Goal: Task Accomplishment & Management: Use online tool/utility

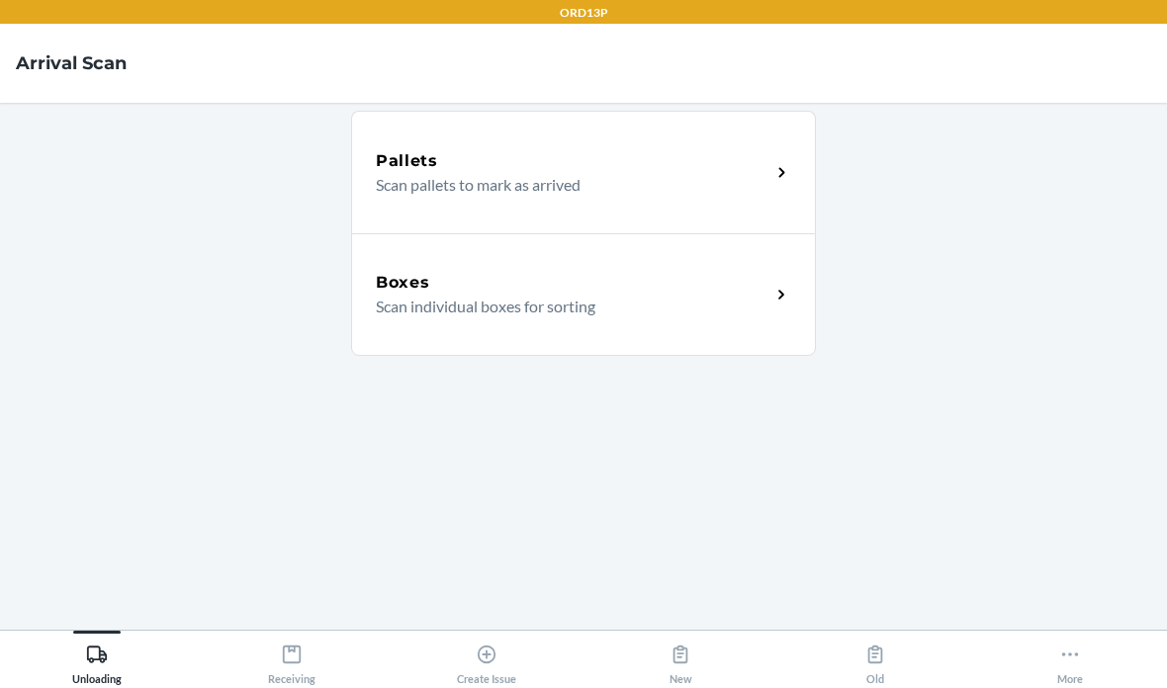
scroll to position [79, 0]
click at [288, 665] on div "Receiving" at bounding box center [291, 660] width 47 height 49
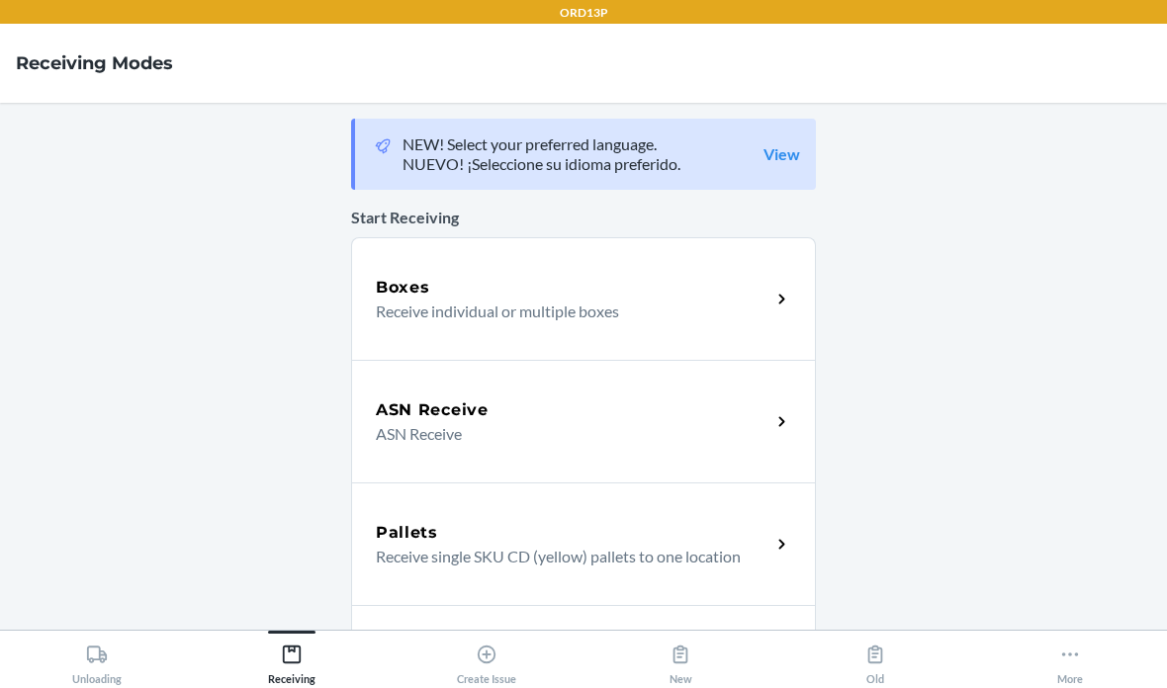
click at [572, 276] on div "Boxes" at bounding box center [573, 288] width 394 height 24
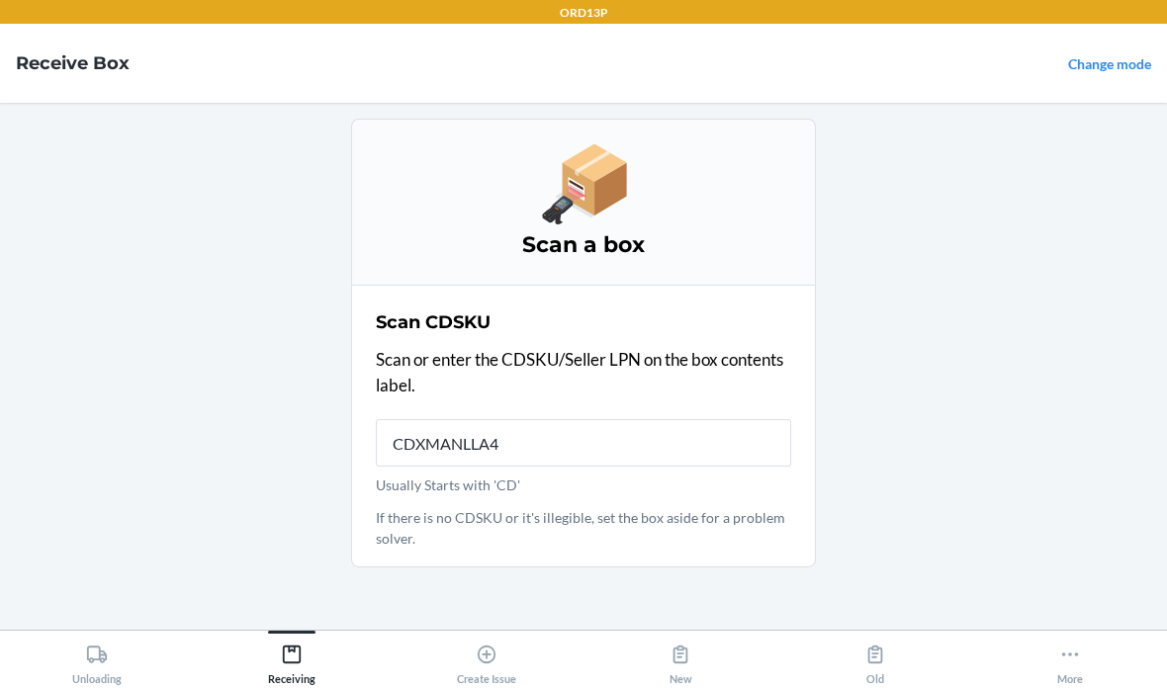
type input "CDXMANLLA4Z"
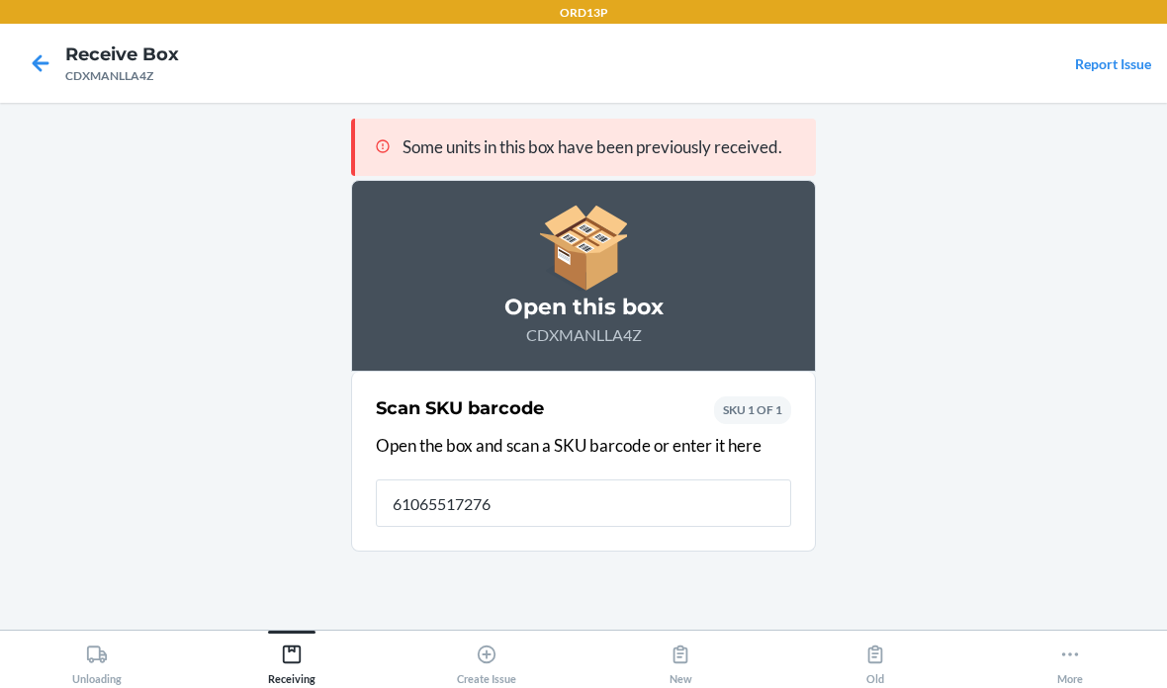
type input "610655172764"
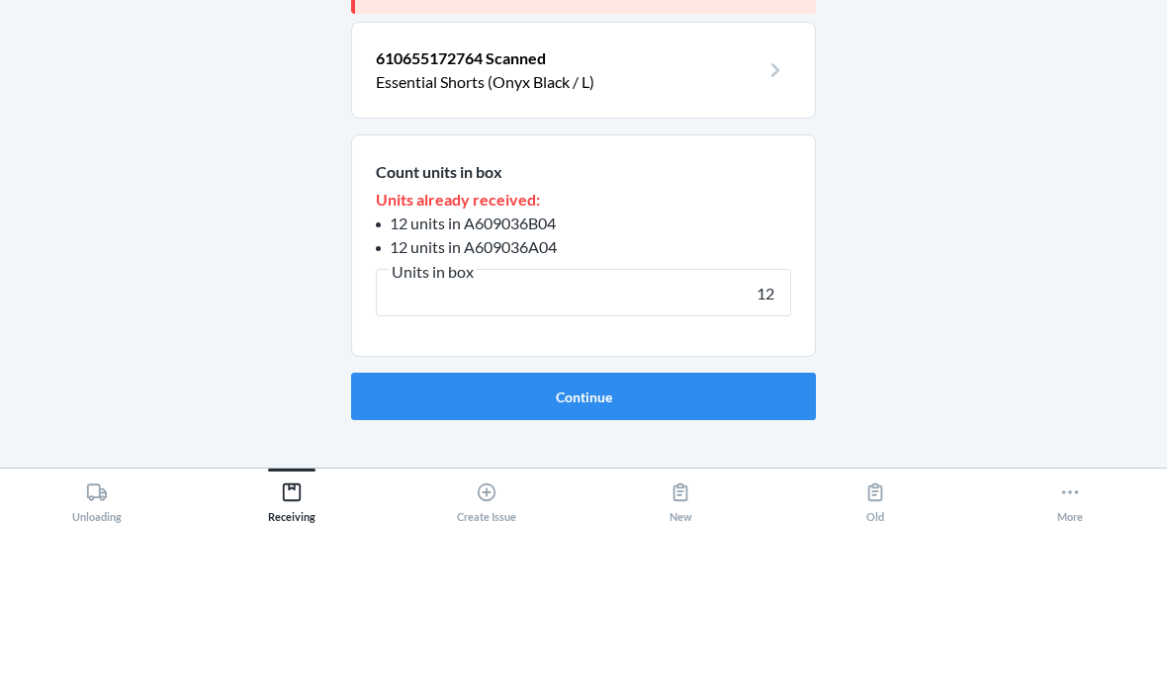
type input "12"
click at [583, 535] on button "Continue" at bounding box center [583, 558] width 465 height 47
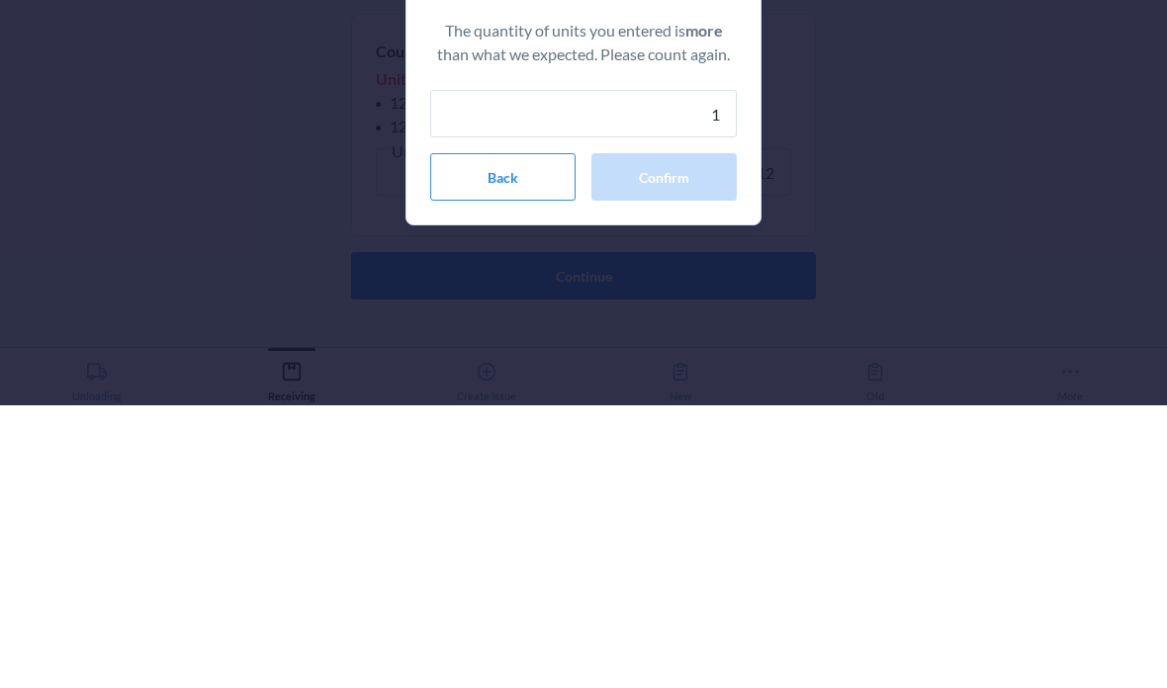
type input "12"
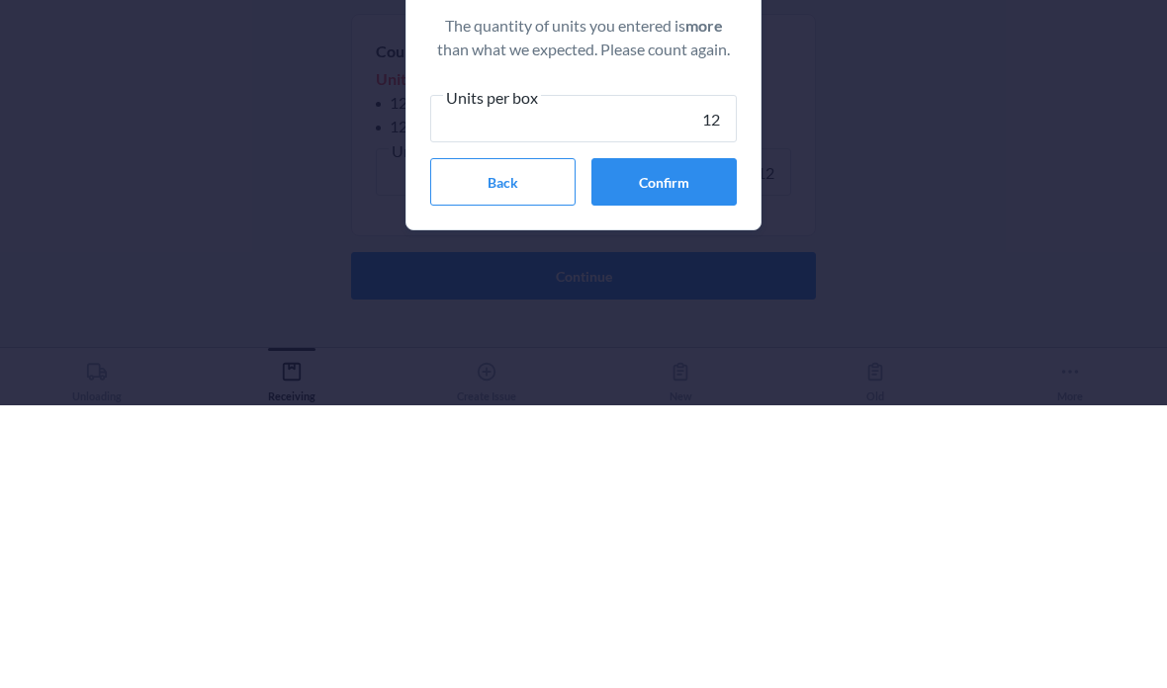
click at [655, 441] on button "Confirm" at bounding box center [663, 464] width 145 height 47
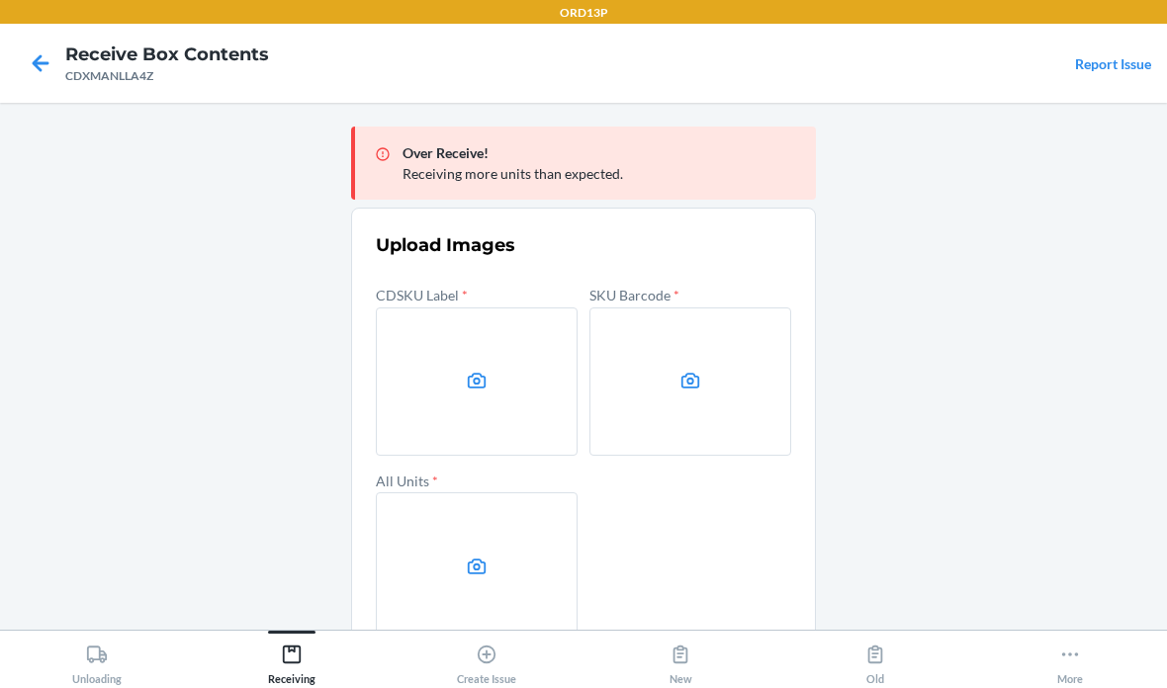
click at [469, 373] on icon at bounding box center [477, 381] width 19 height 16
click at [0, 0] on input "file" at bounding box center [0, 0] width 0 height 0
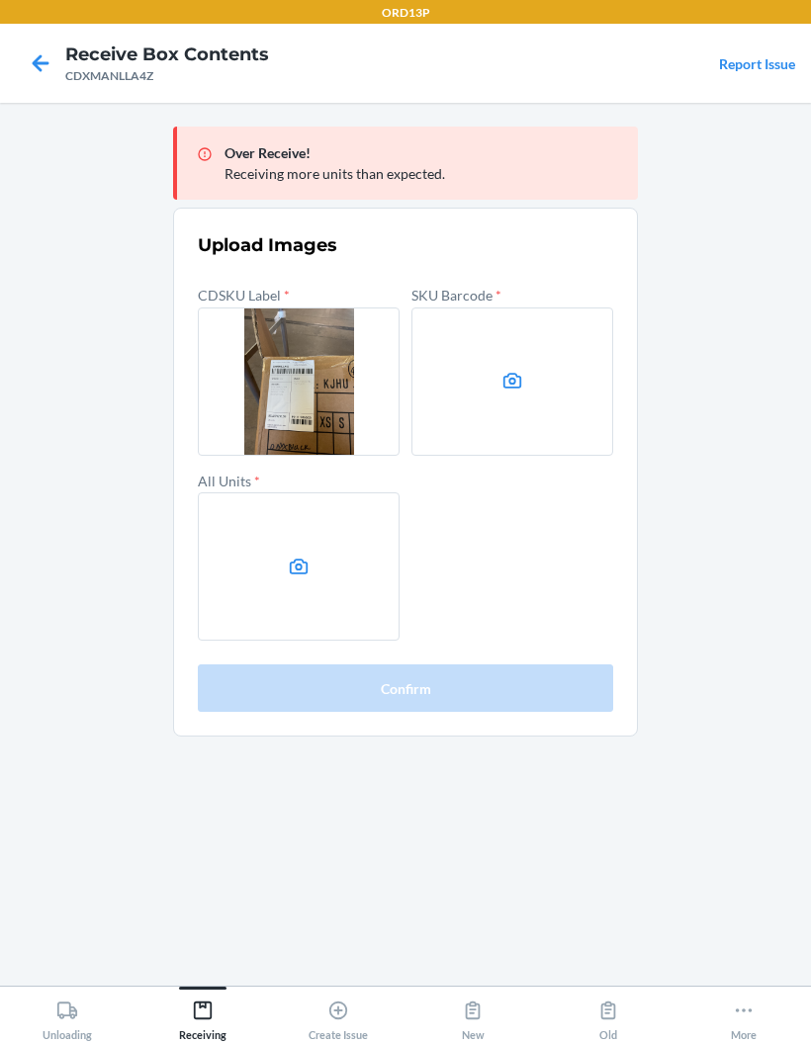
click at [517, 385] on icon at bounding box center [512, 381] width 23 height 23
click at [0, 0] on input "file" at bounding box center [0, 0] width 0 height 0
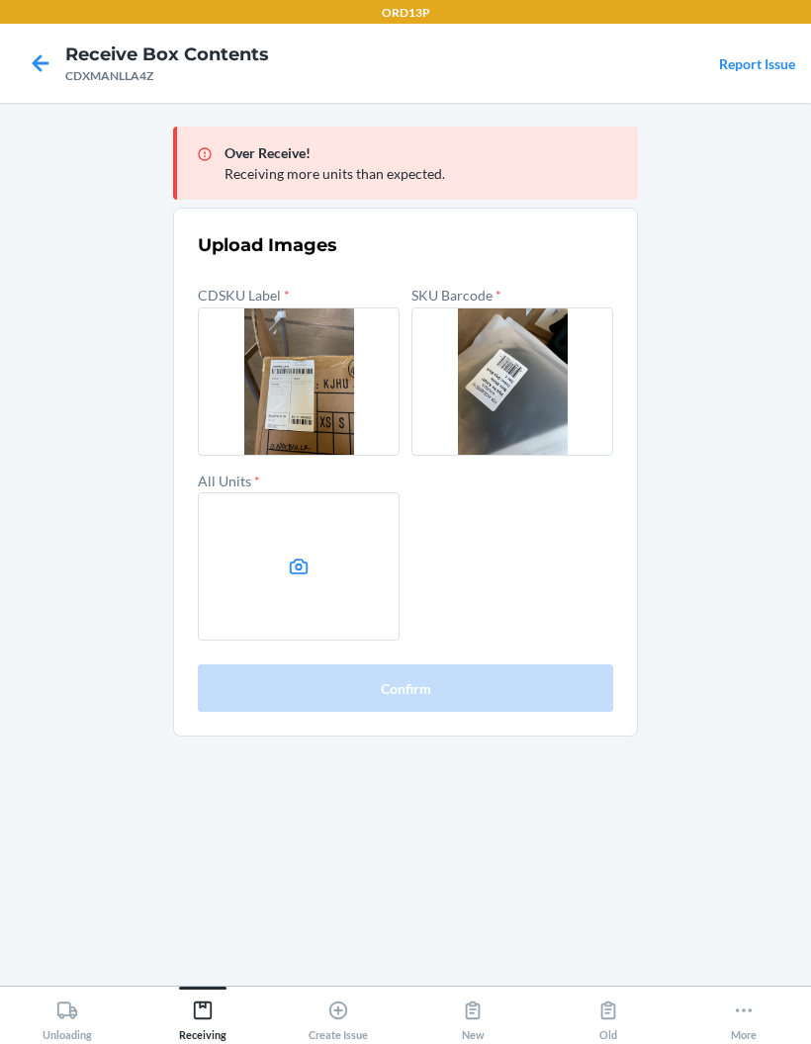
click at [286, 574] on label at bounding box center [299, 566] width 202 height 148
click at [0, 0] on input "file" at bounding box center [0, 0] width 0 height 0
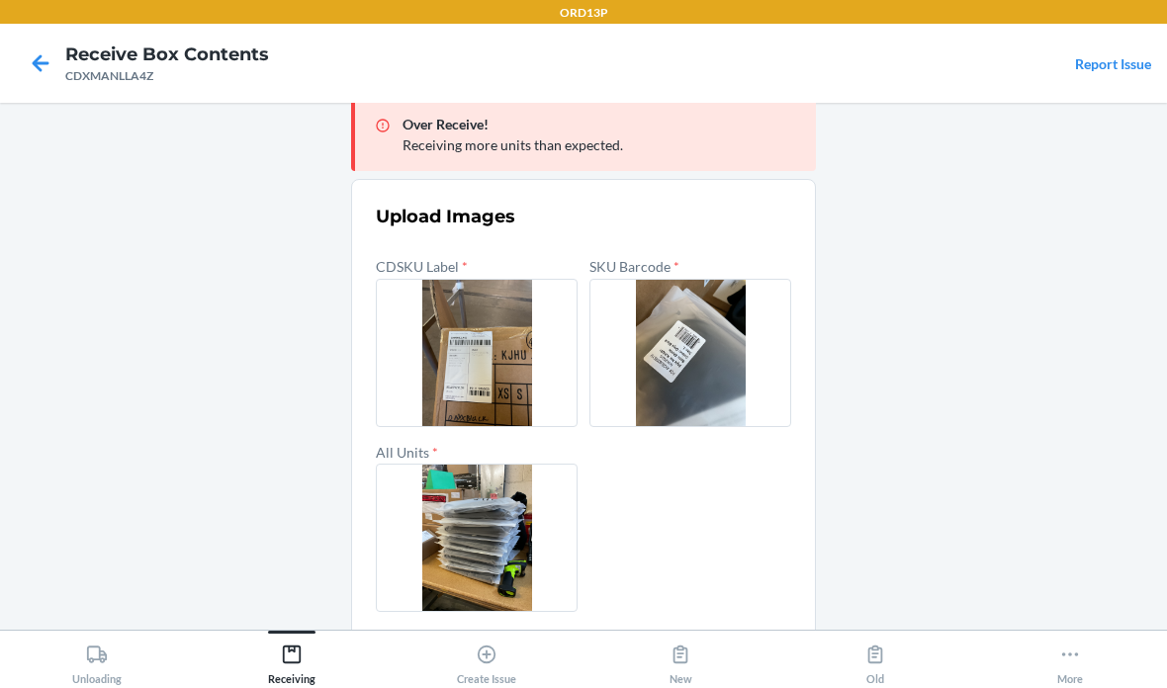
scroll to position [27, 0]
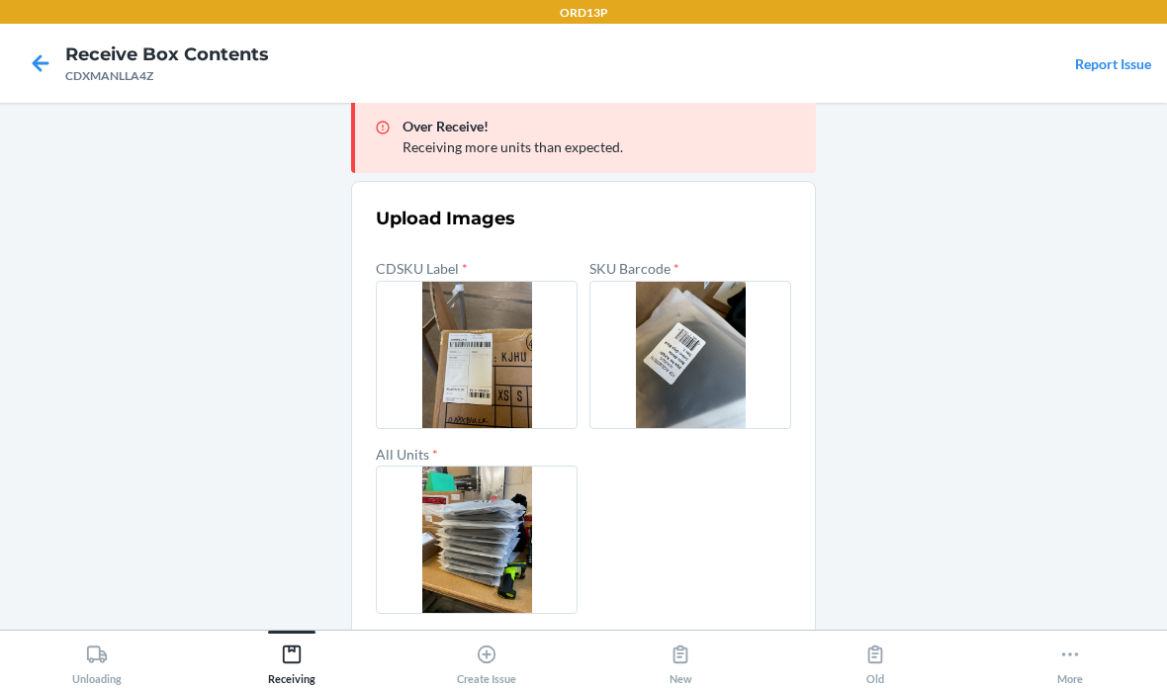
click at [734, 645] on button "Confirm" at bounding box center [583, 661] width 415 height 47
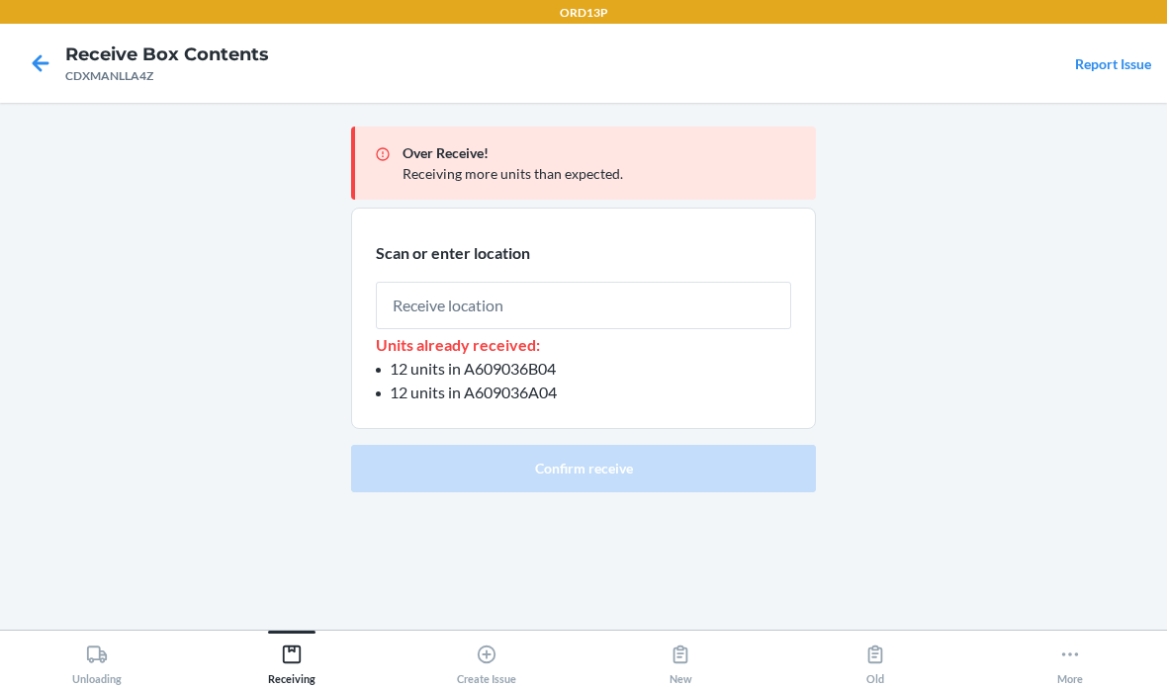
click at [504, 305] on input "text" at bounding box center [583, 305] width 415 height 47
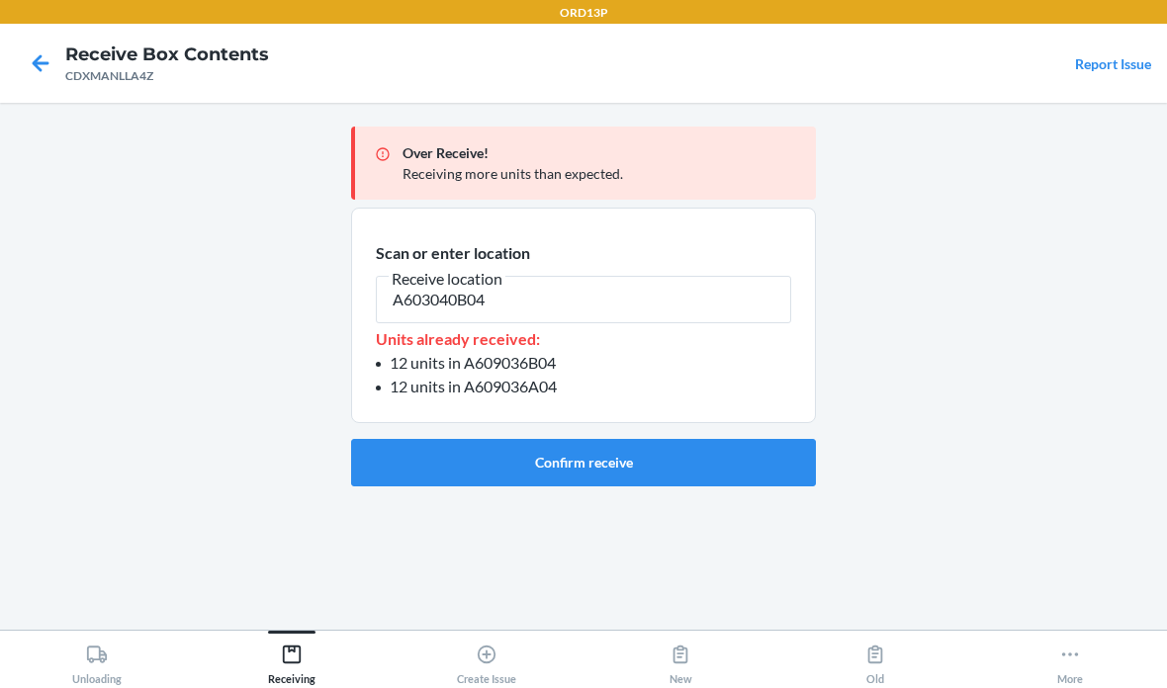
type input "A603040B04"
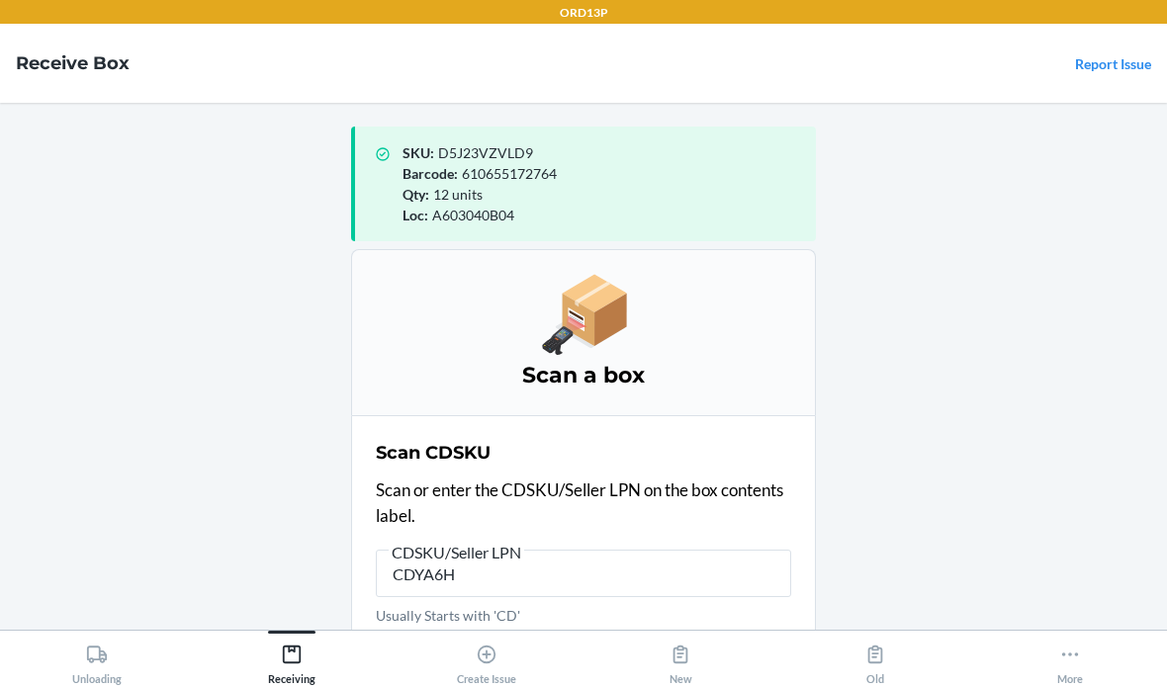
type input "CDYA6HJ"
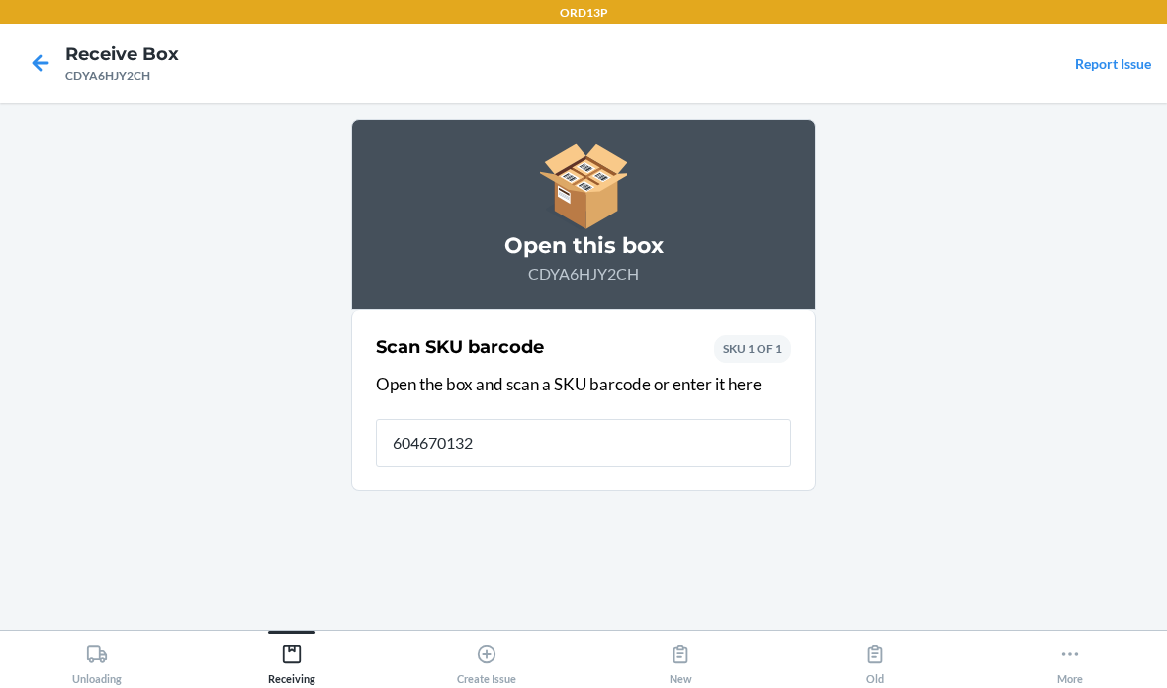
type input "6046701328"
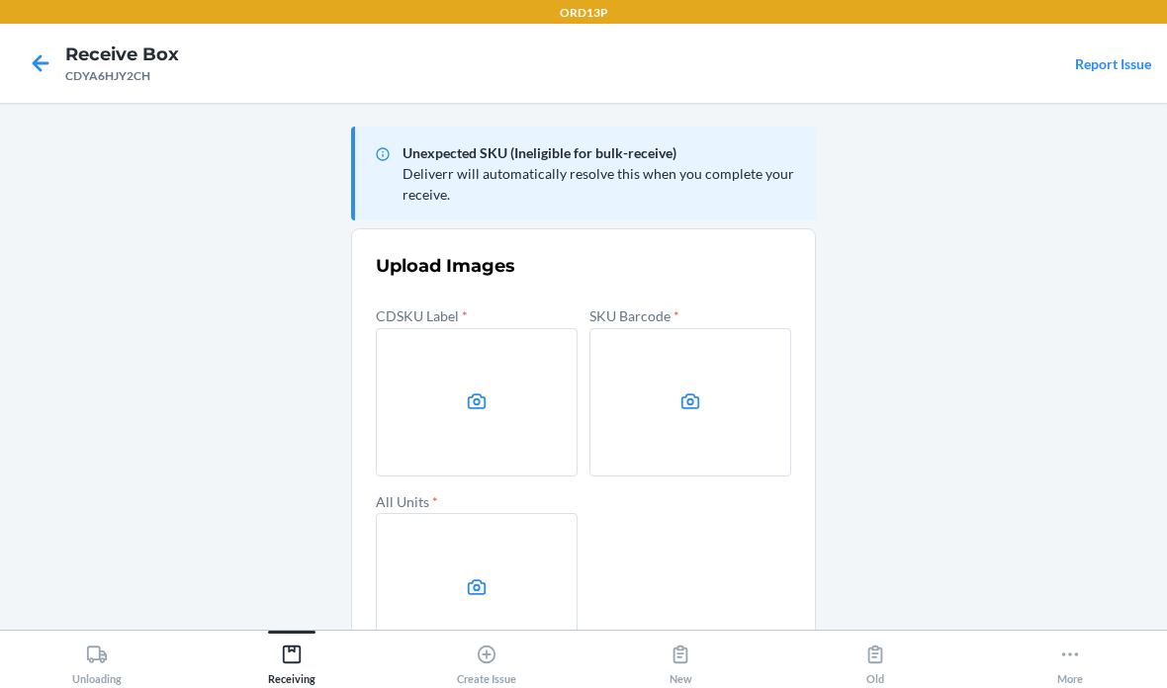
click at [1157, 267] on main "Unexpected SKU (Ineligible for bulk-receive) Deliverr will automatically resolv…" at bounding box center [583, 366] width 1167 height 527
click at [451, 410] on label at bounding box center [477, 402] width 202 height 148
click at [0, 0] on input "file" at bounding box center [0, 0] width 0 height 0
click at [979, 280] on main "Unexpected SKU (Ineligible for bulk-receive) Deliverr will automatically resolv…" at bounding box center [583, 366] width 1167 height 527
click at [490, 421] on label at bounding box center [477, 402] width 202 height 148
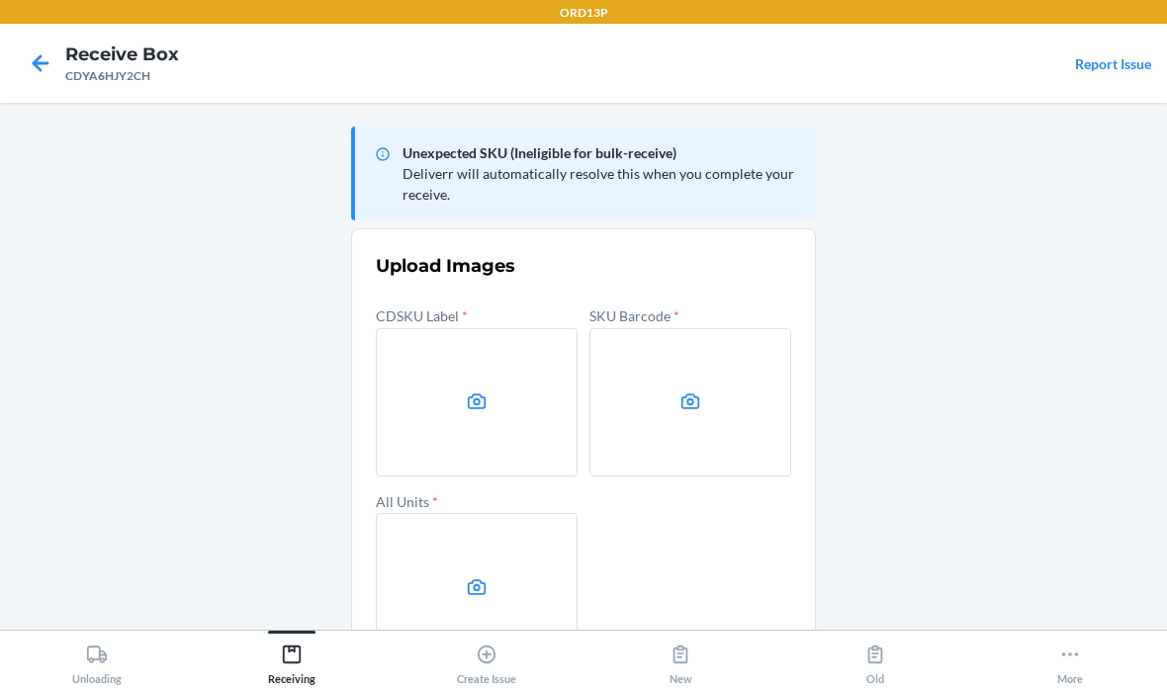
click at [0, 0] on input "file" at bounding box center [0, 0] width 0 height 0
click at [730, 409] on label at bounding box center [690, 402] width 202 height 148
click at [0, 0] on input "file" at bounding box center [0, 0] width 0 height 0
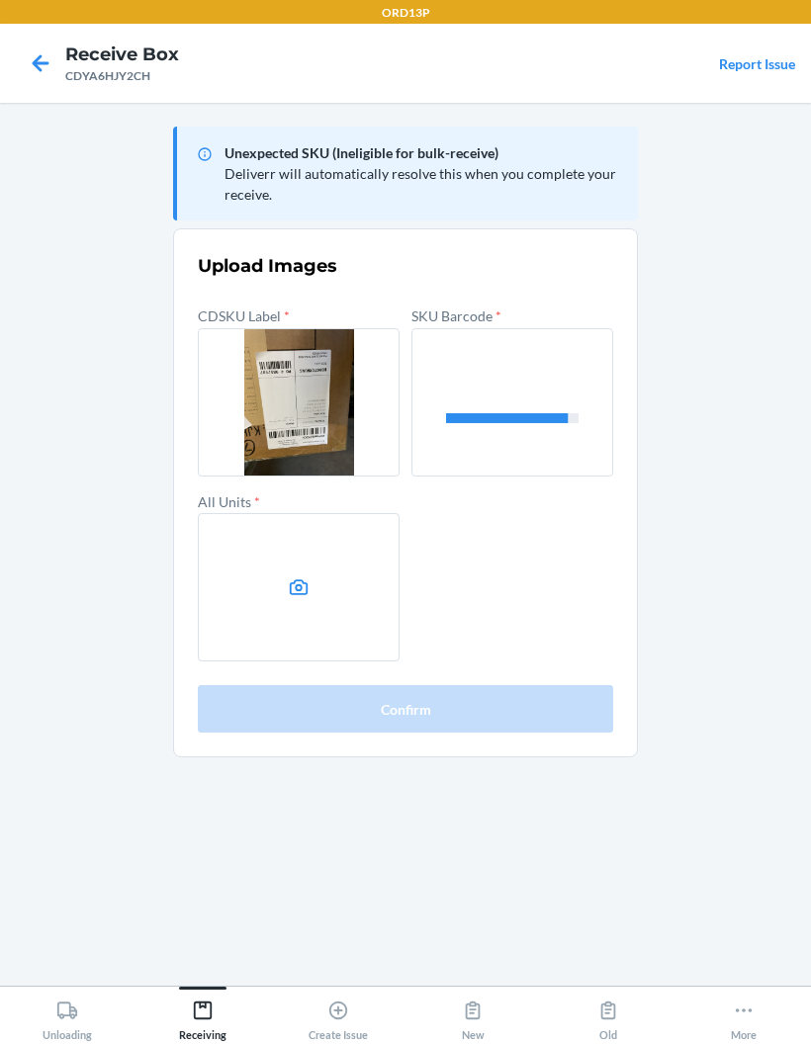
click at [269, 580] on label at bounding box center [299, 587] width 202 height 148
click at [0, 0] on input "file" at bounding box center [0, 0] width 0 height 0
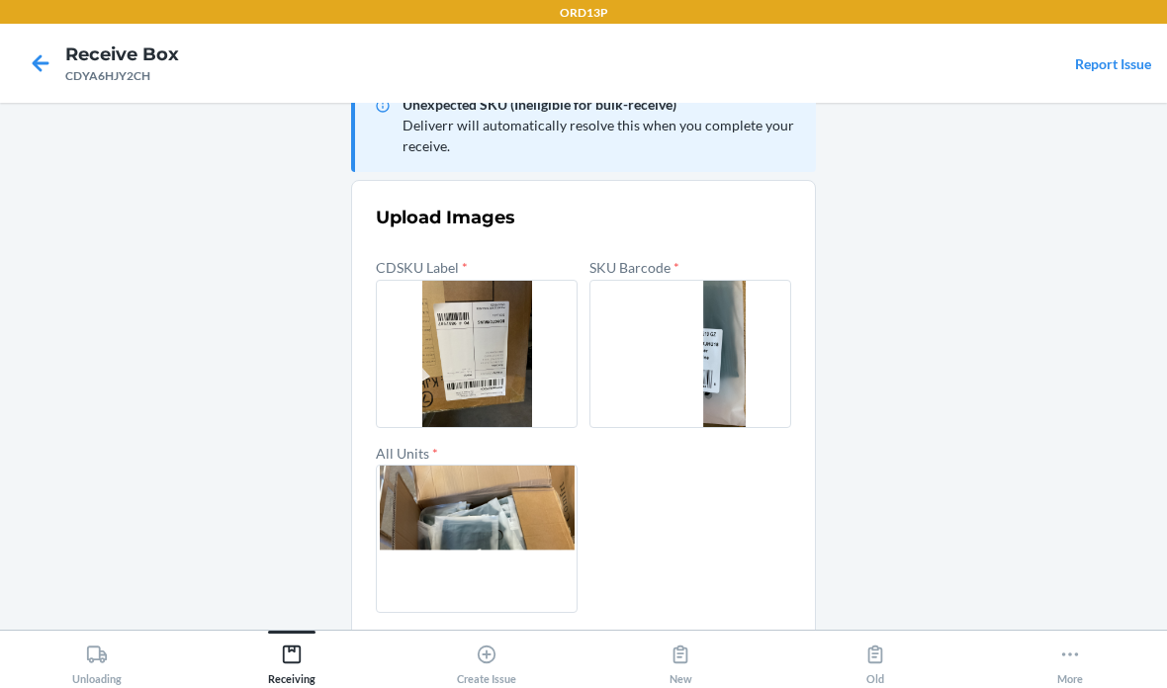
scroll to position [47, 0]
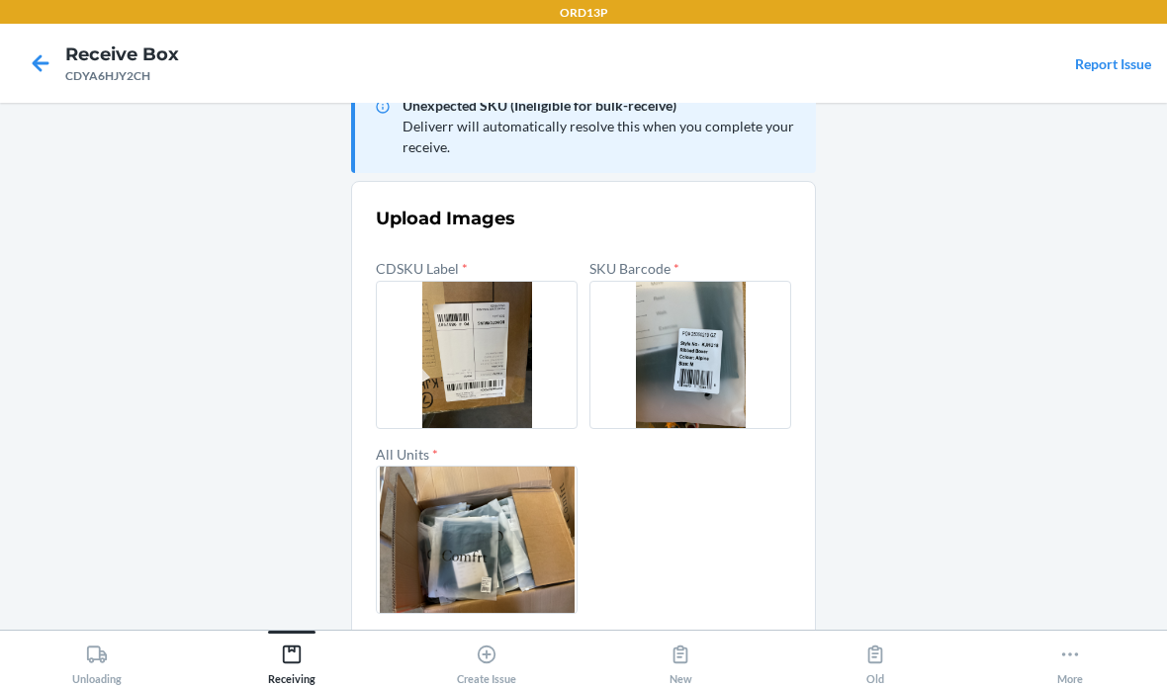
click at [717, 643] on button "Confirm" at bounding box center [583, 661] width 415 height 47
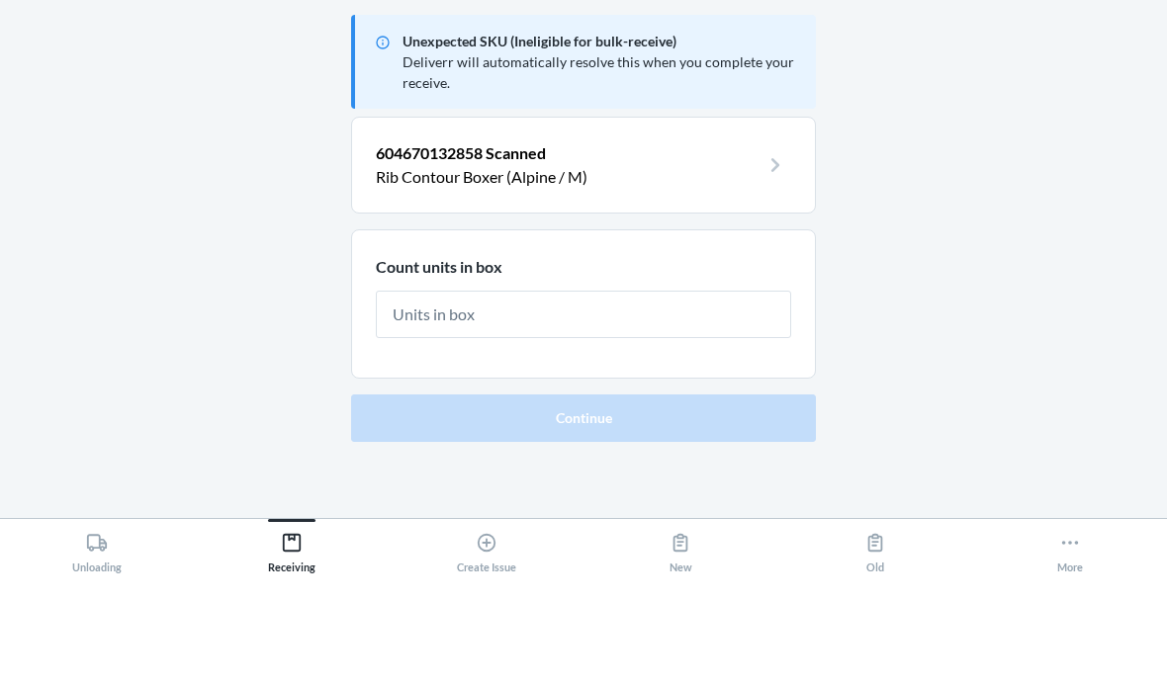
scroll to position [78, 0]
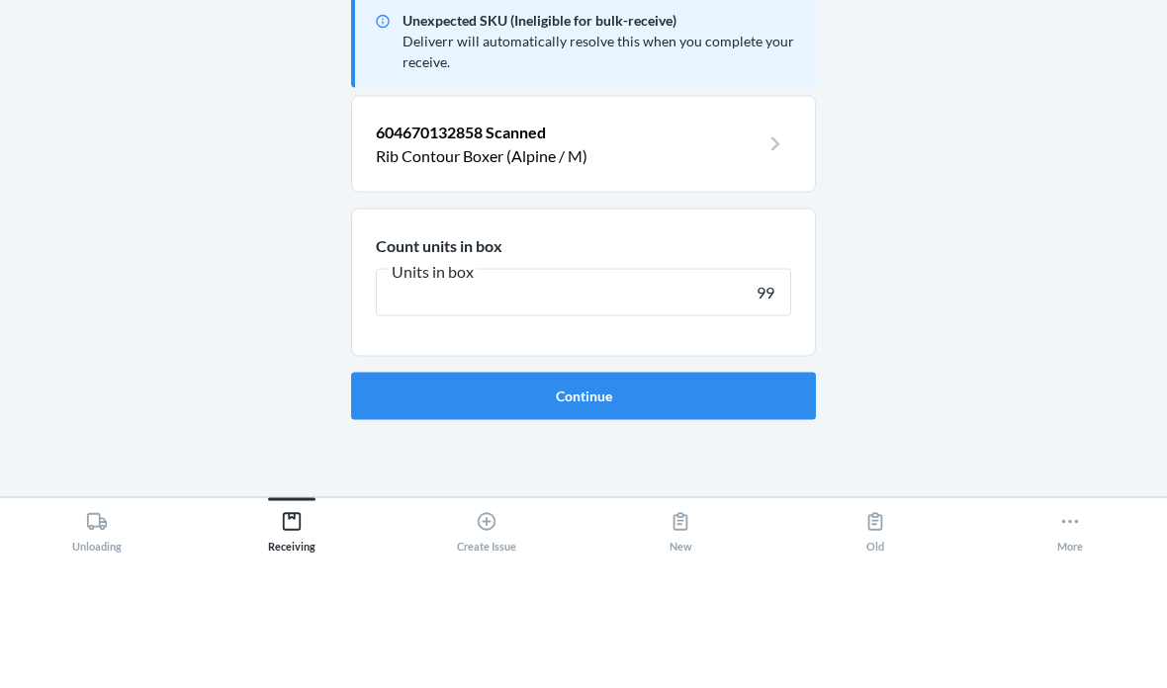
type input "99"
click at [583, 505] on button "Continue" at bounding box center [583, 528] width 465 height 47
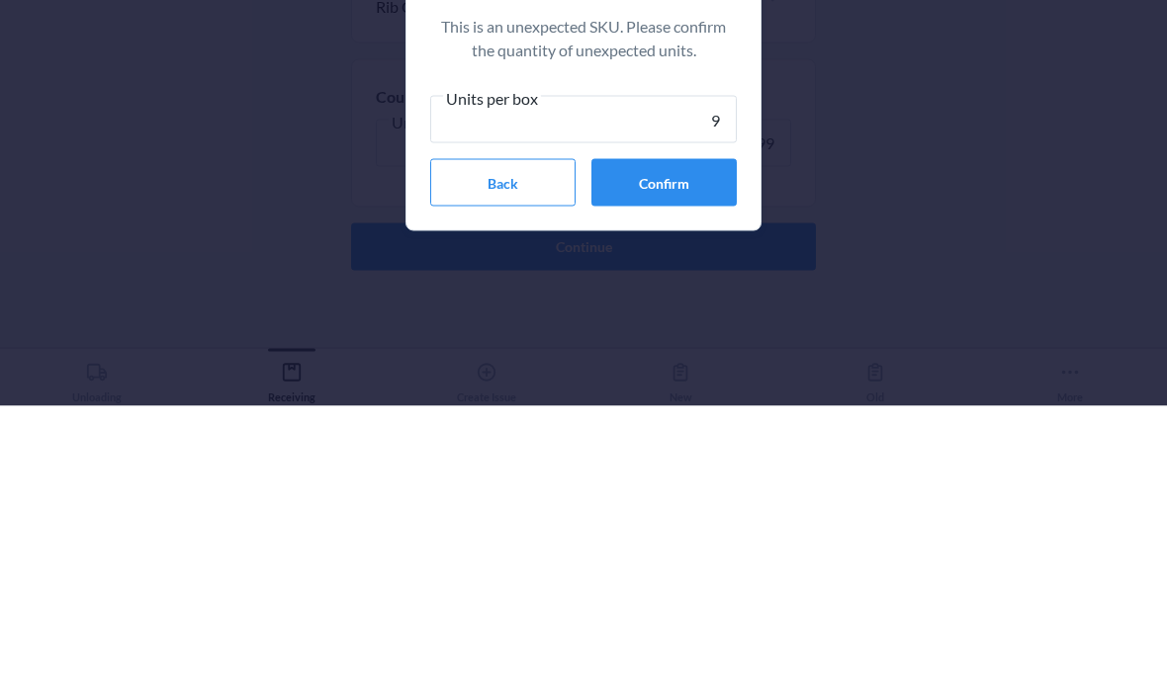
type input "99"
click at [712, 441] on button "Confirm" at bounding box center [663, 464] width 145 height 47
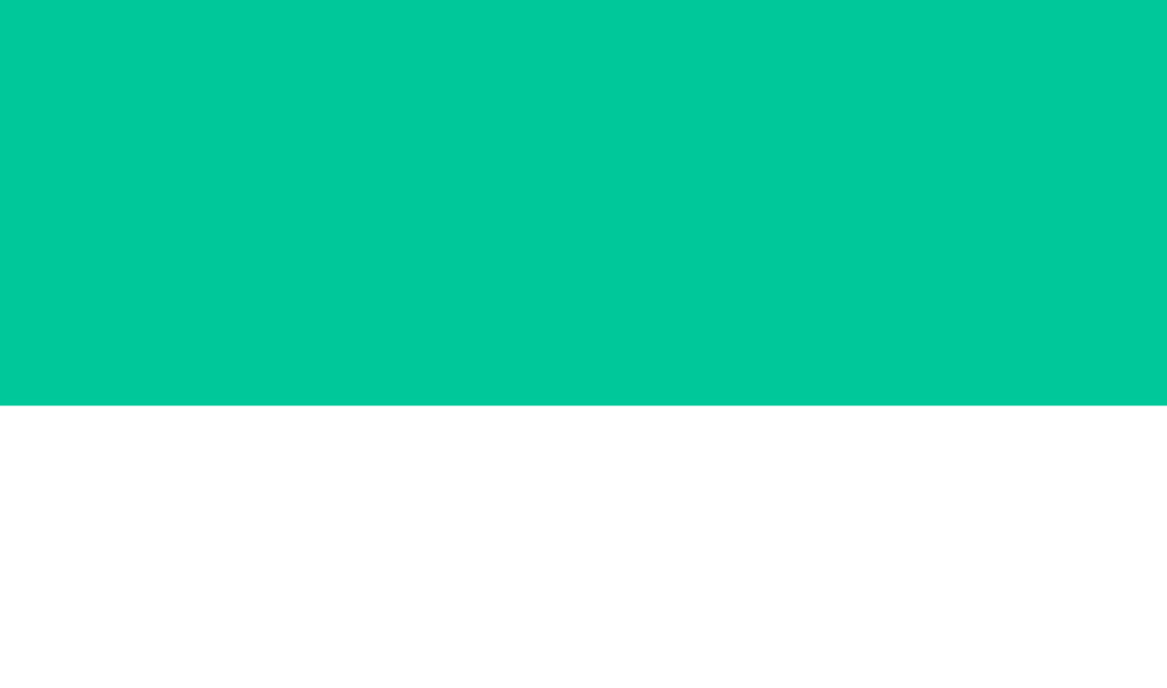
scroll to position [79, 0]
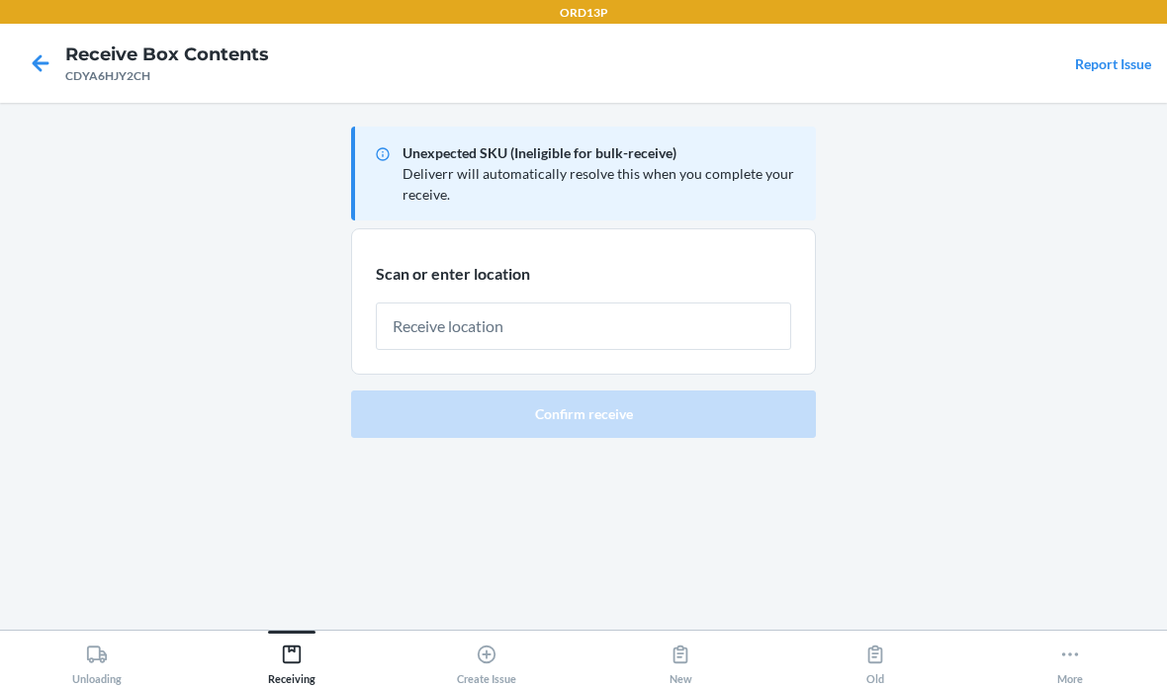
click at [665, 303] on input "text" at bounding box center [583, 326] width 415 height 47
click at [593, 303] on input "text" at bounding box center [583, 326] width 415 height 47
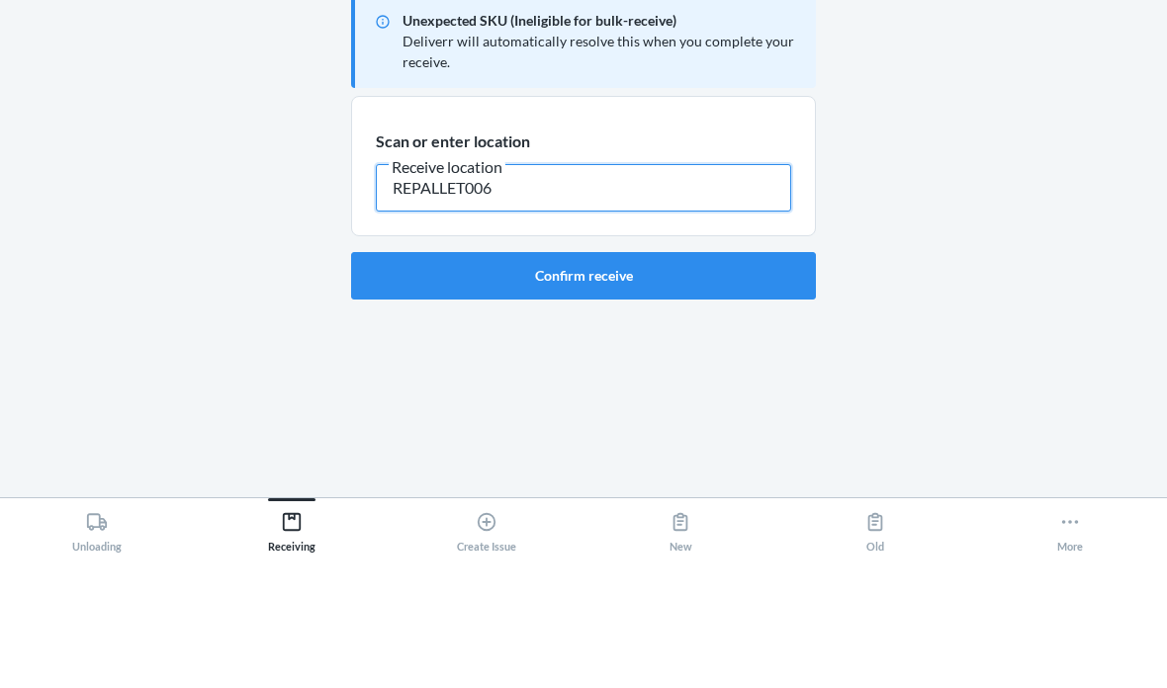
type input "REPALLET006"
click at [640, 385] on button "Confirm receive" at bounding box center [583, 408] width 465 height 47
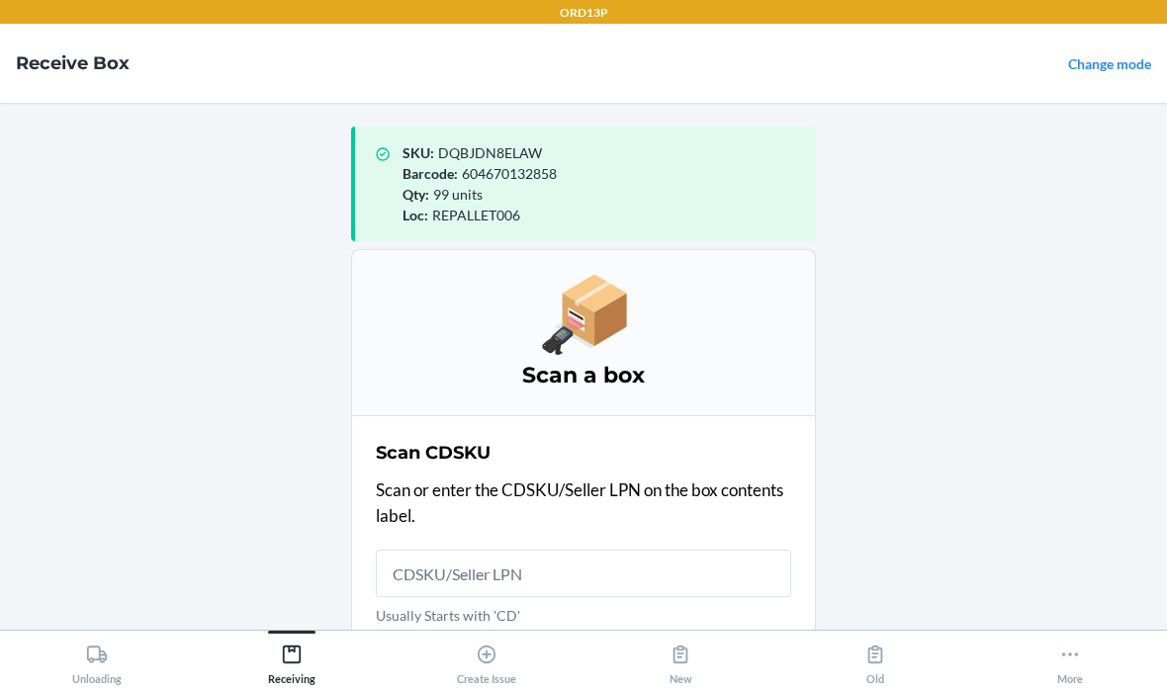
click at [614, 550] on input "Usually Starts with 'CD'" at bounding box center [583, 573] width 415 height 47
click at [618, 550] on input "Usually Starts with 'CD'" at bounding box center [583, 573] width 415 height 47
type input "CD4C9S9ES"
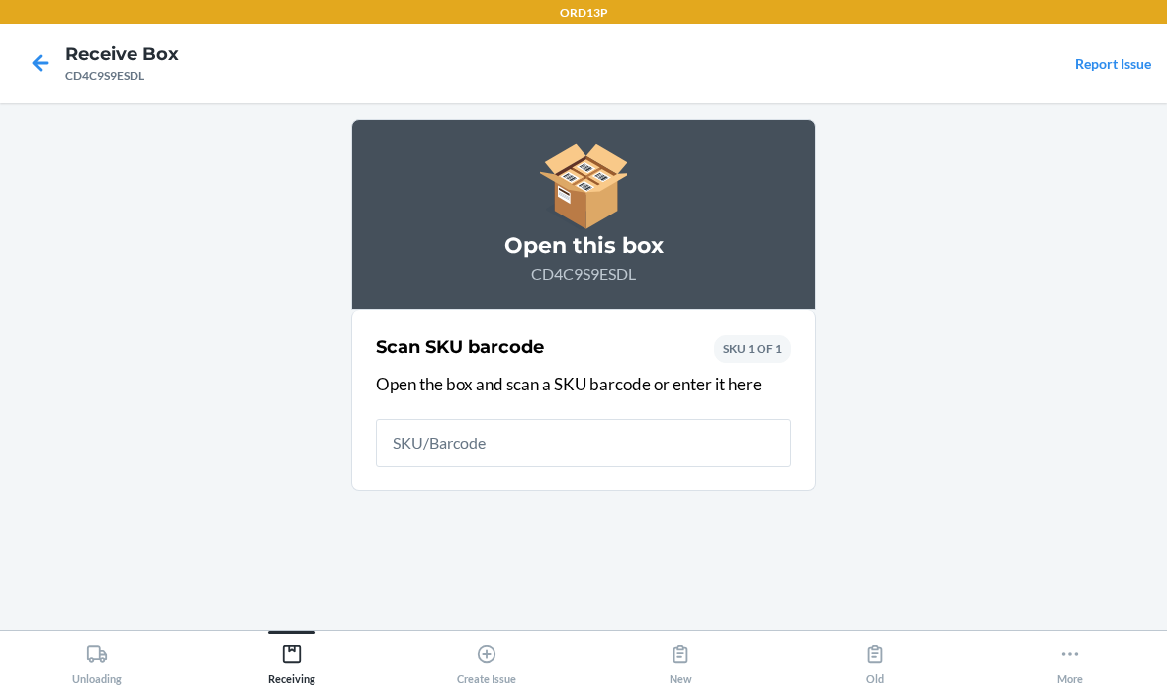
click at [610, 419] on input "text" at bounding box center [583, 442] width 415 height 47
click at [519, 419] on input "text" at bounding box center [583, 442] width 415 height 47
click at [481, 419] on input "text" at bounding box center [583, 442] width 415 height 47
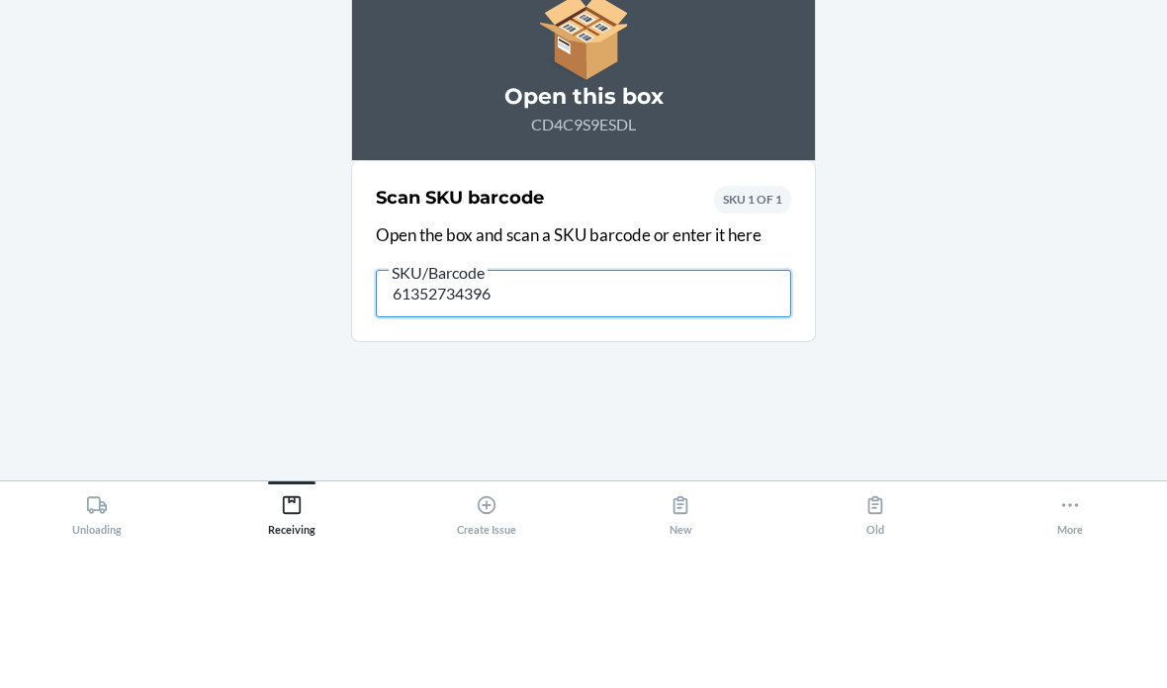
type input "613527343965"
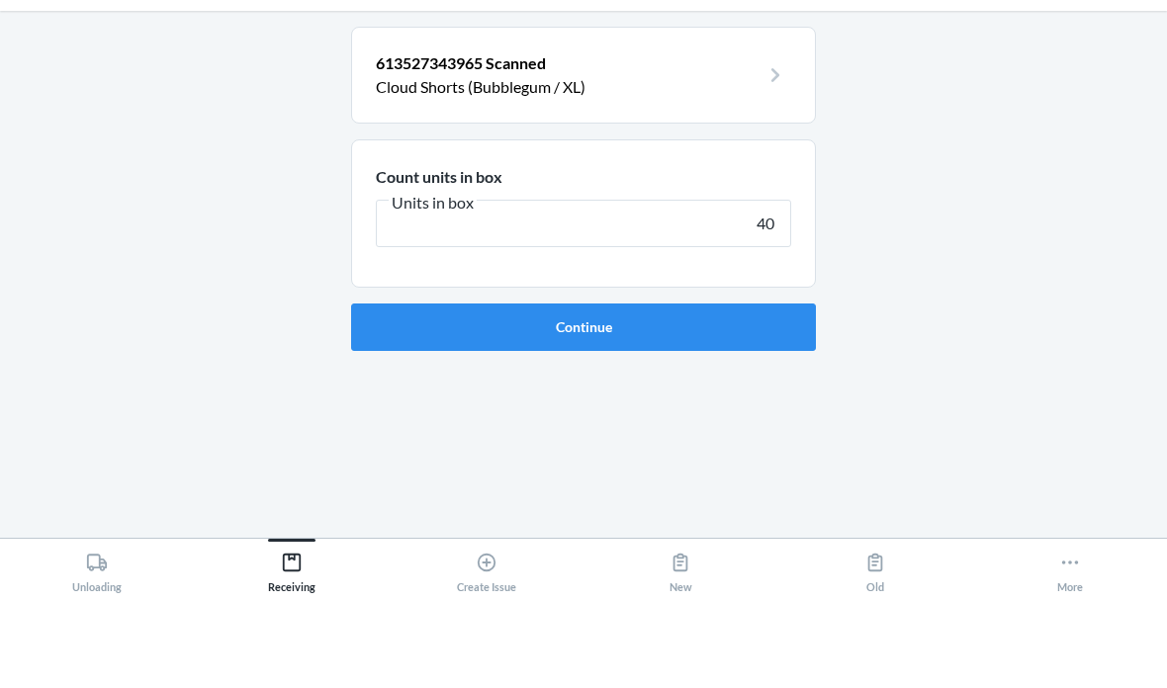
type input "40"
click at [583, 395] on button "Continue" at bounding box center [583, 418] width 465 height 47
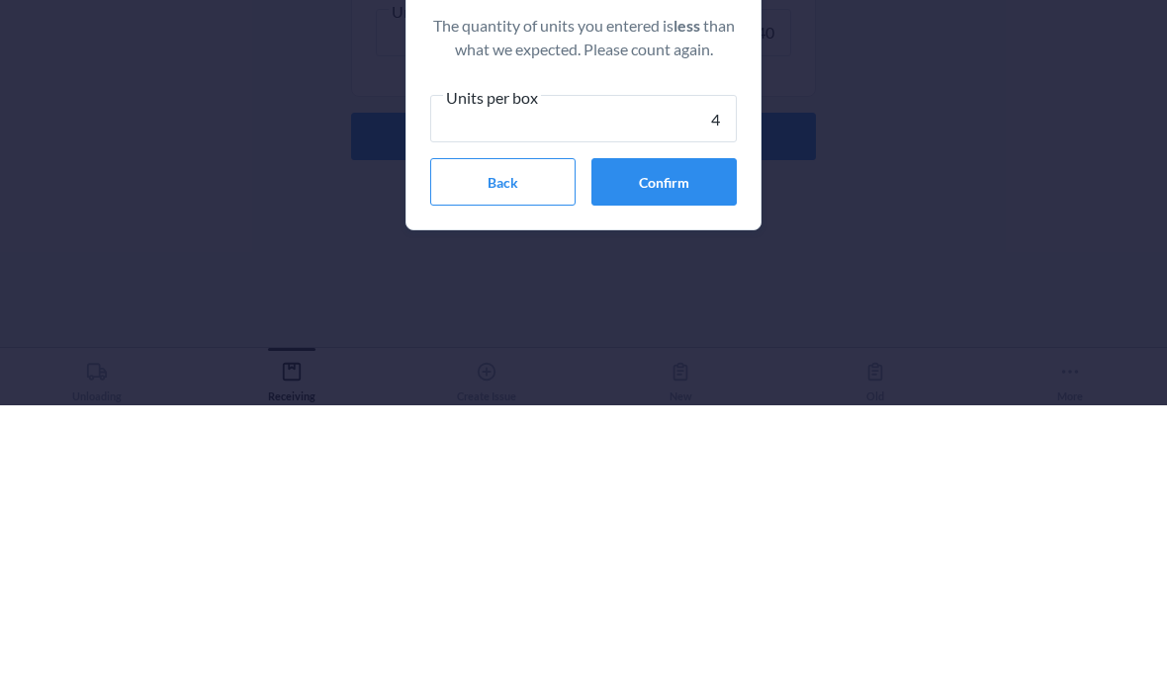
type input "40"
click at [700, 441] on button "Confirm" at bounding box center [663, 464] width 145 height 47
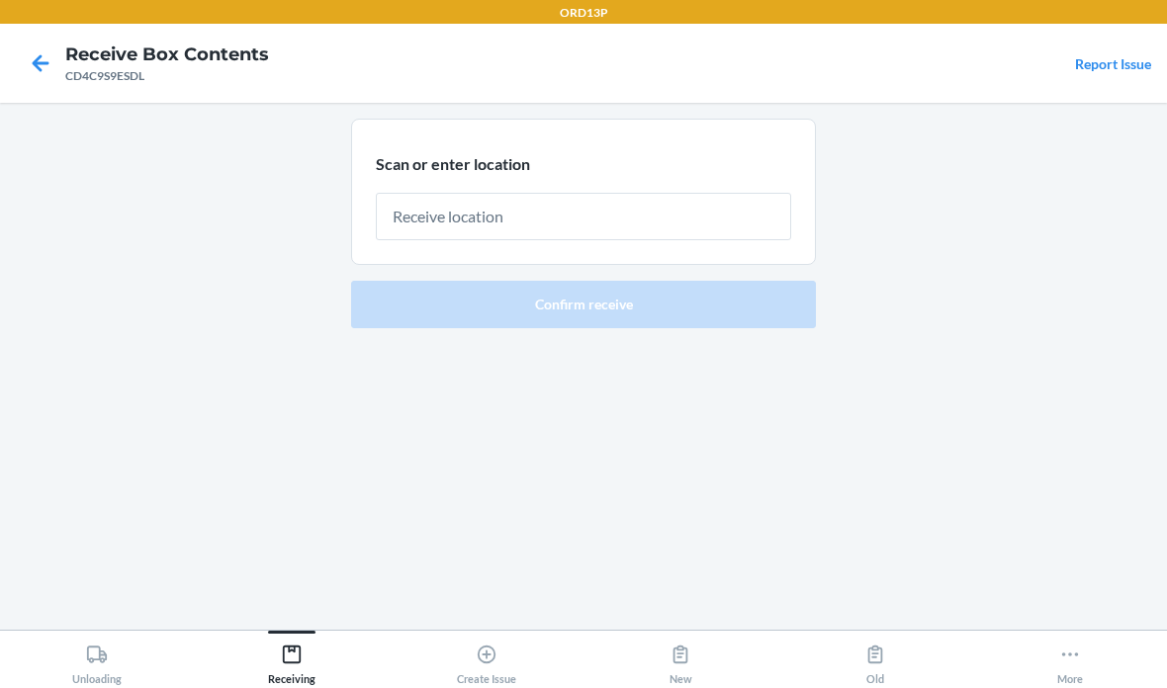
scroll to position [76, 0]
click at [499, 193] on input "text" at bounding box center [583, 216] width 415 height 47
click at [466, 193] on input "text" at bounding box center [583, 216] width 415 height 47
click at [424, 177] on div at bounding box center [583, 208] width 415 height 63
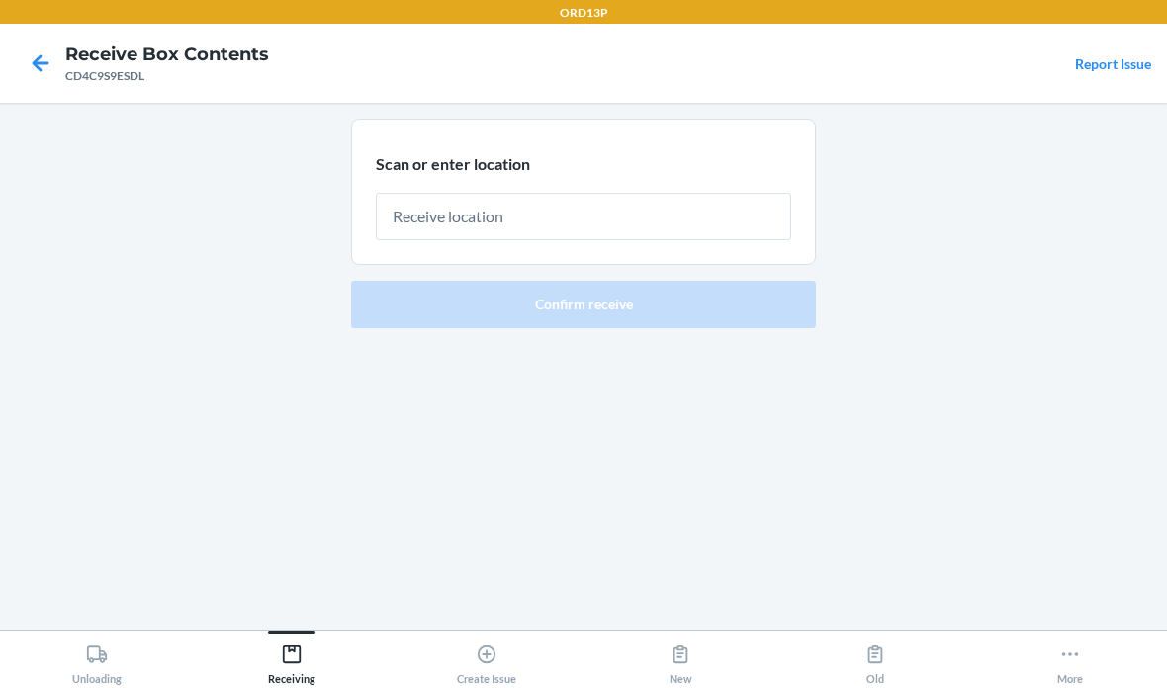
click at [423, 177] on div at bounding box center [583, 208] width 415 height 63
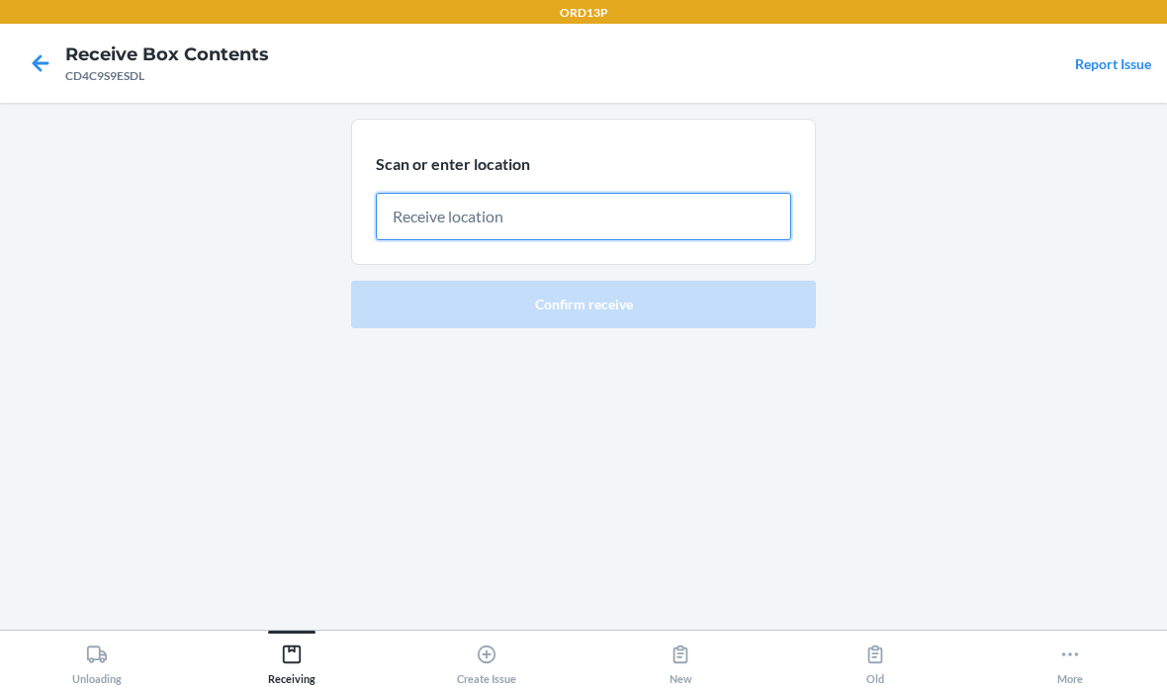
click at [439, 193] on input "text" at bounding box center [583, 216] width 415 height 47
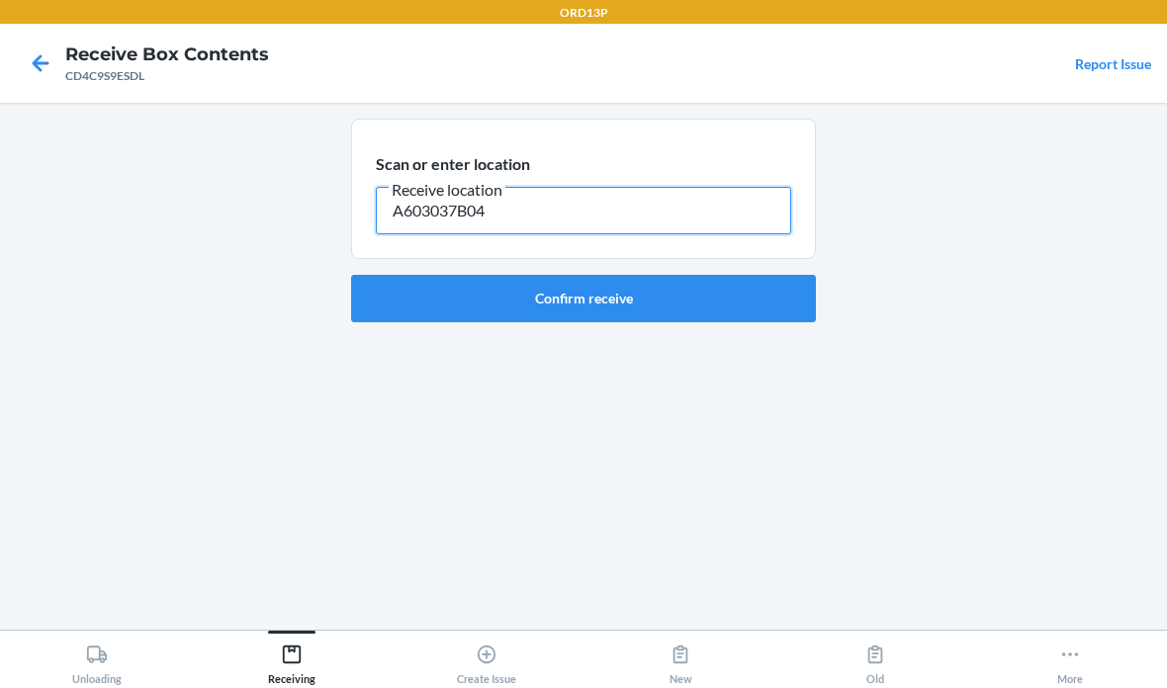
type input "A603037B04"
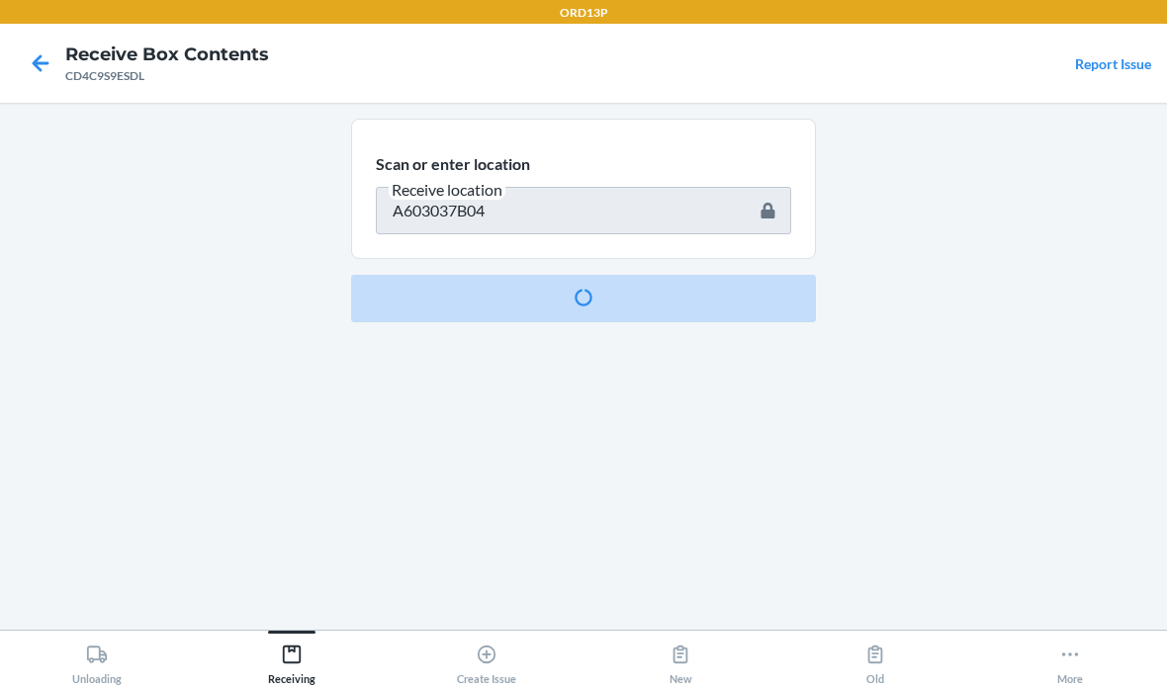
scroll to position [76, 0]
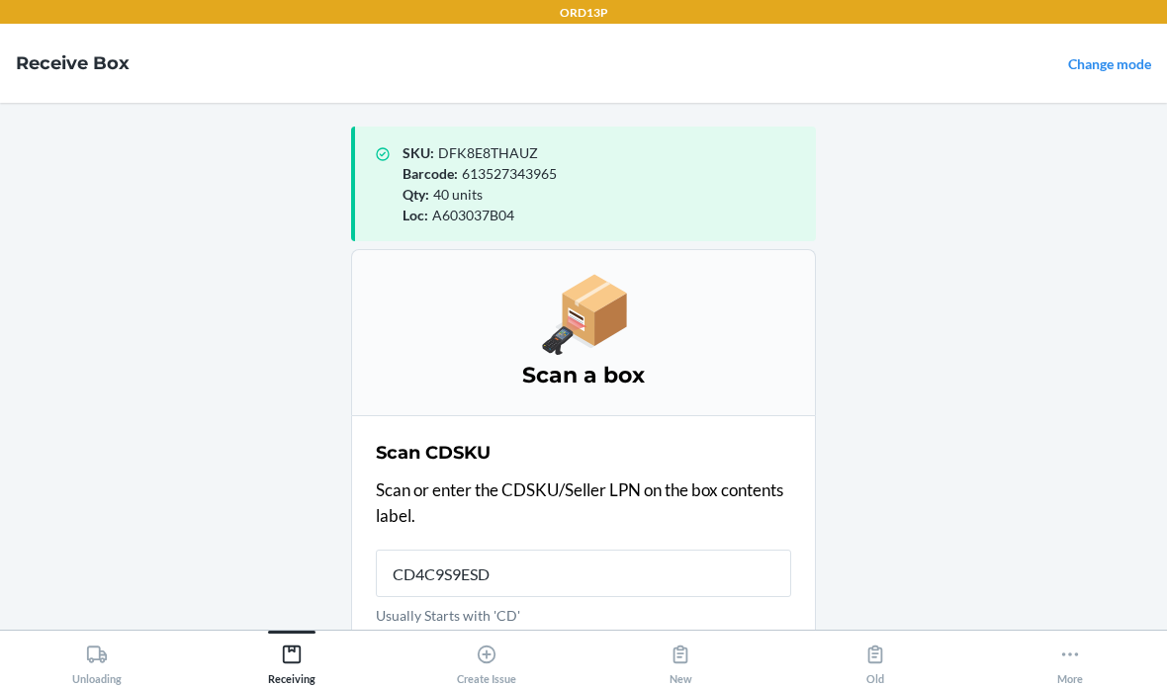
type input "CD4C9S9ESDL"
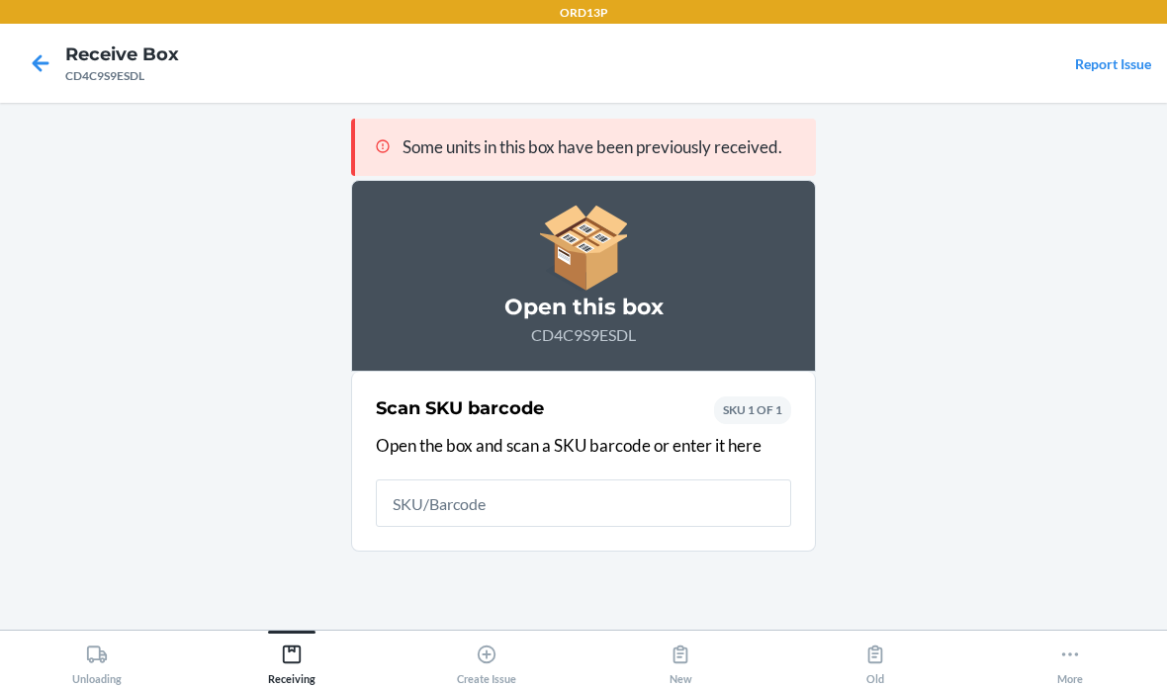
click at [491, 480] on input "text" at bounding box center [583, 503] width 415 height 47
click at [442, 480] on input "text" at bounding box center [583, 503] width 415 height 47
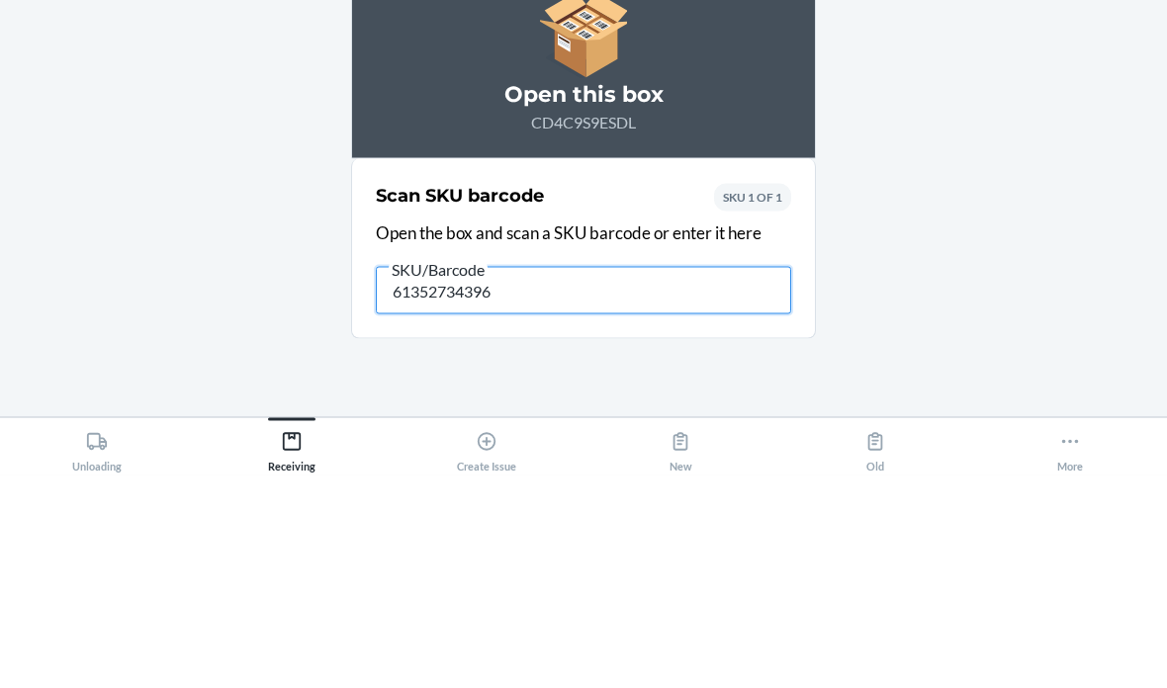
type input "613527343965"
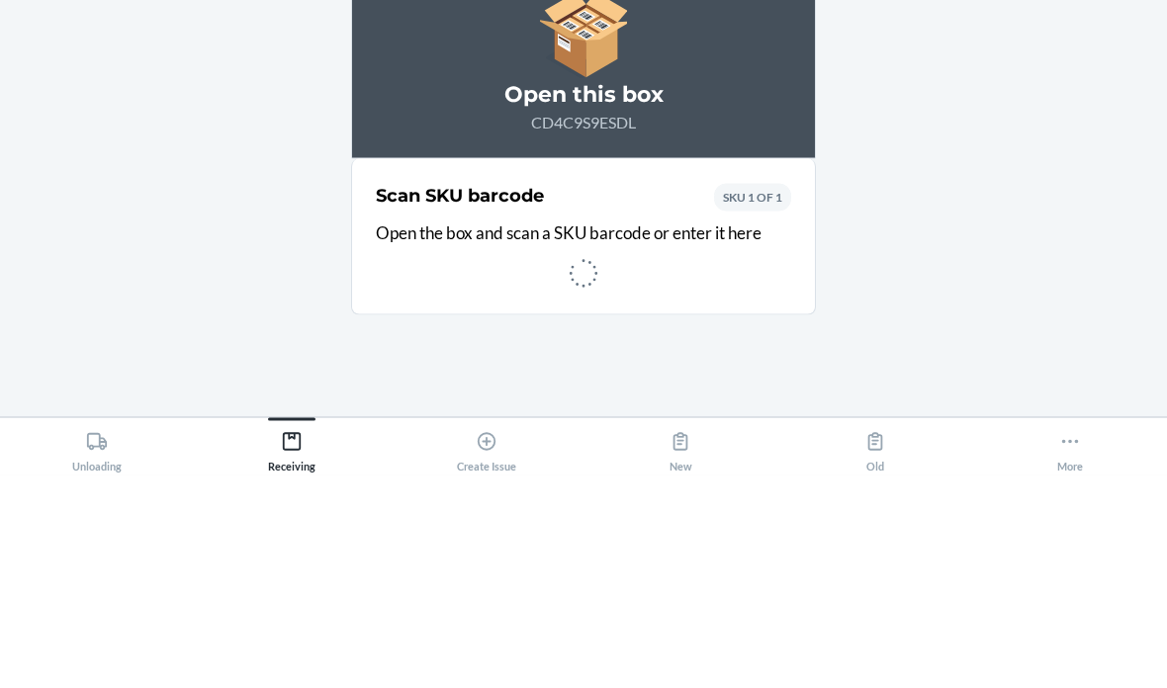
scroll to position [79, 0]
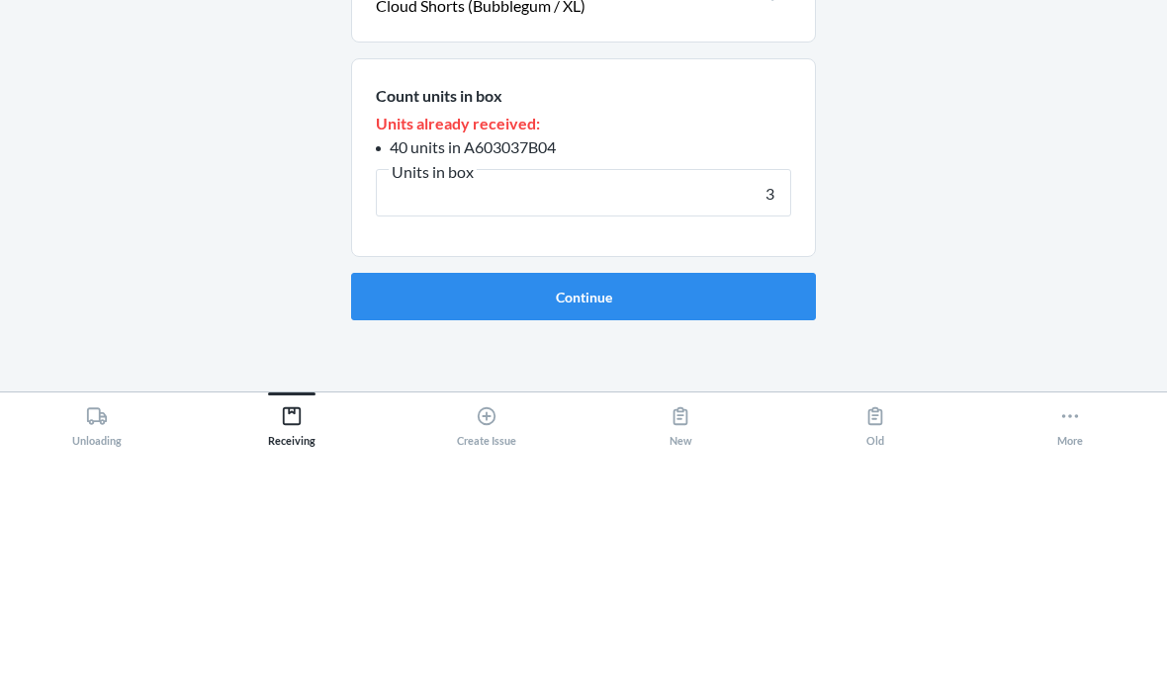
type input "35"
click at [638, 511] on button "Continue" at bounding box center [583, 534] width 465 height 47
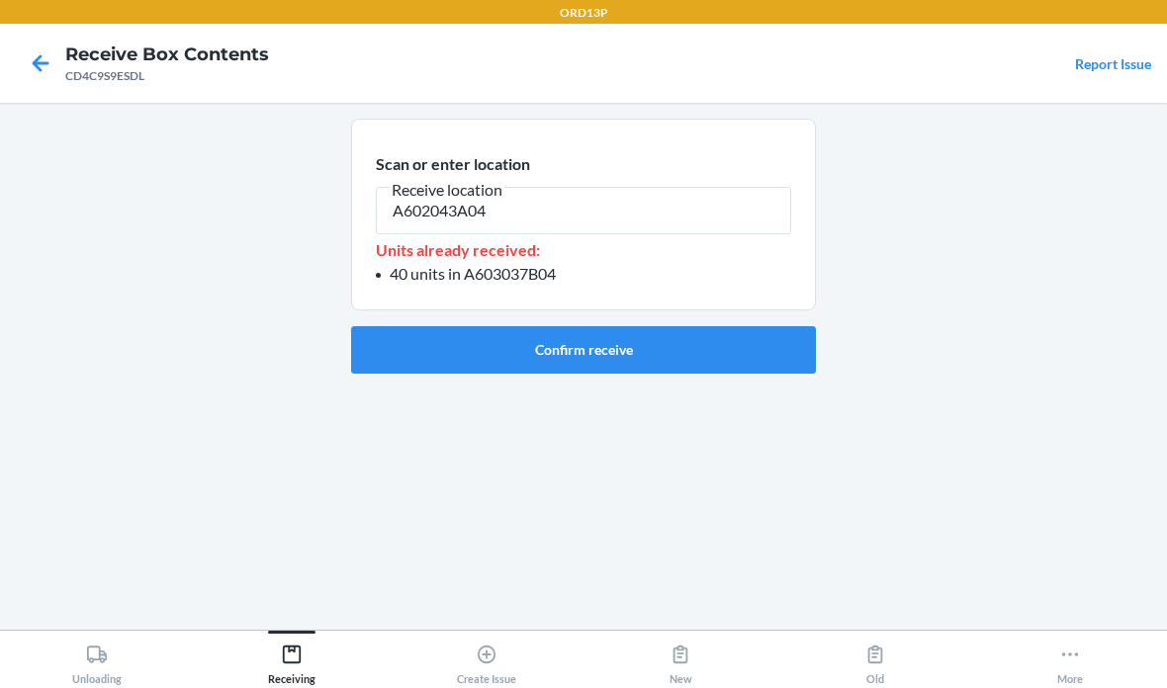
type input "A602043A04"
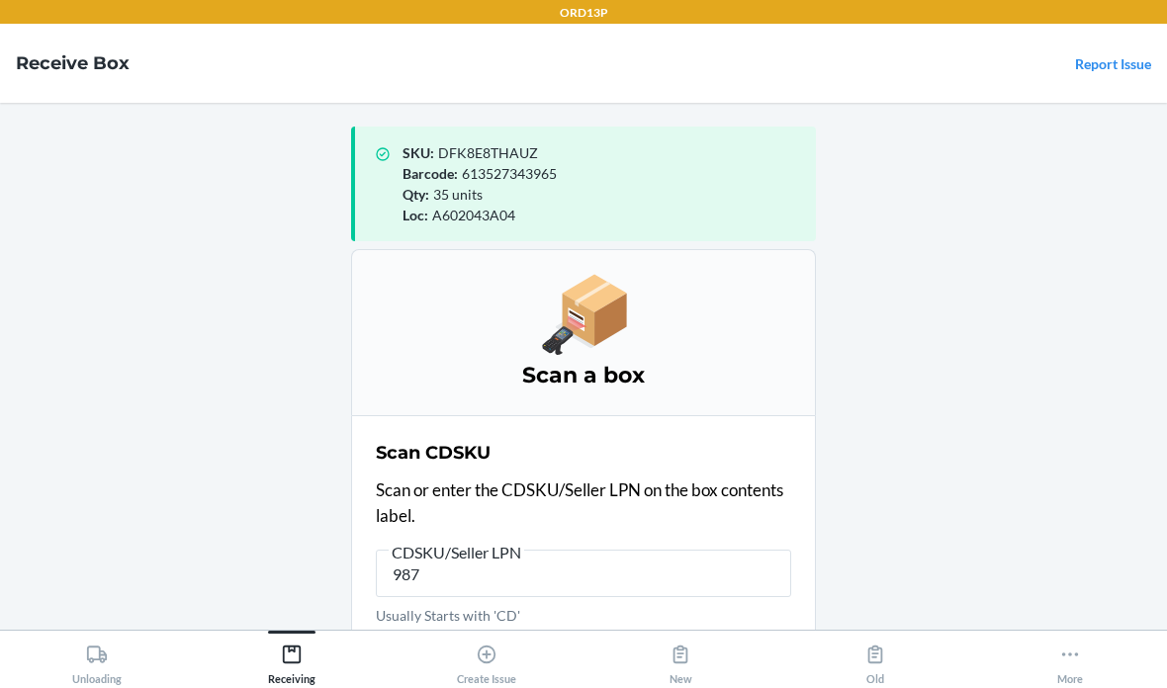
type input "9871"
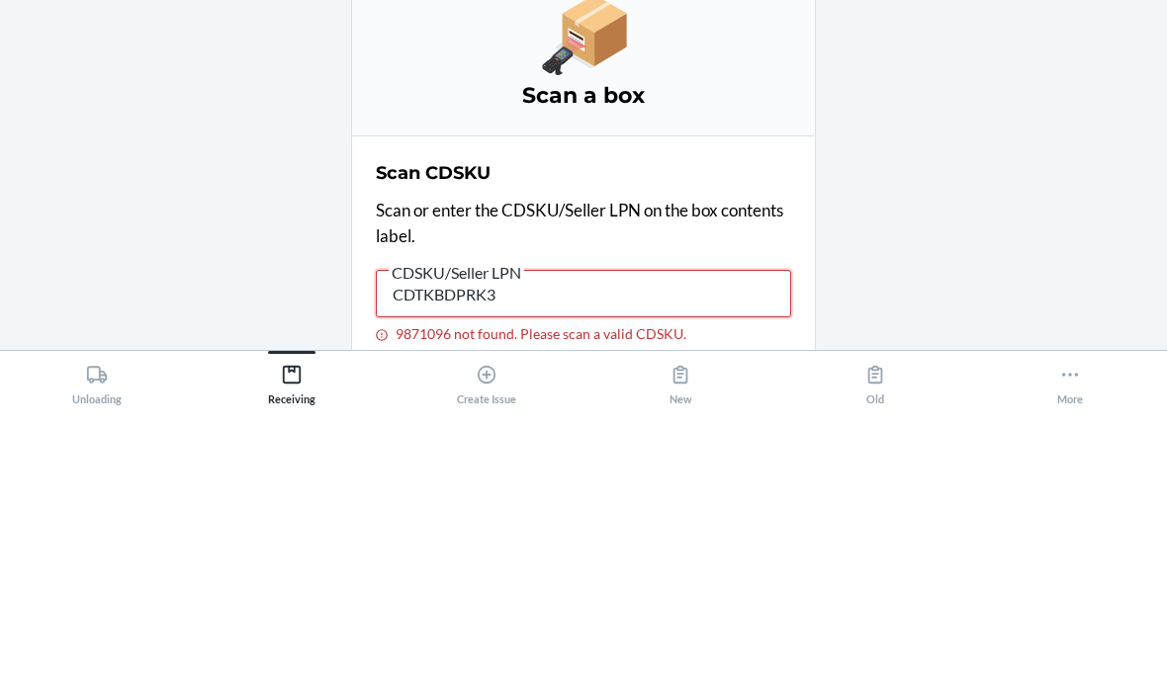
type input "CDTKBDPRK3Z"
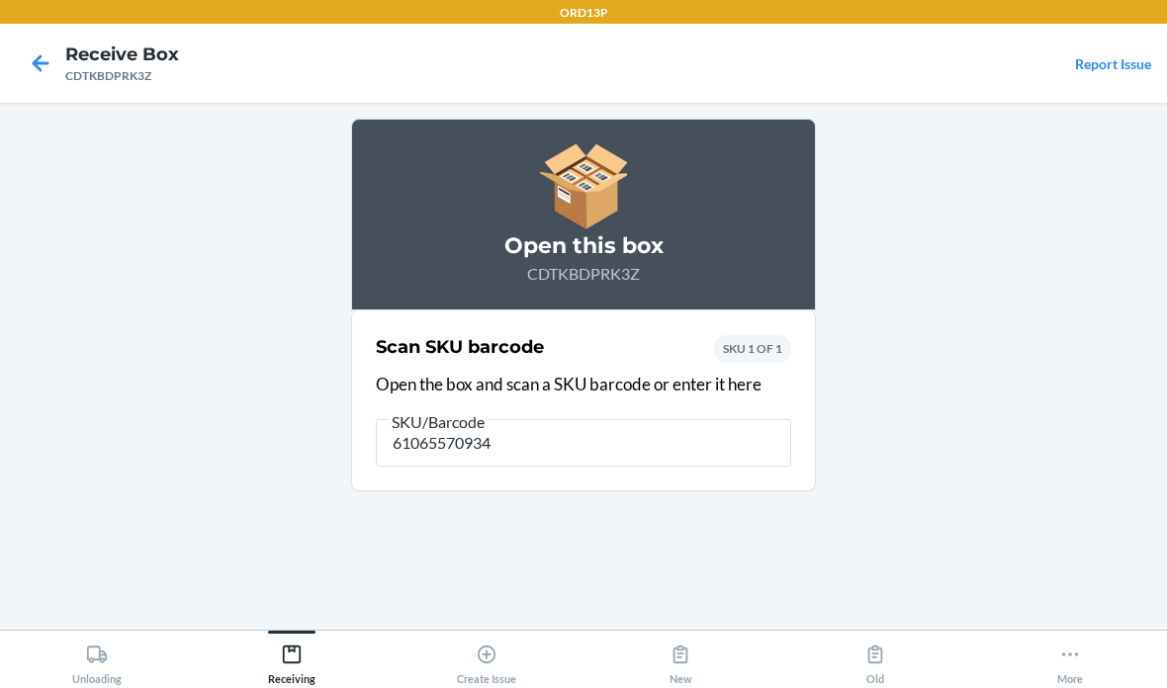
type input "610655709342"
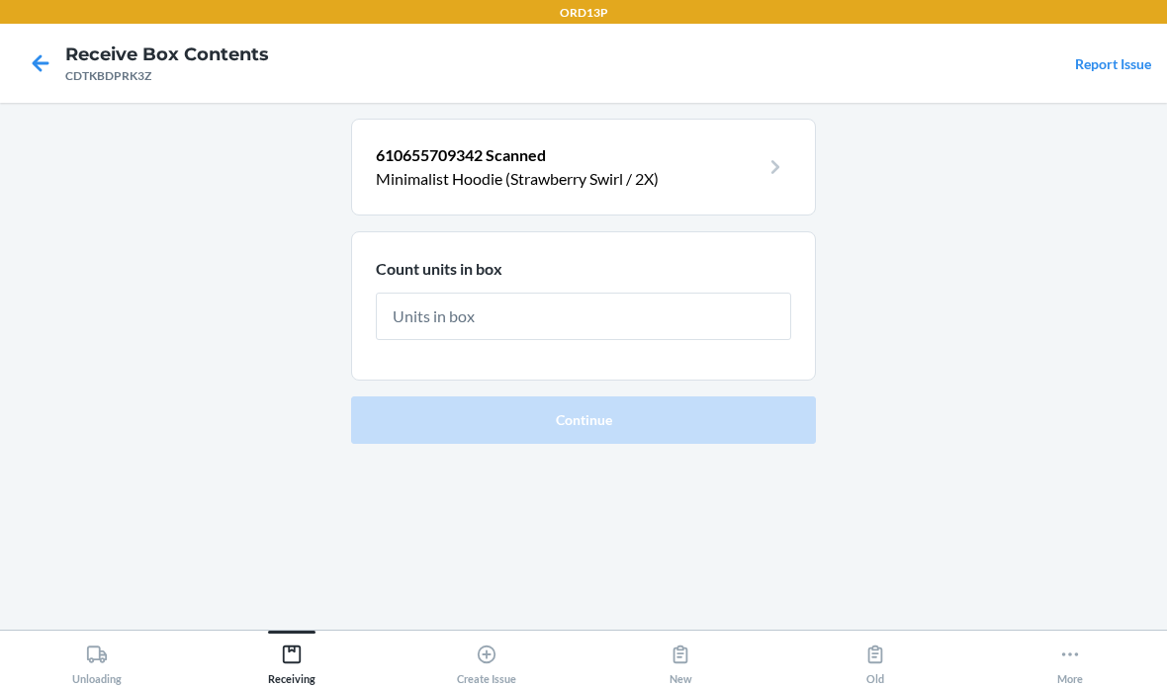
click at [51, 77] on icon at bounding box center [41, 63] width 34 height 34
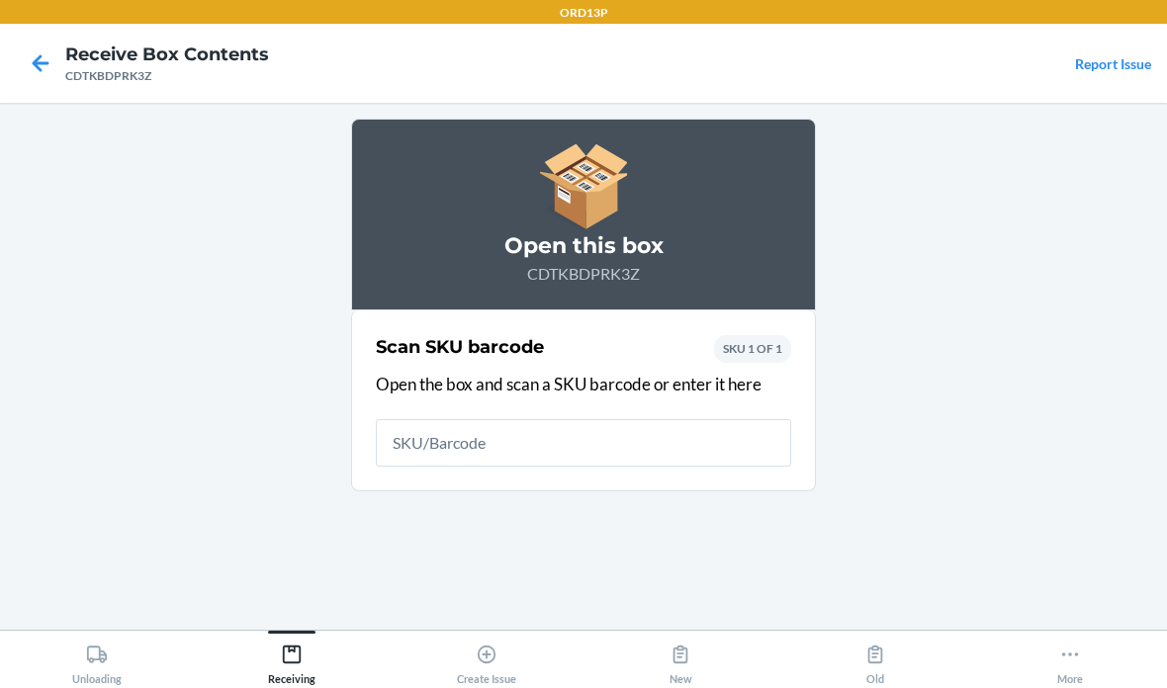
click at [51, 103] on main "Open this box CDTKBDPRK3Z Scan SKU barcode Open the box and scan a SKU barcode …" at bounding box center [583, 366] width 1167 height 527
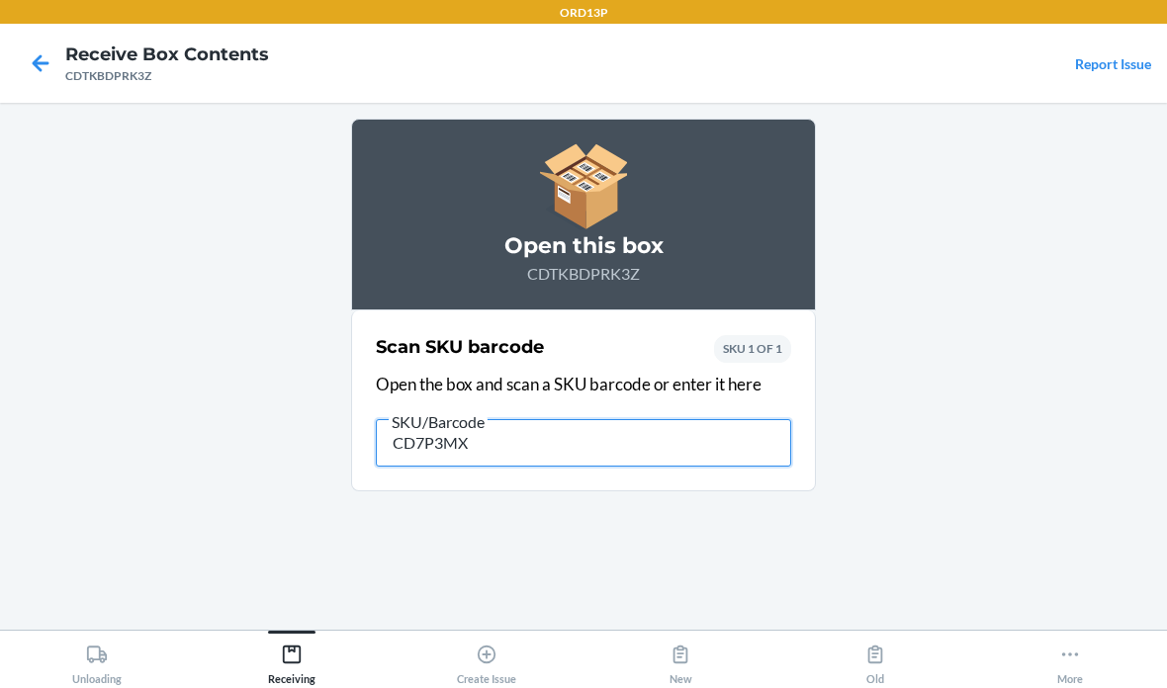
type input "CD7P3MX5"
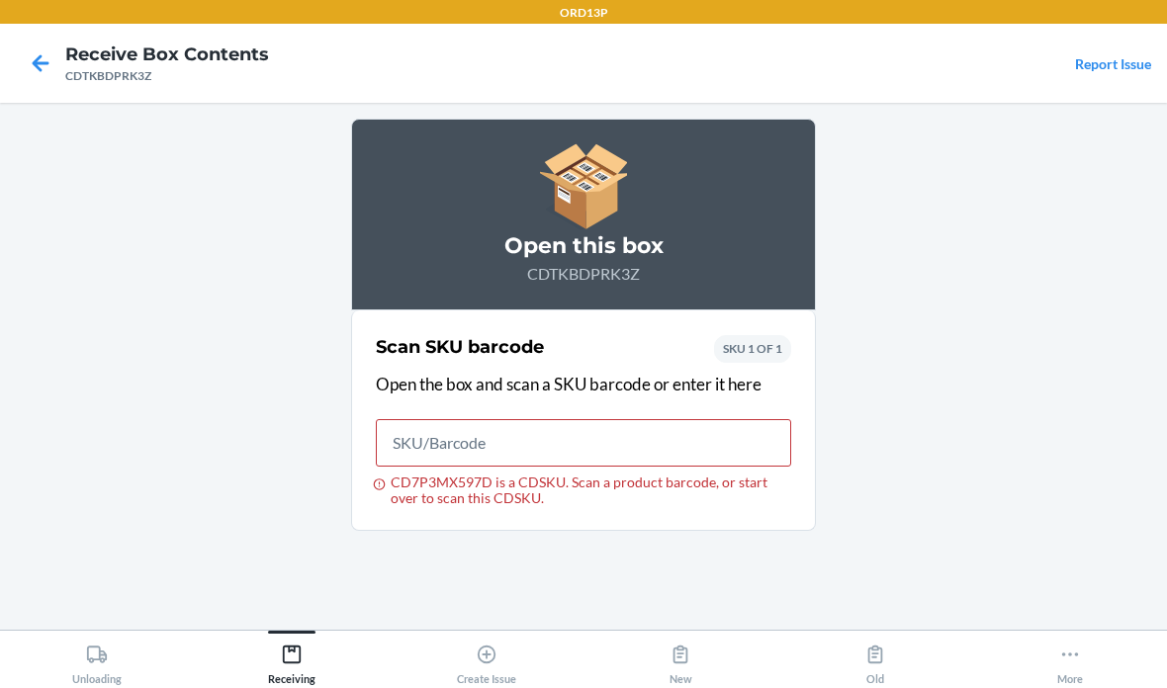
click at [56, 74] on icon at bounding box center [41, 63] width 34 height 34
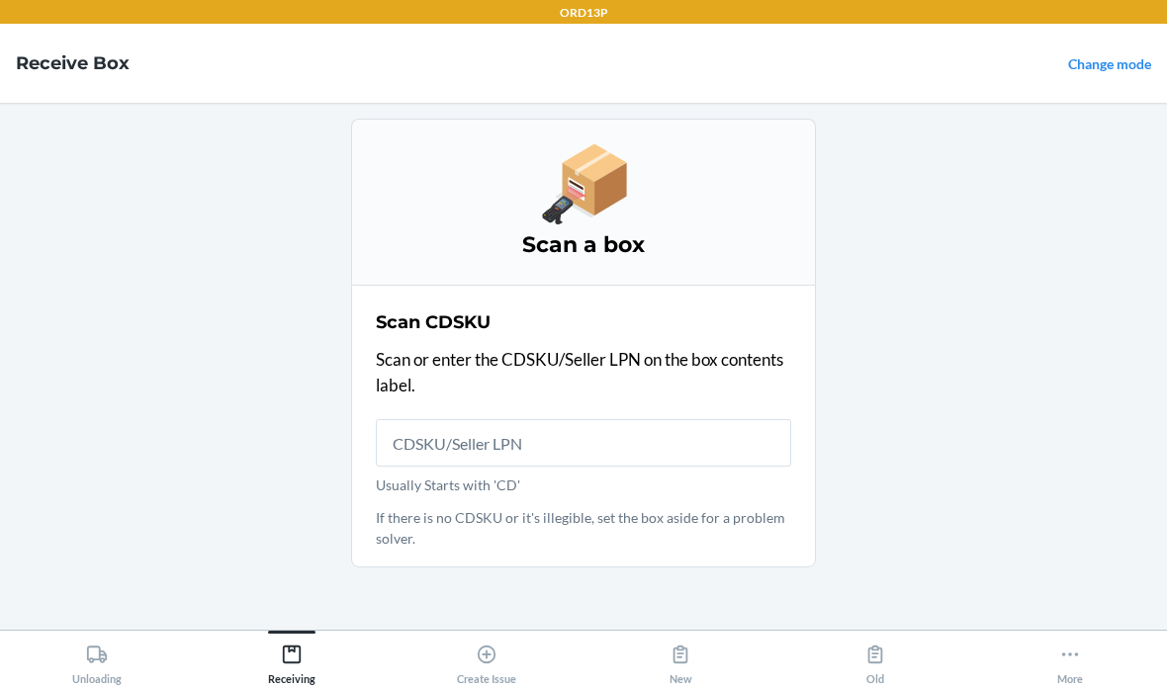
click at [55, 74] on h4 "Receive Box" at bounding box center [73, 63] width 114 height 26
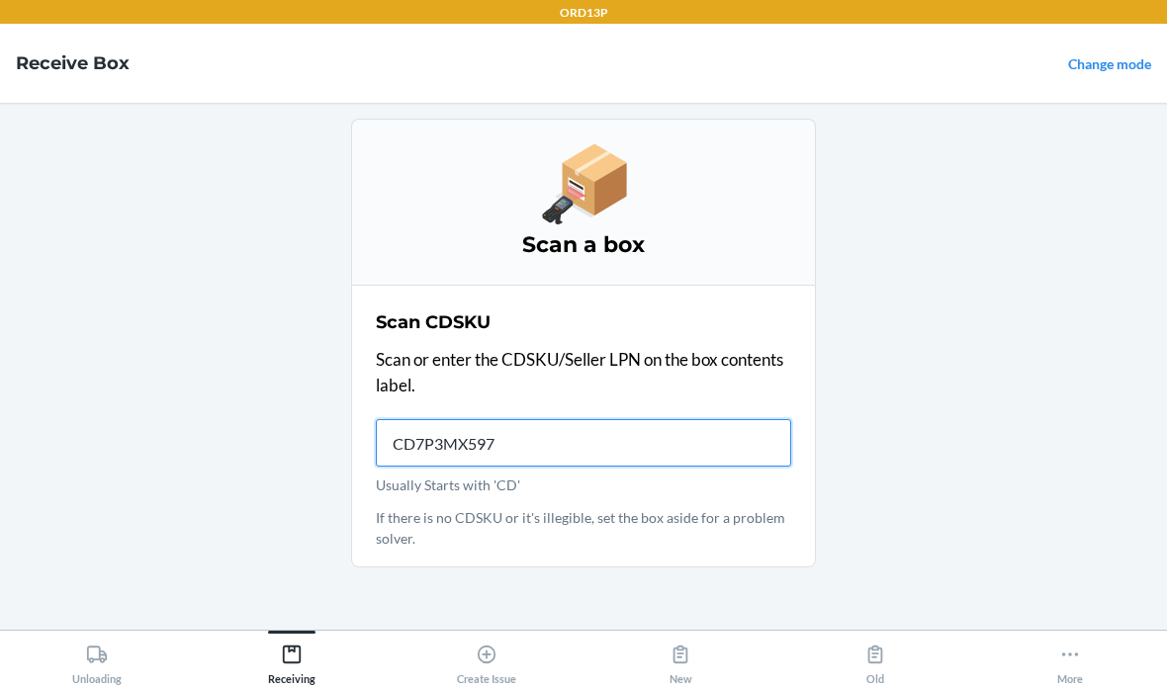
type input "CD7P3MX597D"
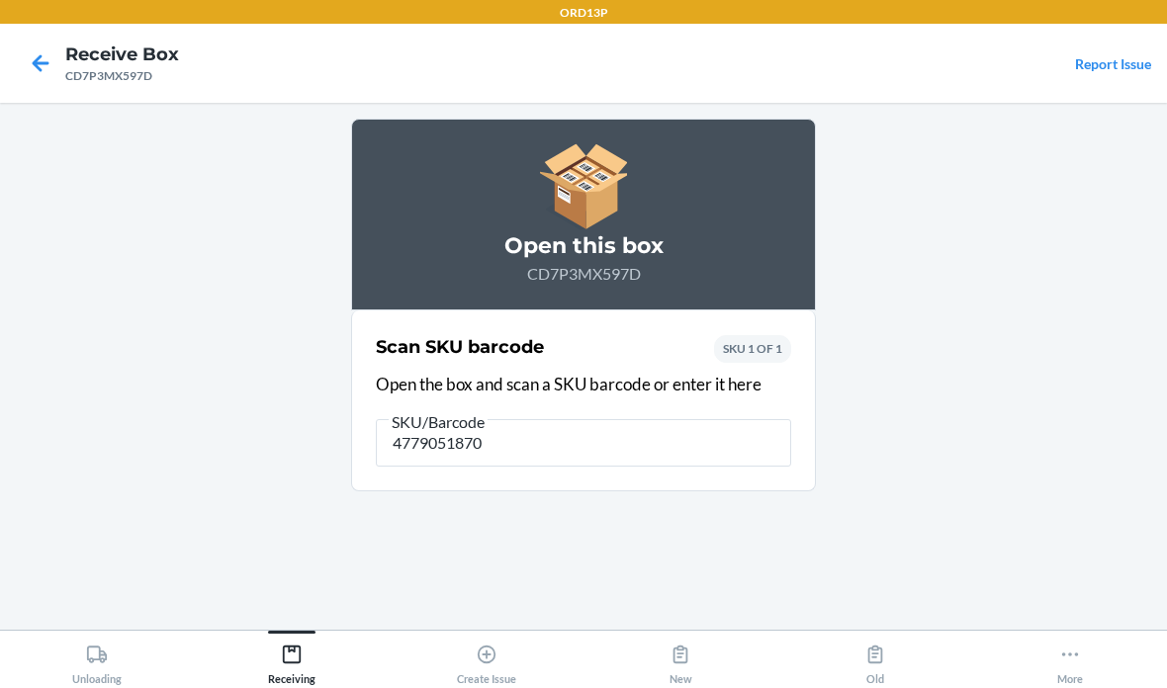
type input "47790518709"
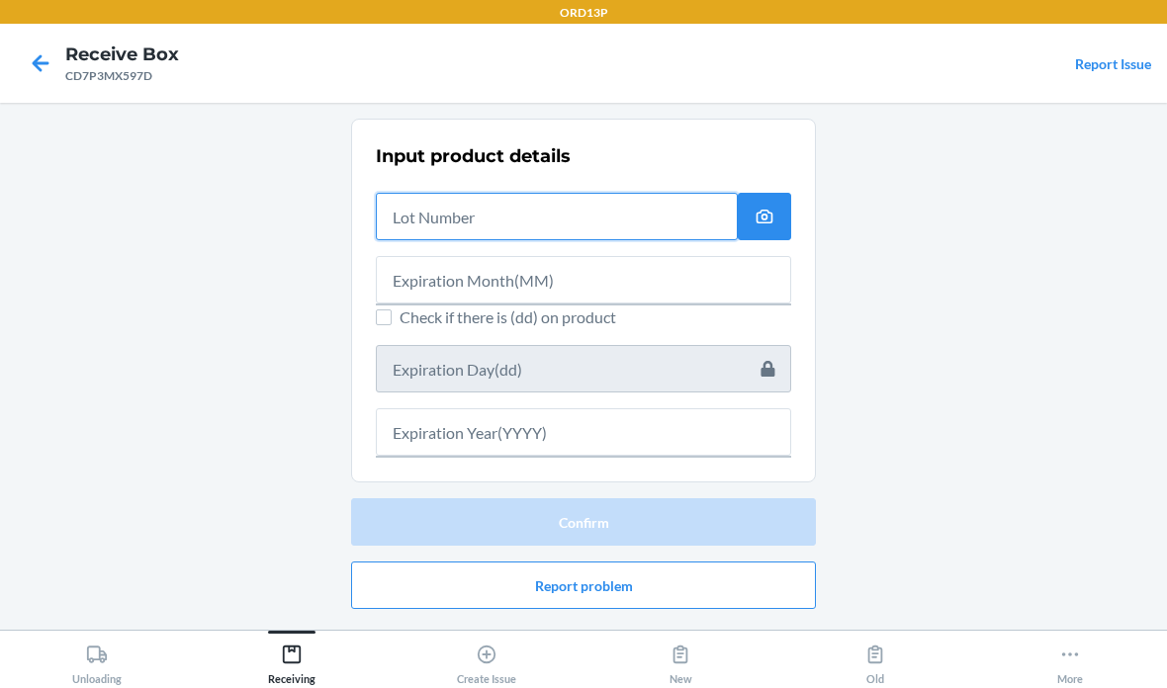
click at [603, 214] on input "text" at bounding box center [557, 216] width 362 height 47
click at [642, 208] on input "text" at bounding box center [557, 216] width 362 height 47
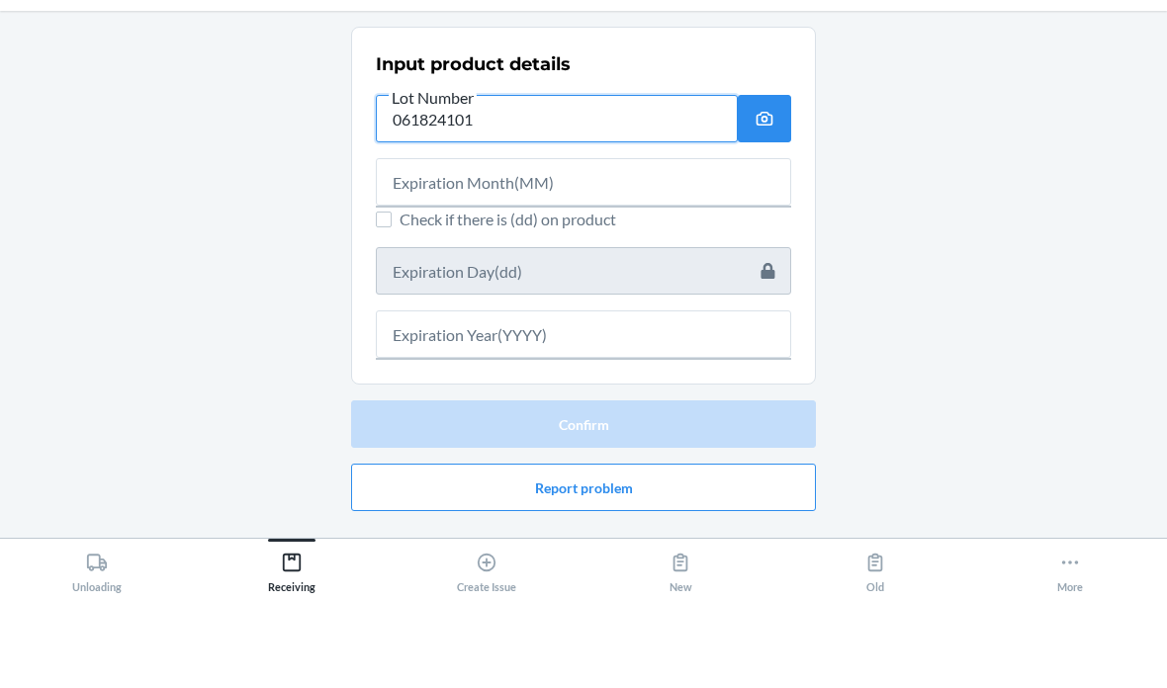
type input "061824101"
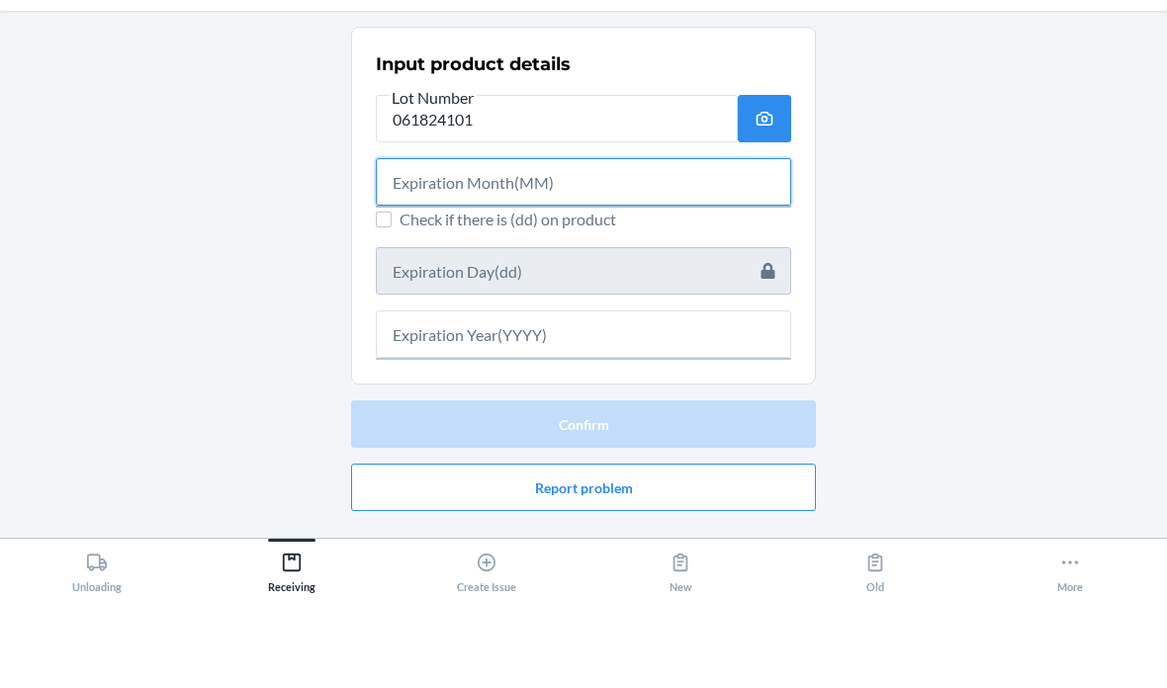
click at [614, 250] on input "text" at bounding box center [583, 273] width 415 height 47
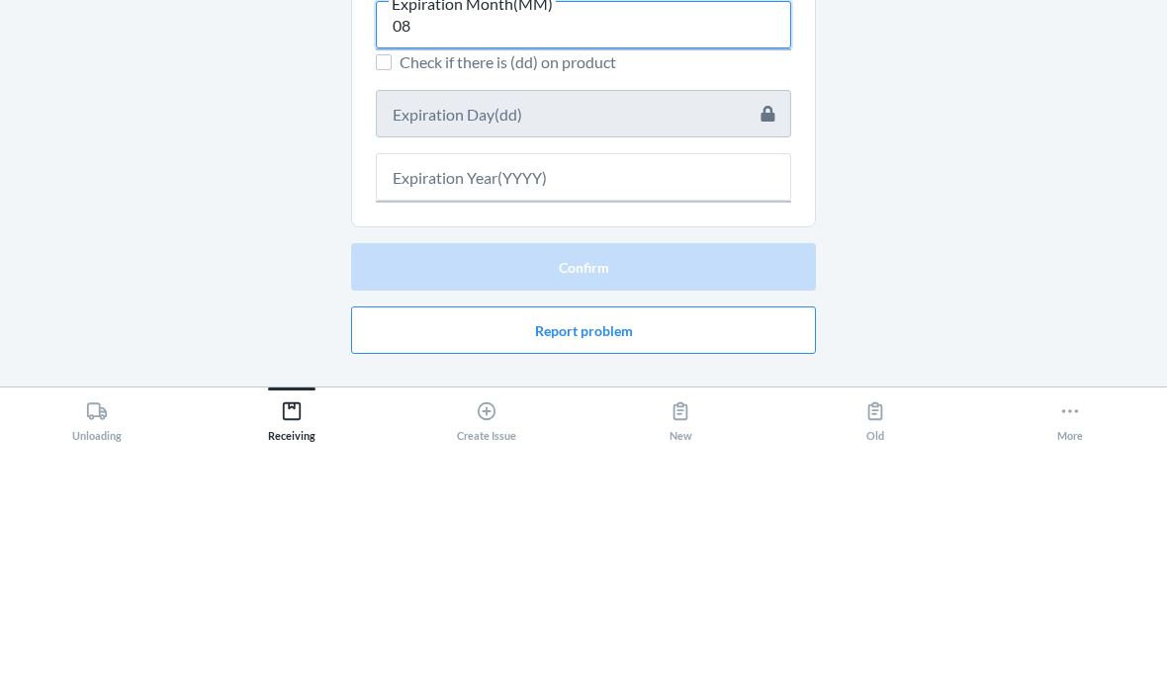
type input "08"
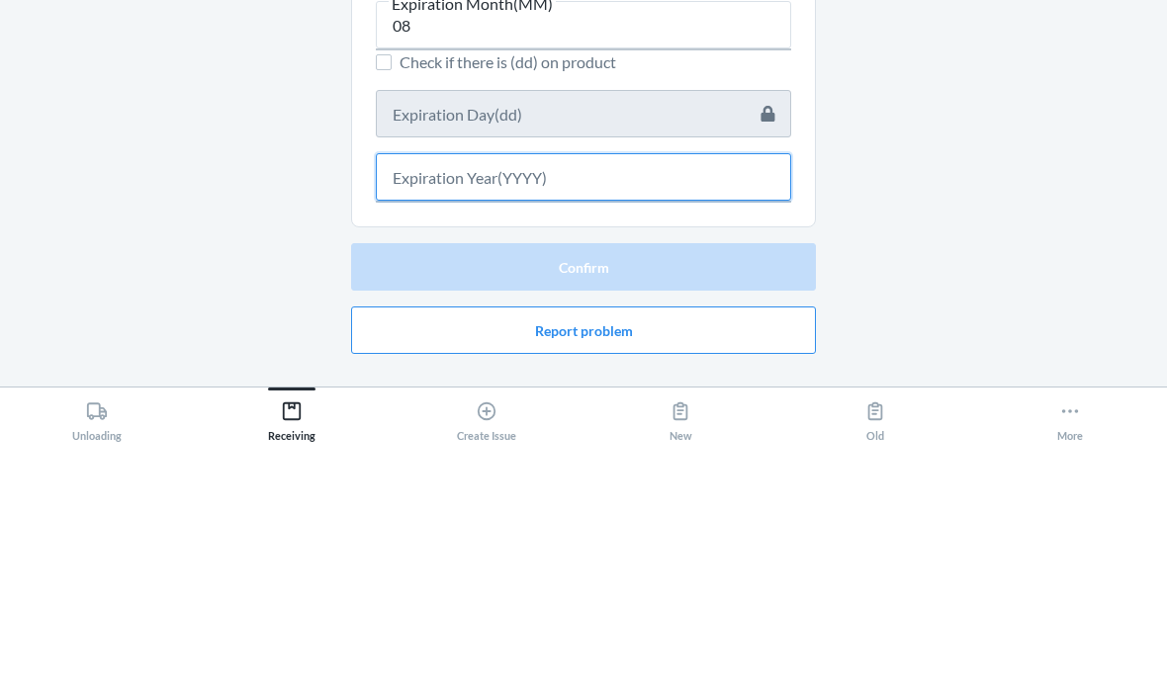
click at [691, 396] on input "text" at bounding box center [583, 419] width 415 height 47
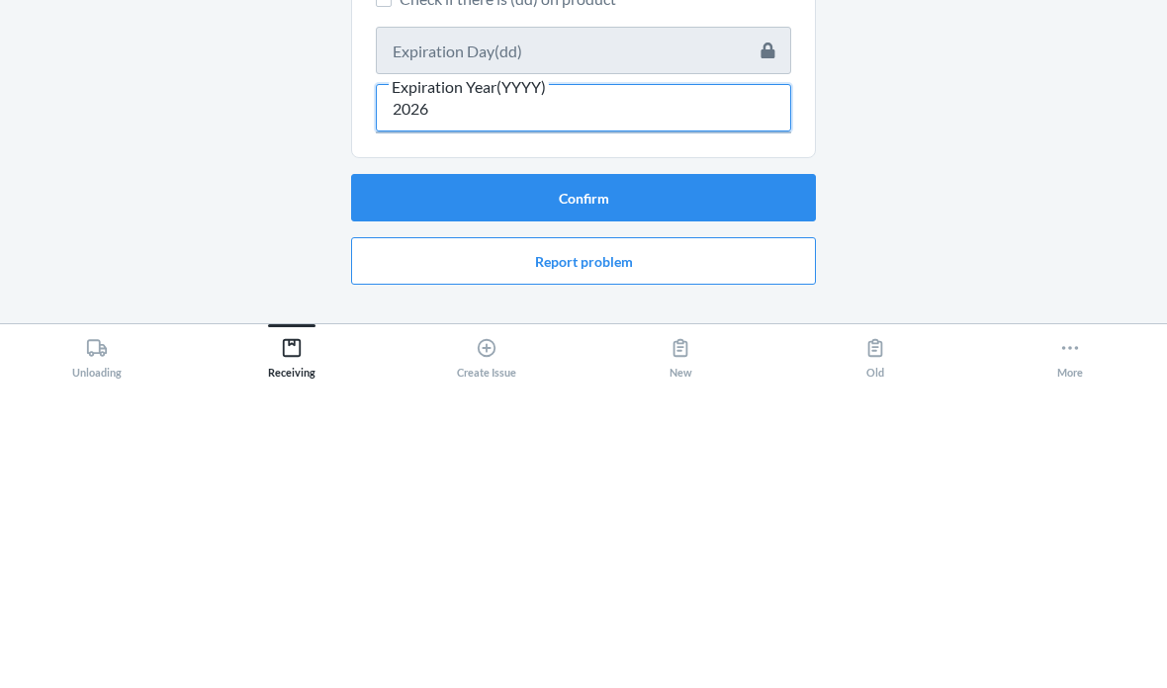
type input "2026"
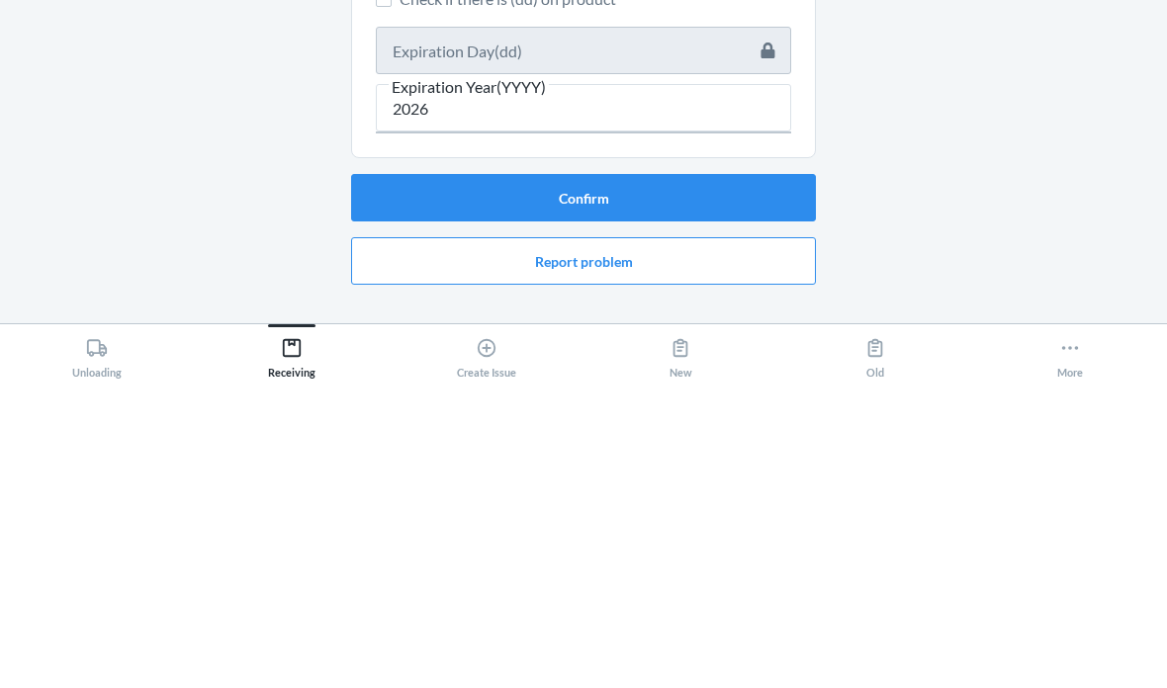
click at [744, 481] on button "Confirm" at bounding box center [583, 504] width 465 height 47
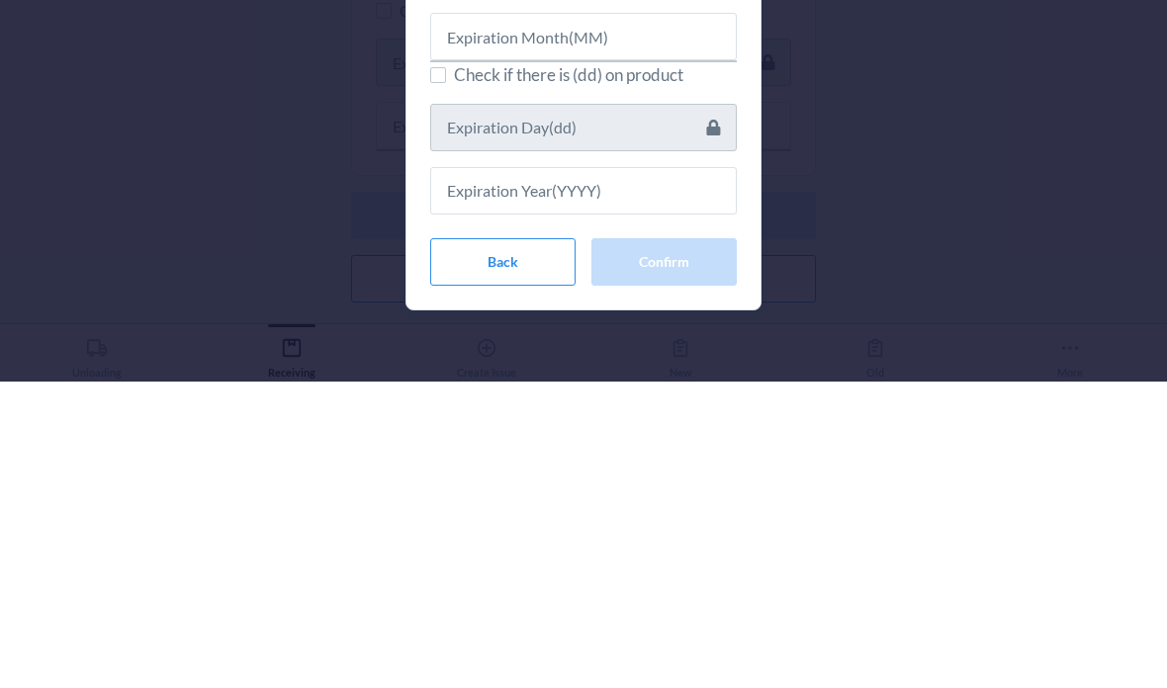
scroll to position [79, 0]
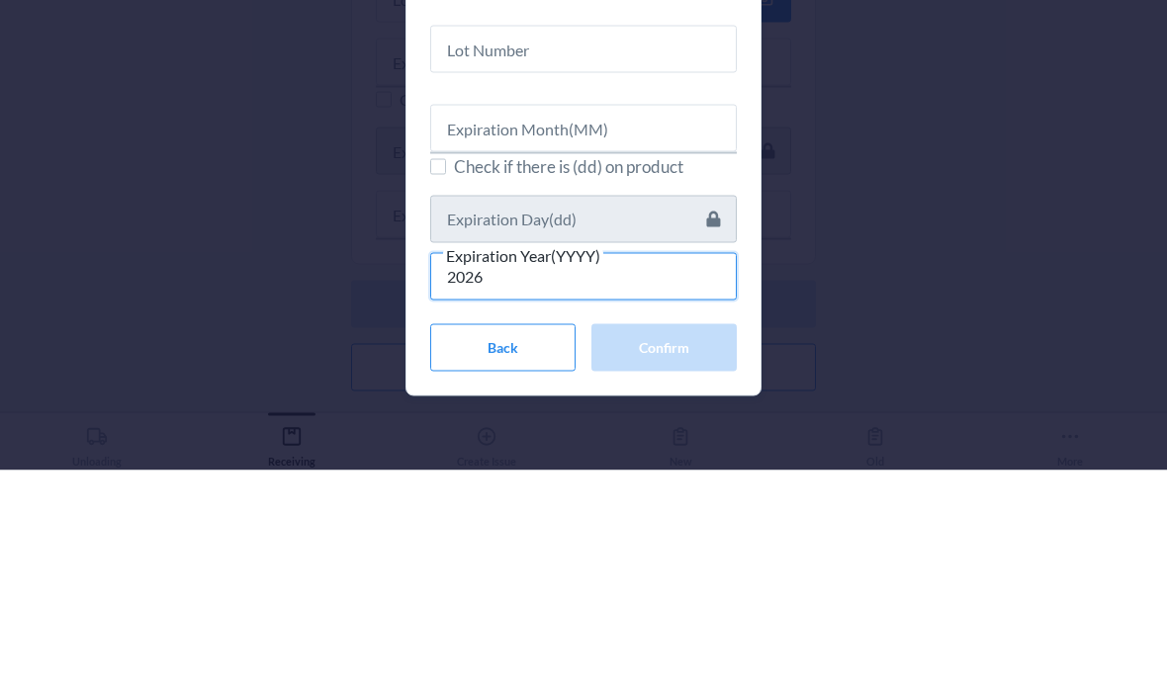
type input "2026"
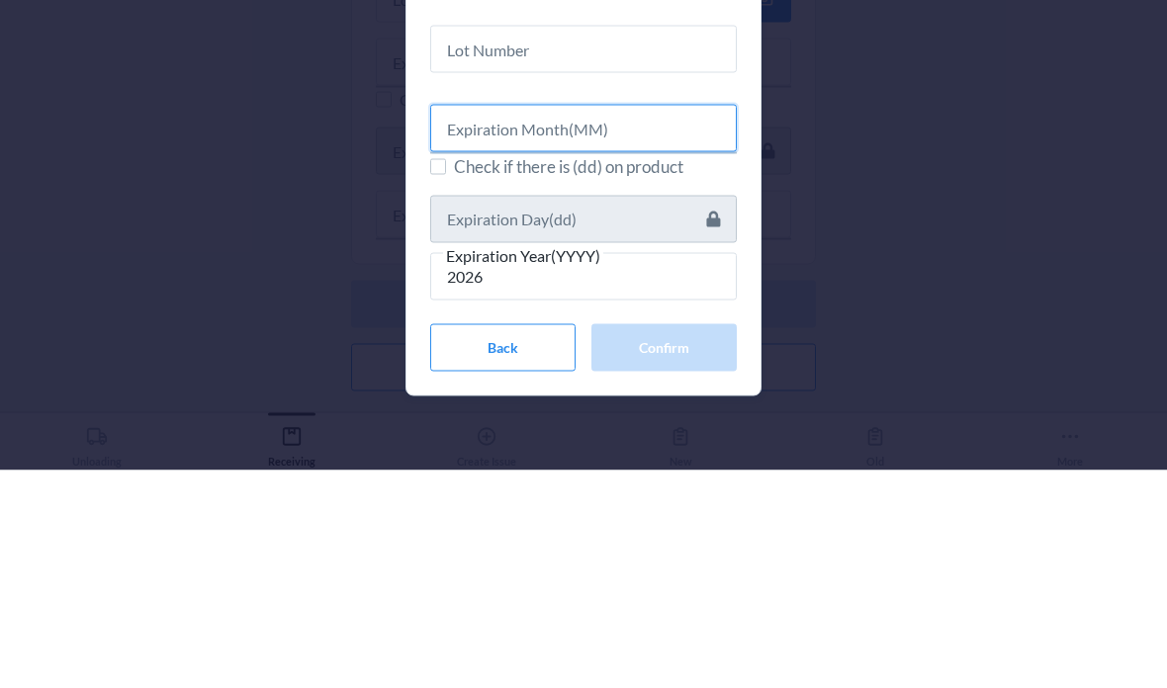
click at [675, 322] on input "text" at bounding box center [583, 345] width 306 height 47
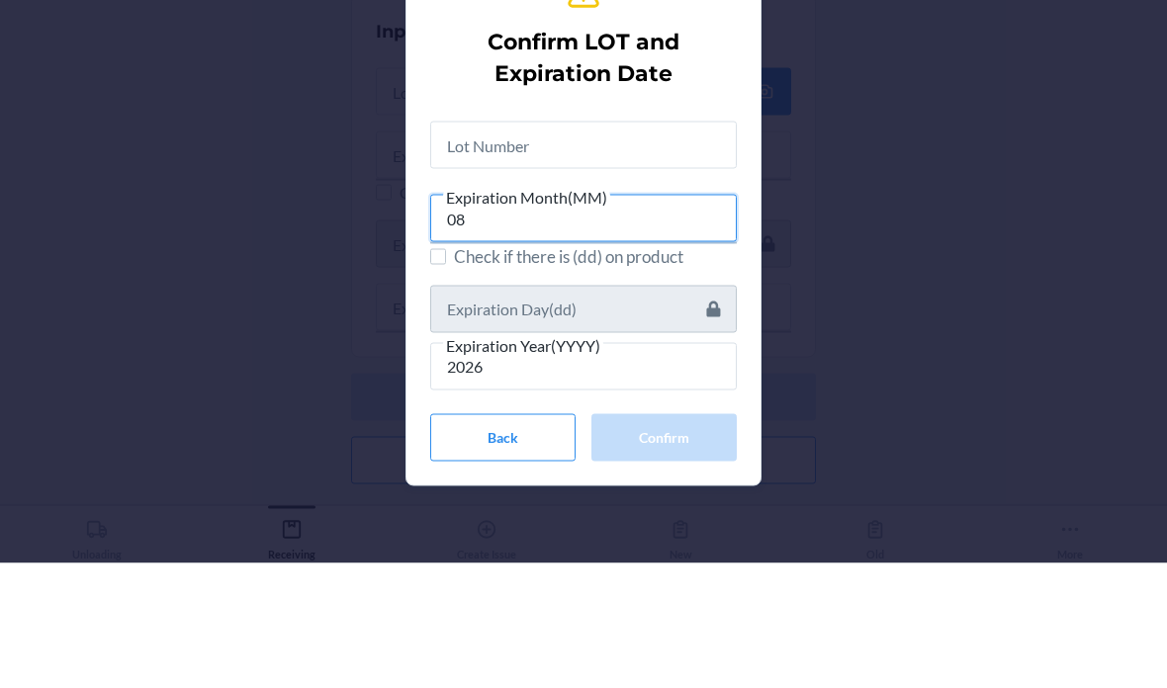
type input "08"
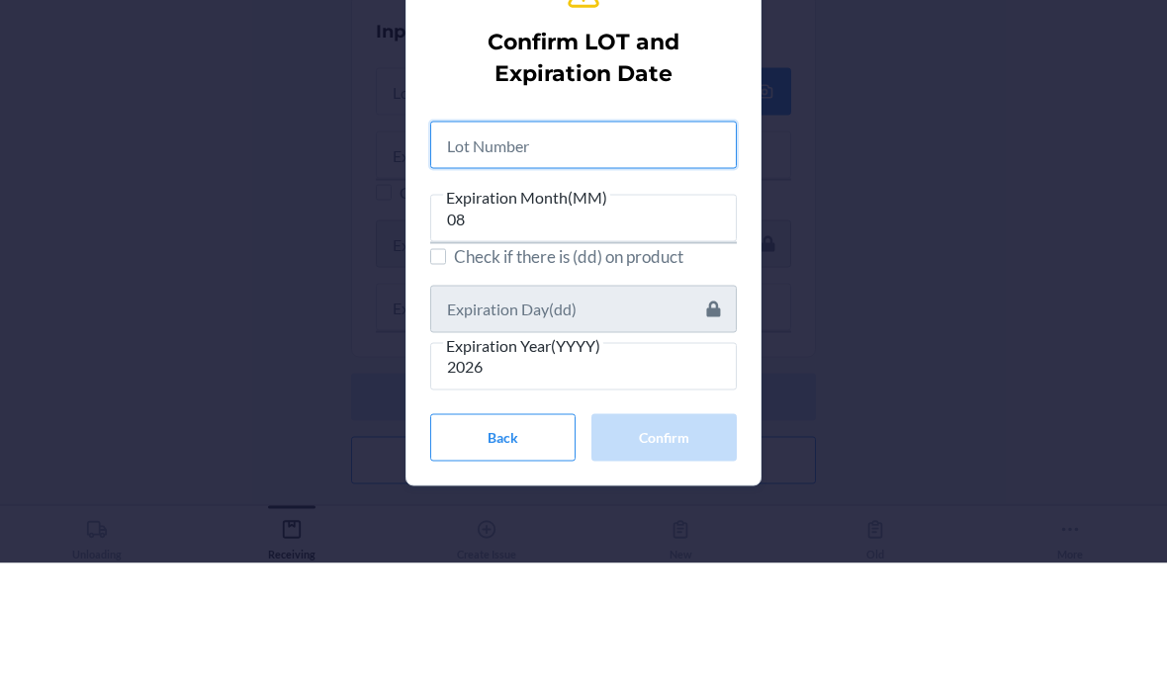
click at [654, 246] on input "text" at bounding box center [583, 269] width 306 height 47
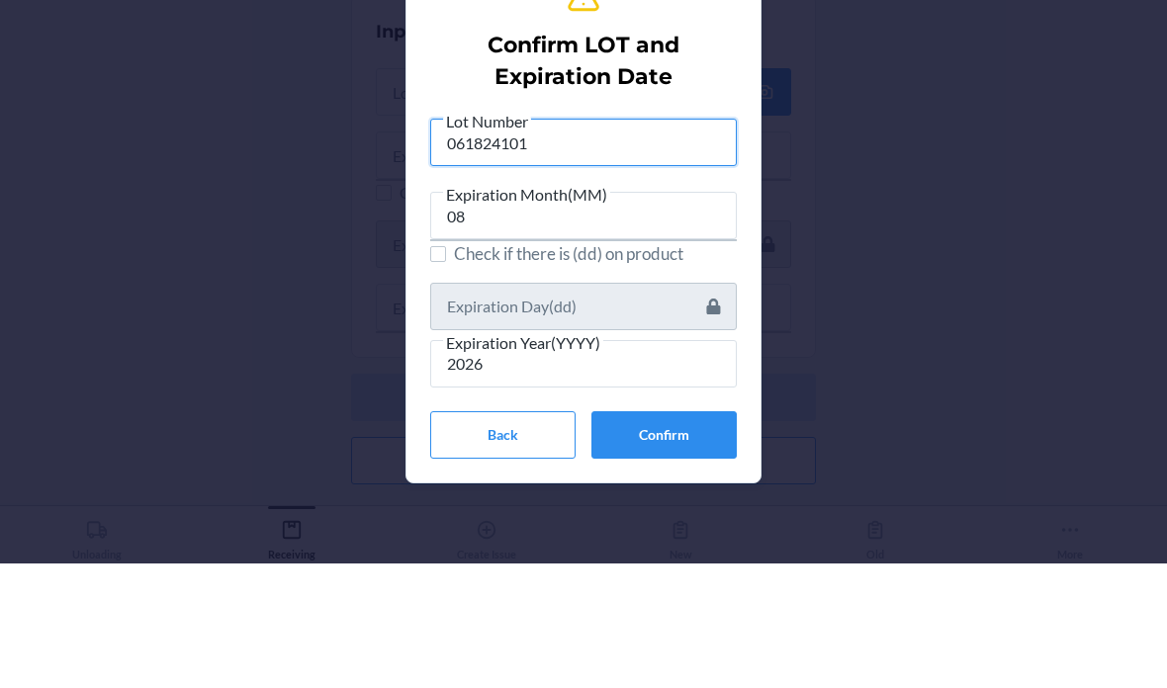
type input "061824101"
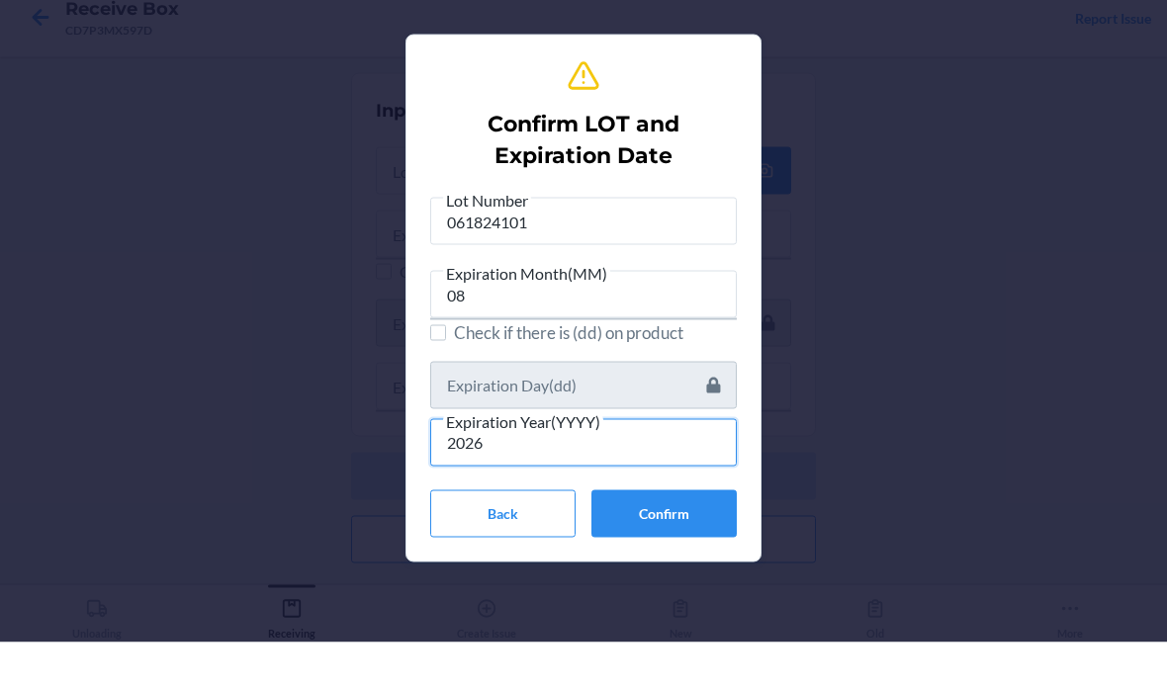
click at [703, 465] on input "2026" at bounding box center [583, 488] width 306 height 47
click at [707, 536] on button "Confirm" at bounding box center [663, 559] width 145 height 47
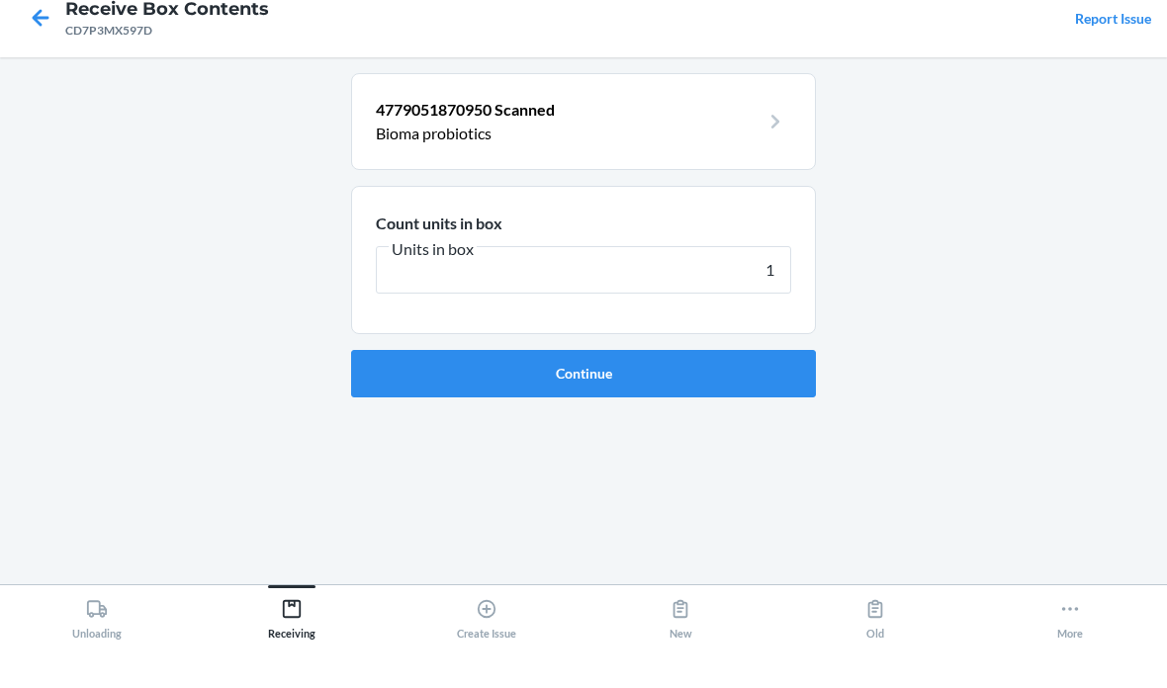
type input "12"
click at [583, 395] on button "Continue" at bounding box center [583, 418] width 465 height 47
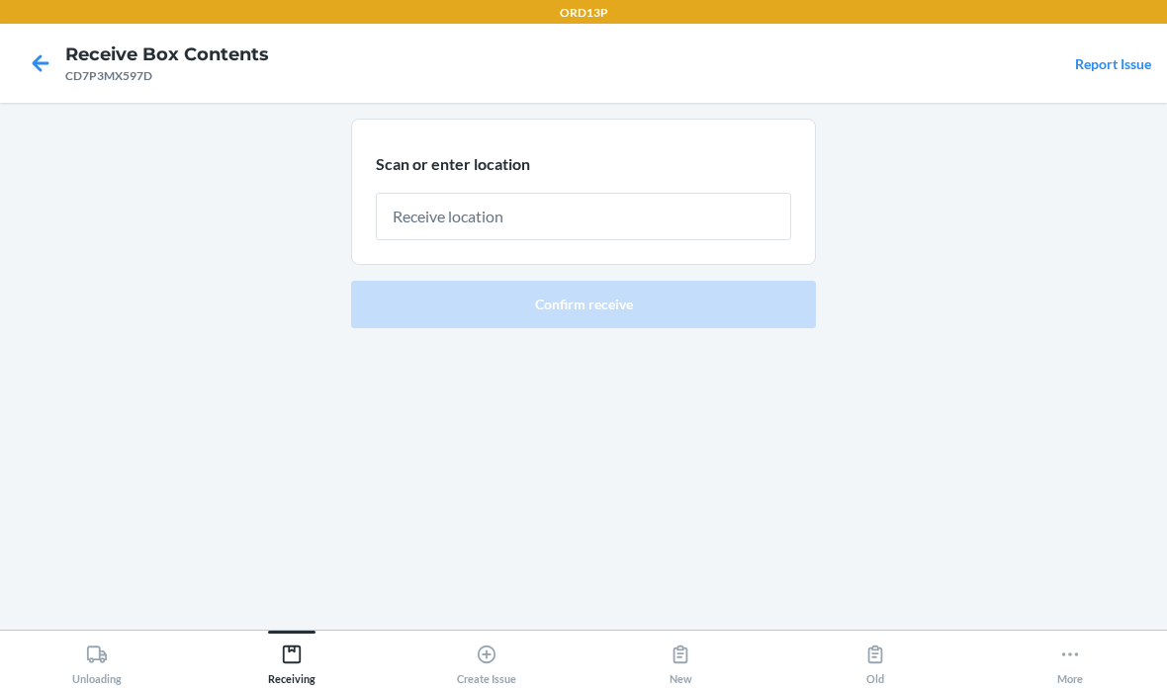
click at [755, 193] on input "text" at bounding box center [583, 216] width 415 height 47
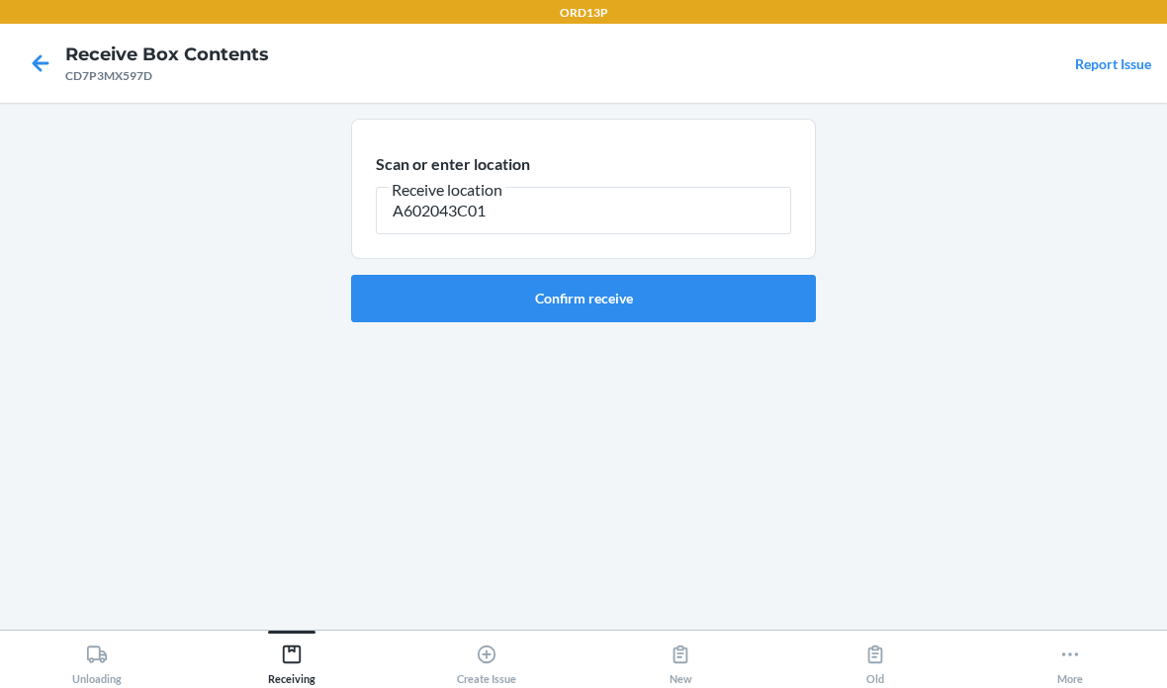
type input "A602043C01"
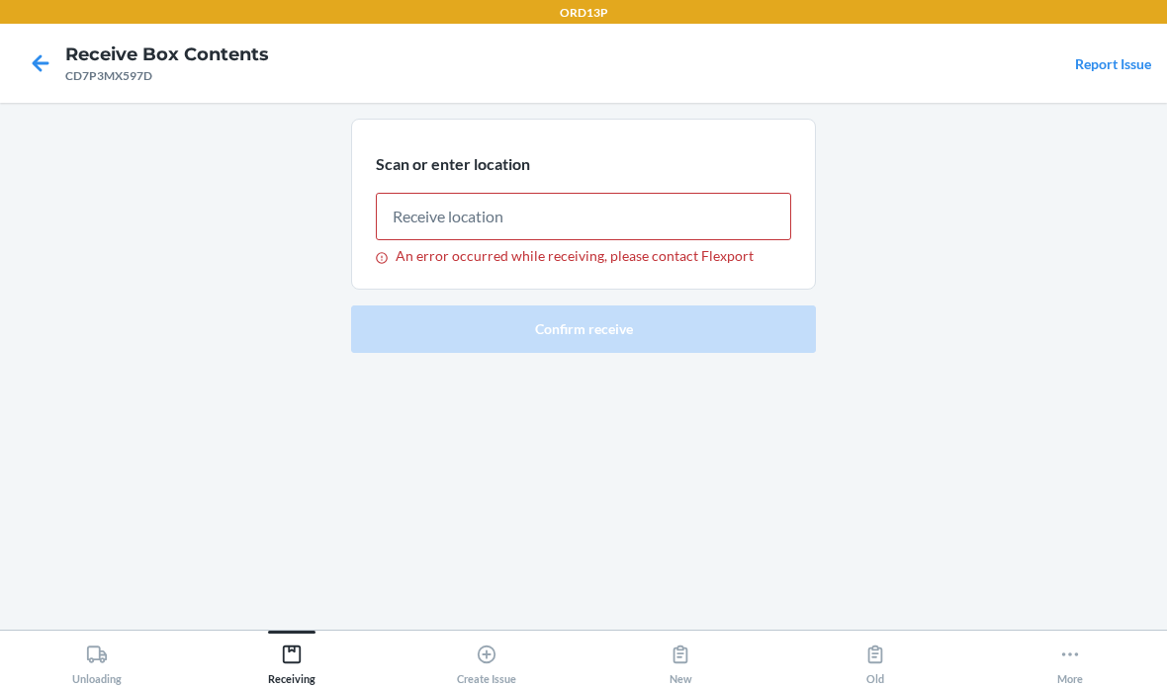
click at [47, 43] on div at bounding box center [40, 63] width 49 height 49
click at [48, 56] on icon at bounding box center [41, 63] width 34 height 34
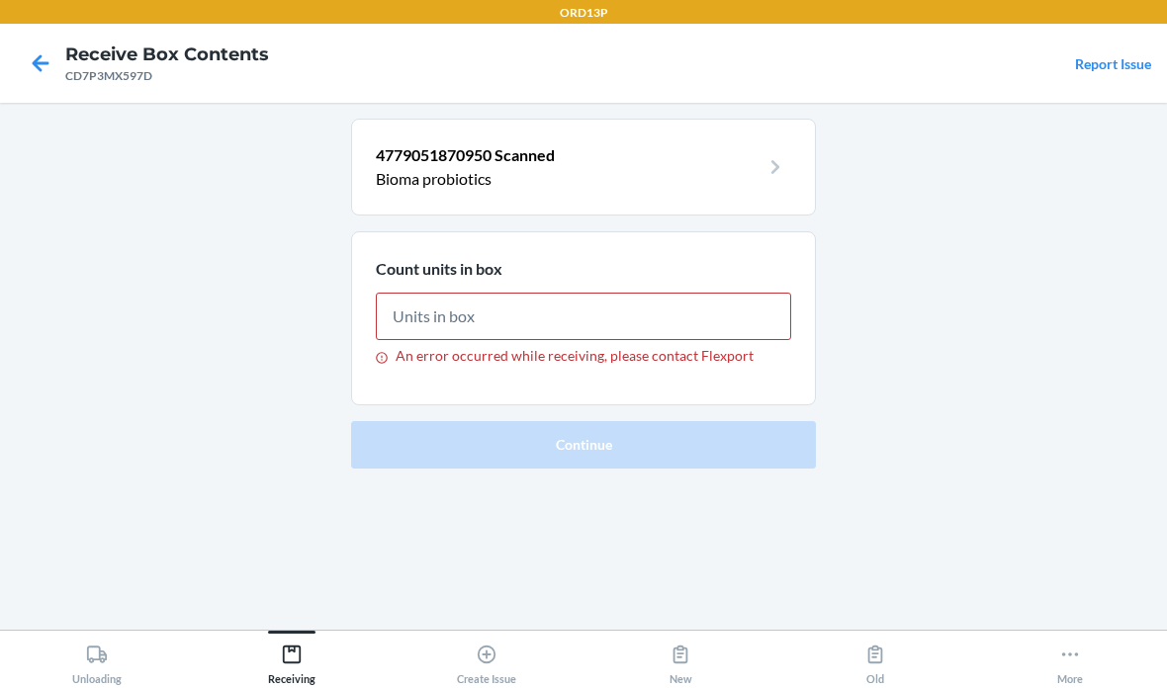
type input "12"
click at [45, 59] on icon at bounding box center [41, 63] width 34 height 34
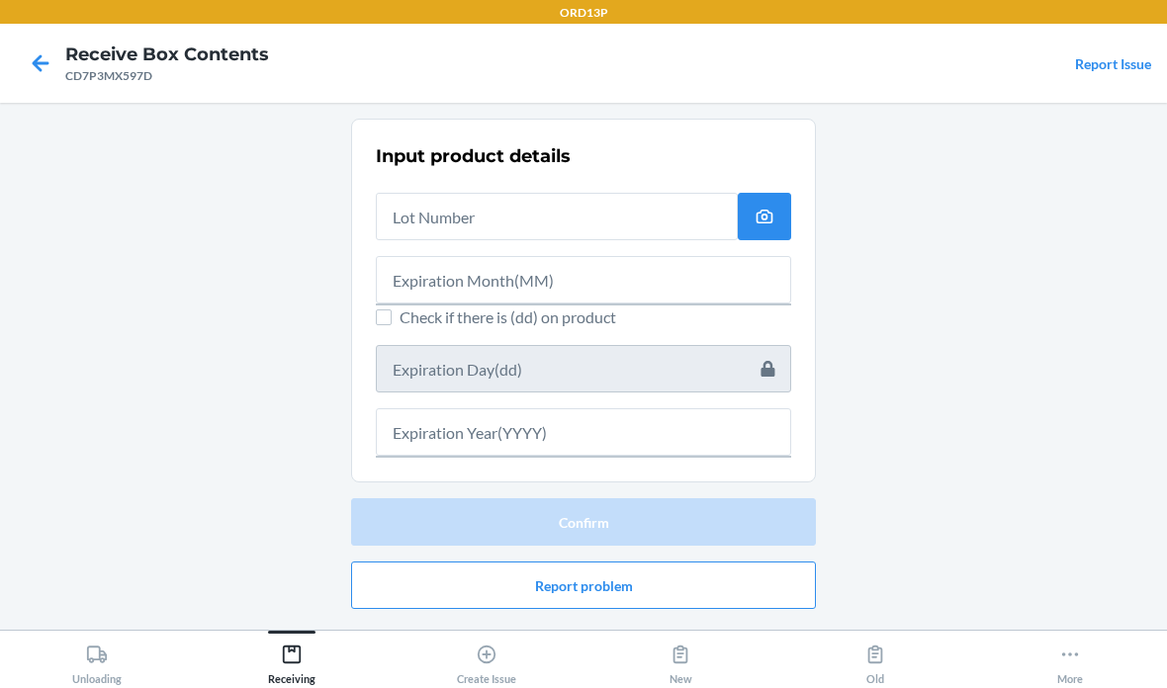
click at [38, 68] on icon at bounding box center [41, 62] width 17 height 17
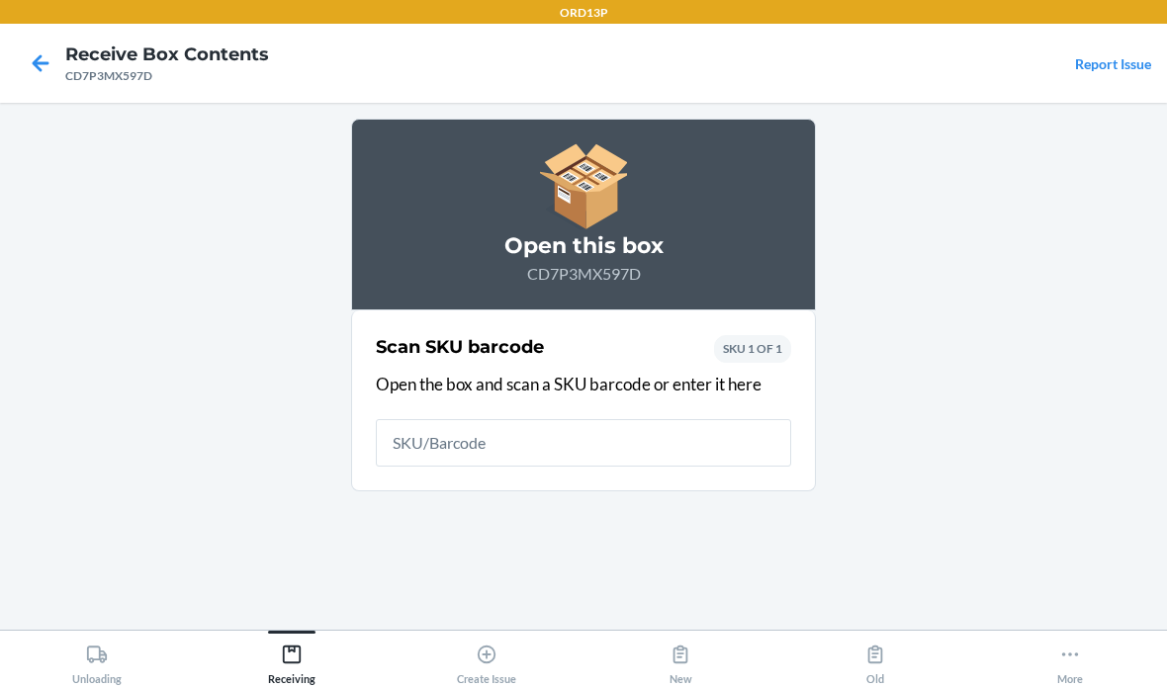
click at [36, 72] on icon at bounding box center [41, 63] width 34 height 34
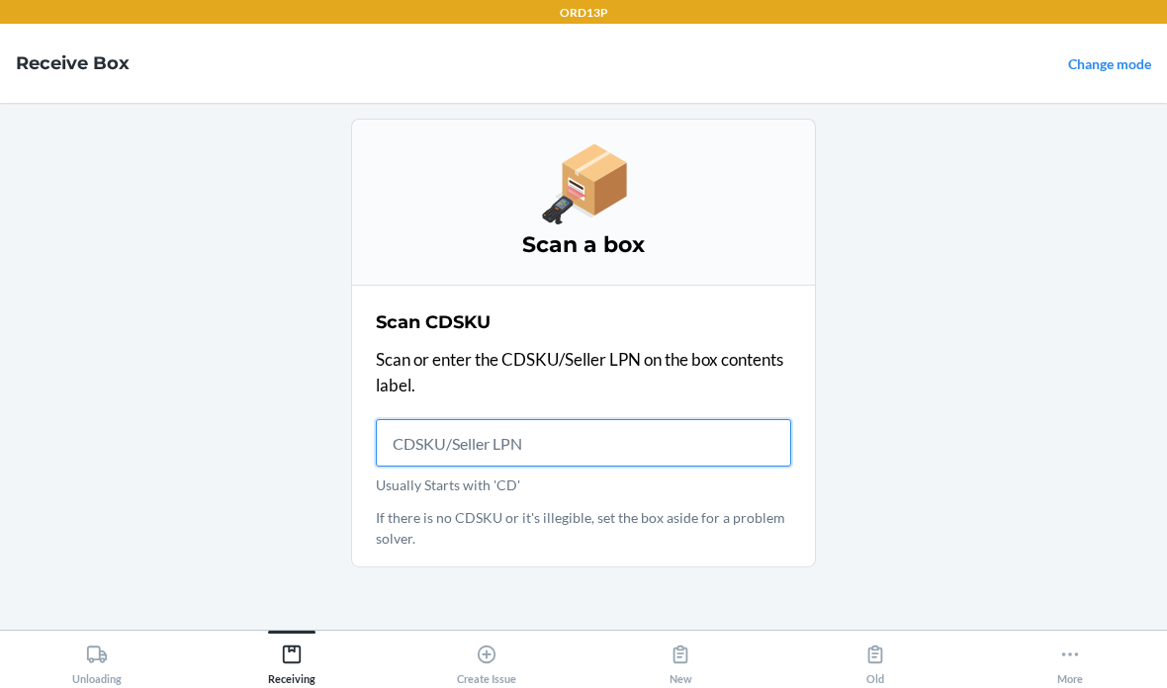
click at [530, 429] on input "Usually Starts with 'CD'" at bounding box center [583, 442] width 415 height 47
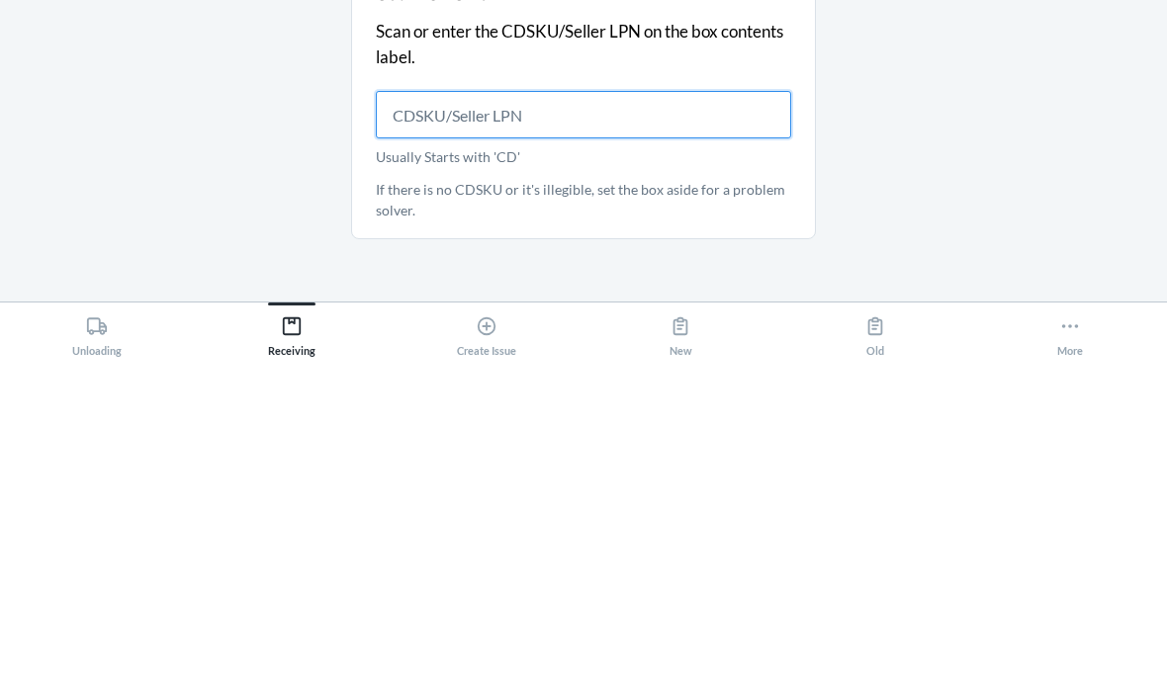
click at [454, 419] on input "Usually Starts with 'CD'" at bounding box center [583, 442] width 415 height 47
click at [420, 419] on input "Usually Starts with 'CD'" at bounding box center [583, 442] width 415 height 47
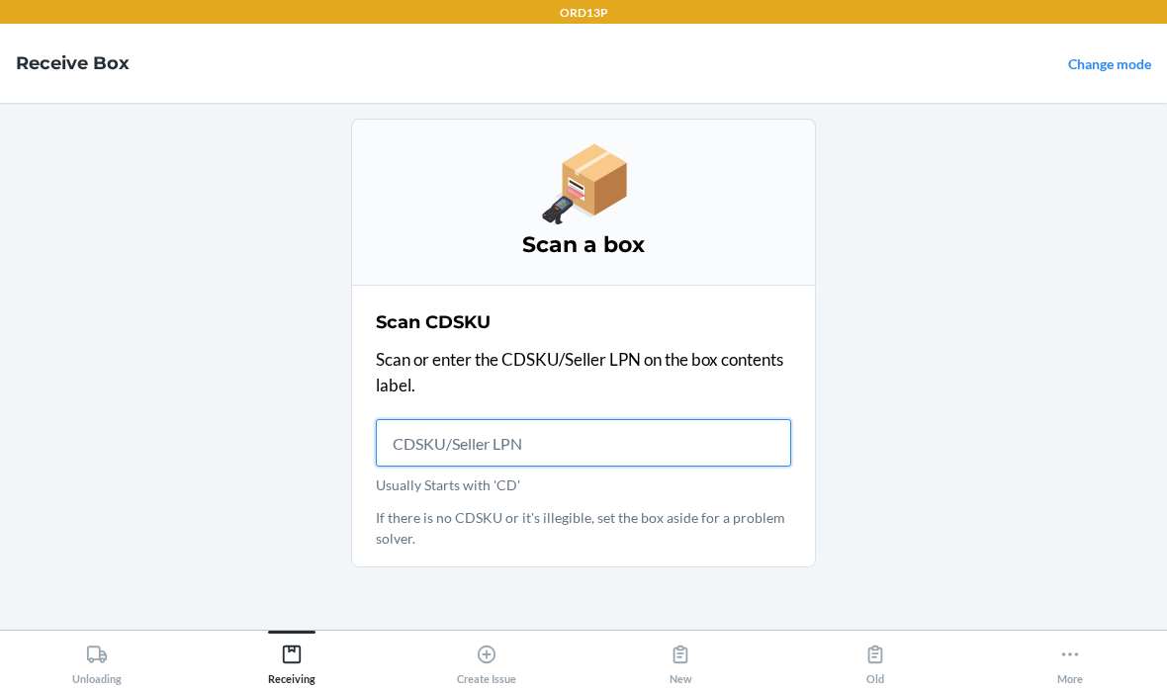
click at [452, 419] on input "Usually Starts with 'CD'" at bounding box center [583, 442] width 415 height 47
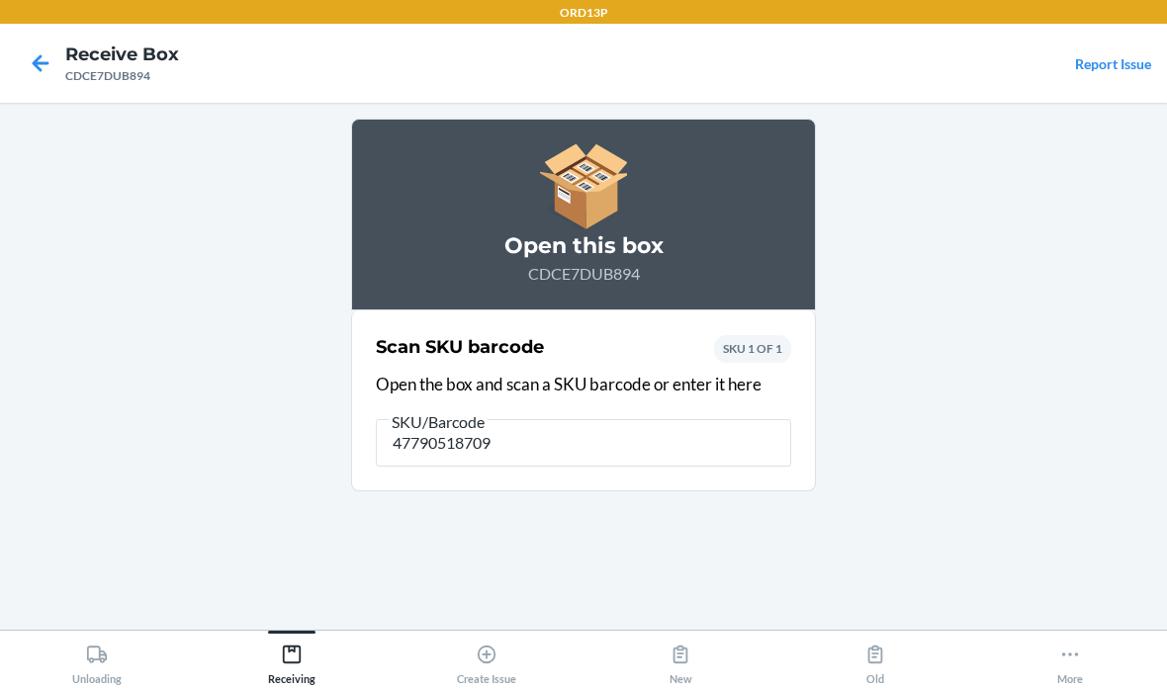
type input "477905187095"
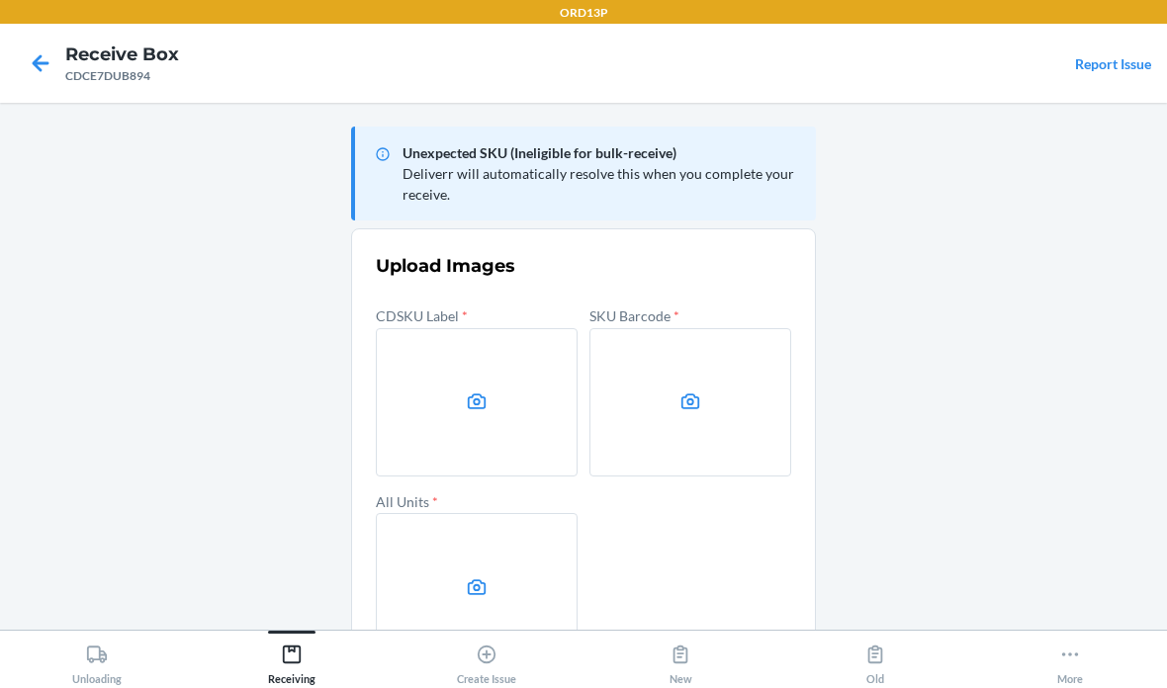
click at [454, 355] on label at bounding box center [477, 402] width 202 height 148
click at [0, 0] on input "file" at bounding box center [0, 0] width 0 height 0
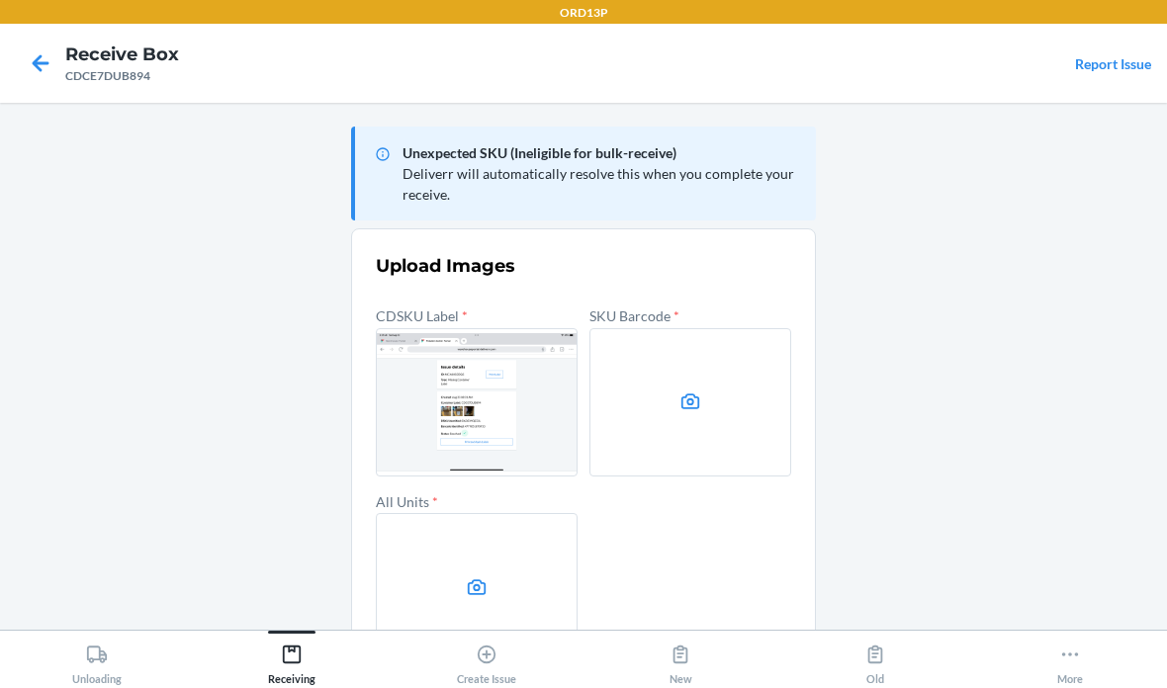
click at [666, 399] on label at bounding box center [690, 402] width 202 height 148
click at [0, 0] on input "file" at bounding box center [0, 0] width 0 height 0
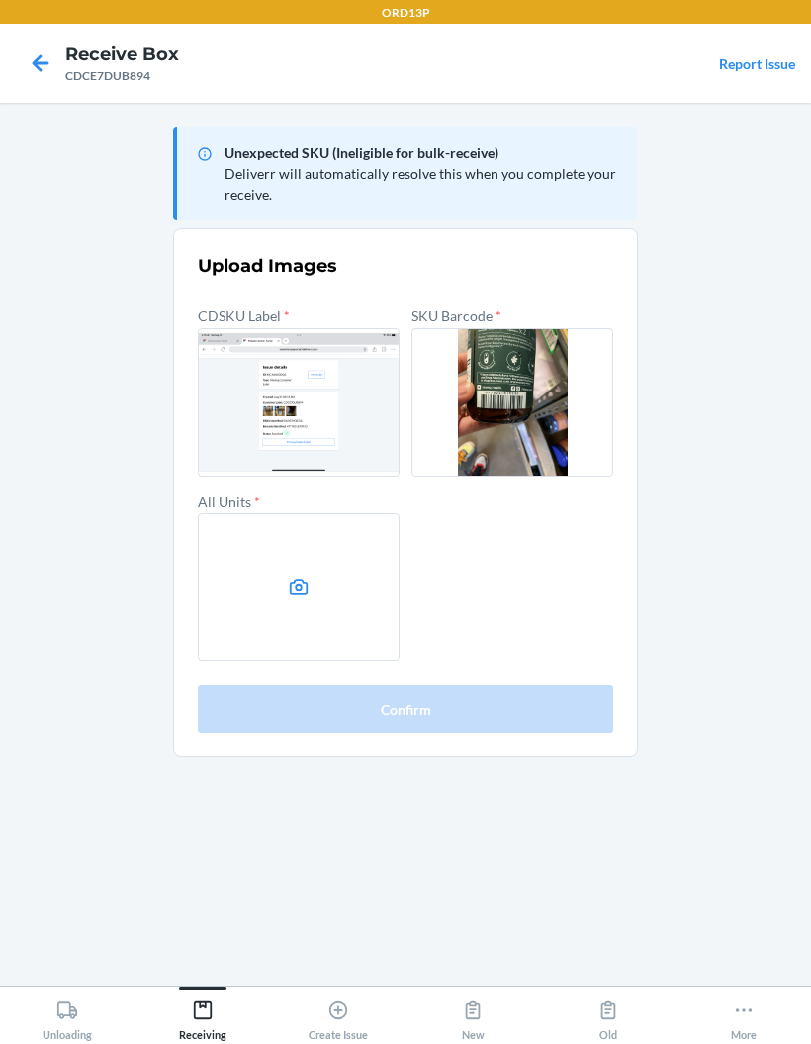
click at [289, 572] on label at bounding box center [299, 587] width 202 height 148
click at [0, 0] on input "file" at bounding box center [0, 0] width 0 height 0
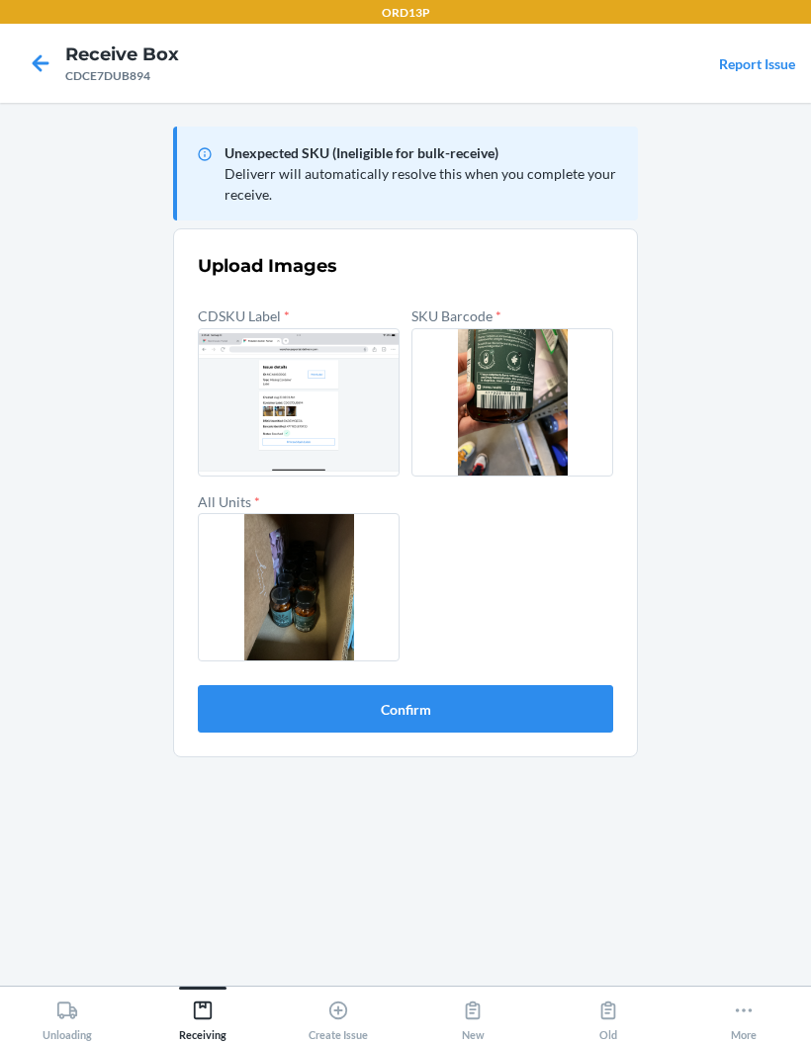
click at [546, 687] on button "Confirm" at bounding box center [405, 708] width 415 height 47
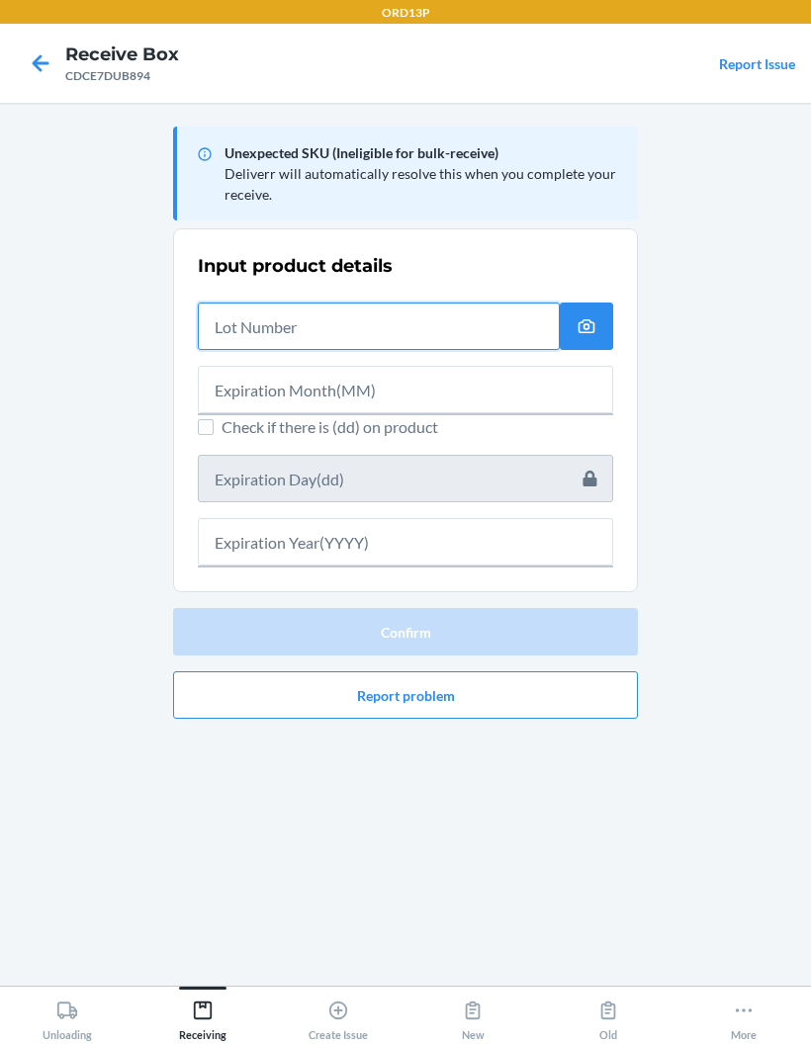
click at [353, 318] on input "text" at bounding box center [379, 326] width 362 height 47
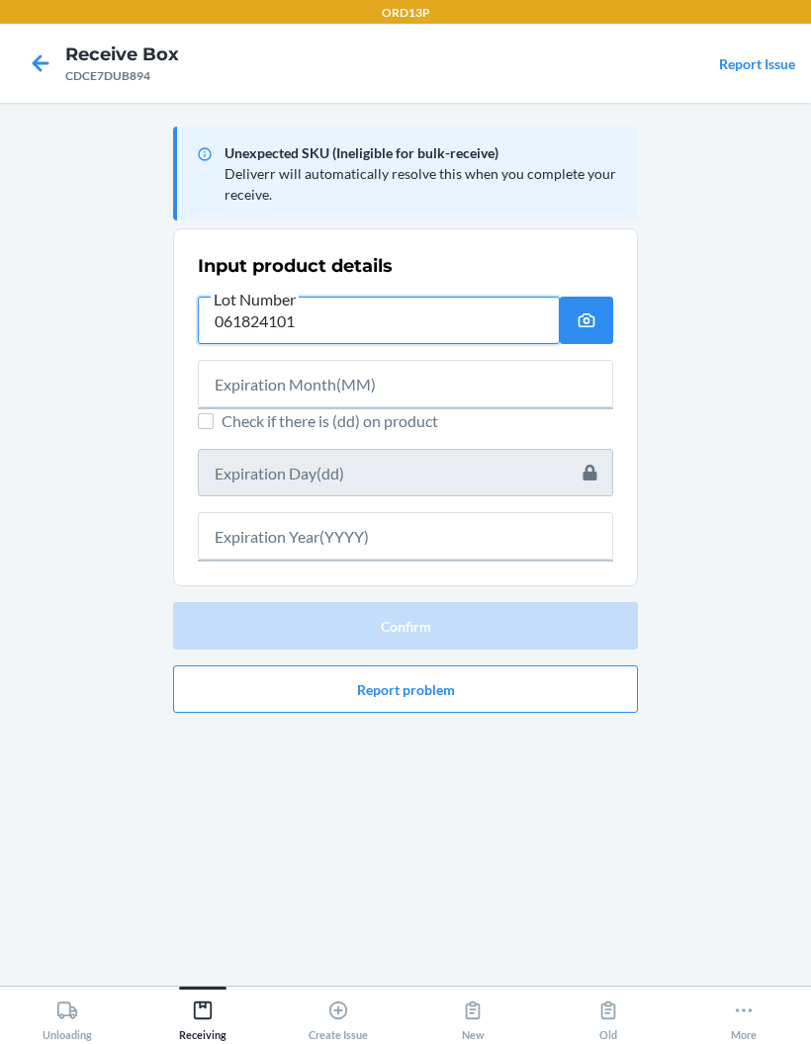
type input "061824101"
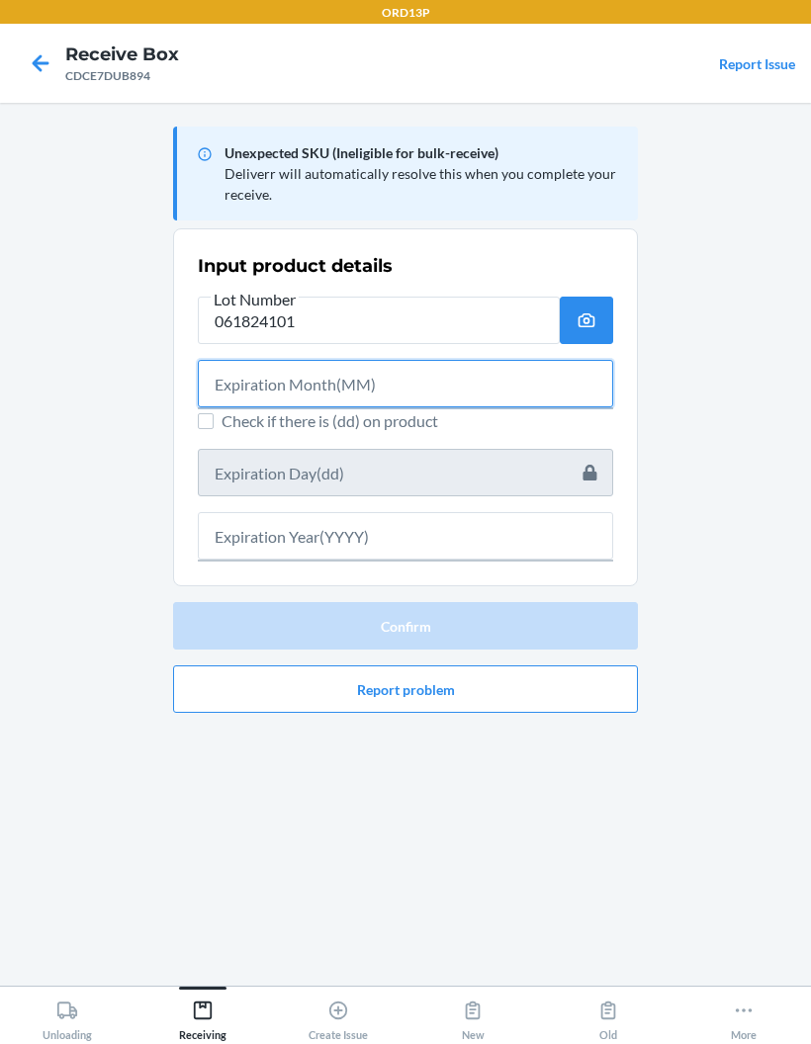
click at [377, 393] on input "text" at bounding box center [405, 383] width 415 height 47
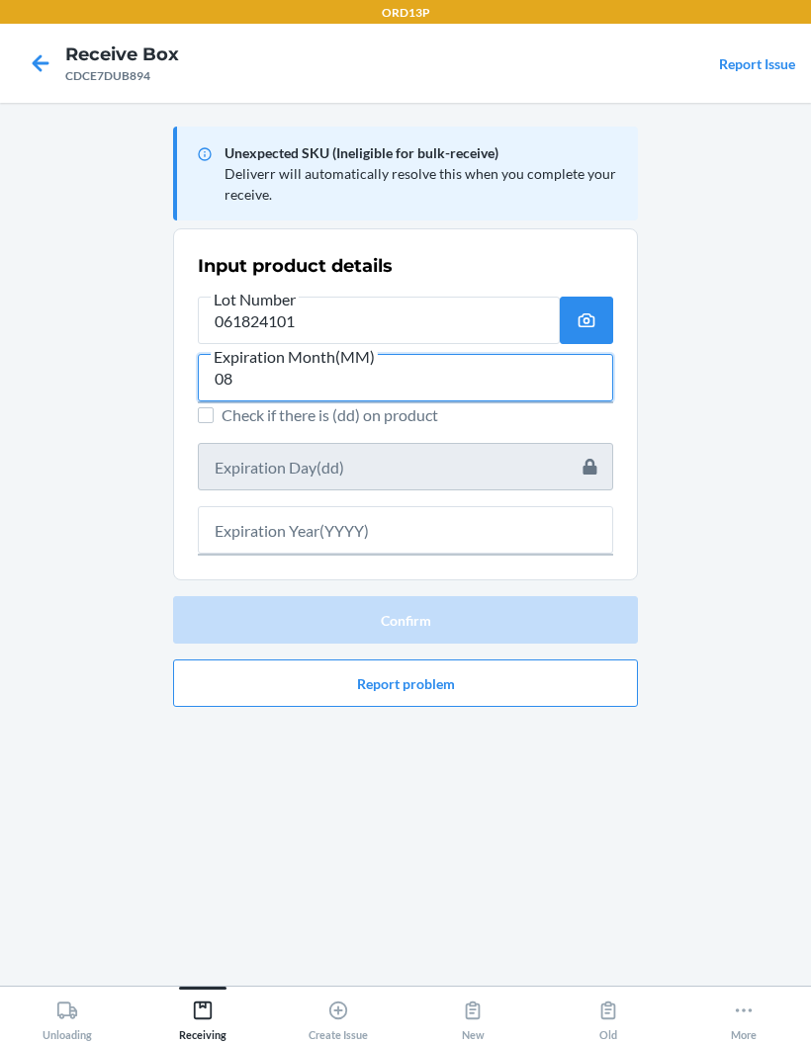
type input "08"
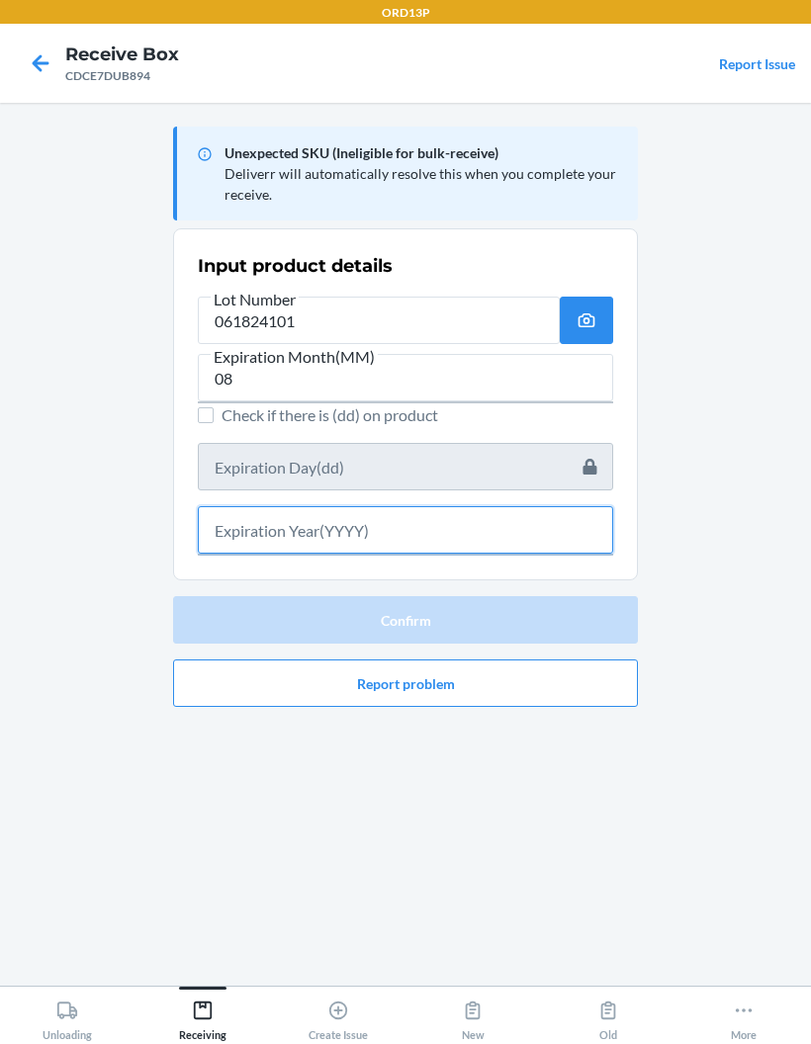
click at [414, 525] on input "text" at bounding box center [405, 529] width 415 height 47
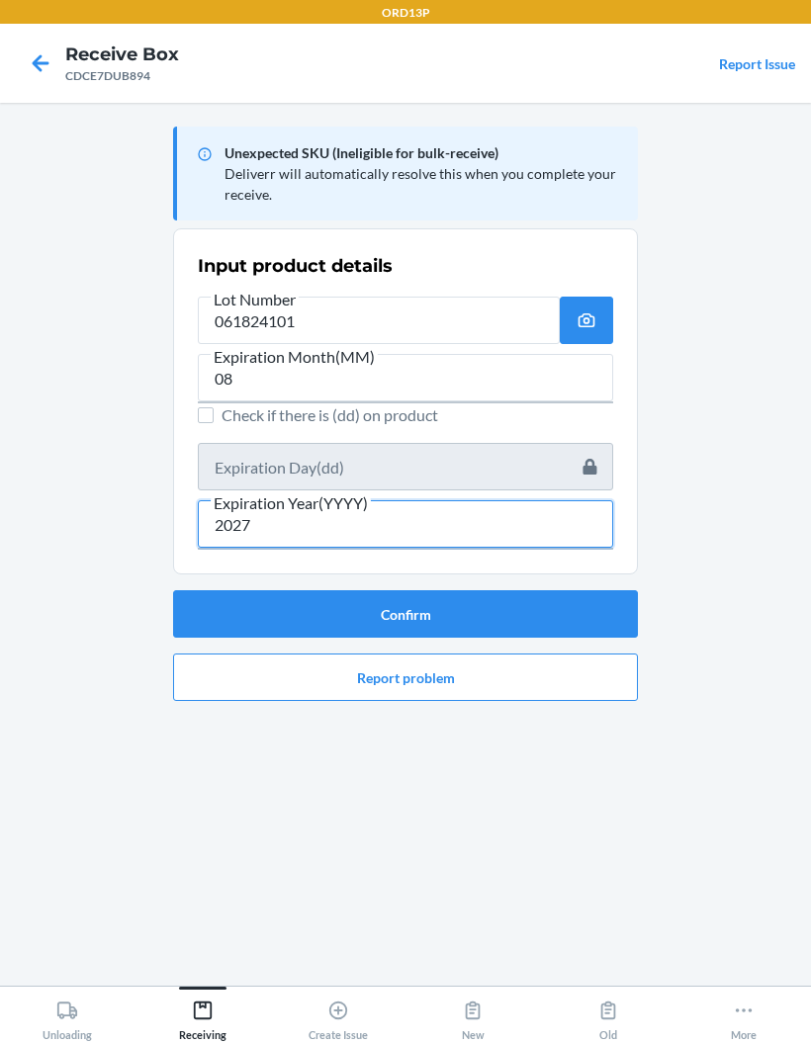
type input "2027"
click at [514, 613] on button "Confirm" at bounding box center [405, 613] width 465 height 47
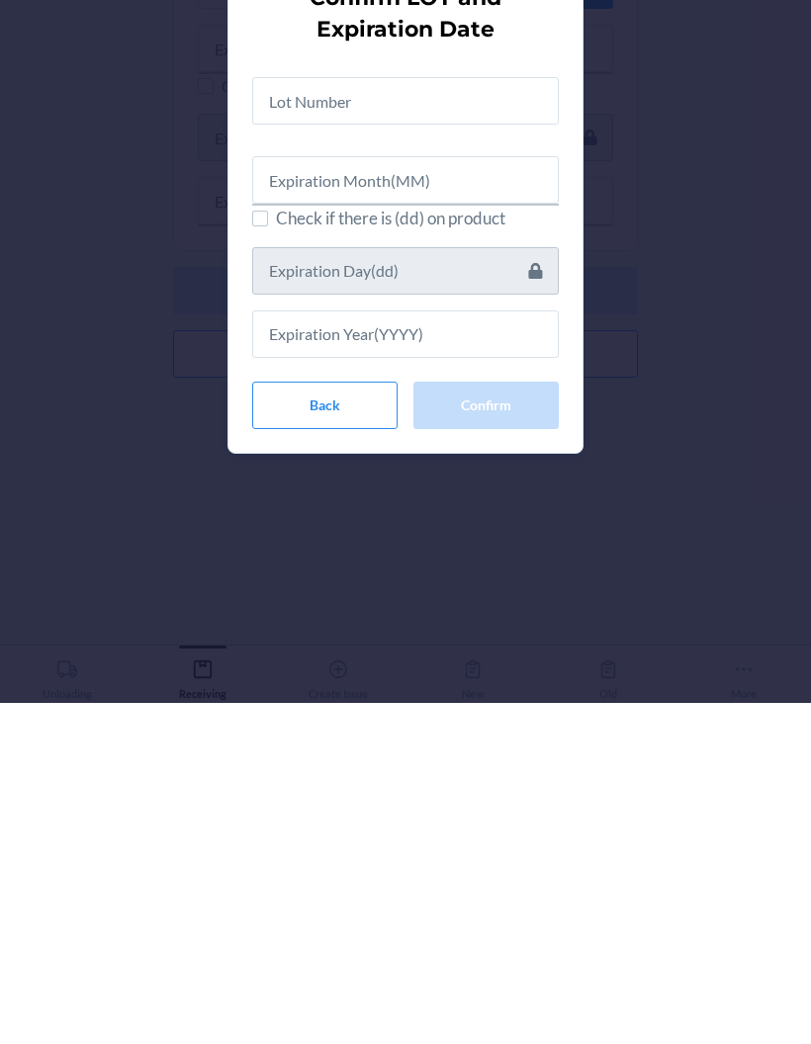
click at [342, 687] on button "Back" at bounding box center [324, 746] width 145 height 47
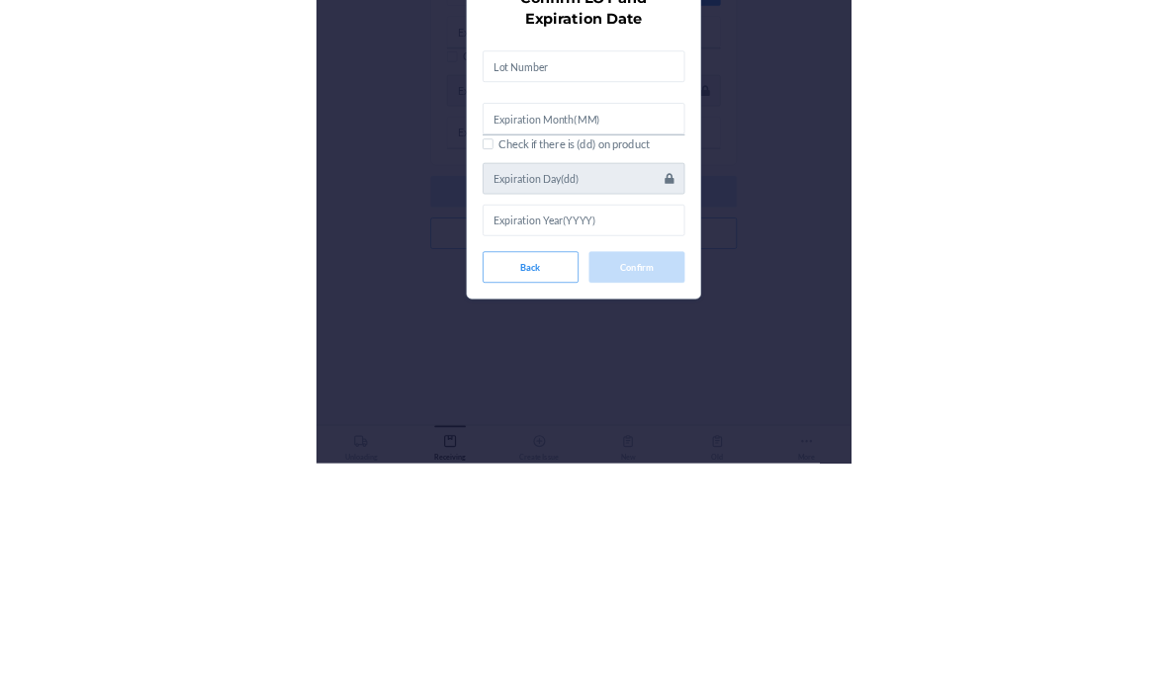
scroll to position [79, 0]
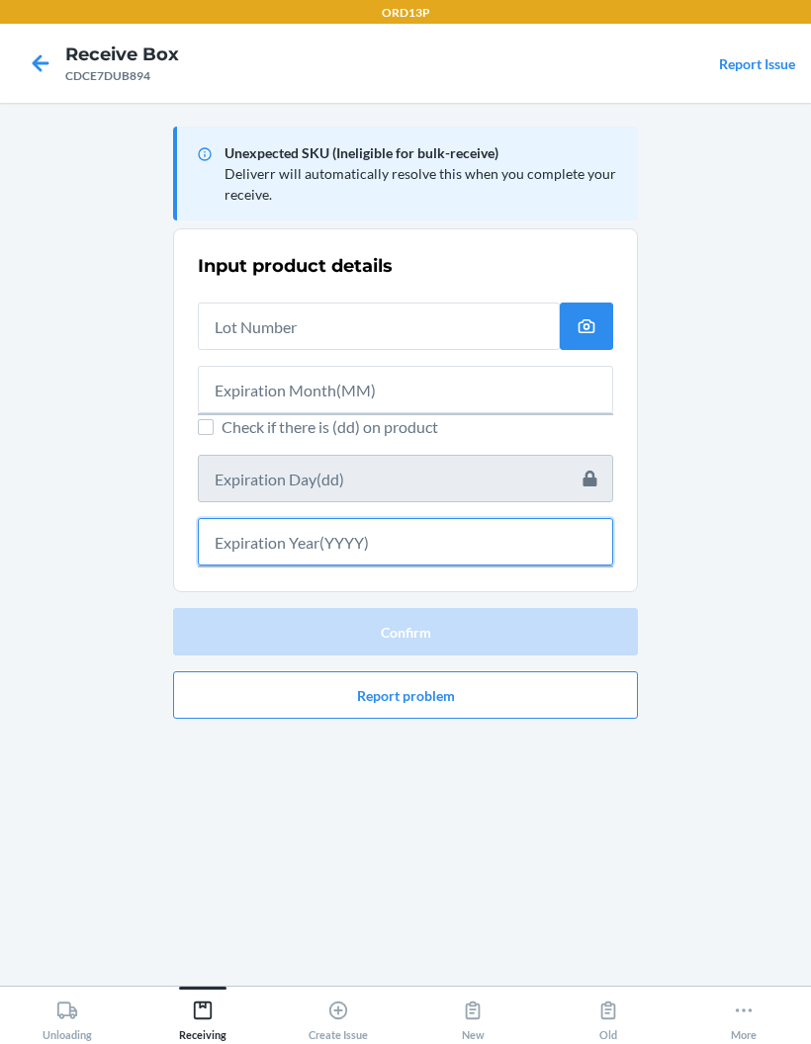
click at [420, 518] on input "text" at bounding box center [405, 541] width 415 height 47
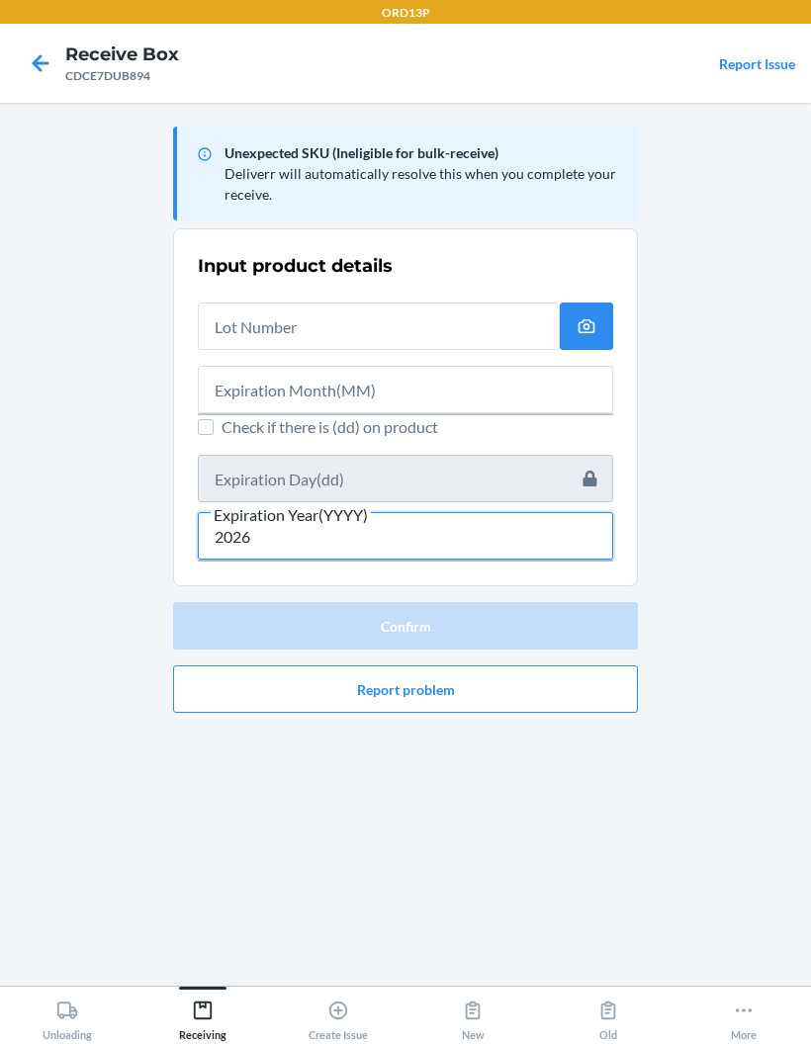
type input "2026"
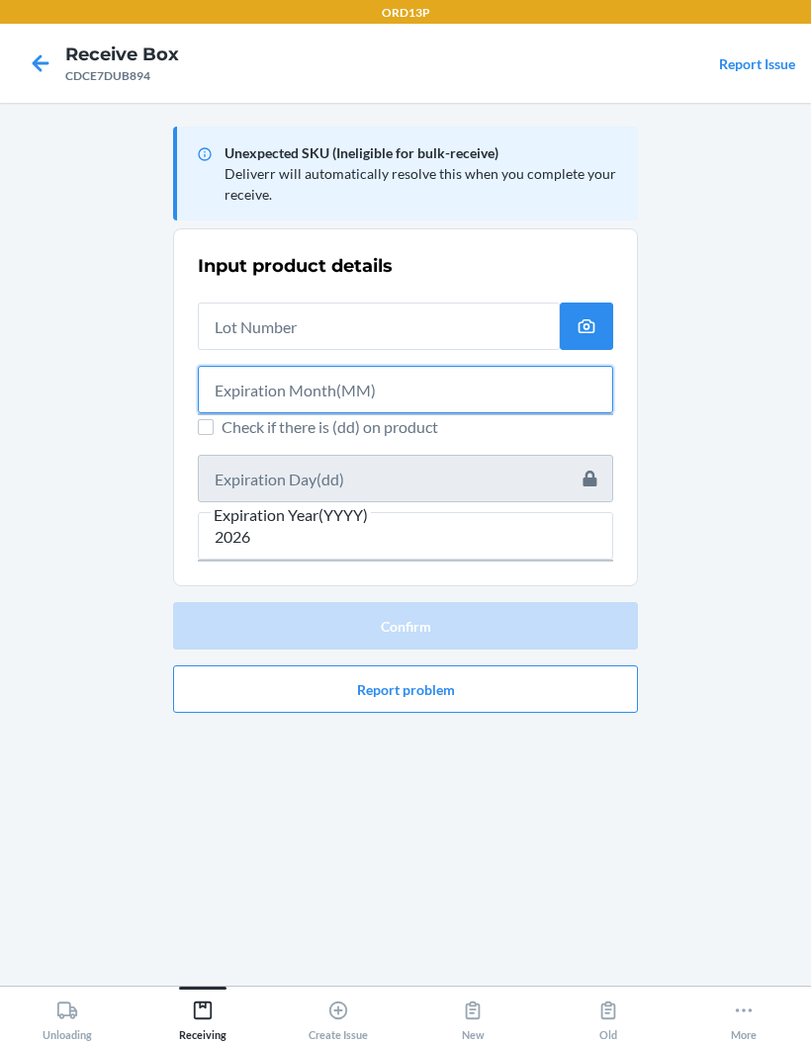
click at [381, 366] on input "text" at bounding box center [405, 389] width 415 height 47
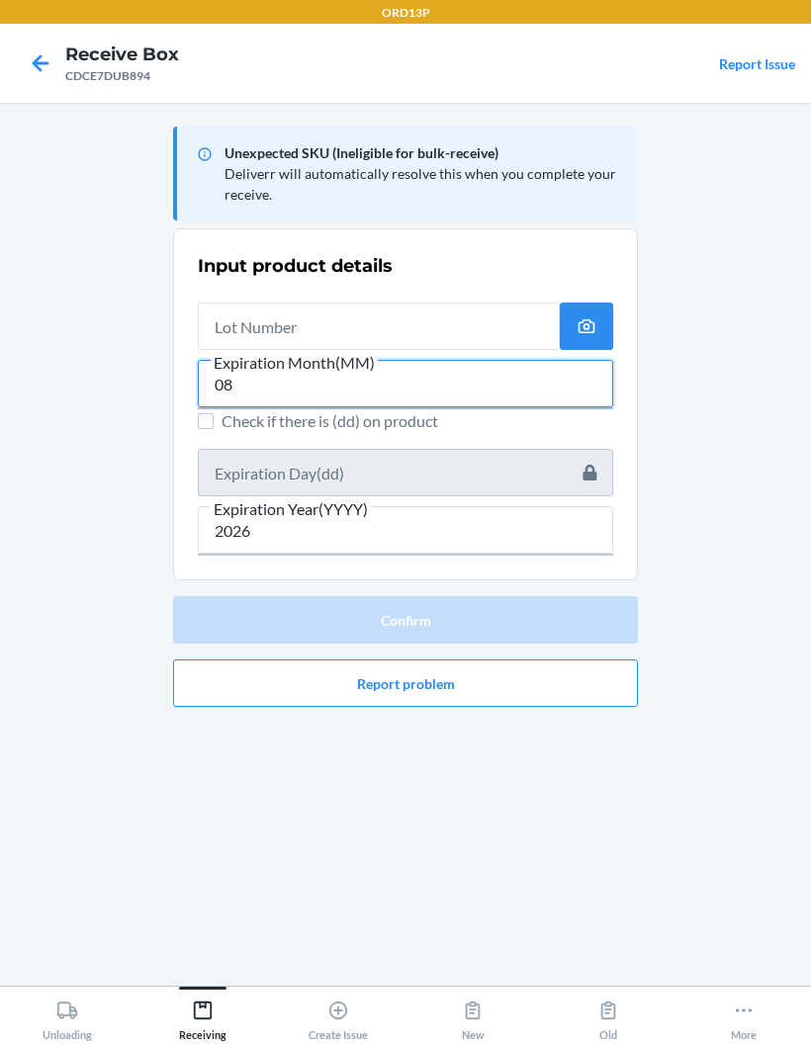
type input "08"
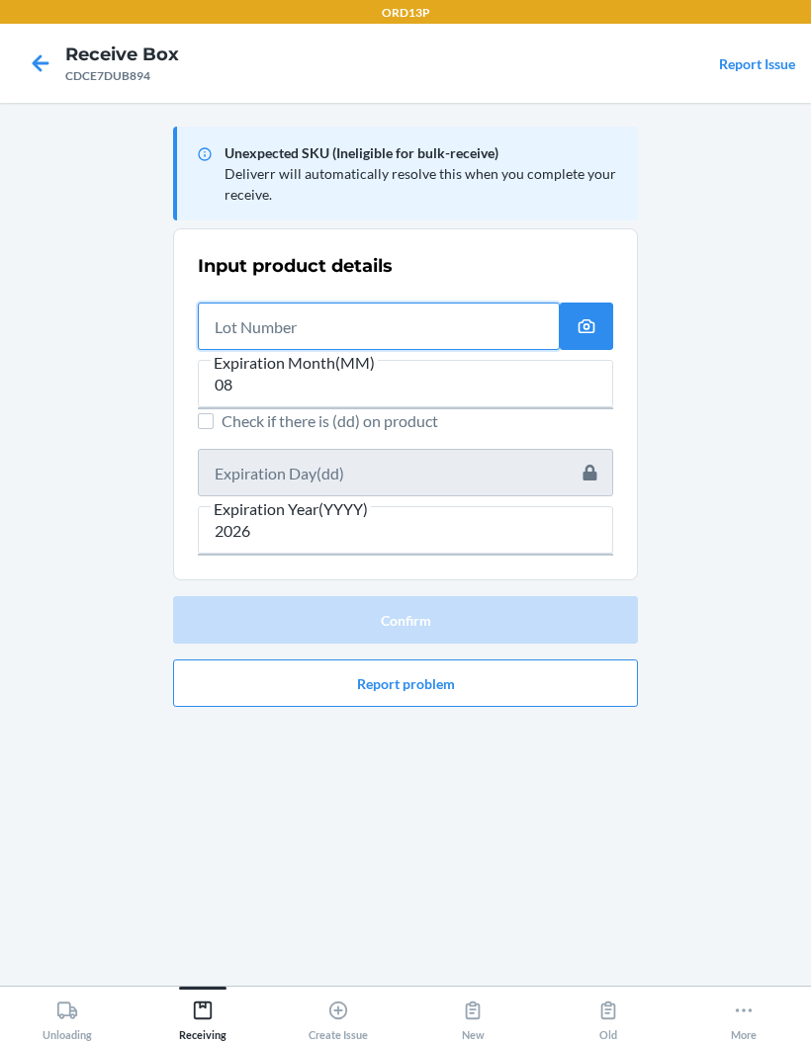
click at [419, 303] on input "text" at bounding box center [379, 326] width 362 height 47
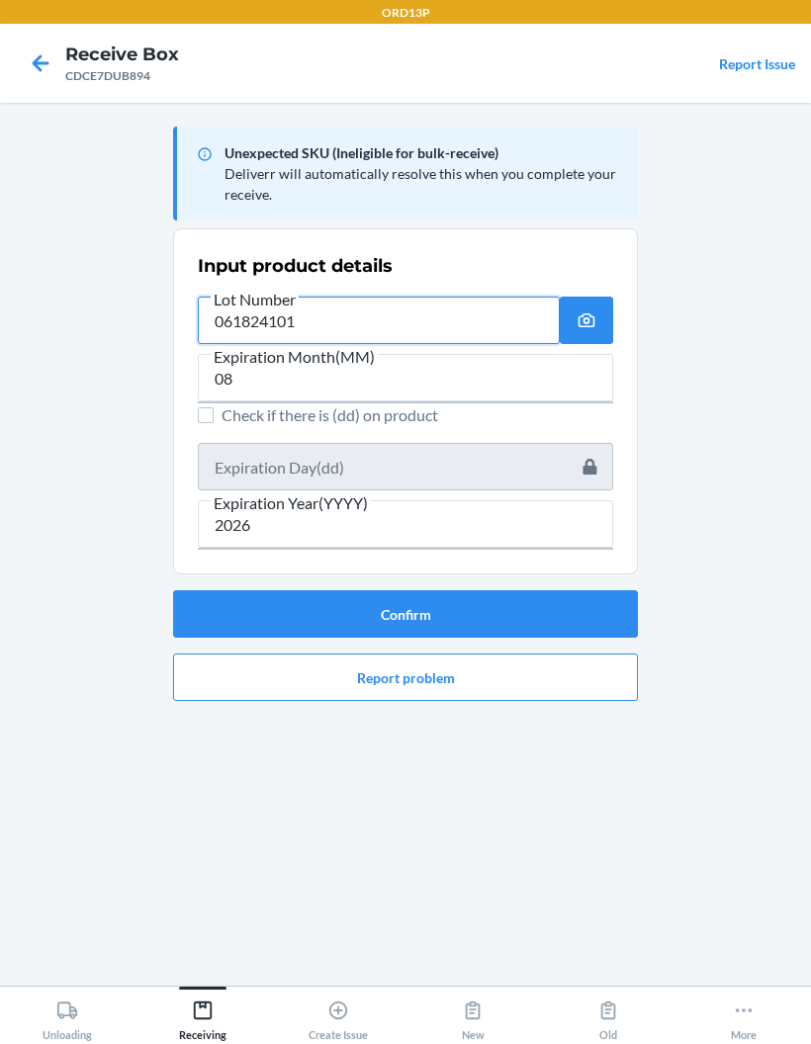
type input "061824101"
click at [535, 590] on button "Confirm" at bounding box center [405, 613] width 465 height 47
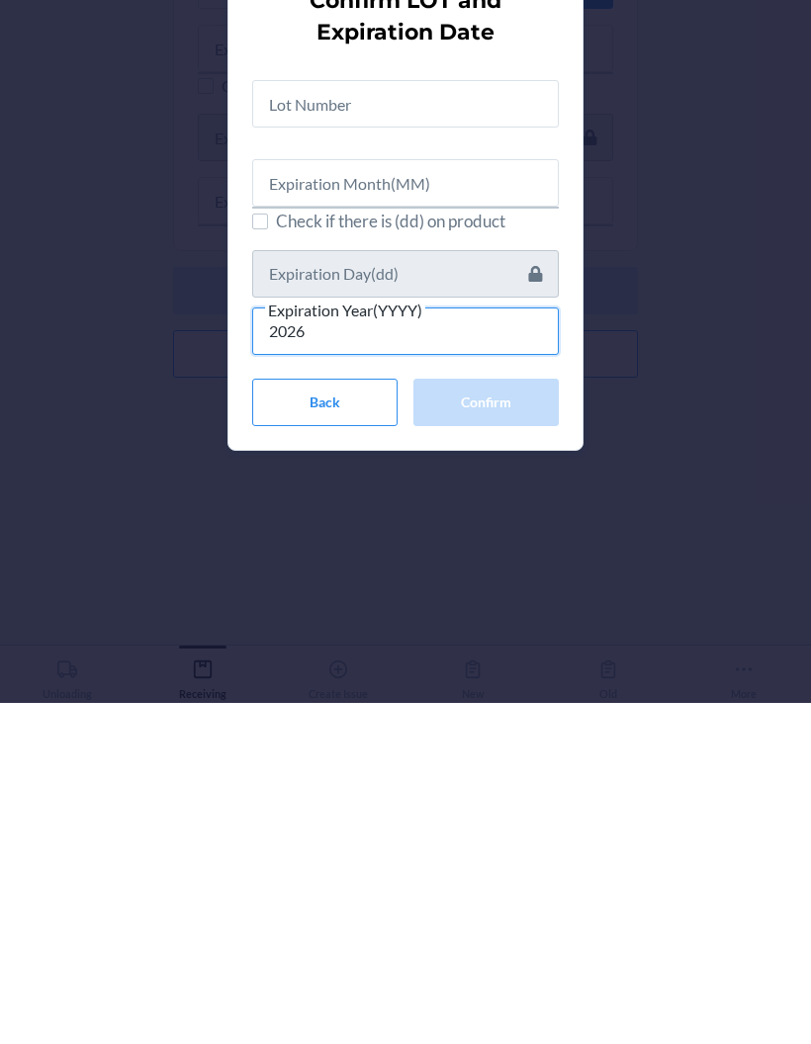
type input "2026"
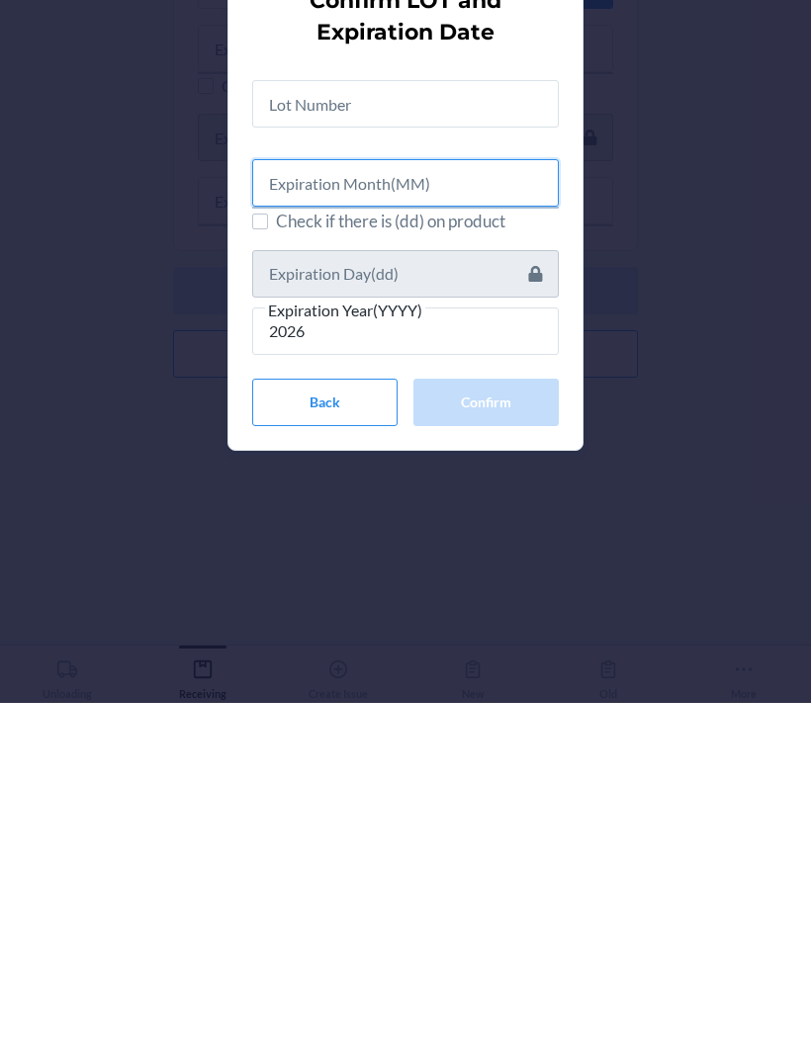
click at [431, 500] on input "text" at bounding box center [405, 523] width 306 height 47
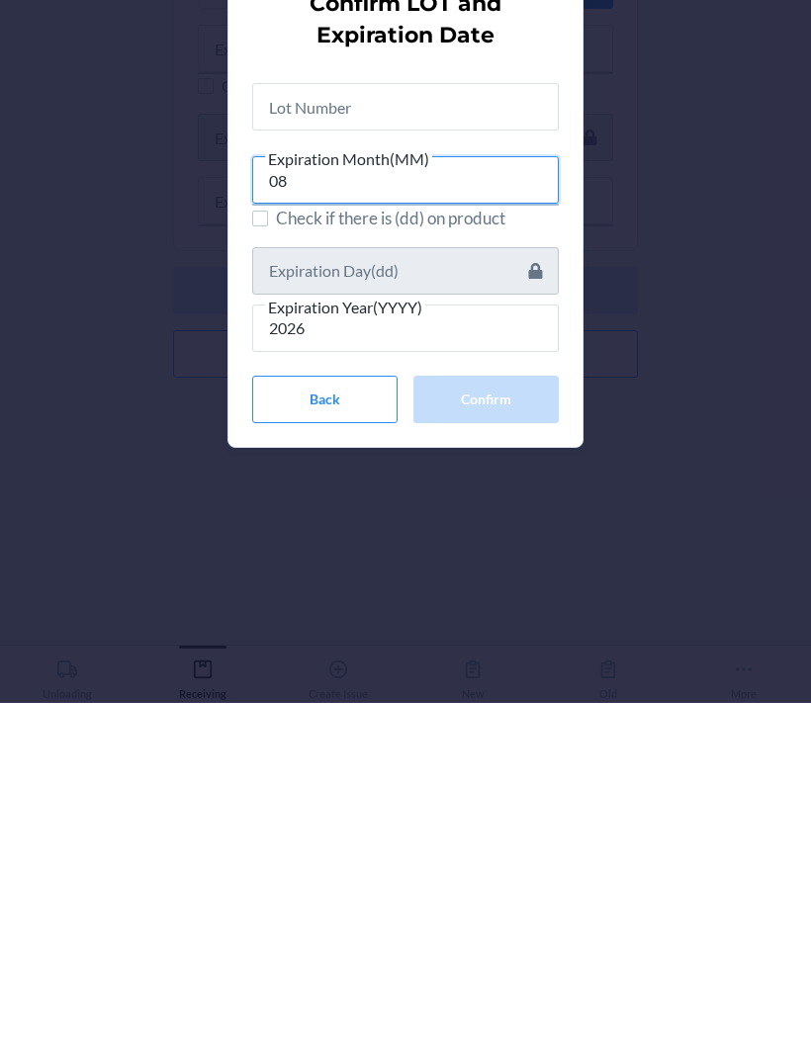
type input "08"
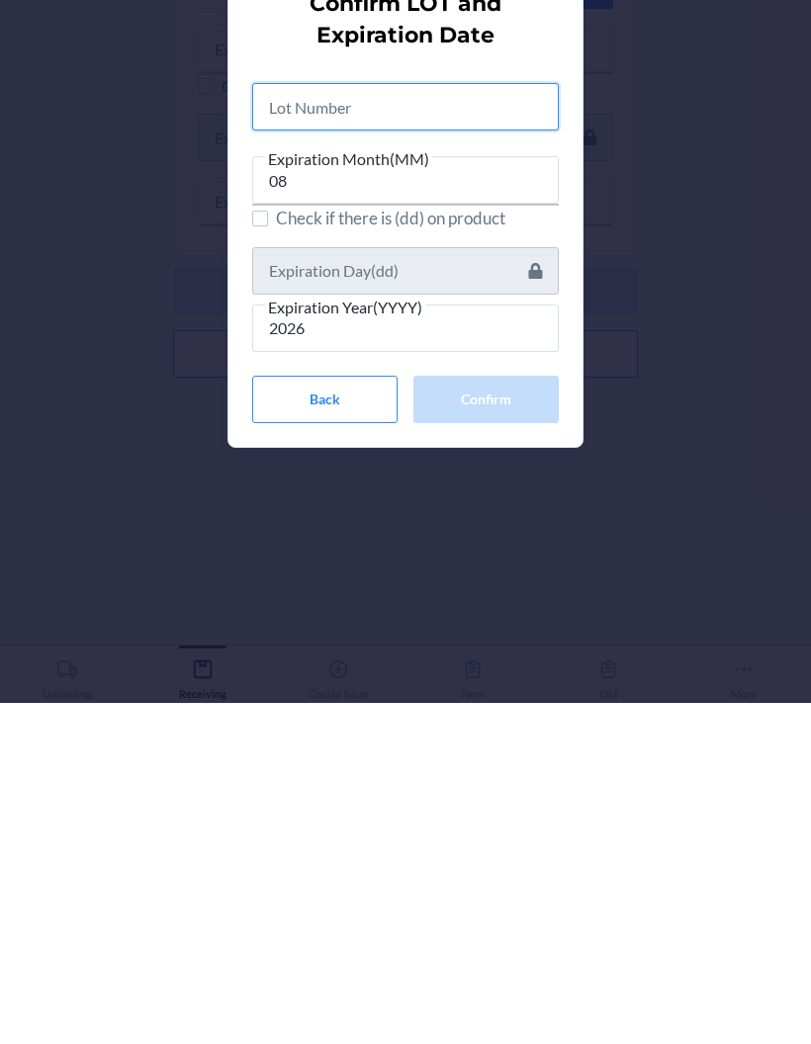
click at [456, 424] on input "text" at bounding box center [405, 447] width 306 height 47
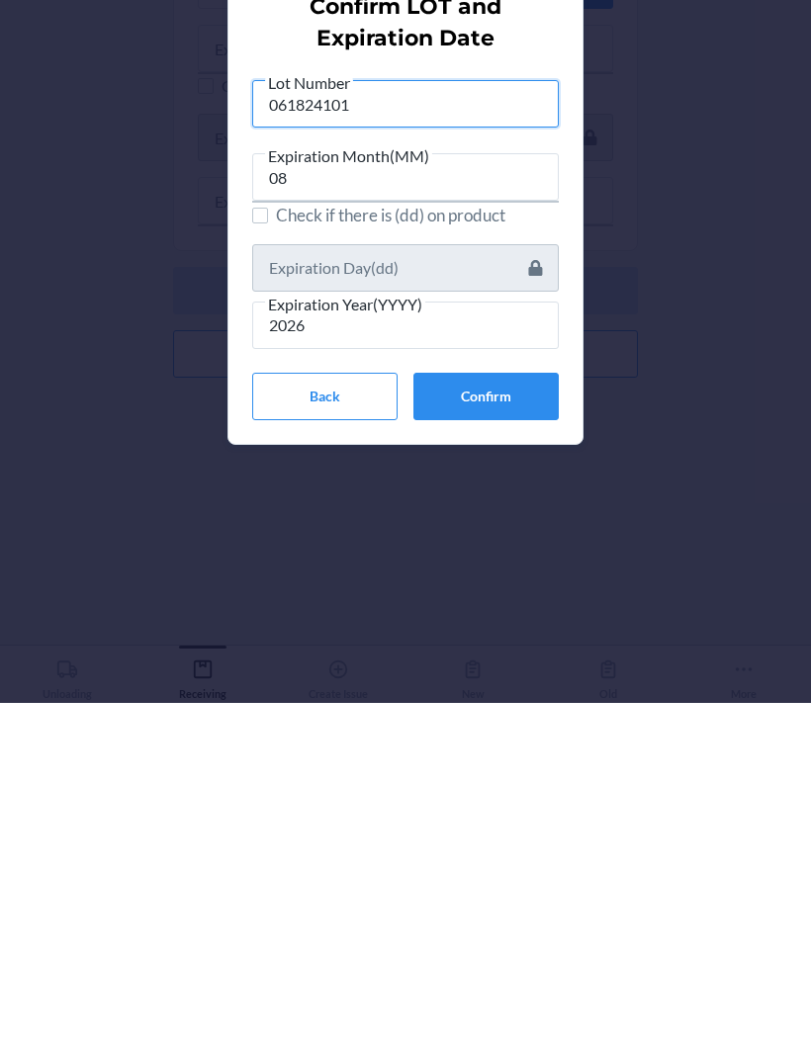
type input "061824101"
click at [527, 687] on button "Confirm" at bounding box center [485, 737] width 145 height 47
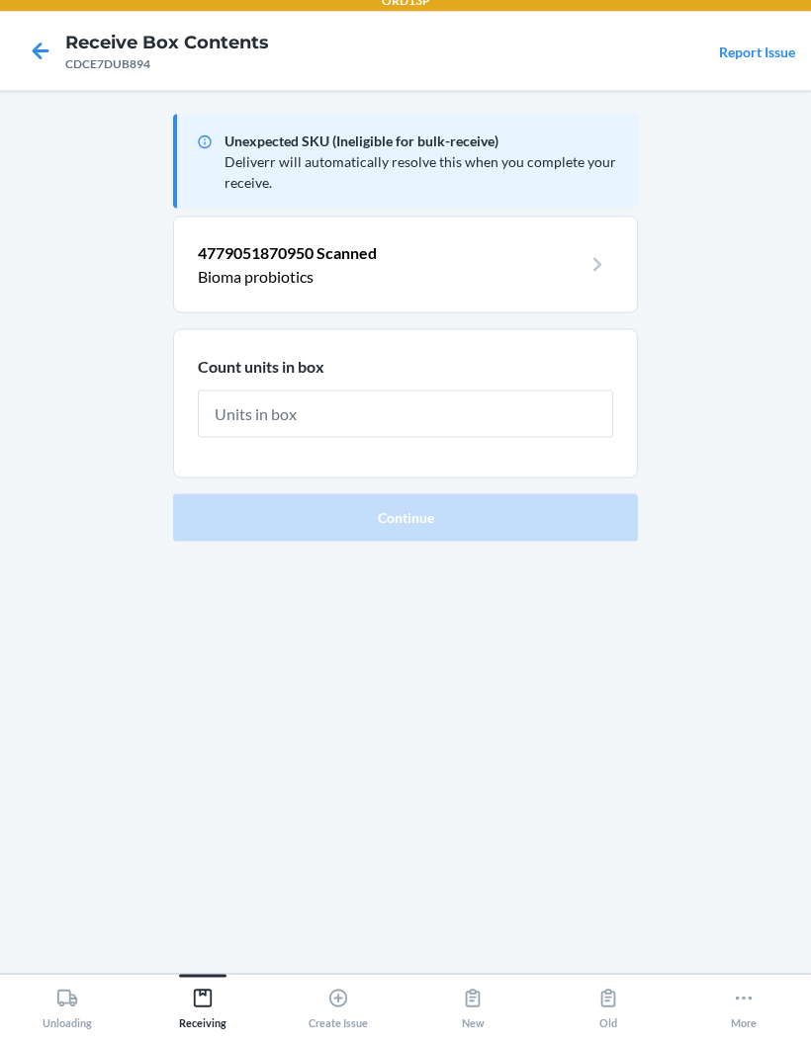
type input "2"
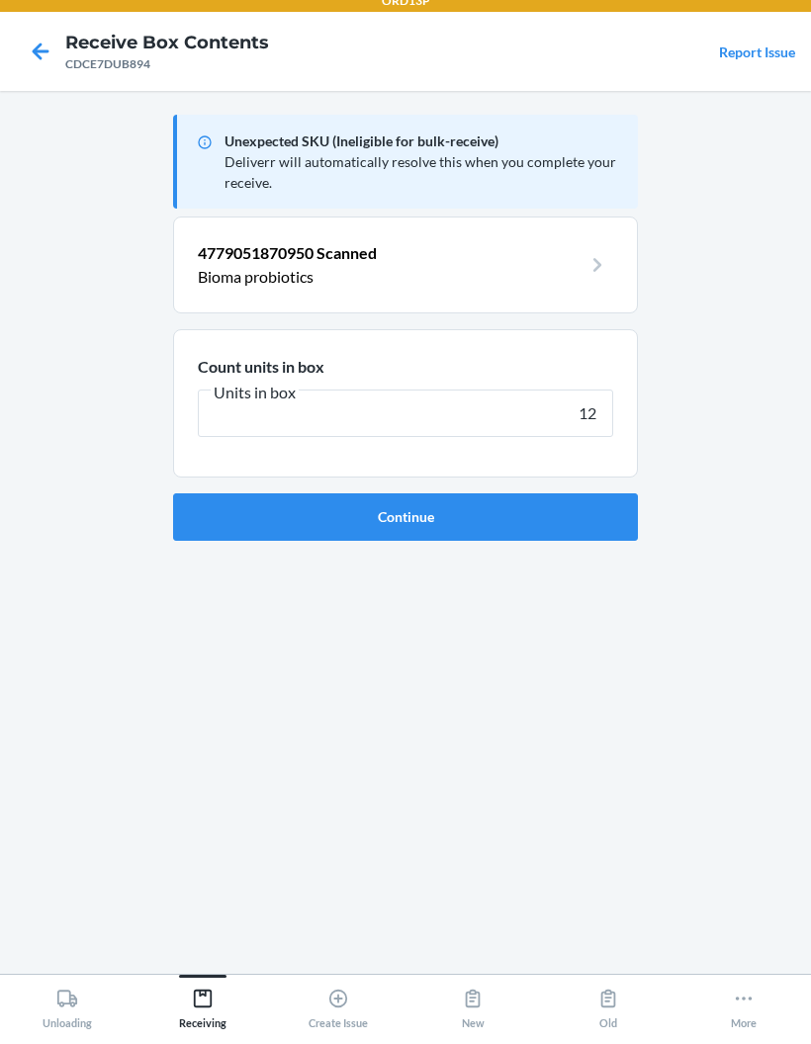
type input "12"
click at [493, 505] on button "Continue" at bounding box center [405, 528] width 465 height 47
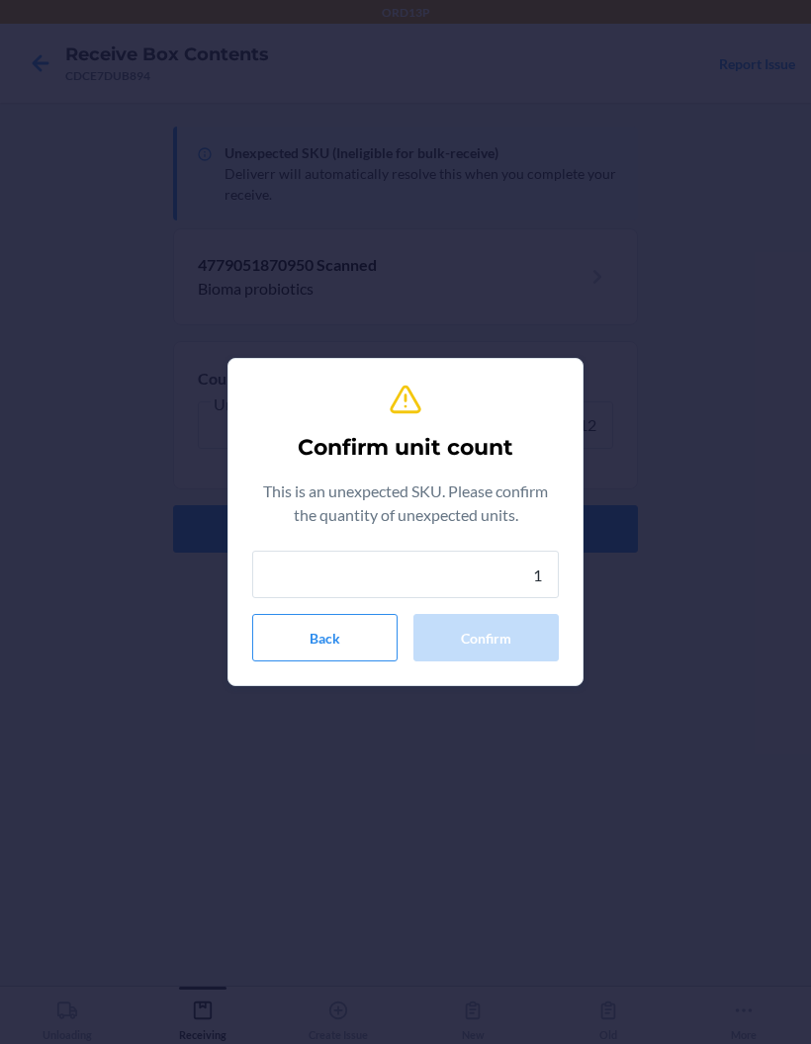
type input "12"
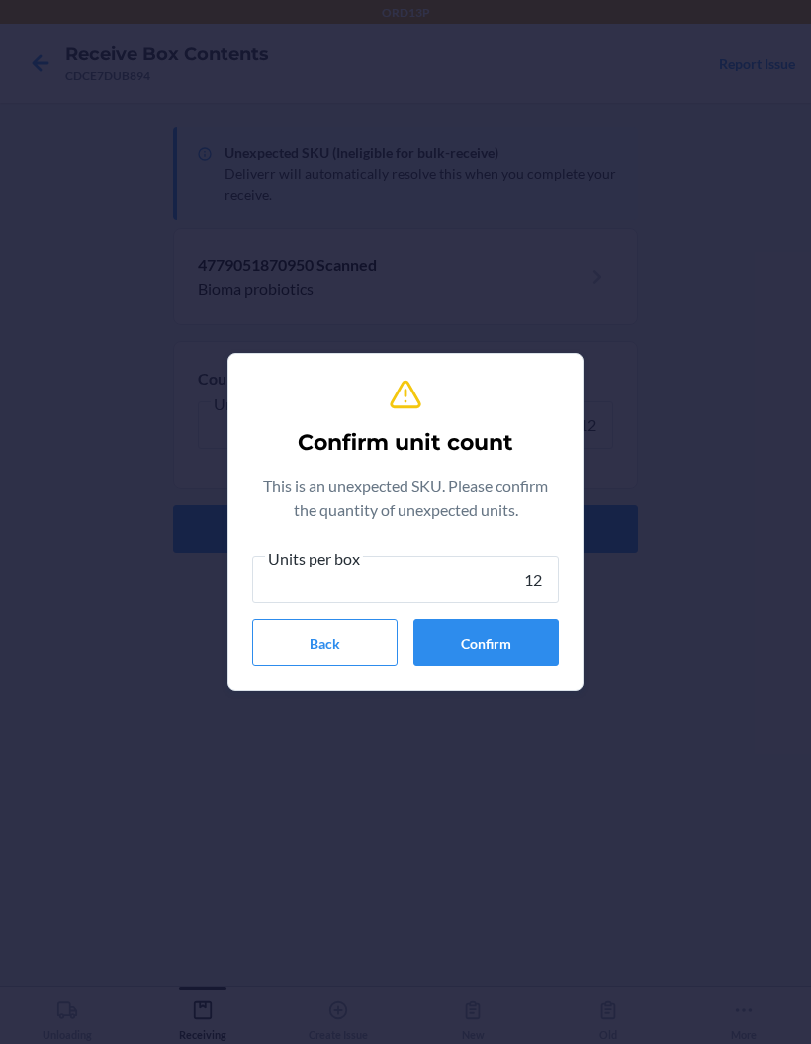
click at [507, 630] on button "Confirm" at bounding box center [485, 642] width 145 height 47
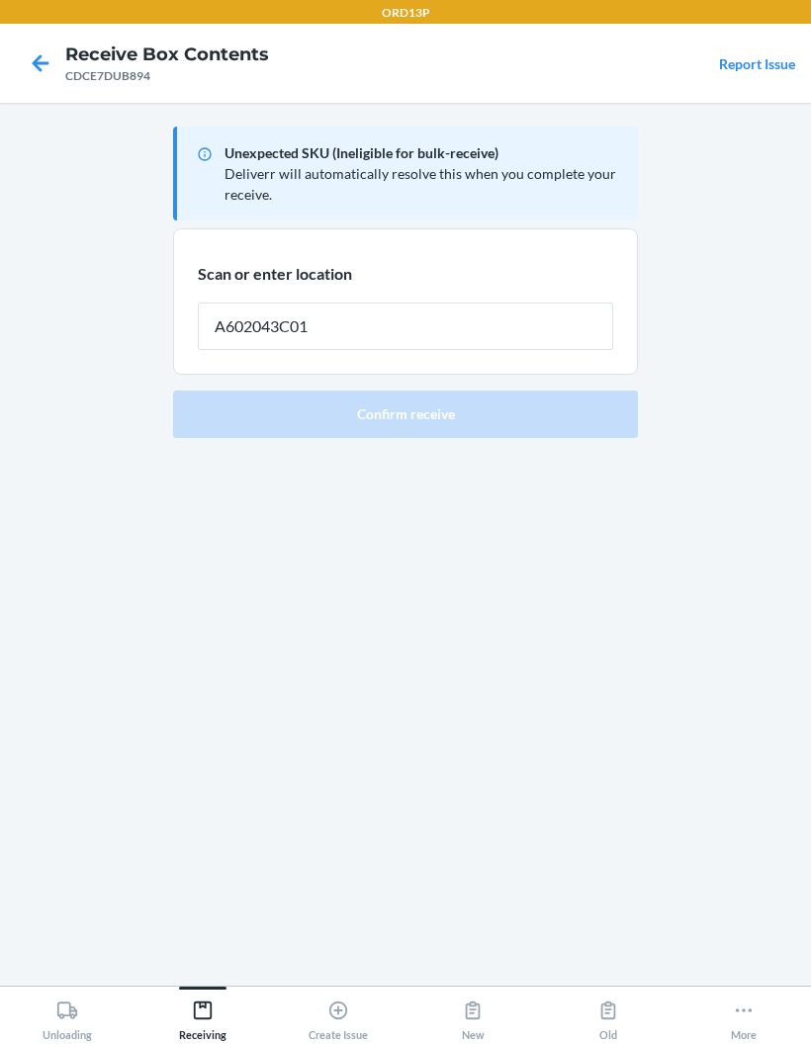
type input "A602043C01"
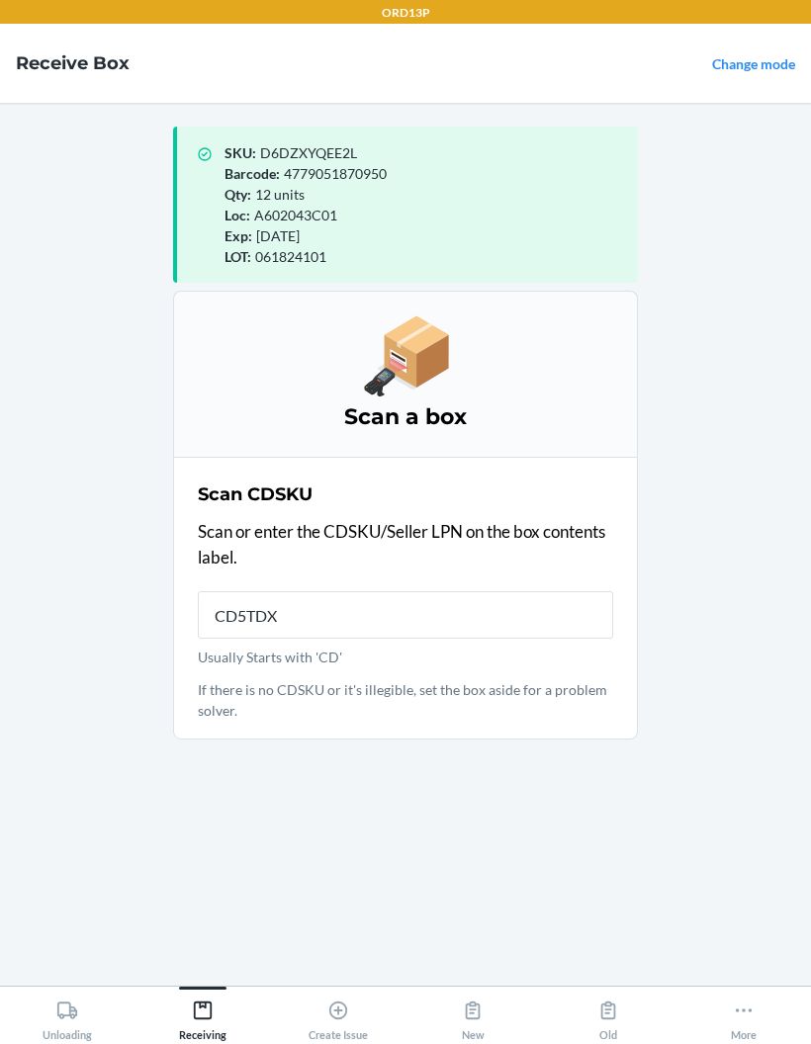
type input "CD5TDXA"
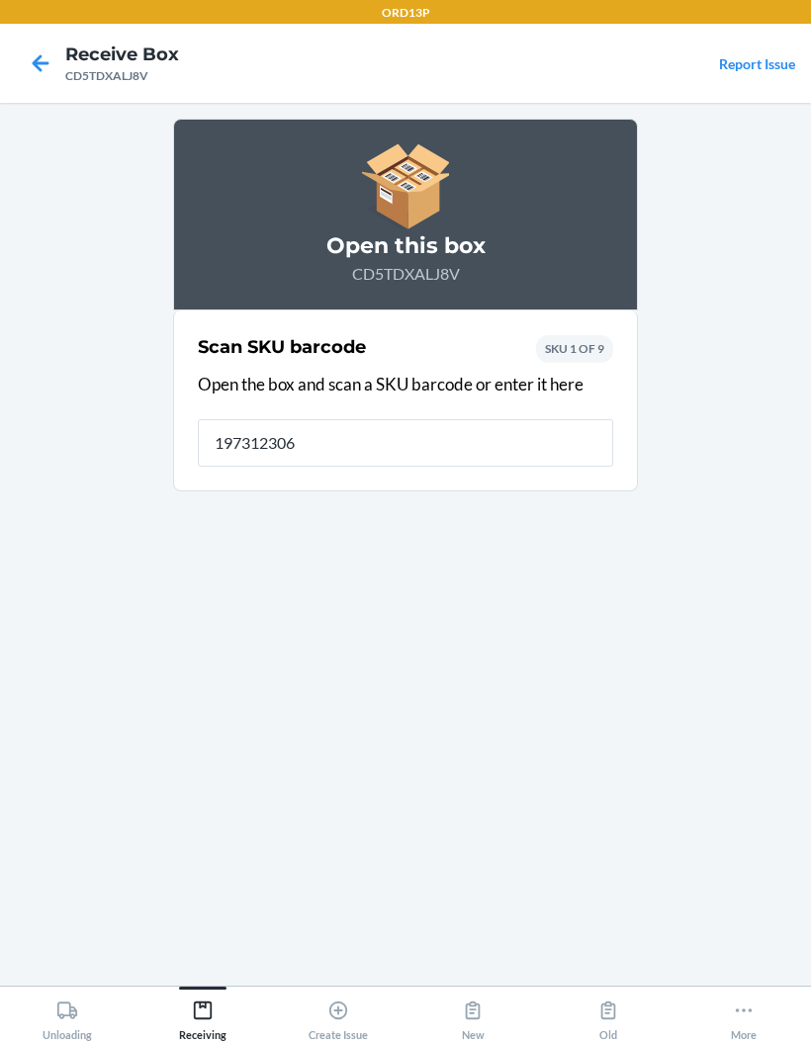
type input "1973123061"
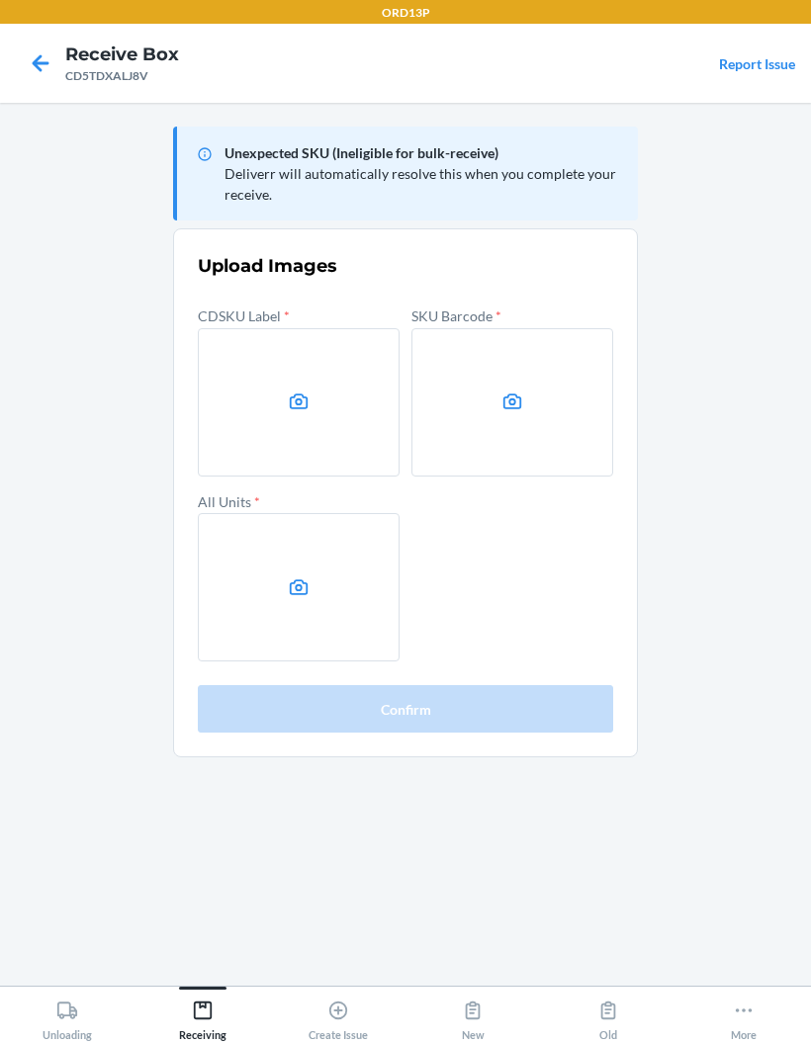
click at [338, 336] on label at bounding box center [299, 402] width 202 height 148
click at [0, 0] on input "file" at bounding box center [0, 0] width 0 height 0
click at [503, 409] on icon at bounding box center [512, 402] width 23 height 23
click at [0, 0] on input "file" at bounding box center [0, 0] width 0 height 0
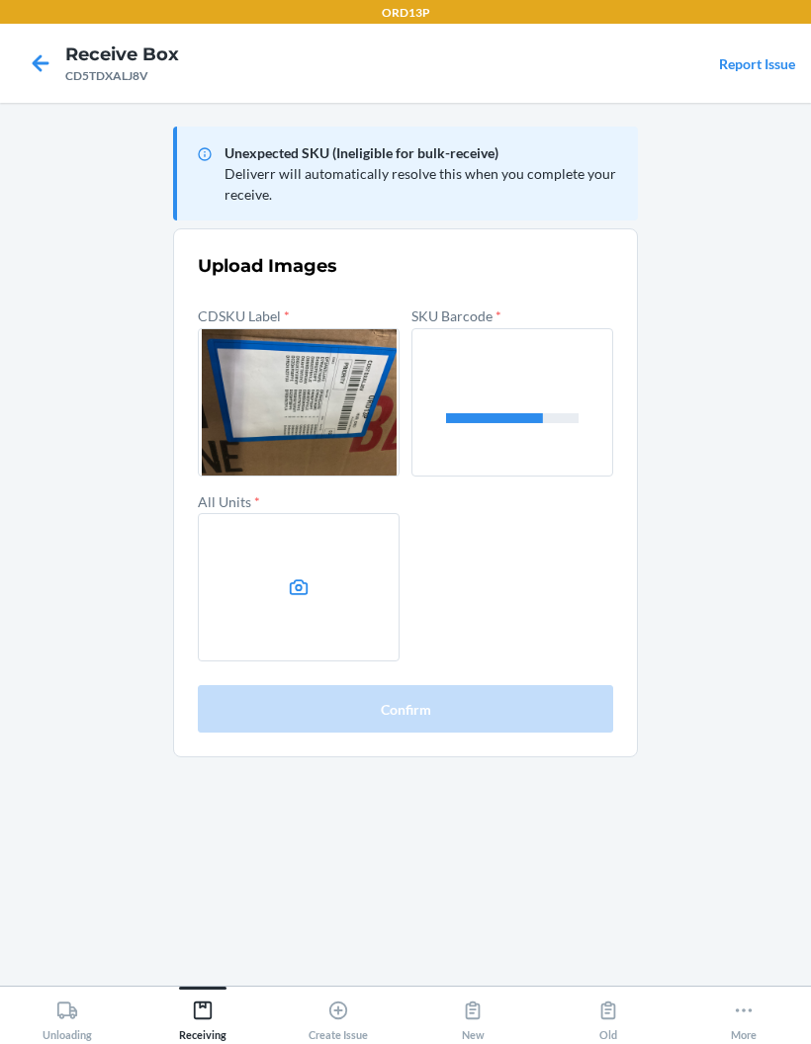
click at [314, 602] on label at bounding box center [299, 587] width 202 height 148
click at [0, 0] on input "file" at bounding box center [0, 0] width 0 height 0
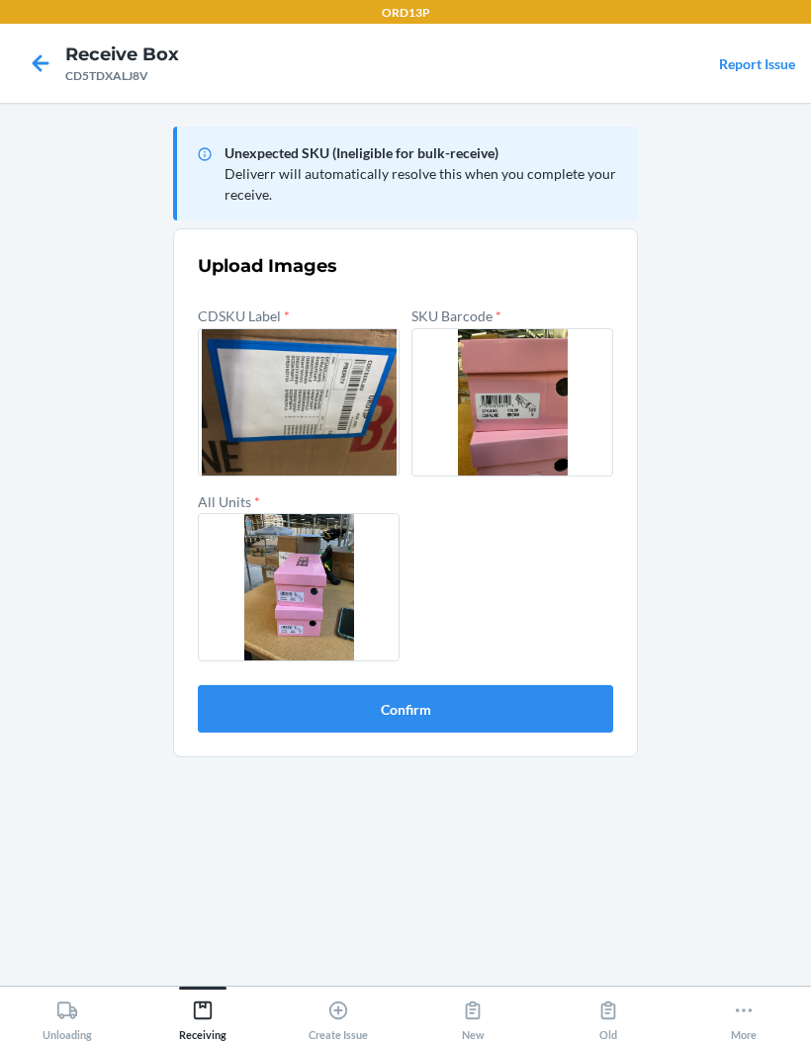
click at [508, 687] on button "Confirm" at bounding box center [405, 708] width 415 height 47
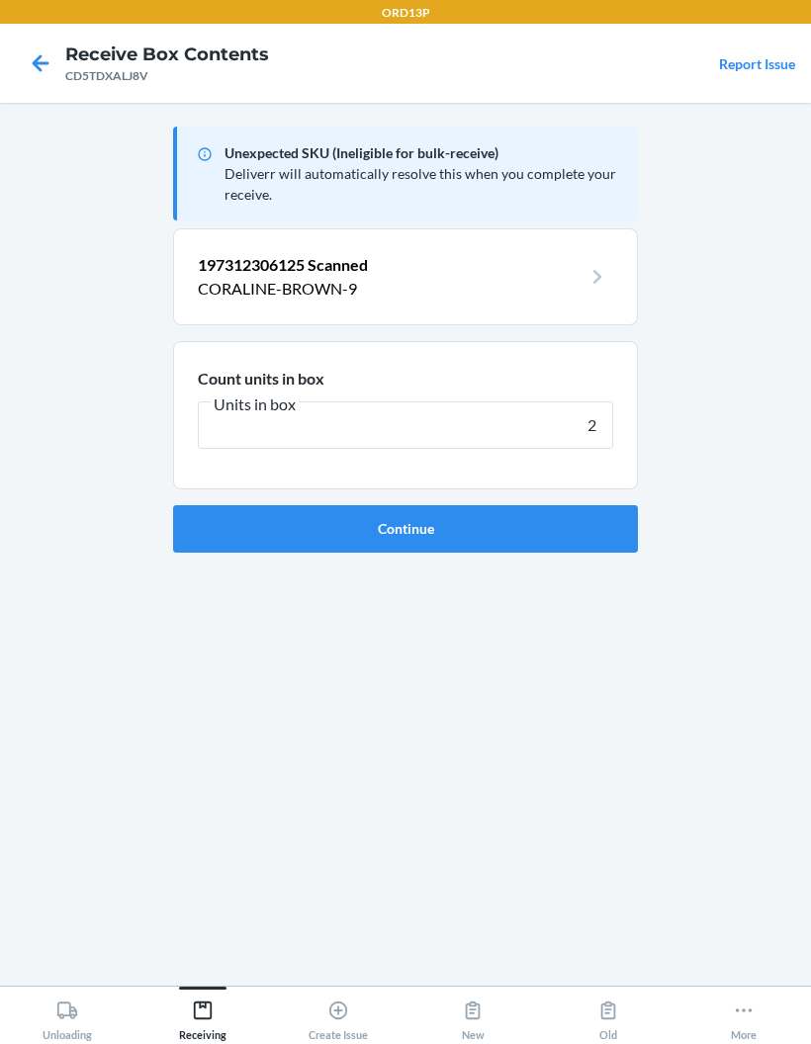
type input "2"
click at [613, 535] on button "Continue" at bounding box center [405, 528] width 465 height 47
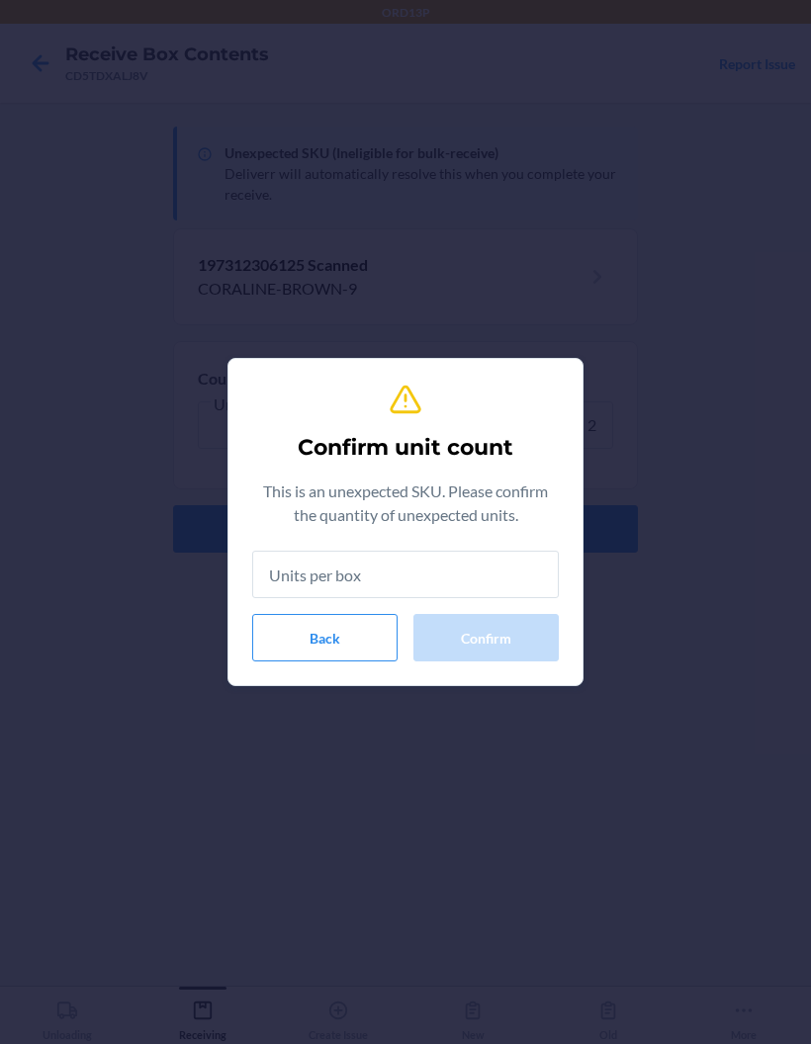
type input "2"
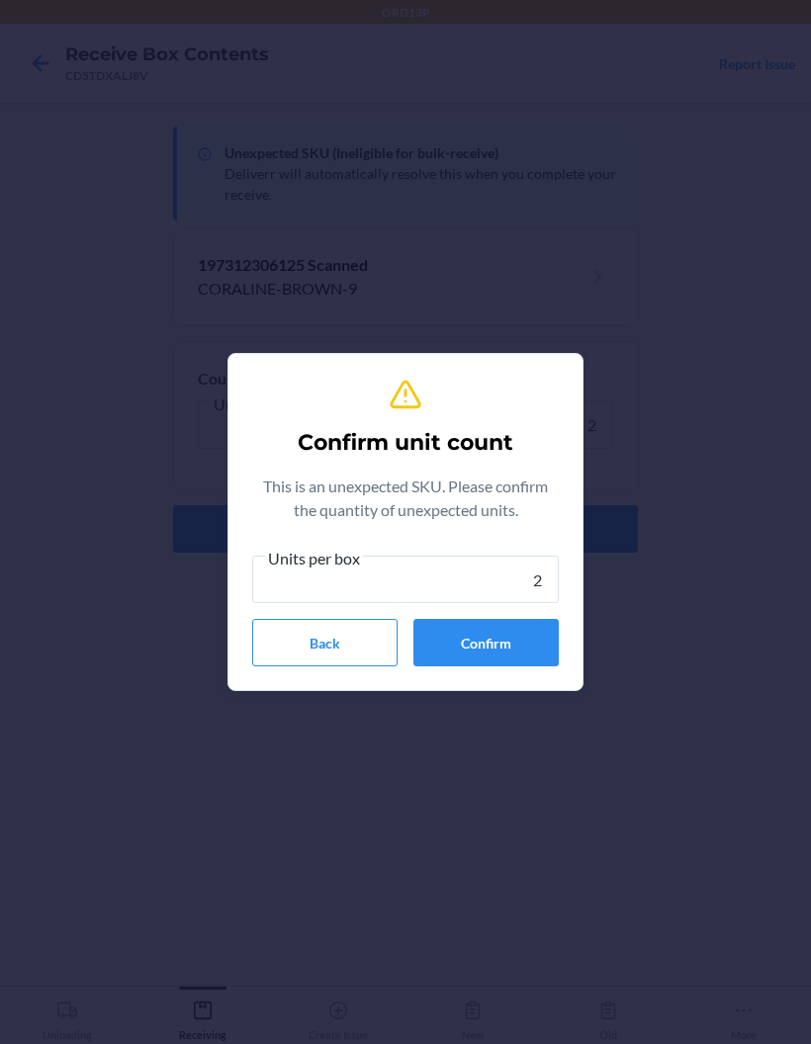
click at [497, 639] on button "Confirm" at bounding box center [485, 642] width 145 height 47
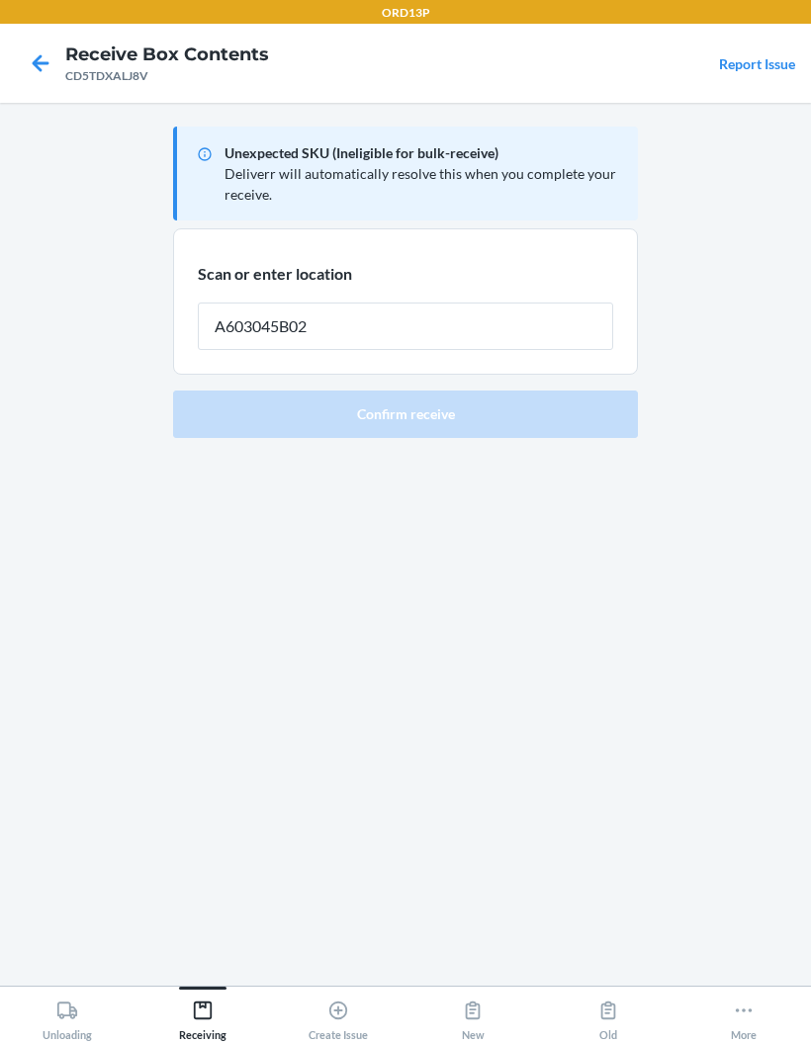
type input "A603045B02"
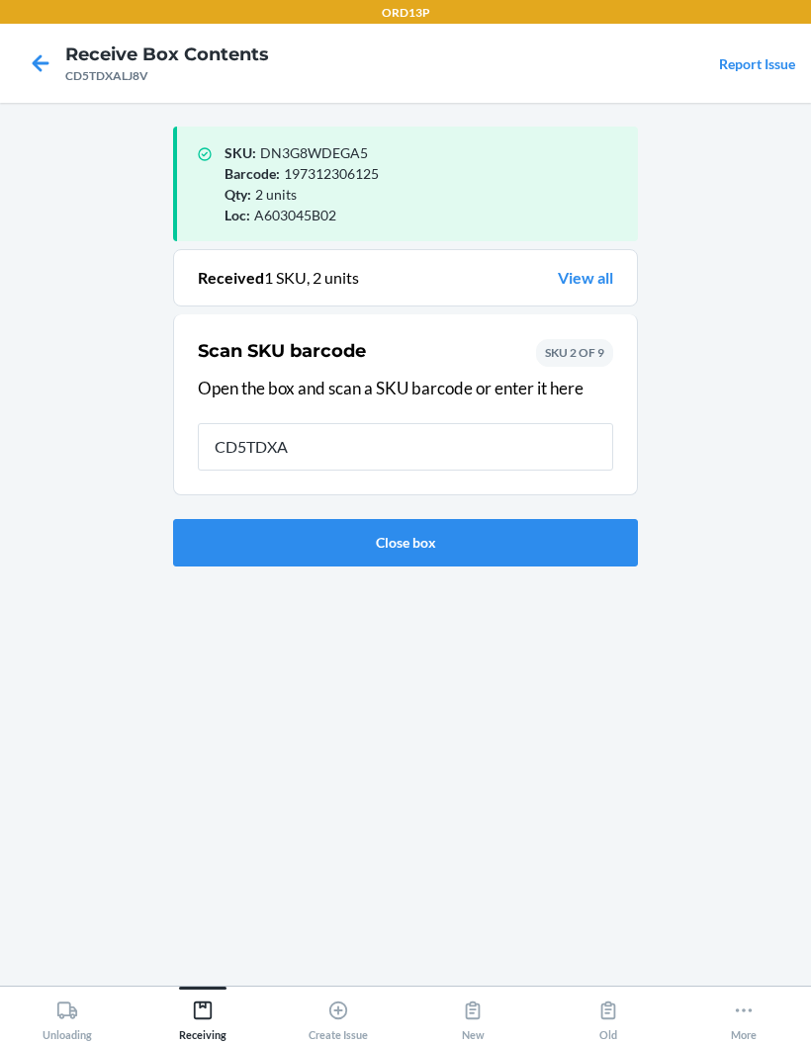
type input "CD5TDXAL"
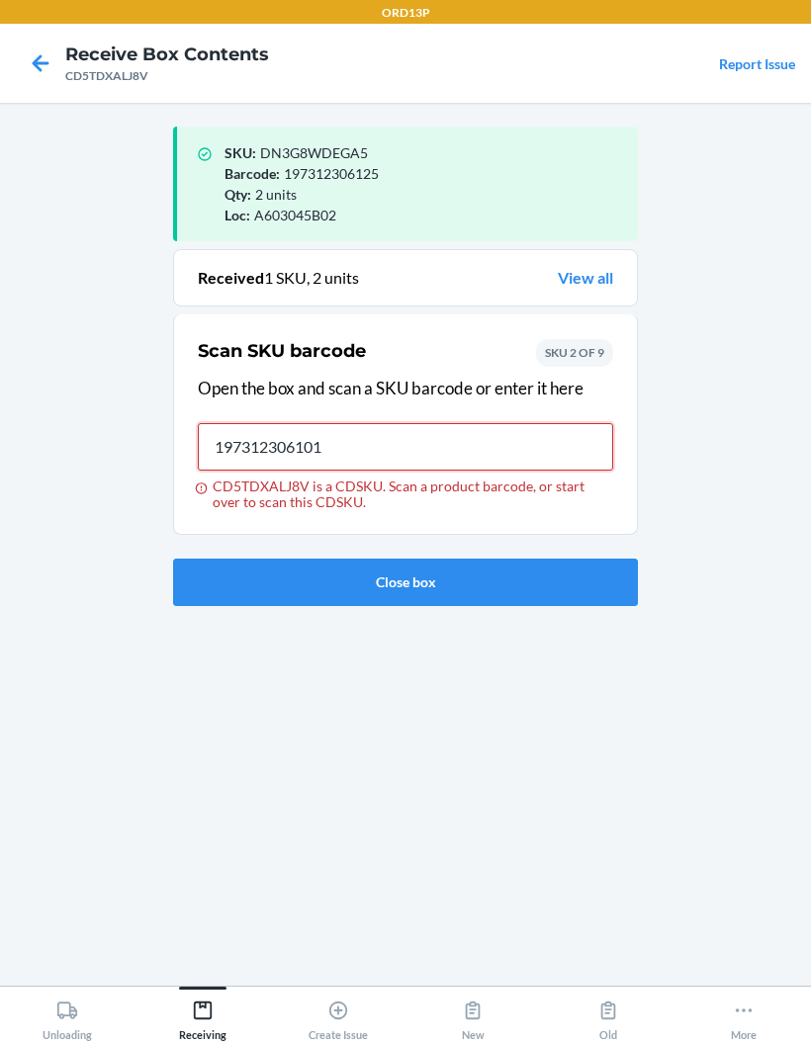
type input "197312306101"
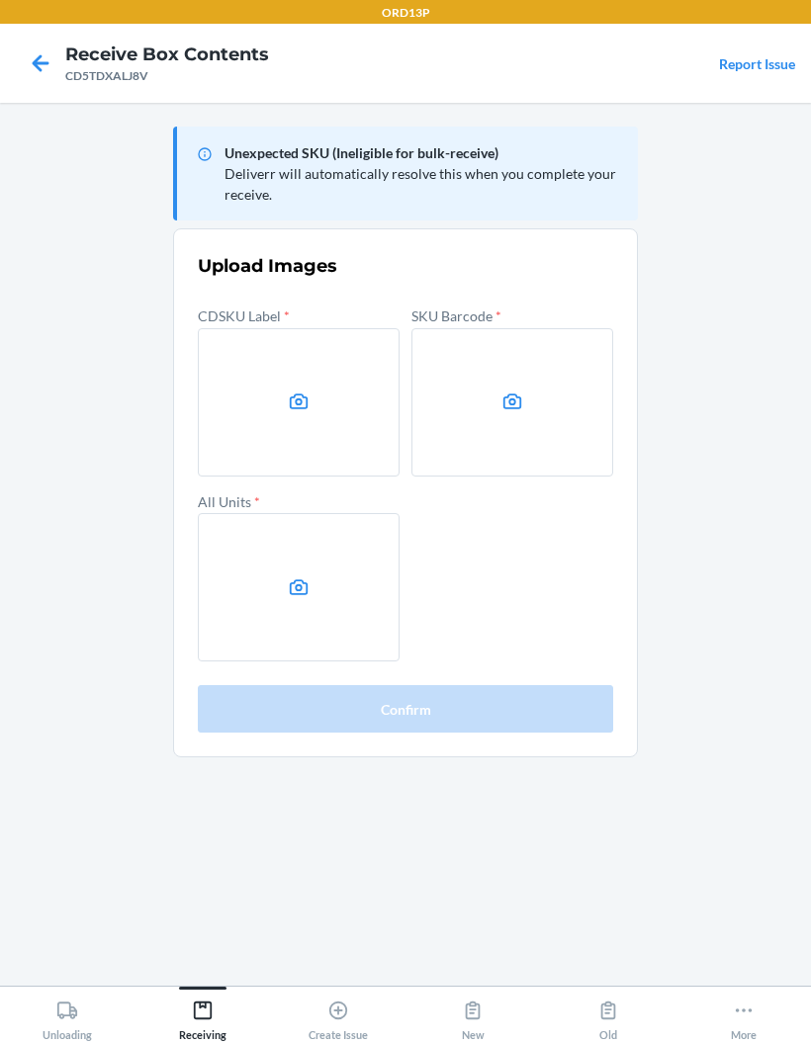
click at [292, 391] on icon at bounding box center [299, 402] width 23 height 23
click at [0, 0] on input "file" at bounding box center [0, 0] width 0 height 0
click at [522, 393] on icon at bounding box center [512, 402] width 23 height 23
click at [0, 0] on input "file" at bounding box center [0, 0] width 0 height 0
click at [278, 568] on label at bounding box center [299, 587] width 202 height 148
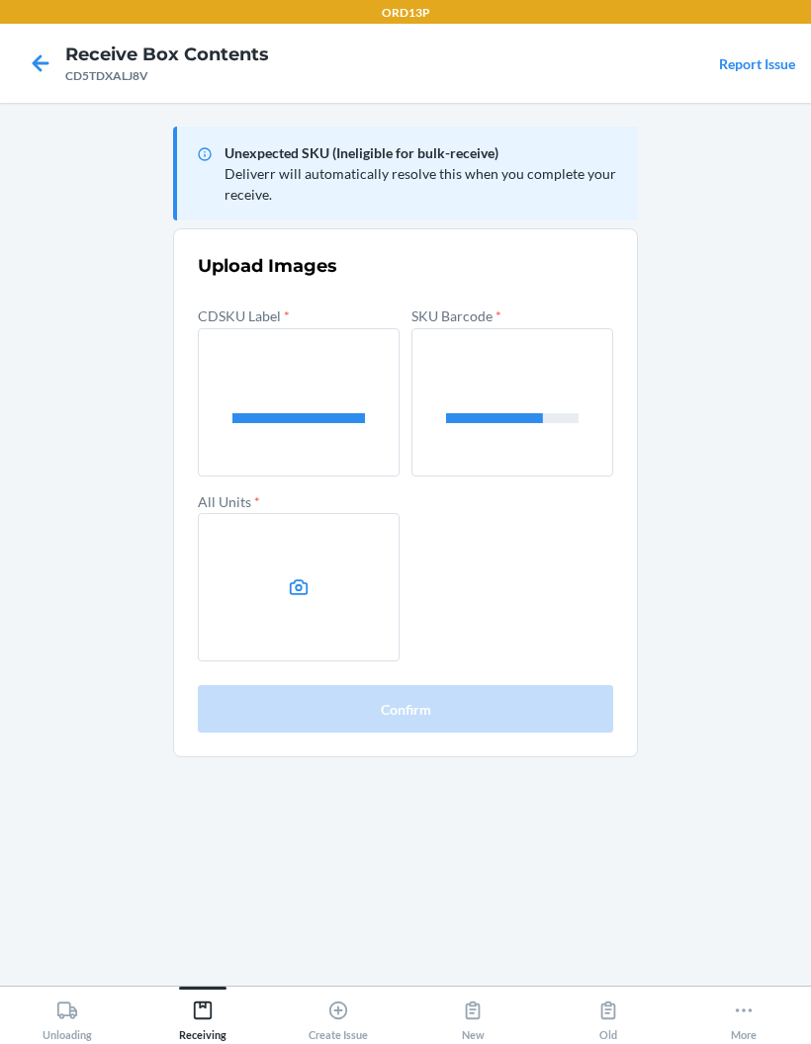
click at [0, 0] on input "file" at bounding box center [0, 0] width 0 height 0
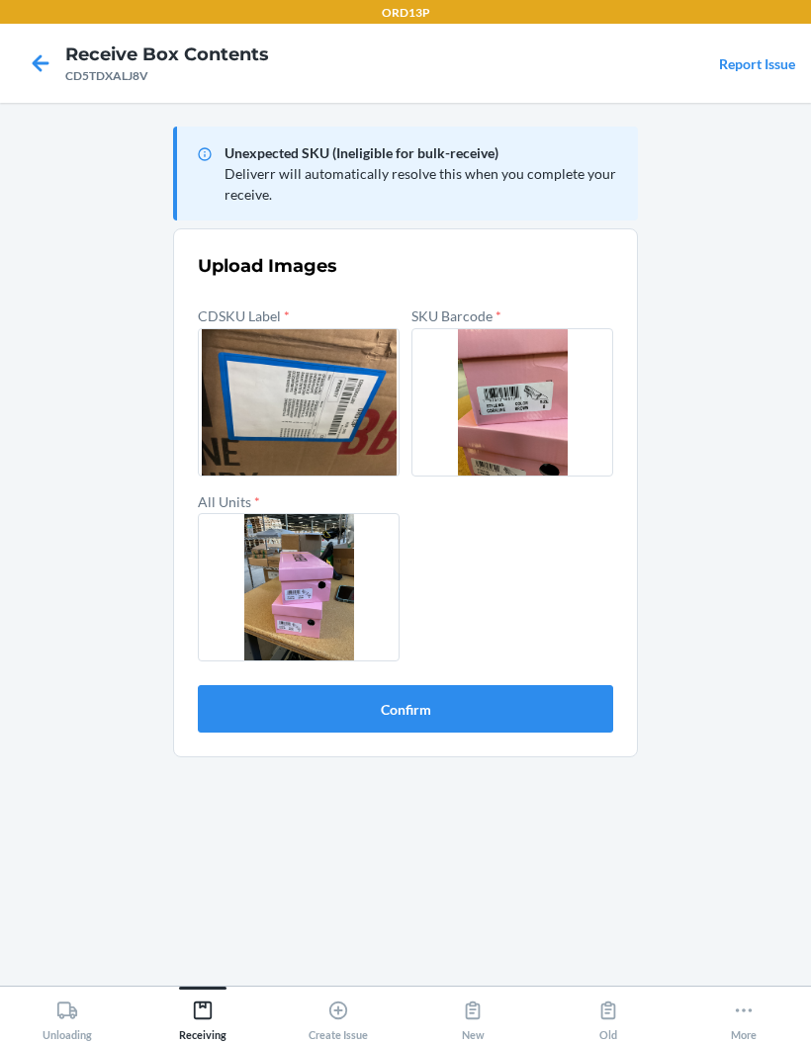
click at [454, 687] on button "Confirm" at bounding box center [405, 708] width 415 height 47
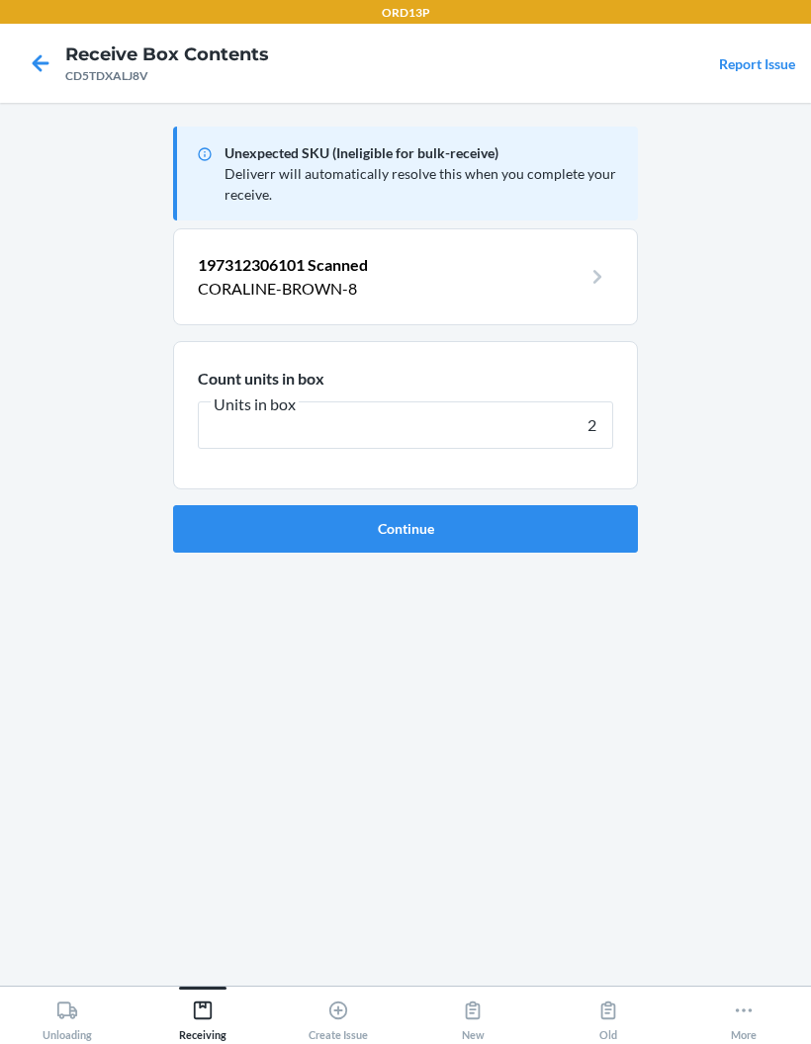
type input "2"
click at [436, 535] on button "Continue" at bounding box center [405, 528] width 465 height 47
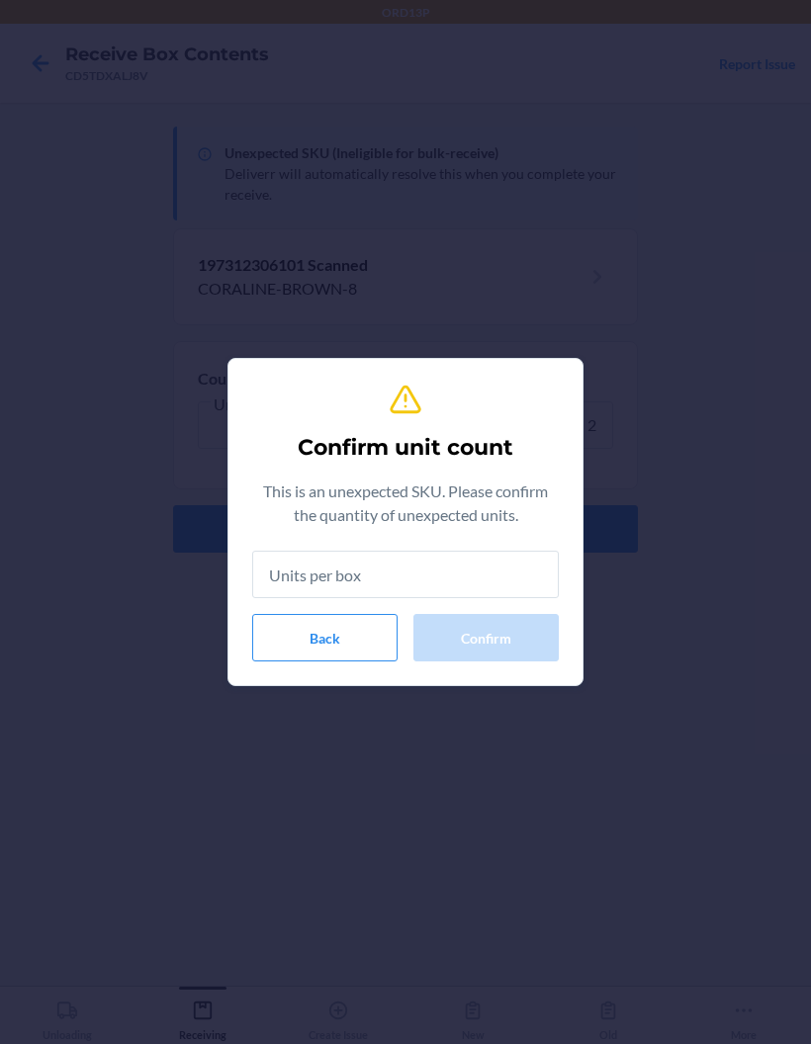
type input "2"
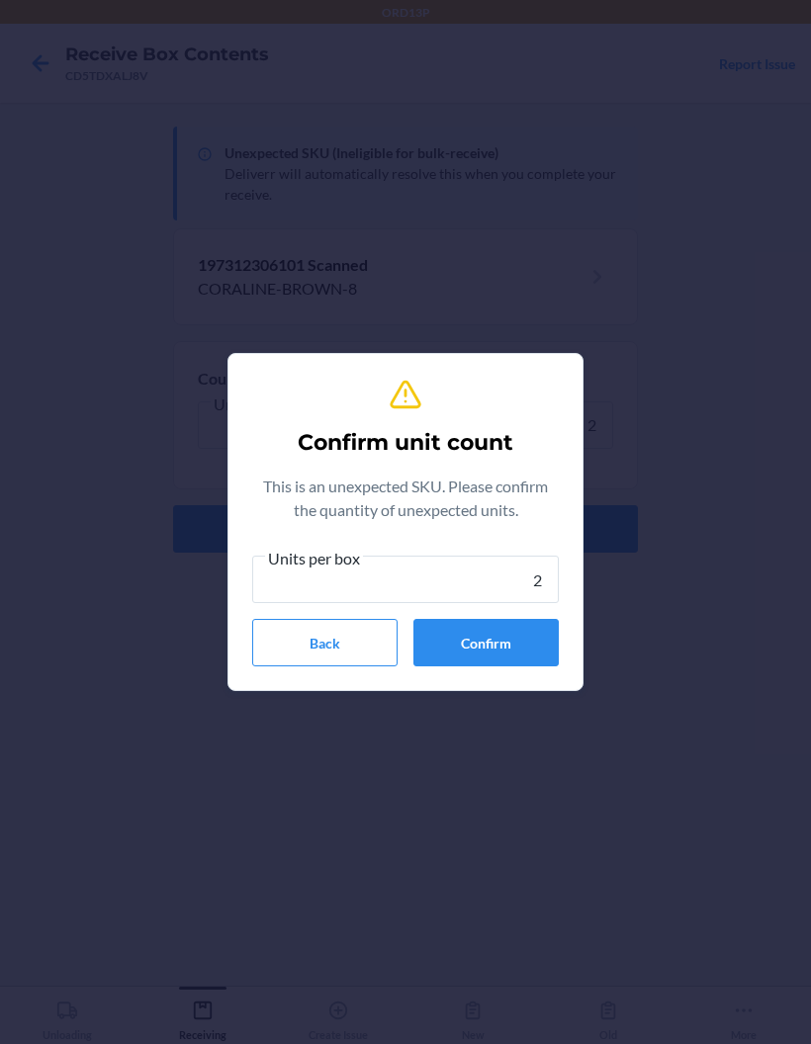
click at [490, 631] on button "Confirm" at bounding box center [485, 642] width 145 height 47
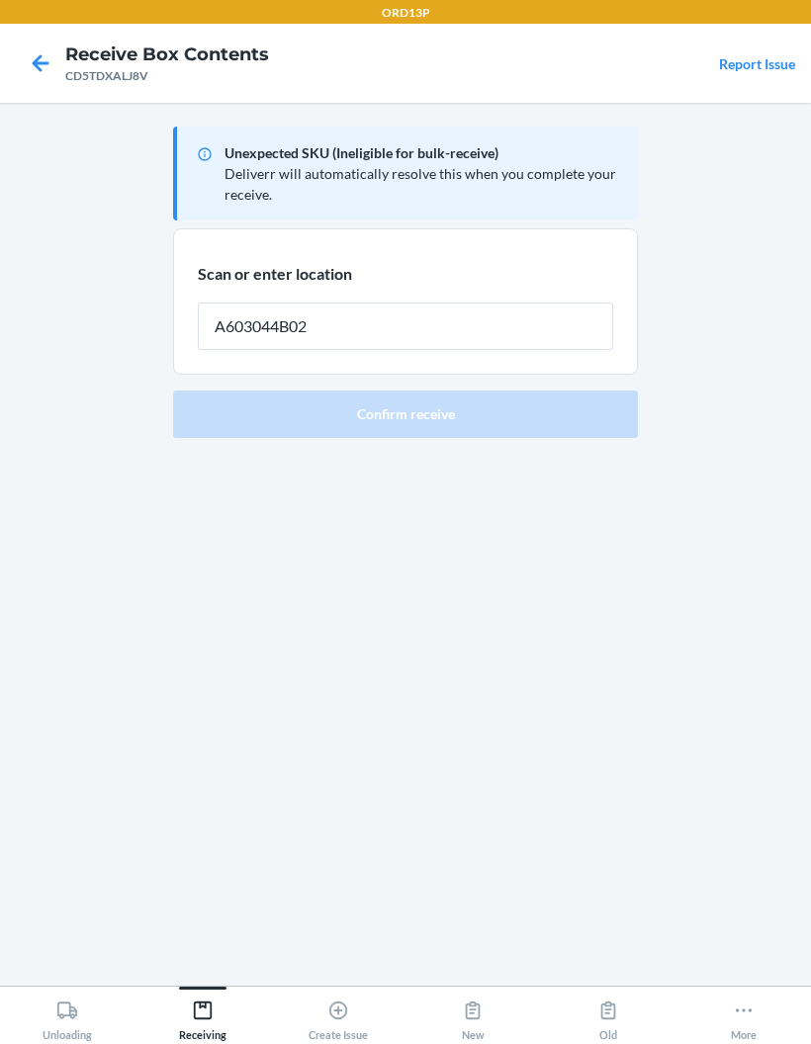
type input "A603044B02"
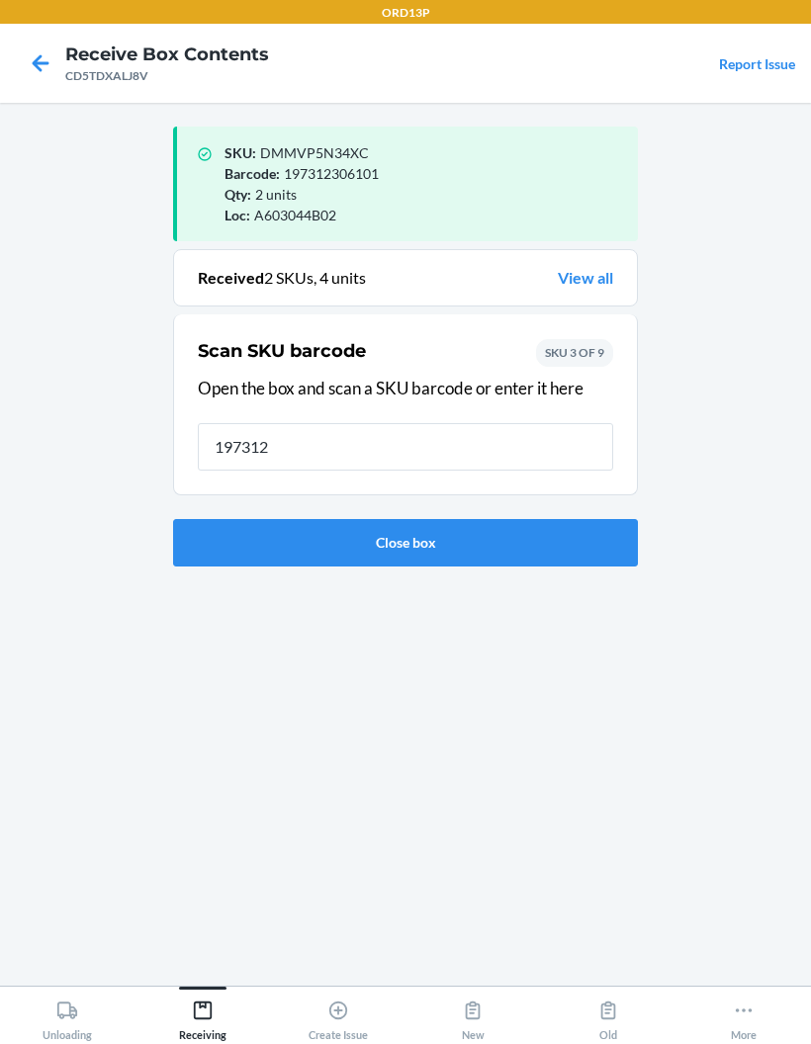
type input "1973123"
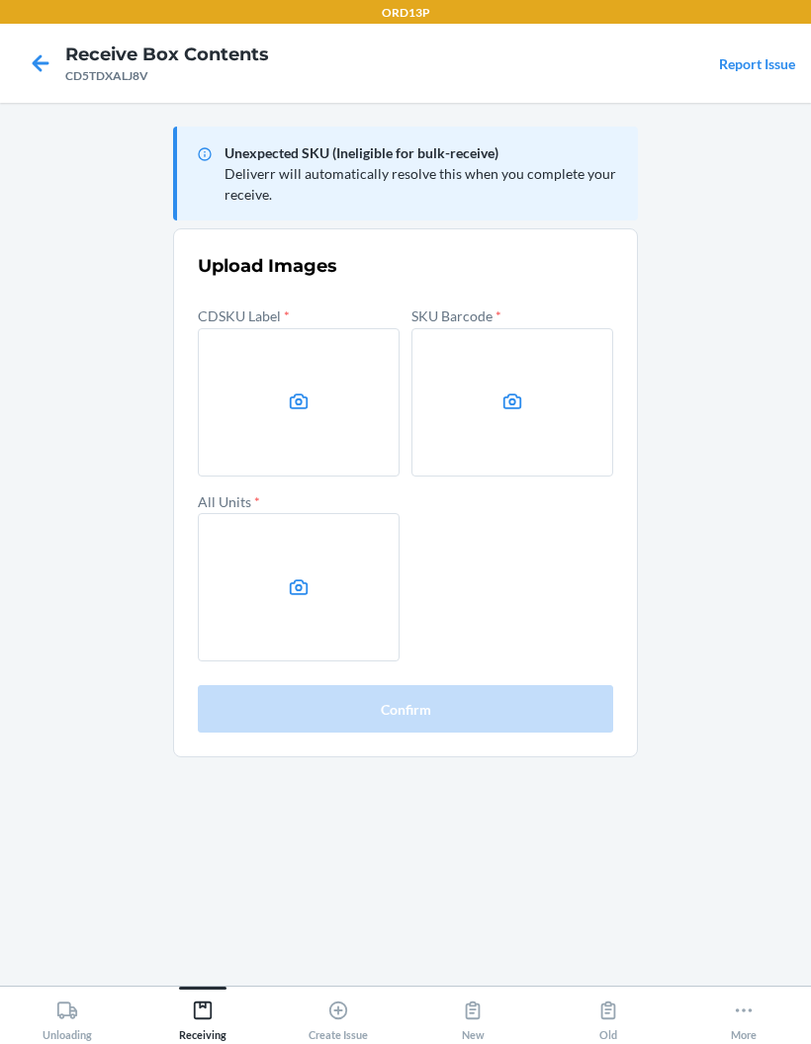
click at [264, 347] on label at bounding box center [299, 402] width 202 height 148
click at [0, 0] on input "file" at bounding box center [0, 0] width 0 height 0
click at [511, 397] on icon at bounding box center [512, 402] width 23 height 23
click at [0, 0] on input "file" at bounding box center [0, 0] width 0 height 0
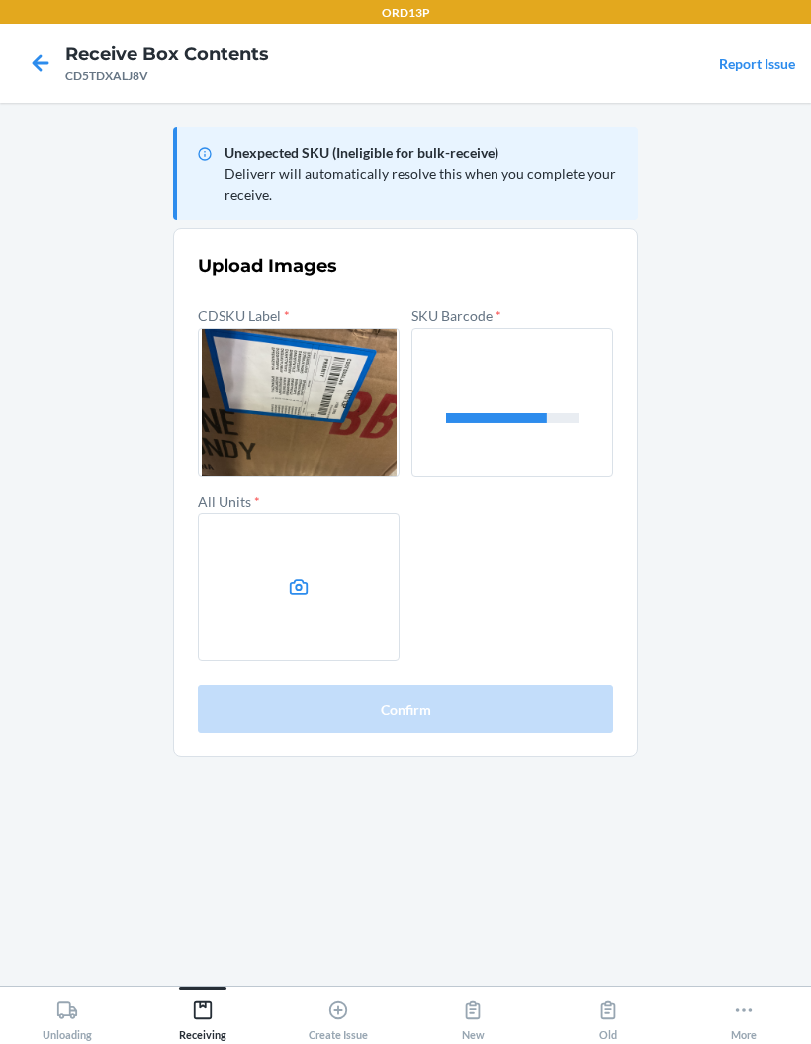
click at [249, 593] on label at bounding box center [299, 587] width 202 height 148
click at [0, 0] on input "file" at bounding box center [0, 0] width 0 height 0
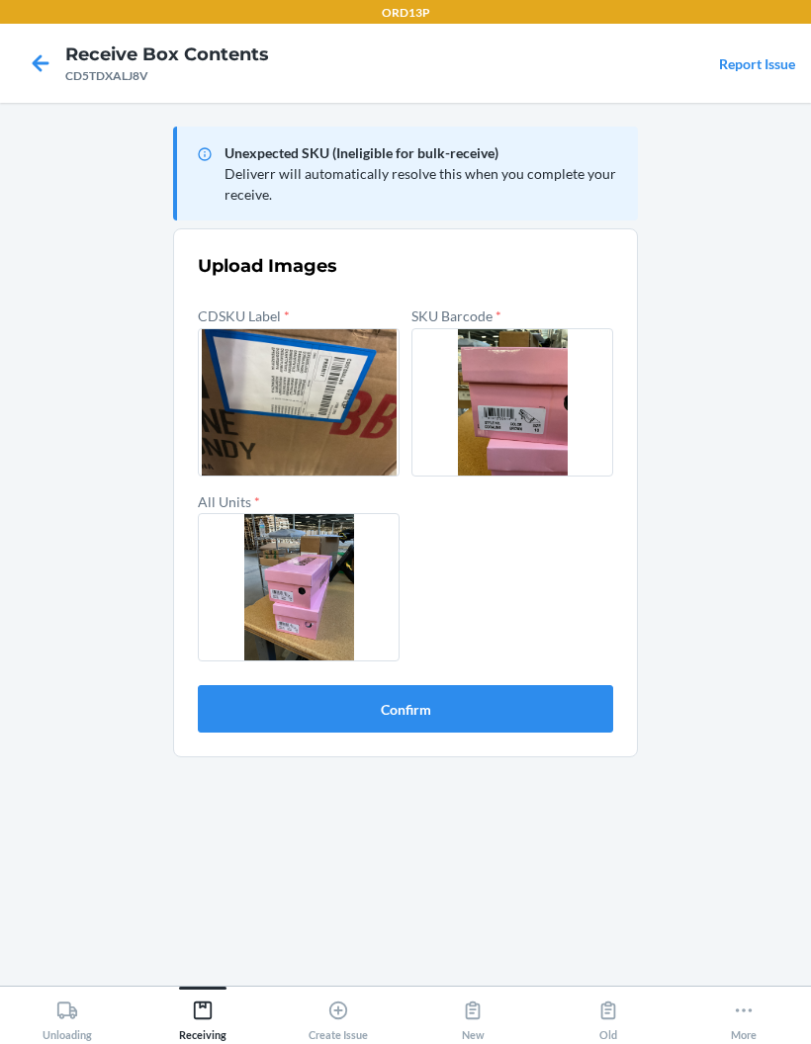
click at [561, 687] on button "Confirm" at bounding box center [405, 708] width 415 height 47
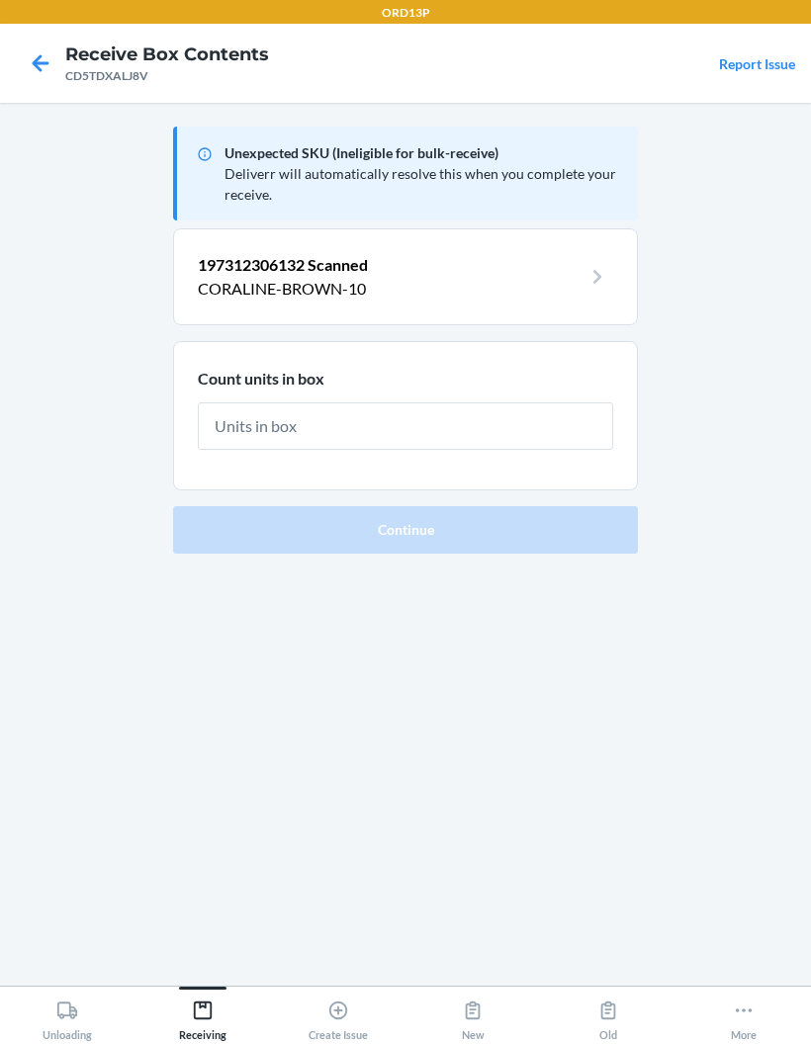
click at [517, 448] on input "text" at bounding box center [405, 425] width 415 height 47
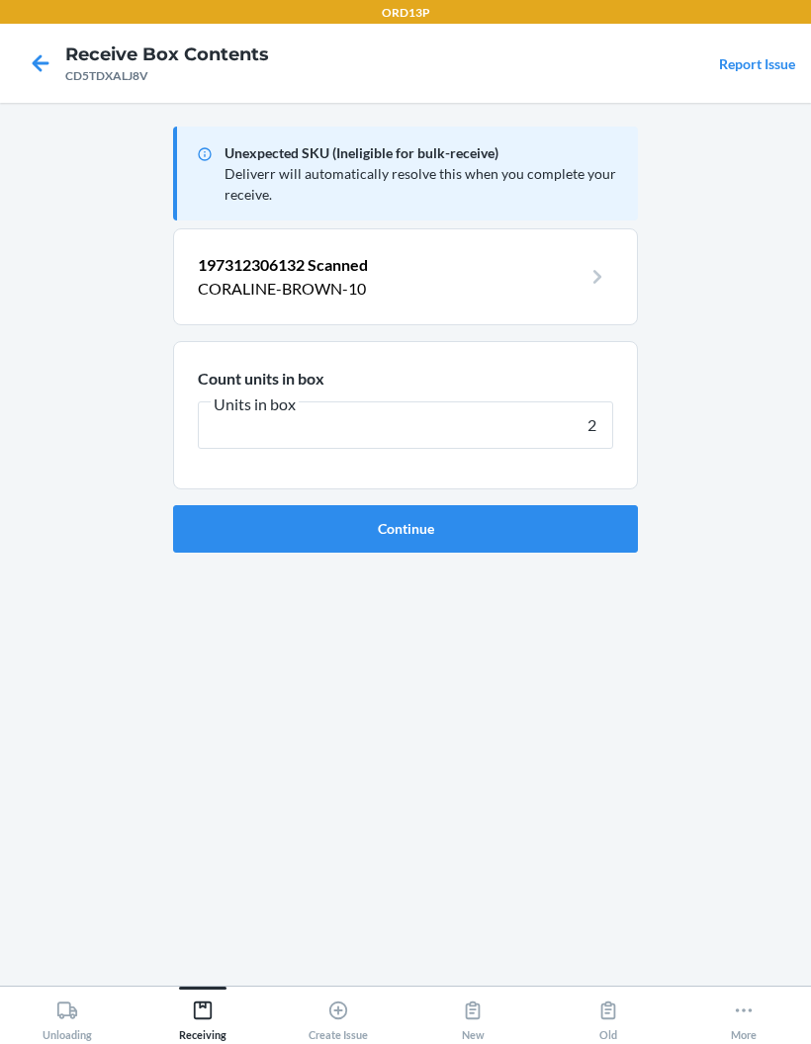
type input "2"
click at [579, 532] on button "Continue" at bounding box center [405, 528] width 465 height 47
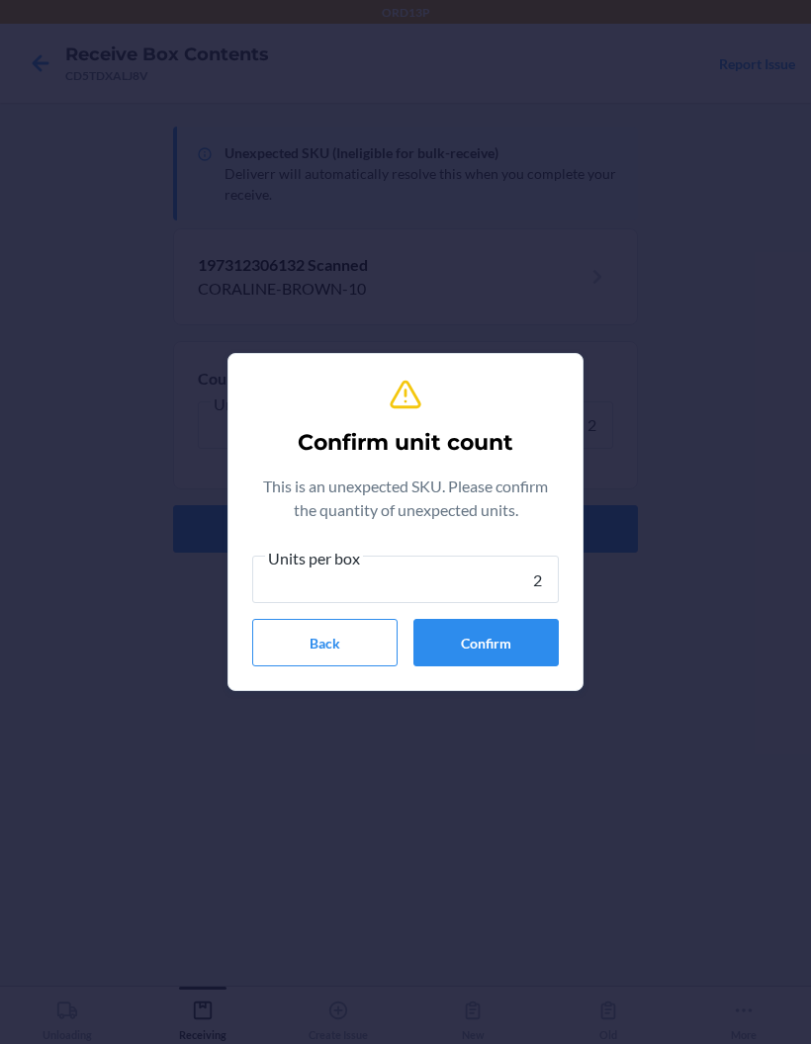
type input "2"
click at [511, 614] on div "Units per box 2 Back Confirm" at bounding box center [405, 606] width 306 height 121
click at [519, 642] on button "Confirm" at bounding box center [485, 642] width 145 height 47
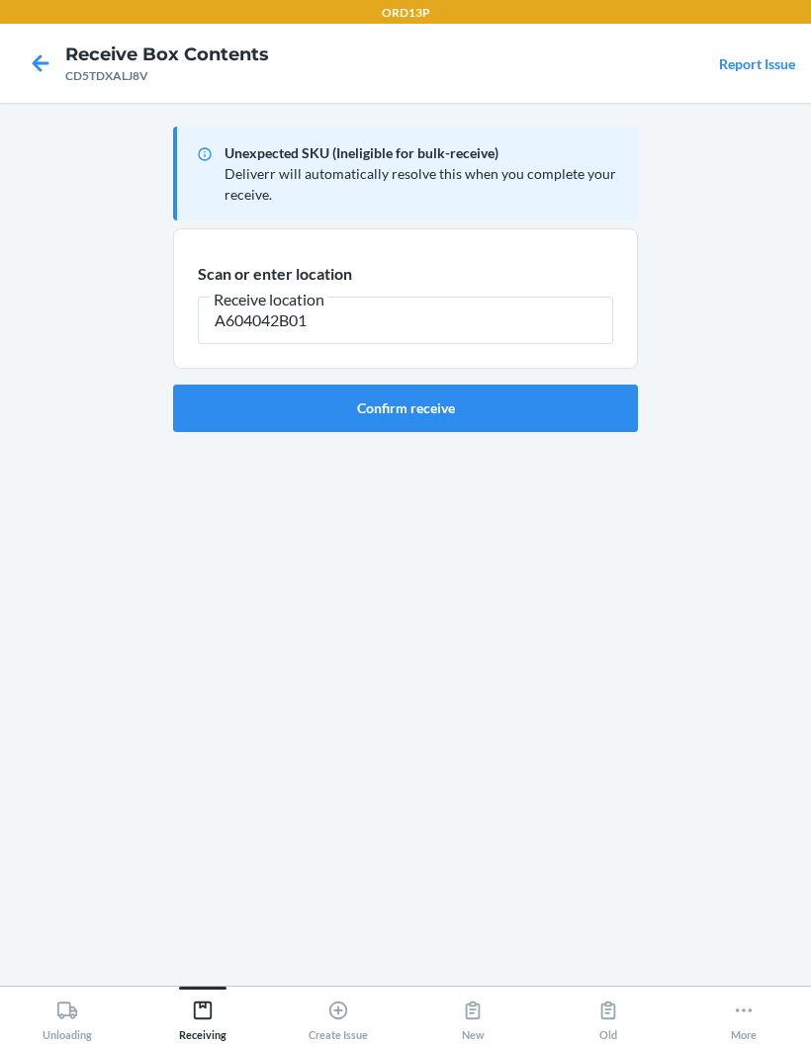
type input "A604042B01"
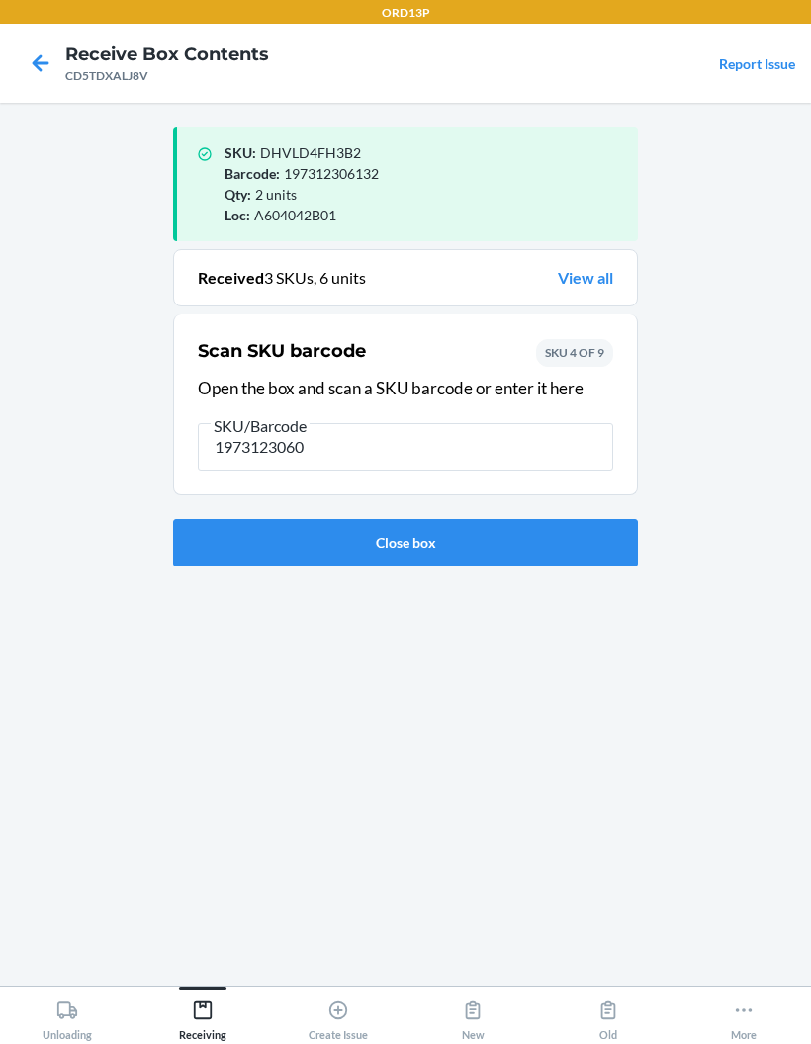
type input "19731230606"
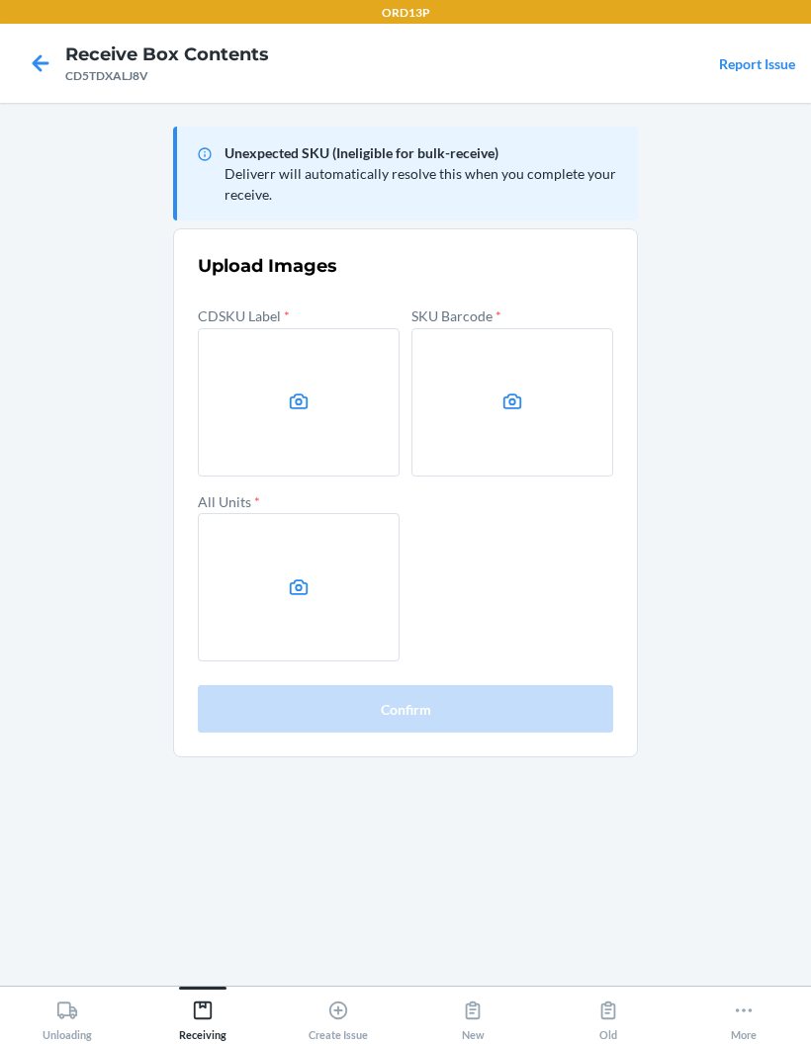
click at [268, 390] on label at bounding box center [299, 402] width 202 height 148
click at [0, 0] on input "file" at bounding box center [0, 0] width 0 height 0
click at [314, 402] on label at bounding box center [299, 402] width 202 height 148
click at [0, 0] on input "file" at bounding box center [0, 0] width 0 height 0
click at [528, 380] on label at bounding box center [512, 402] width 202 height 148
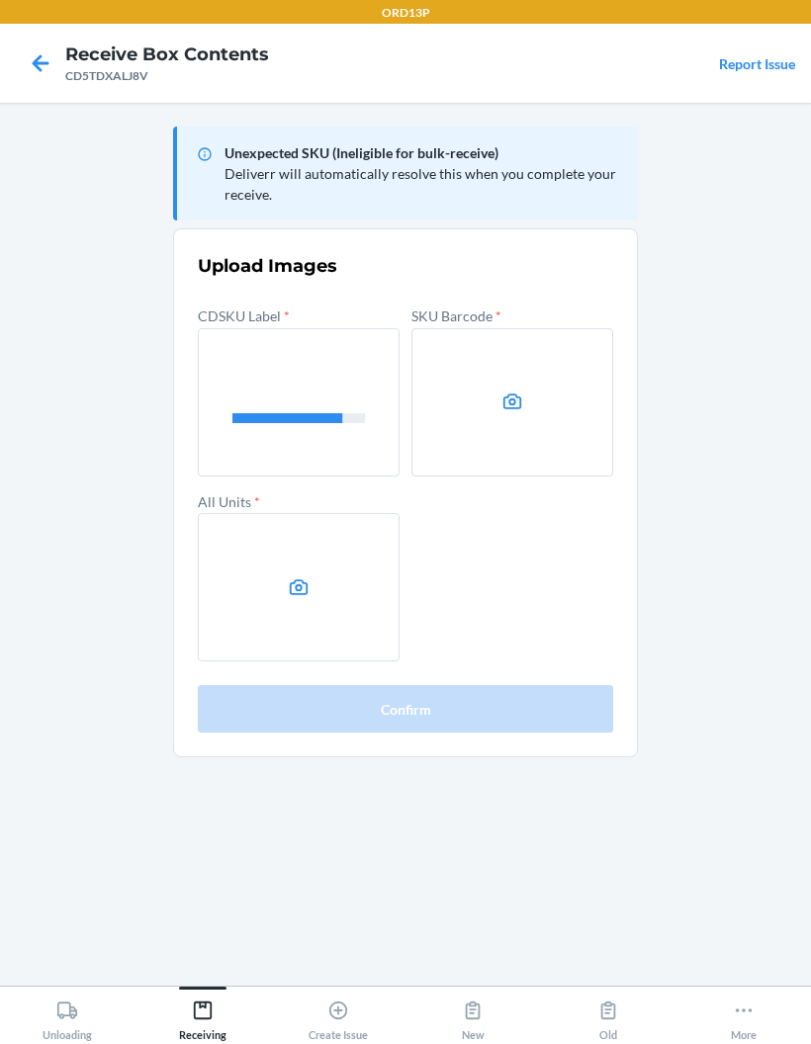
click at [0, 0] on input "file" at bounding box center [0, 0] width 0 height 0
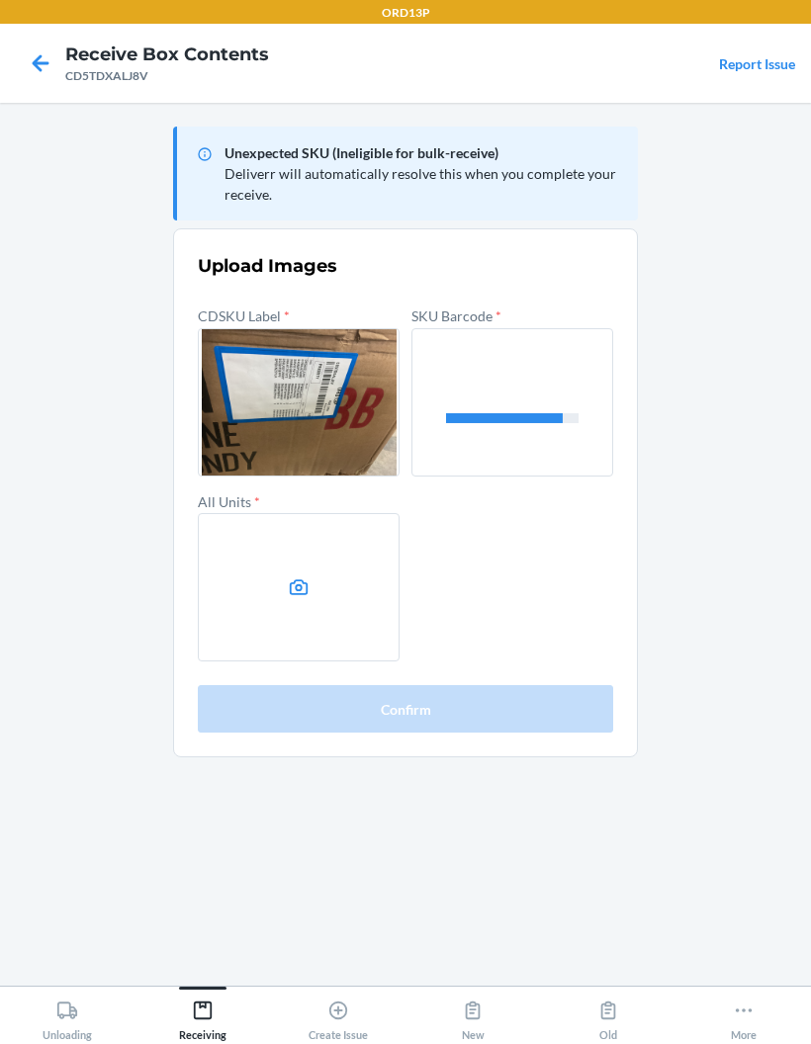
click at [298, 589] on icon at bounding box center [299, 587] width 19 height 16
click at [0, 0] on input "file" at bounding box center [0, 0] width 0 height 0
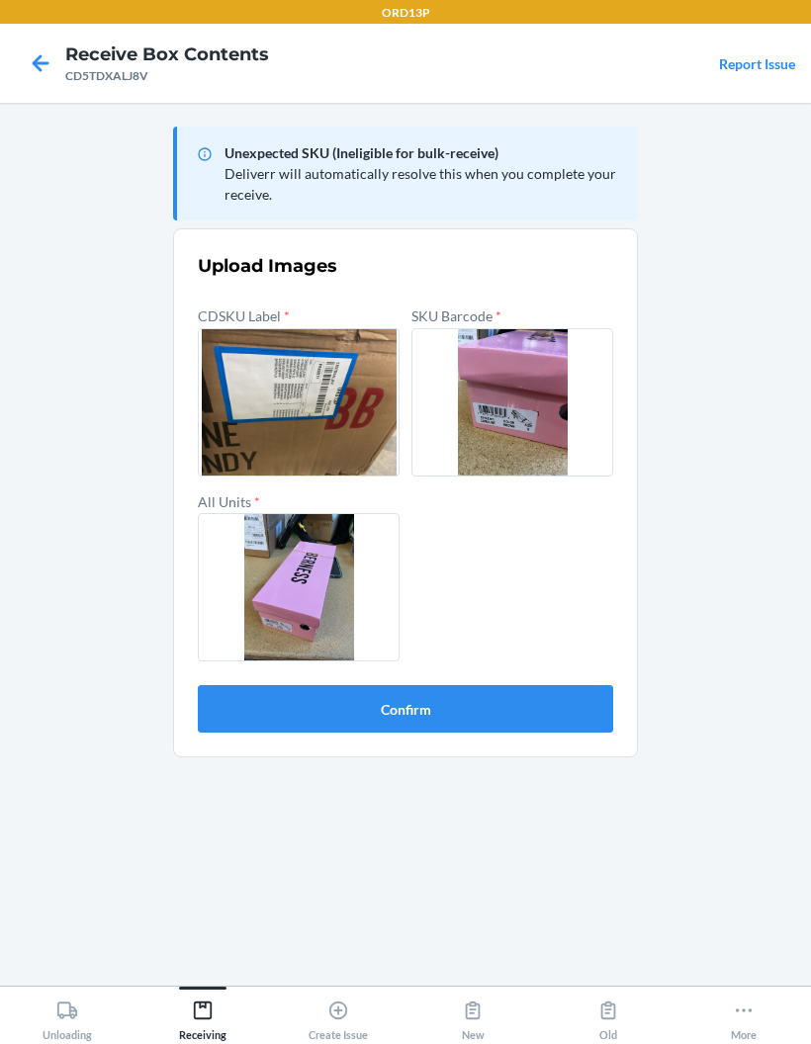
click at [504, 687] on button "Confirm" at bounding box center [405, 708] width 415 height 47
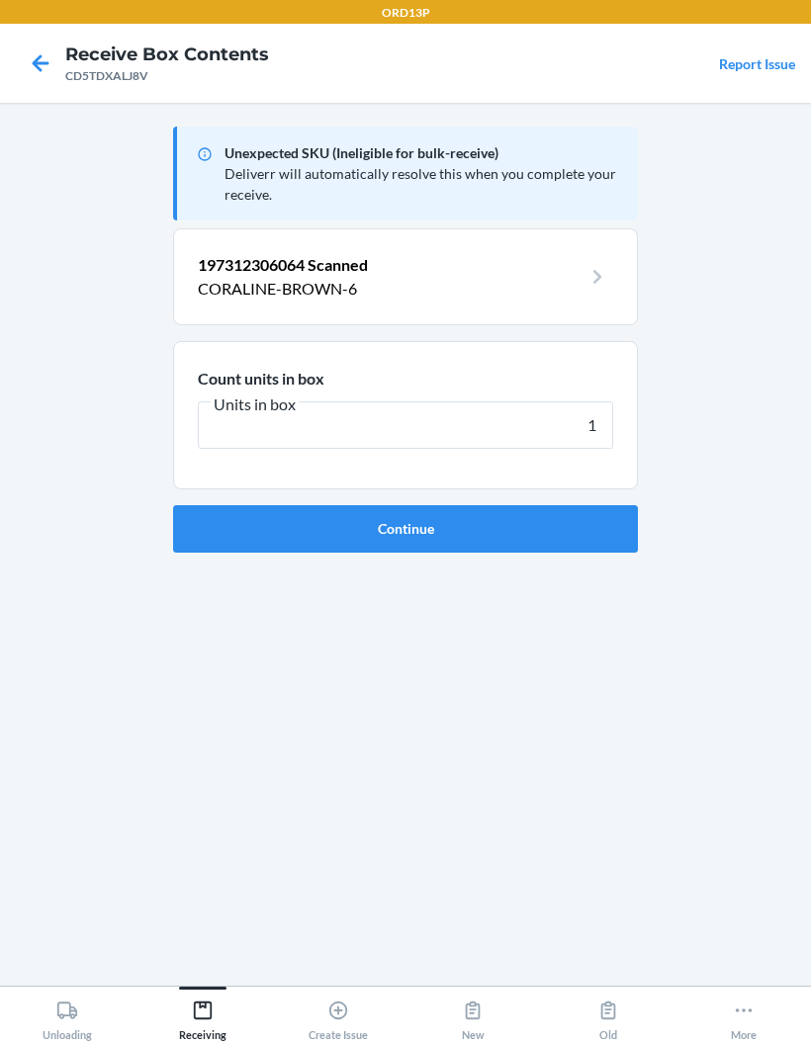
type input "1"
click at [528, 510] on button "Continue" at bounding box center [405, 528] width 465 height 47
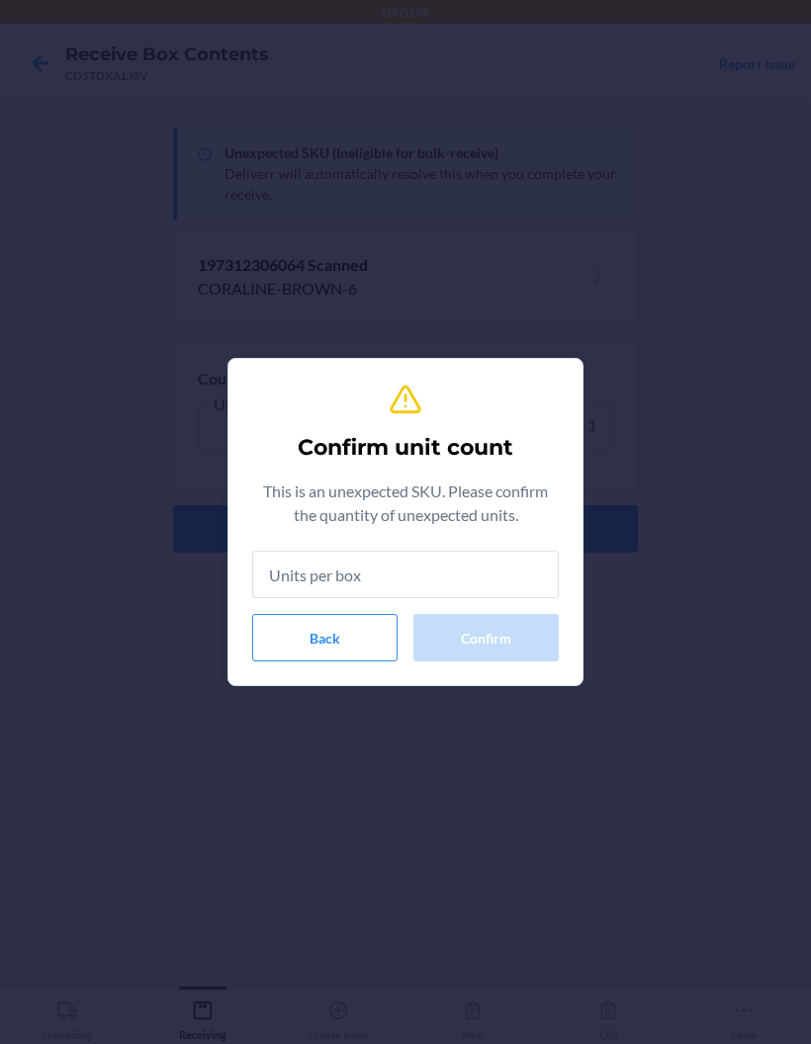
type input "1"
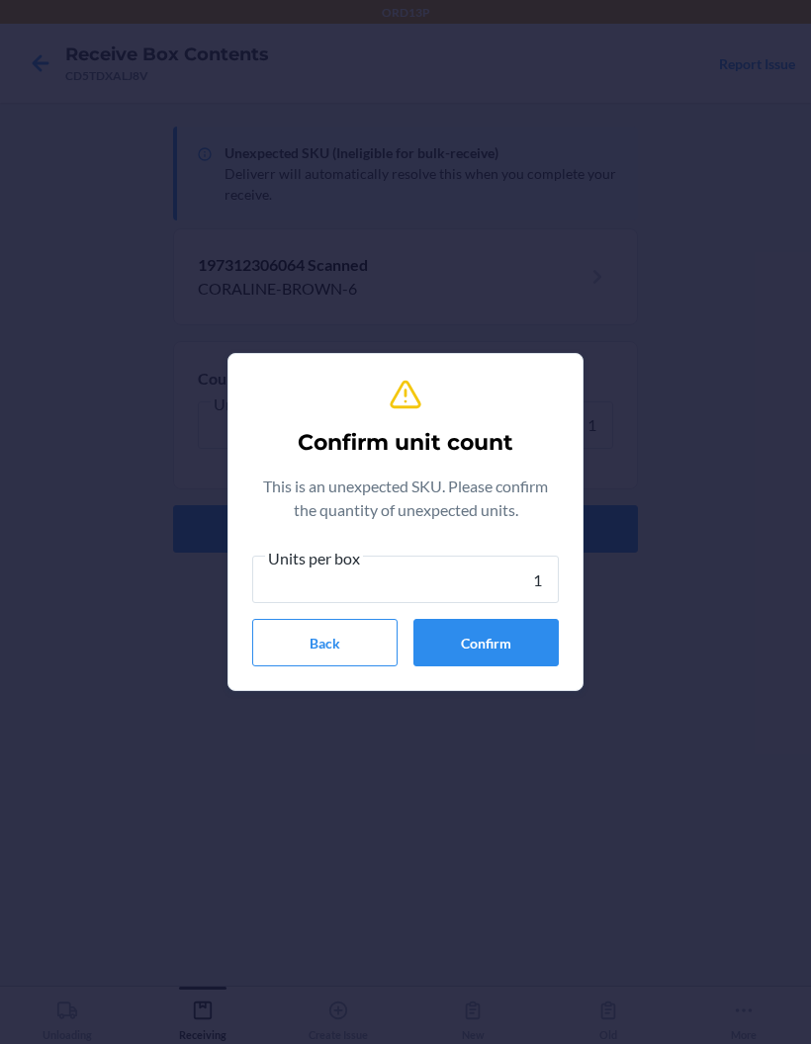
click at [466, 602] on input "1" at bounding box center [405, 579] width 306 height 47
click at [479, 639] on button "Confirm" at bounding box center [485, 642] width 145 height 47
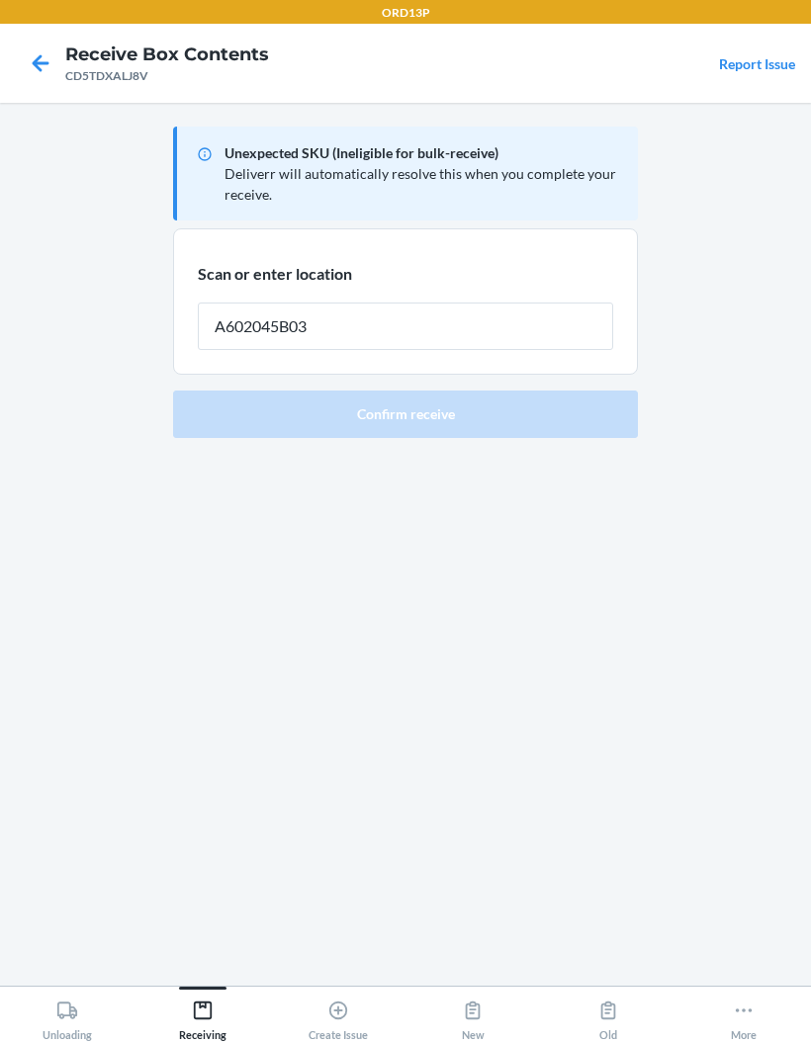
type input "A602045B03"
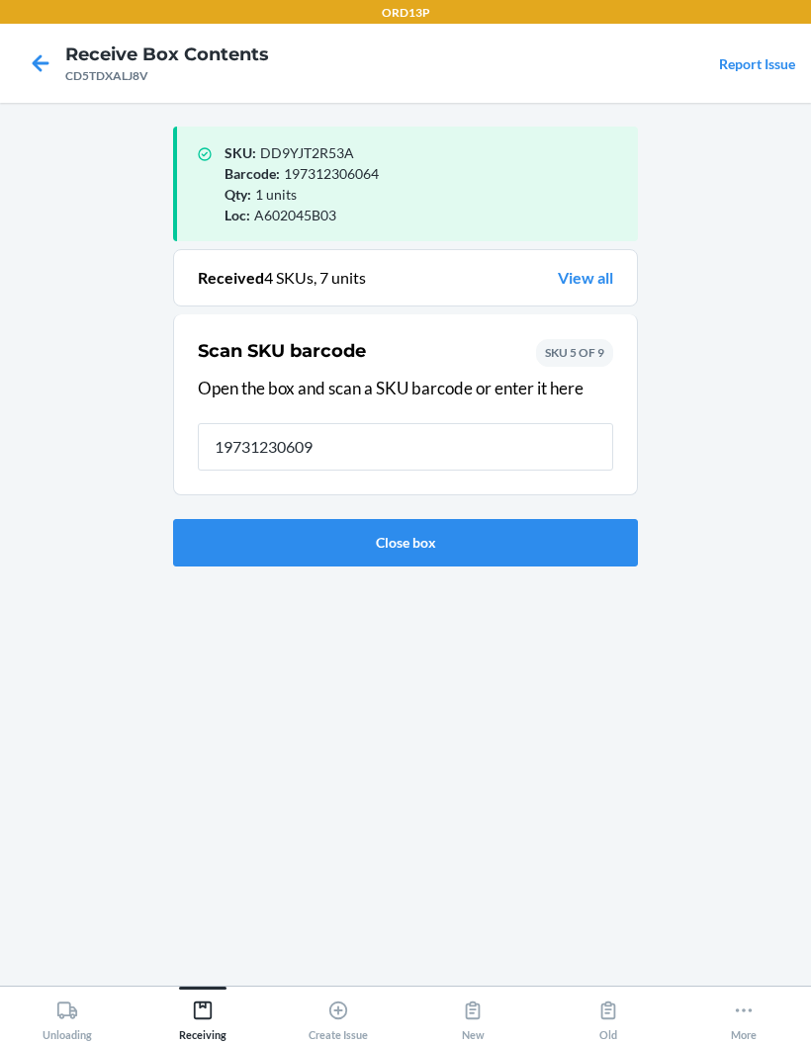
type input "197312306095"
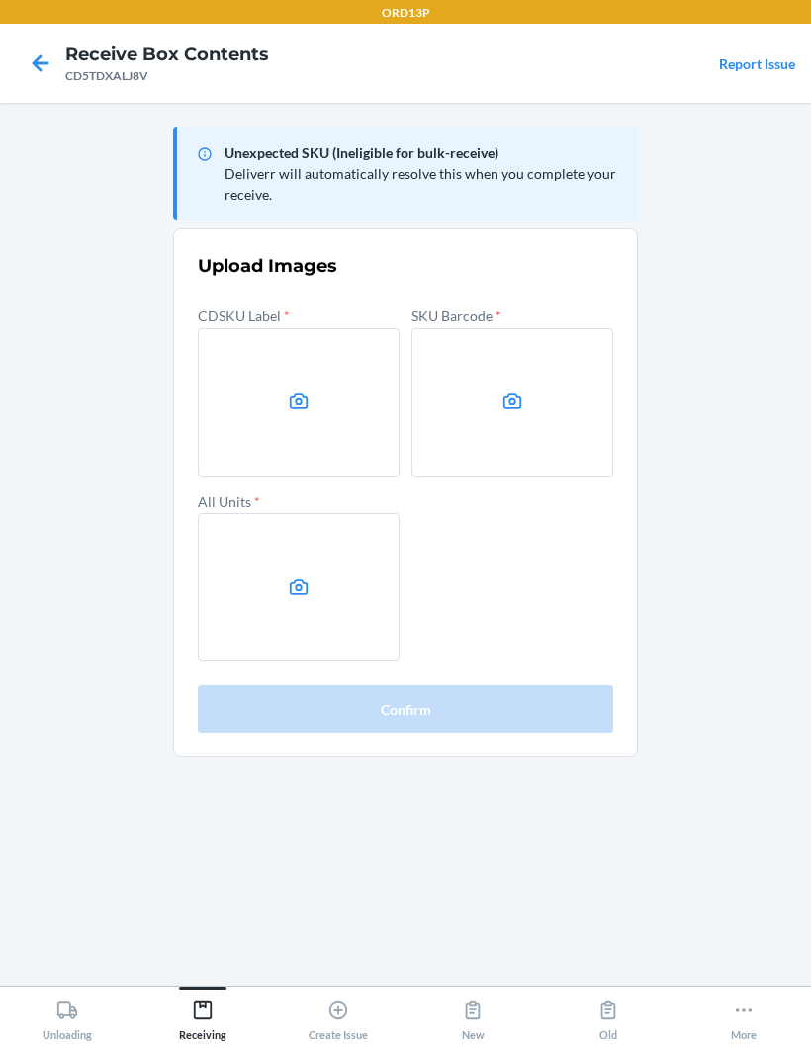
click at [288, 416] on label at bounding box center [299, 402] width 202 height 148
click at [0, 0] on input "file" at bounding box center [0, 0] width 0 height 0
click at [510, 400] on icon at bounding box center [512, 401] width 19 height 16
click at [0, 0] on input "file" at bounding box center [0, 0] width 0 height 0
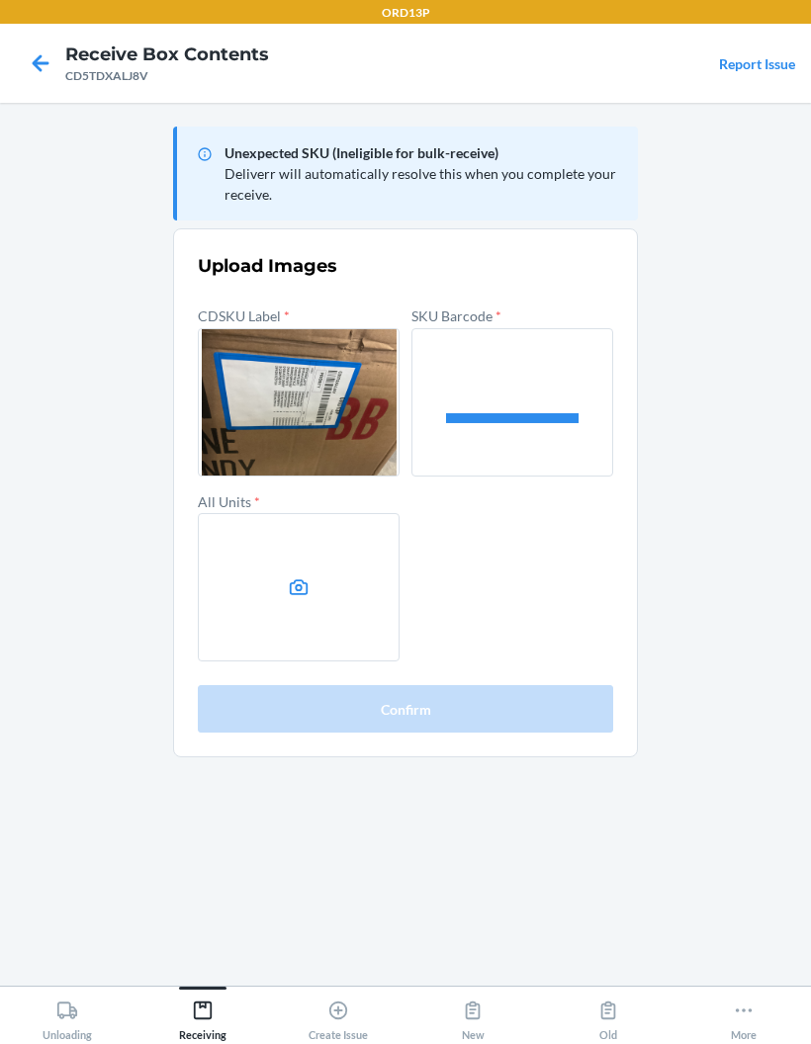
click at [297, 608] on label at bounding box center [299, 587] width 202 height 148
click at [0, 0] on input "file" at bounding box center [0, 0] width 0 height 0
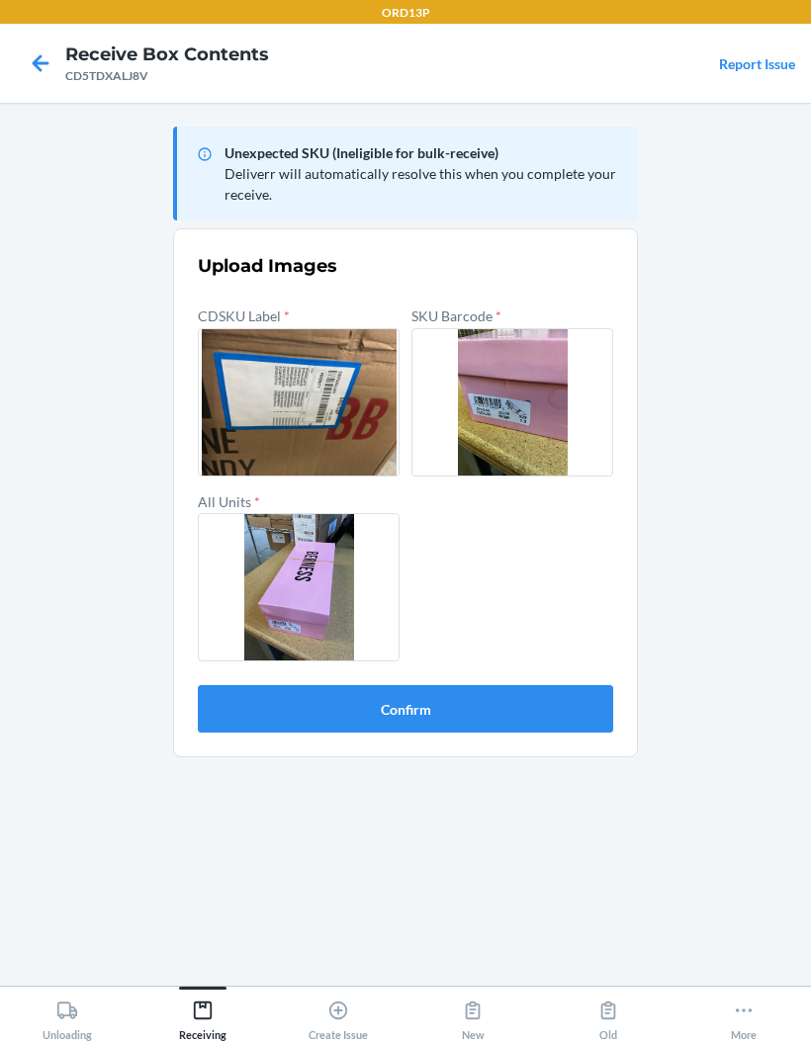
click at [568, 687] on button "Confirm" at bounding box center [405, 708] width 415 height 47
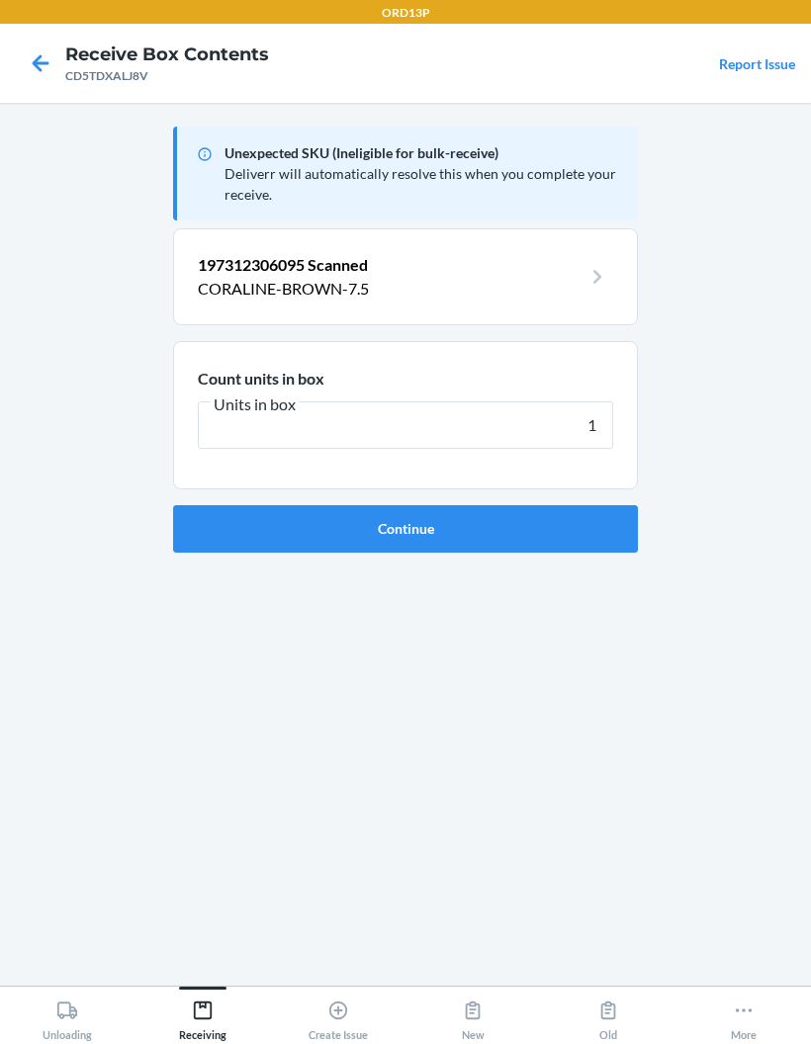
type input "1"
click at [569, 520] on button "Continue" at bounding box center [405, 528] width 465 height 47
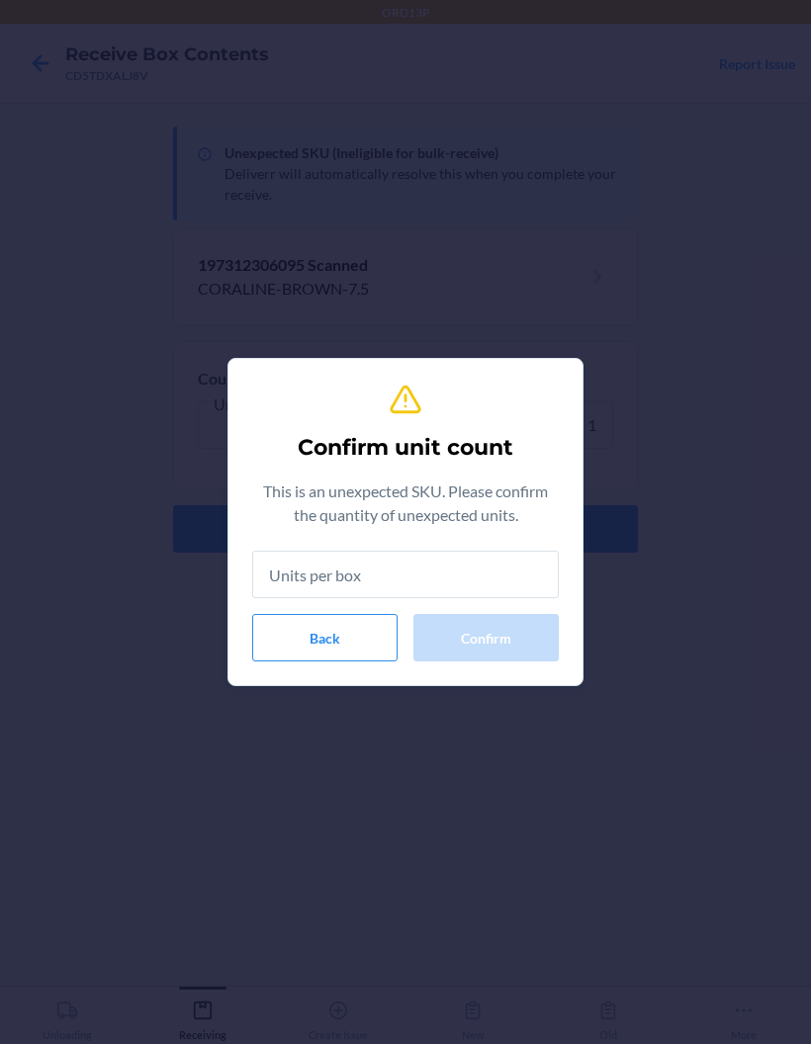
type input "1"
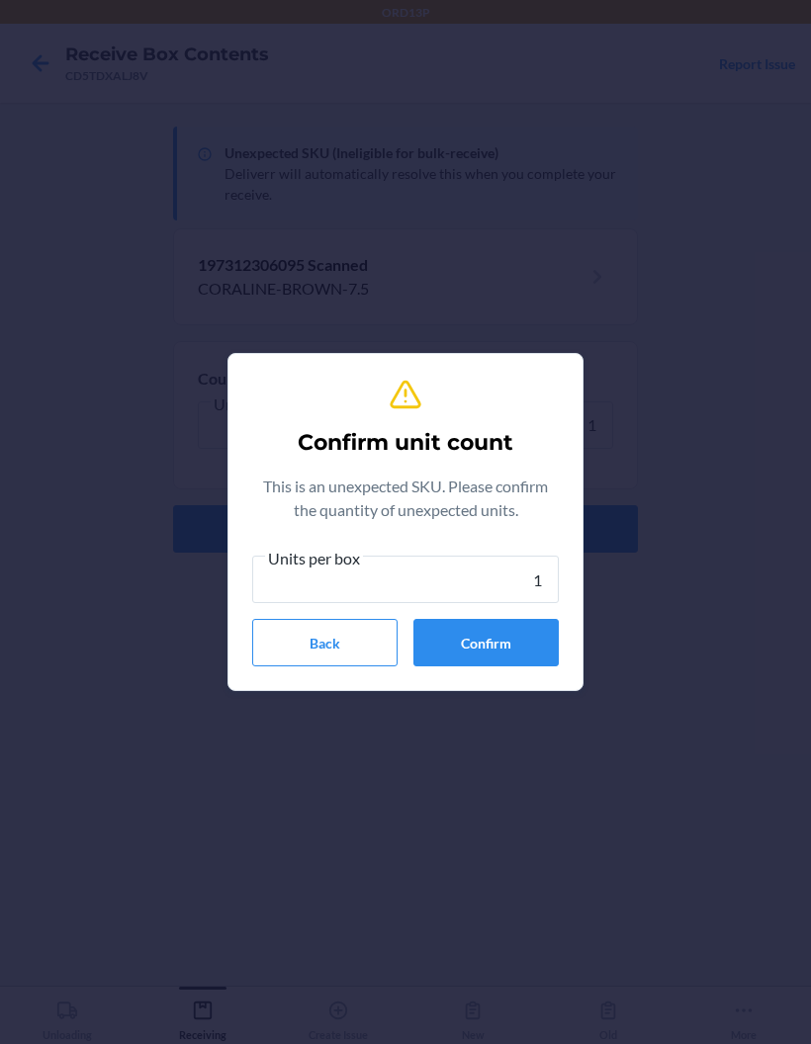
click at [481, 627] on button "Confirm" at bounding box center [485, 642] width 145 height 47
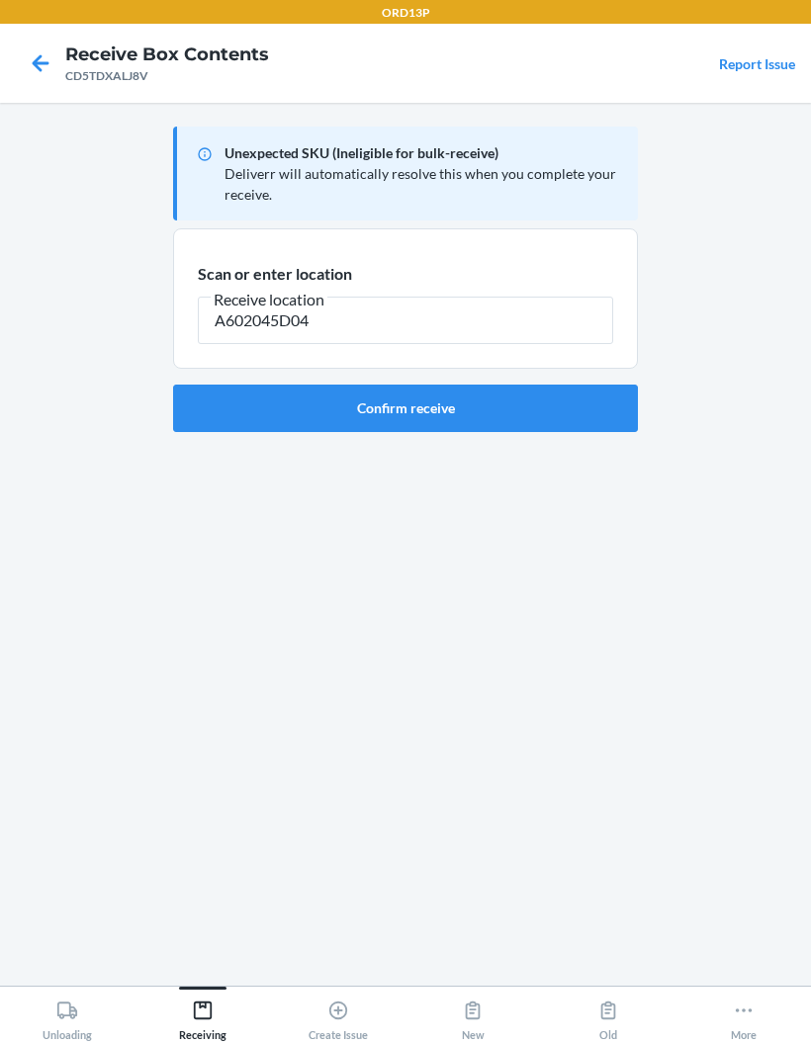
type input "A602045D04"
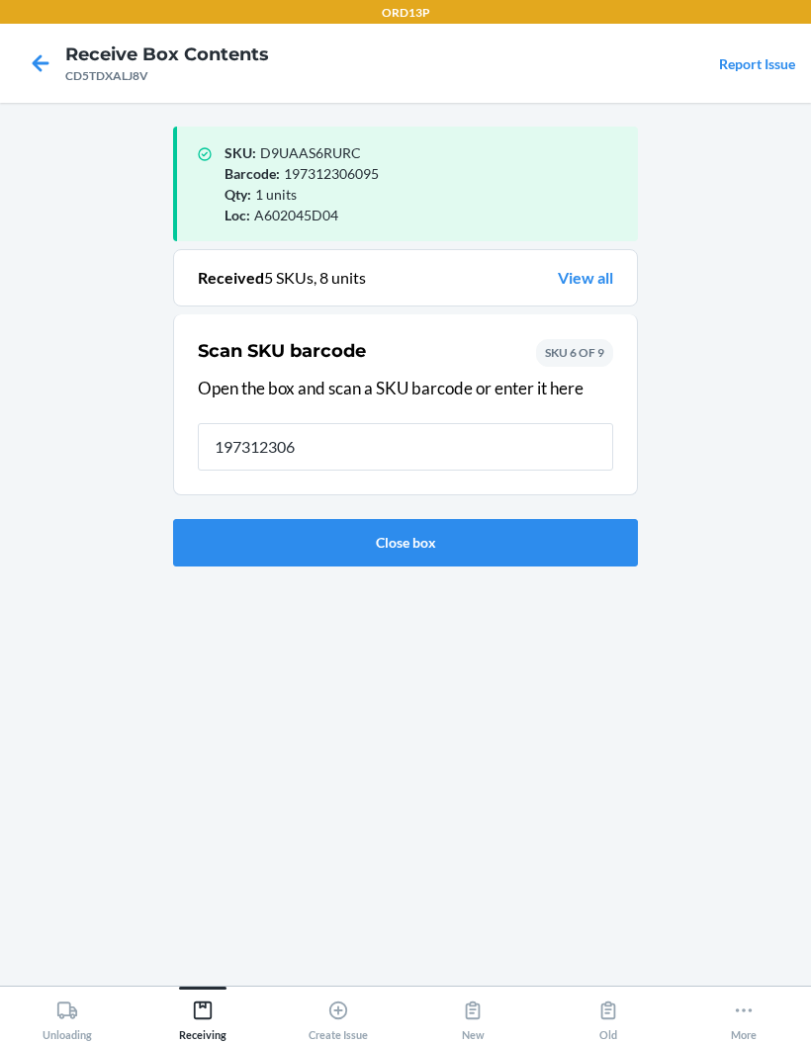
type input "1973123061"
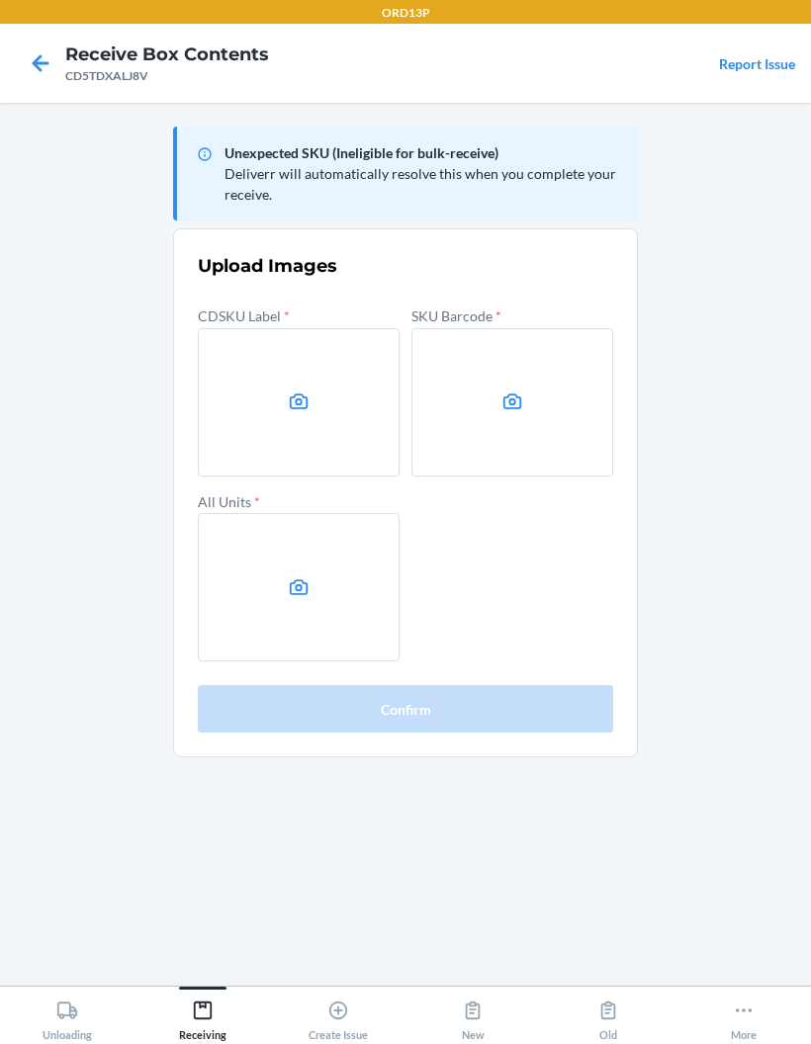
click at [316, 394] on label at bounding box center [299, 402] width 202 height 148
click at [0, 0] on input "file" at bounding box center [0, 0] width 0 height 0
click at [520, 347] on label at bounding box center [512, 402] width 202 height 148
click at [0, 0] on input "file" at bounding box center [0, 0] width 0 height 0
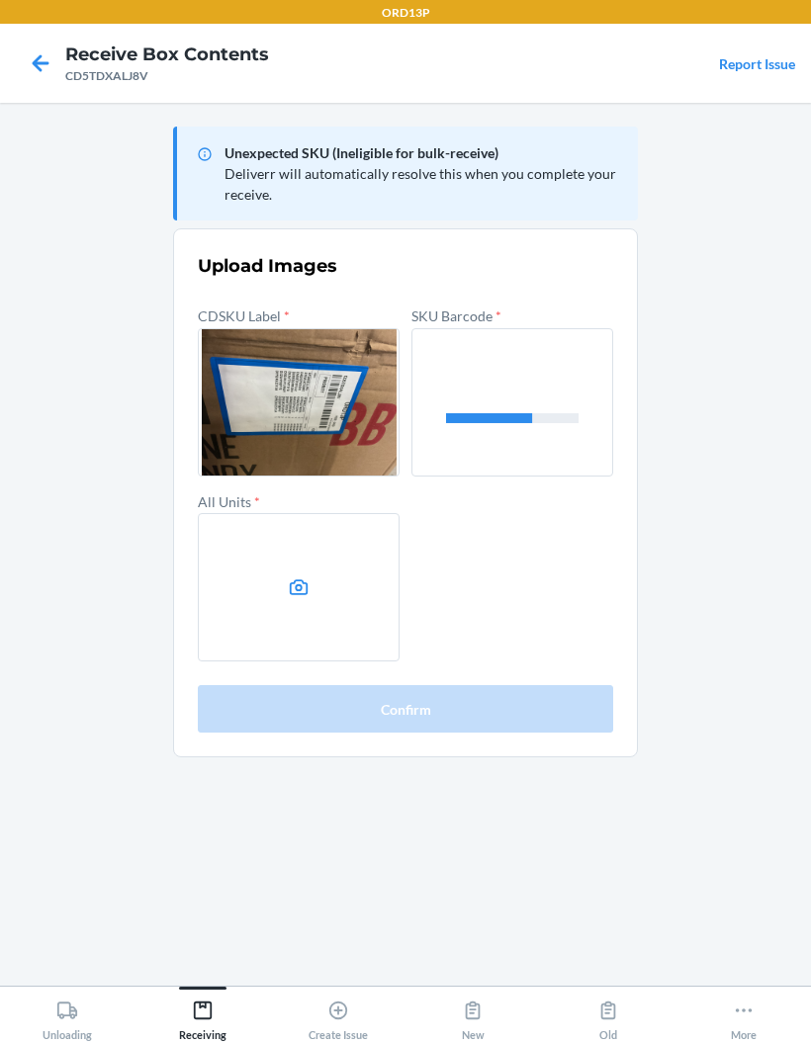
click at [306, 588] on icon at bounding box center [299, 587] width 23 height 23
click at [0, 0] on input "file" at bounding box center [0, 0] width 0 height 0
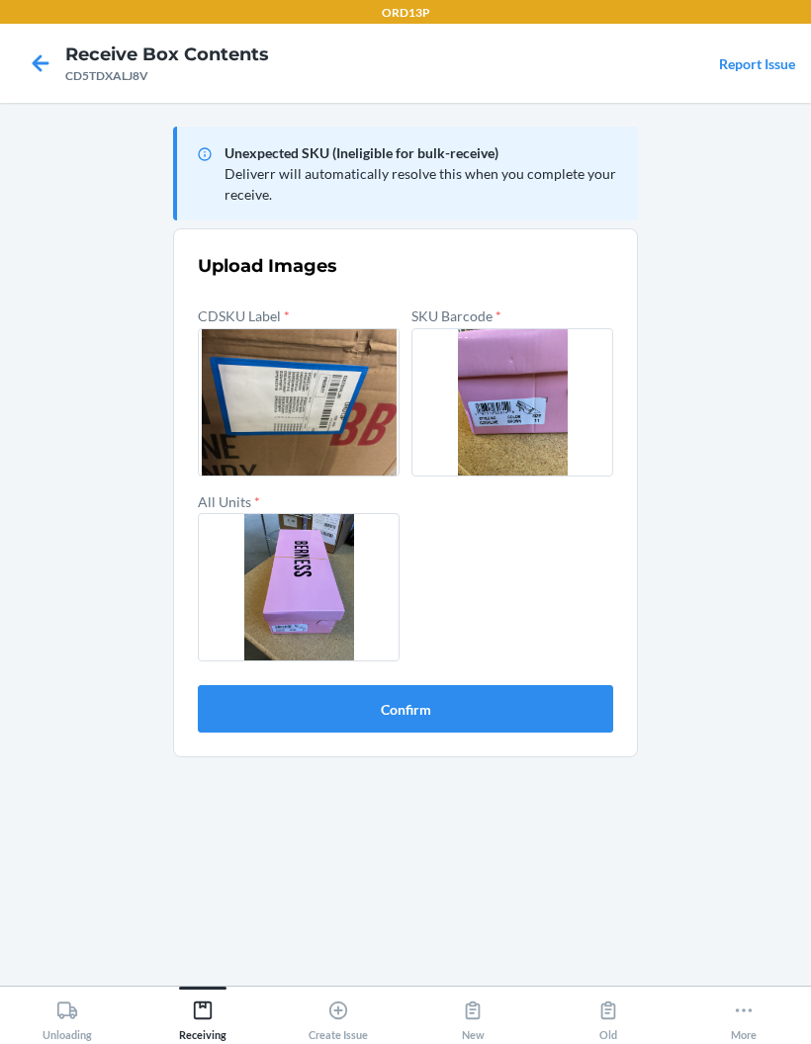
click at [522, 687] on button "Confirm" at bounding box center [405, 708] width 415 height 47
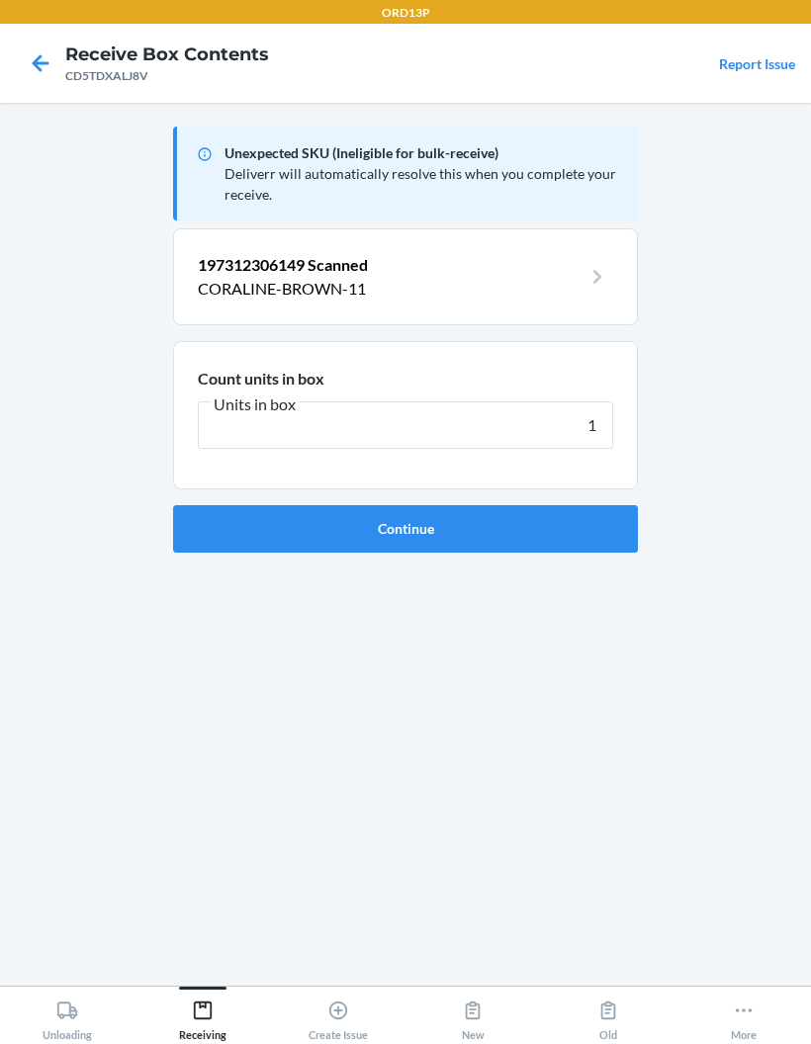
type input "1"
click at [215, 526] on button "Continue" at bounding box center [405, 528] width 465 height 47
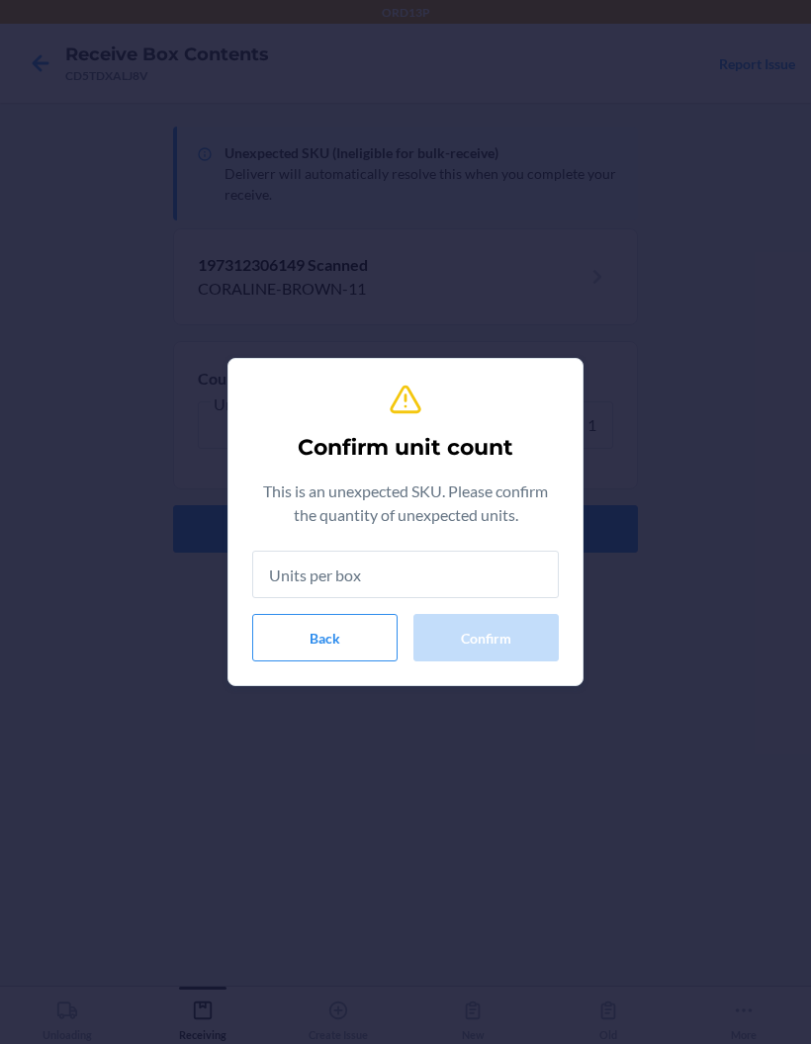
type input "1"
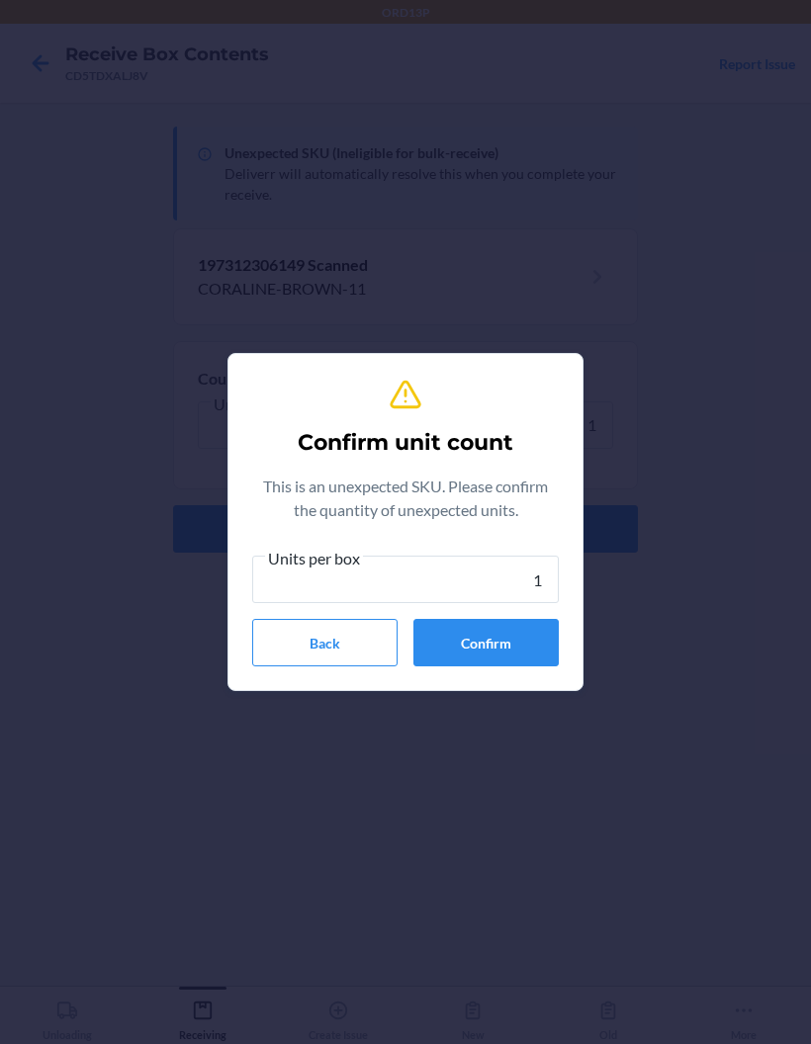
click at [479, 656] on button "Confirm" at bounding box center [485, 642] width 145 height 47
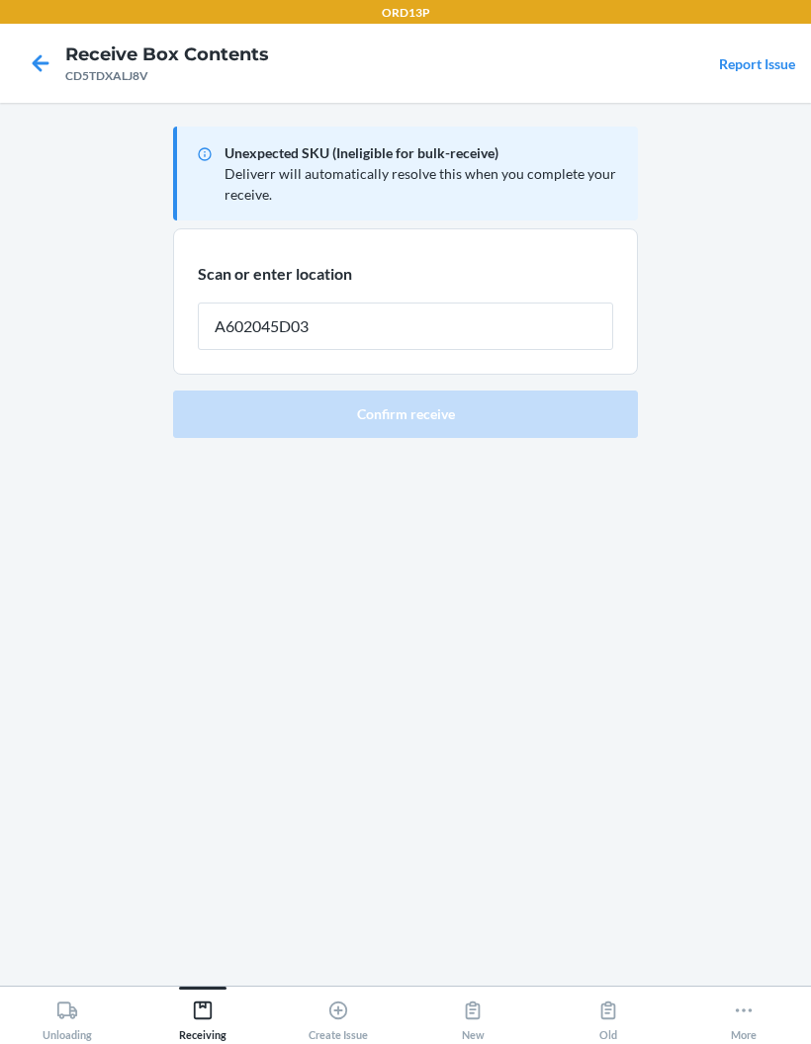
type input "A602045D03"
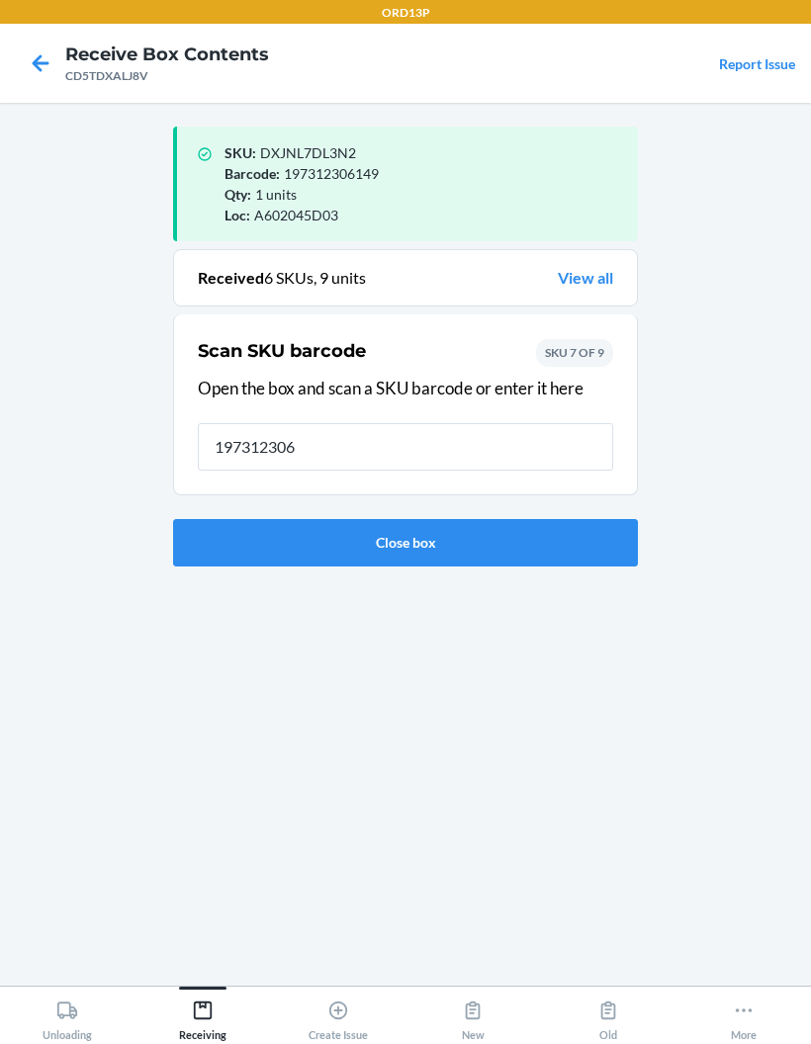
type input "1973123061"
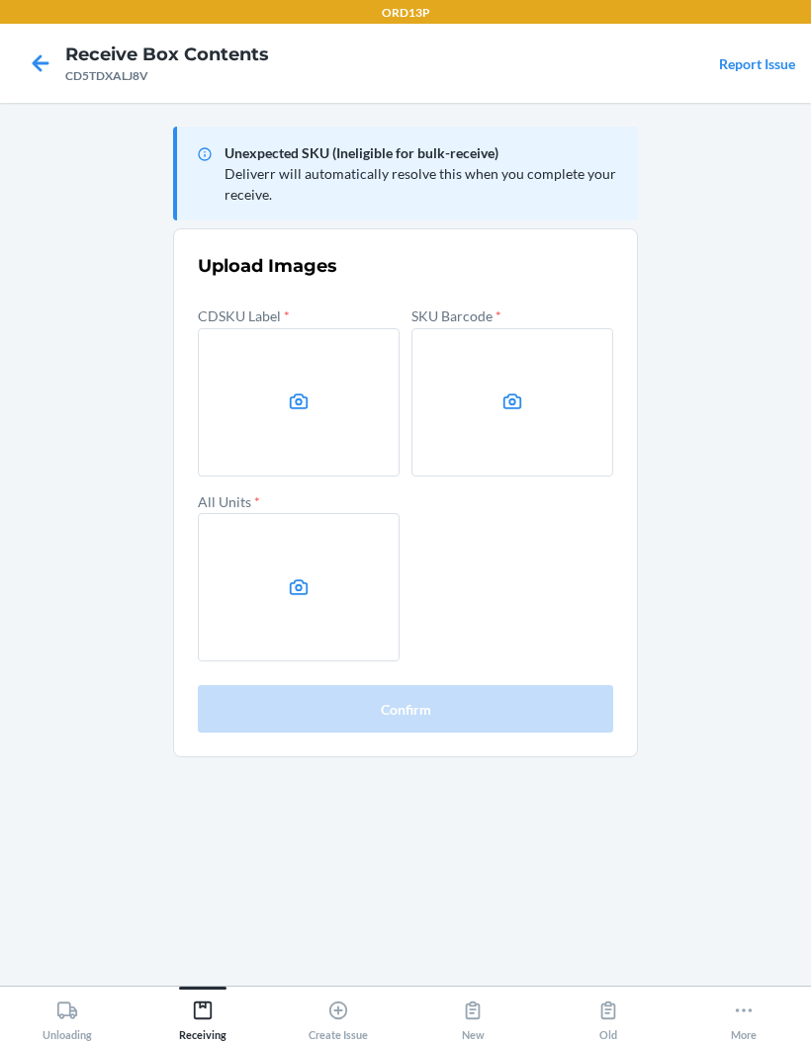
click at [266, 425] on label at bounding box center [299, 402] width 202 height 148
click at [0, 0] on input "file" at bounding box center [0, 0] width 0 height 0
click at [551, 395] on label at bounding box center [512, 402] width 202 height 148
click at [0, 0] on input "file" at bounding box center [0, 0] width 0 height 0
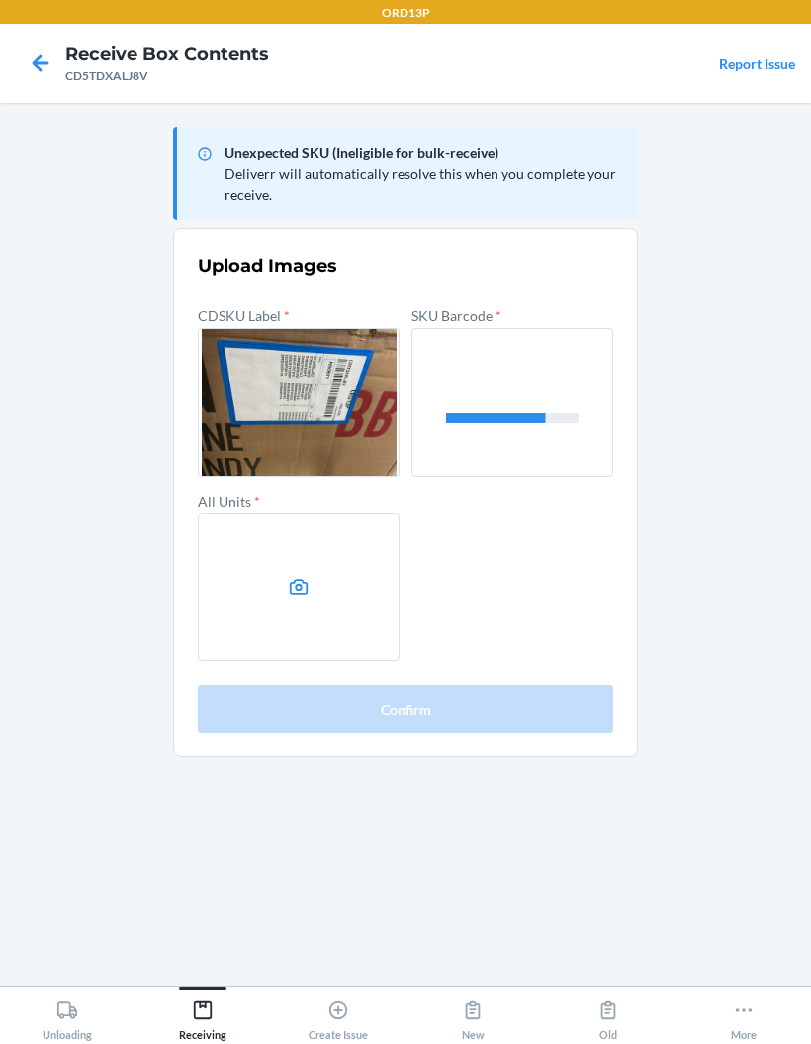
click at [297, 594] on icon at bounding box center [299, 587] width 19 height 16
click at [0, 0] on input "file" at bounding box center [0, 0] width 0 height 0
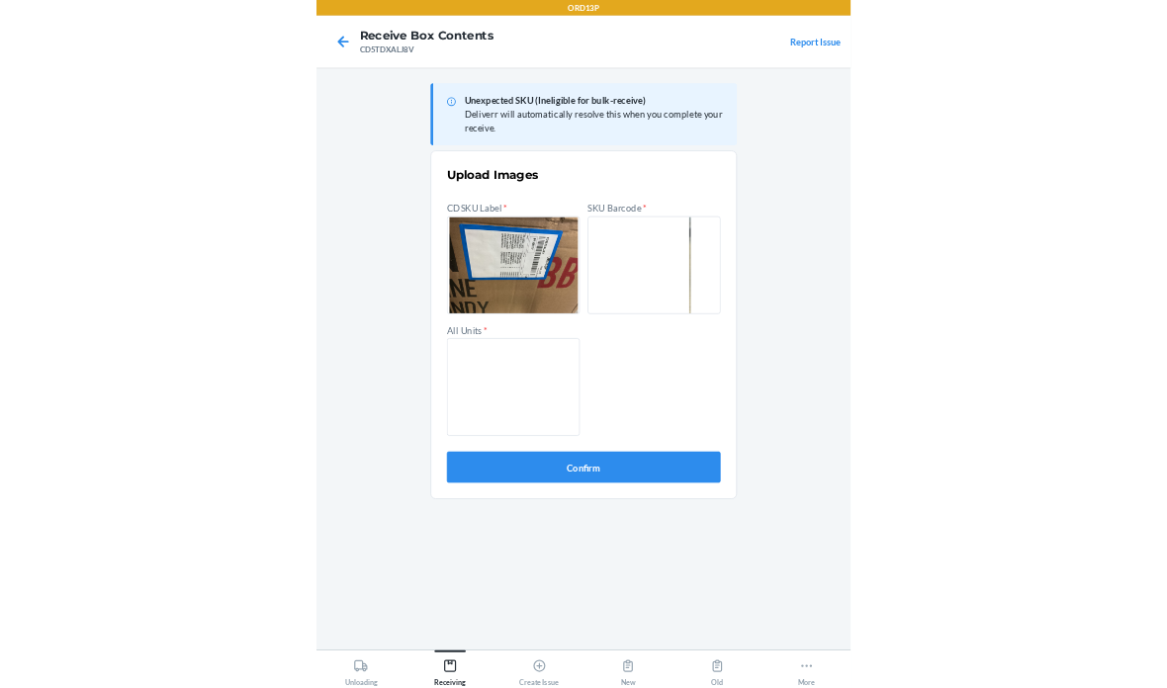
scroll to position [79, 0]
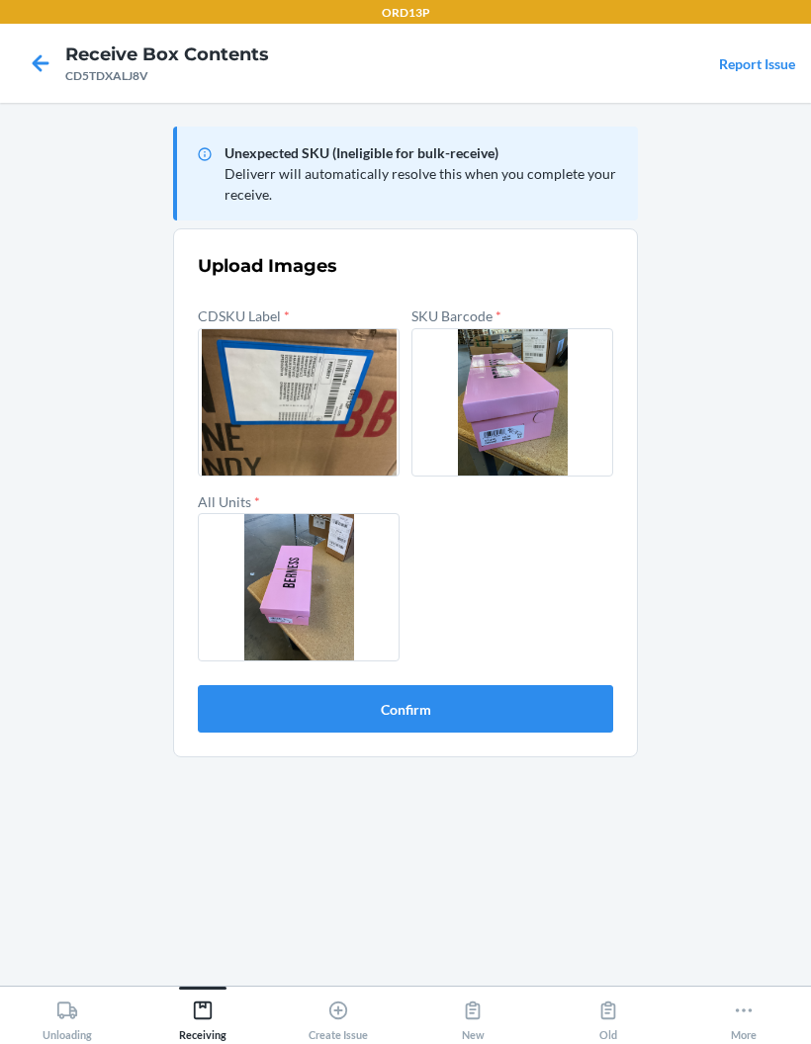
click at [532, 685] on button "Confirm" at bounding box center [405, 708] width 415 height 47
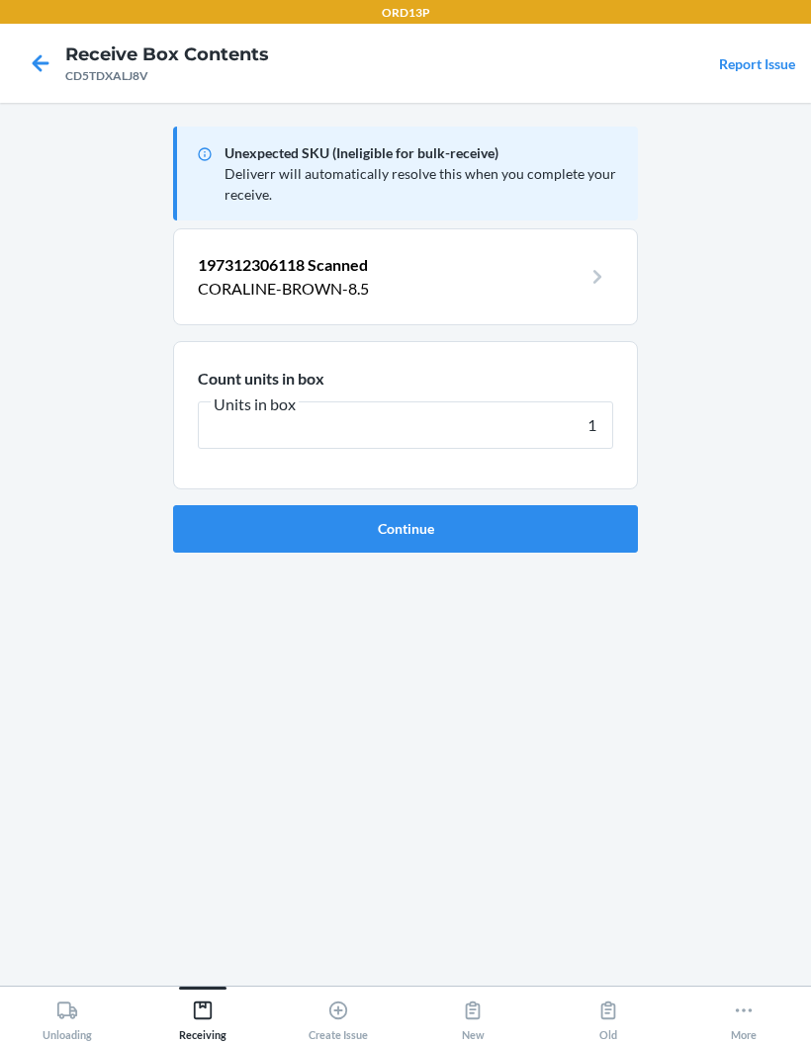
type input "1"
click at [546, 505] on button "Continue" at bounding box center [405, 528] width 465 height 47
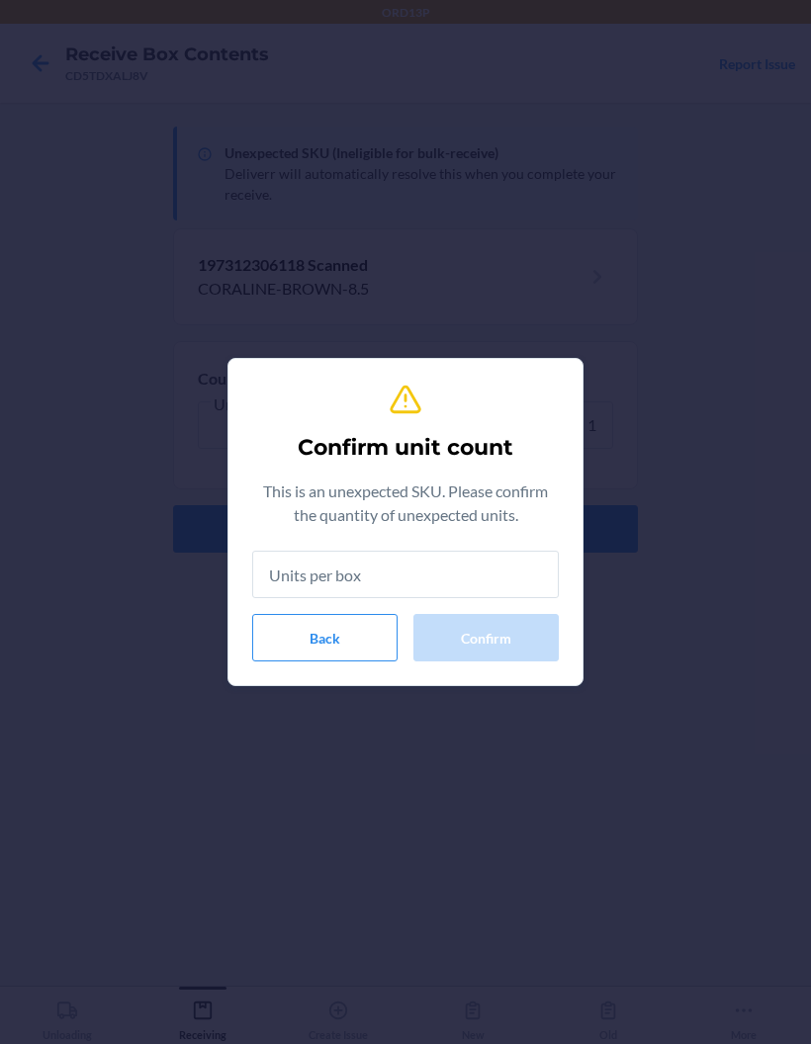
type input "1"
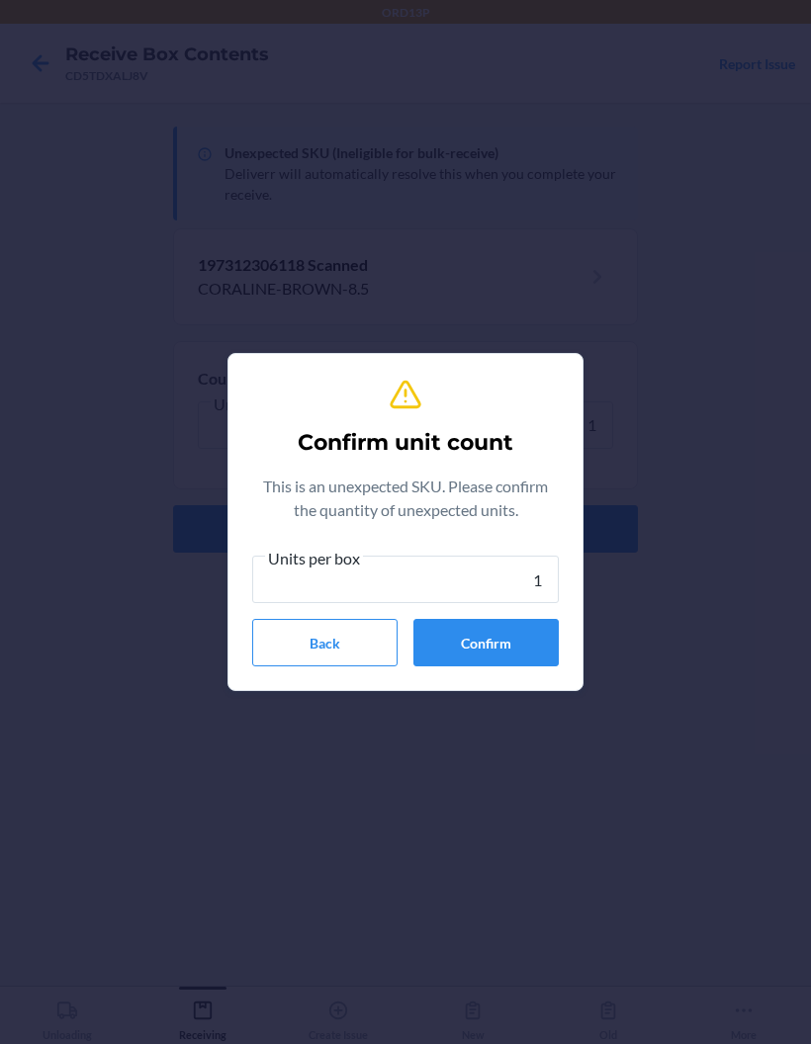
click at [504, 646] on button "Confirm" at bounding box center [485, 642] width 145 height 47
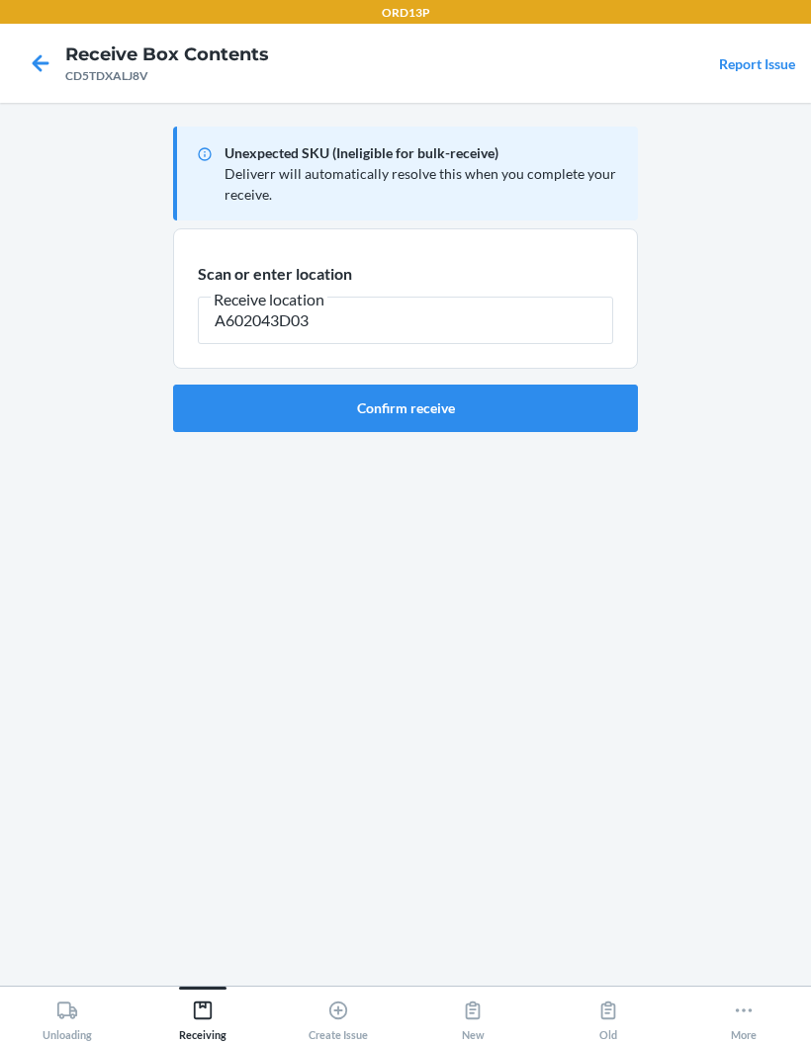
type input "A602043D03"
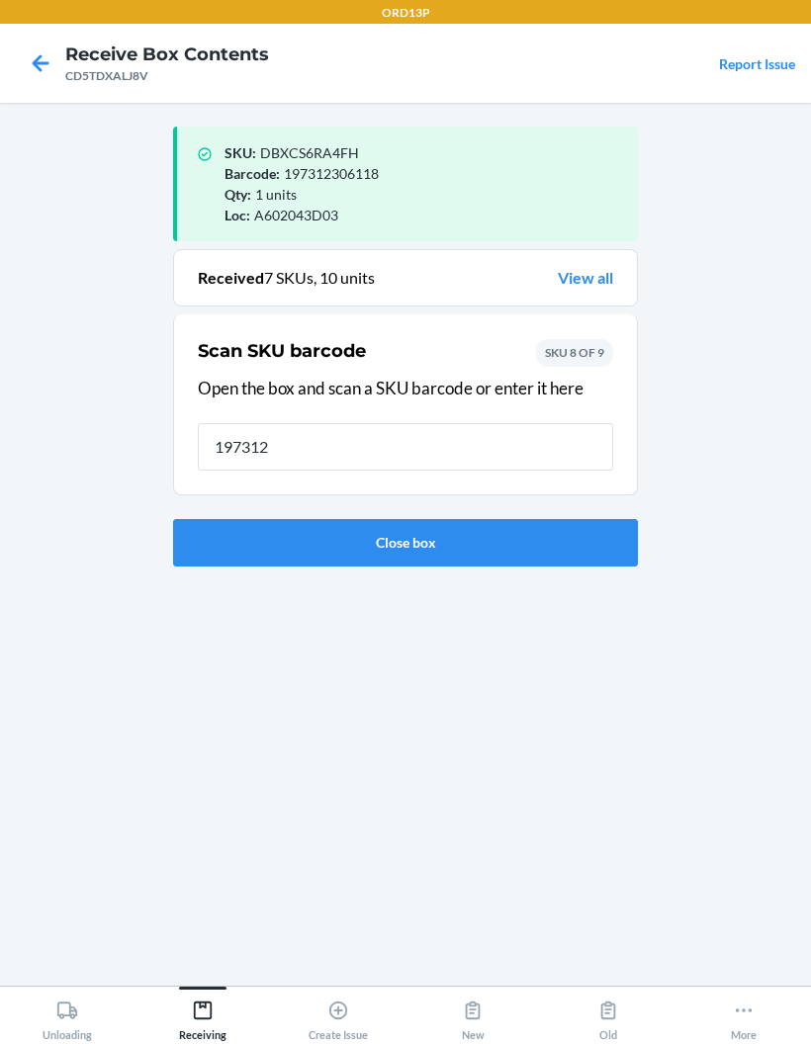
type input "1973123"
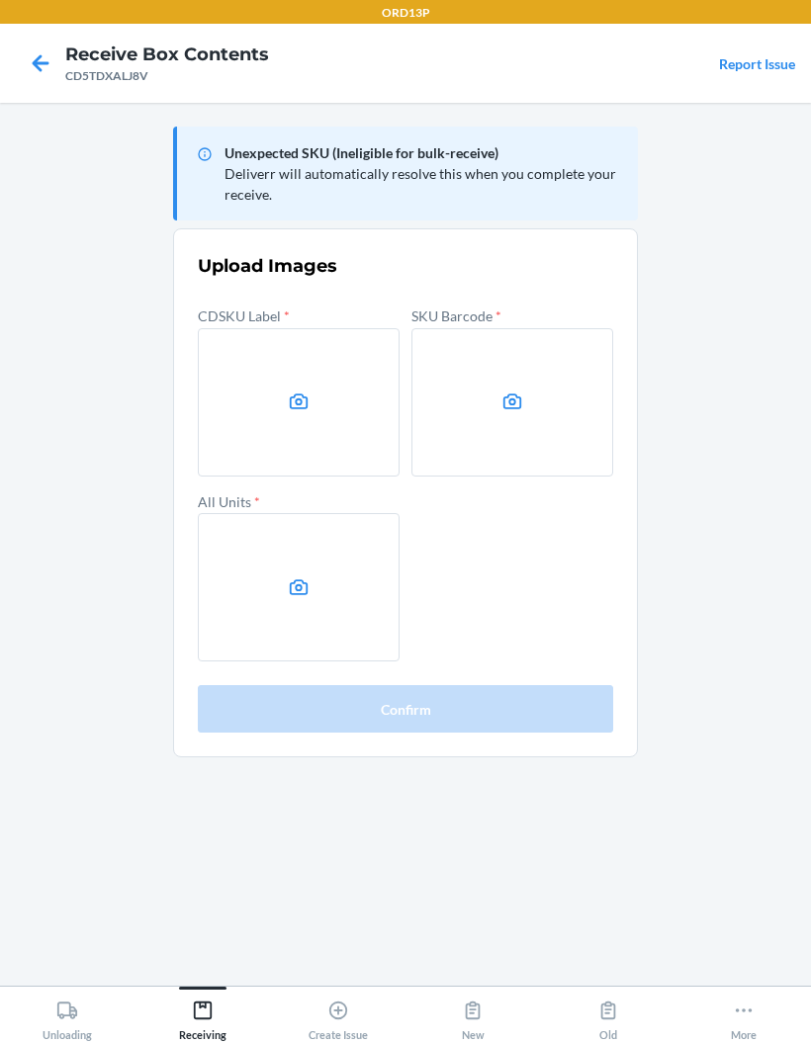
click at [289, 339] on label at bounding box center [299, 402] width 202 height 148
click at [0, 0] on input "file" at bounding box center [0, 0] width 0 height 0
click at [527, 391] on label at bounding box center [512, 402] width 202 height 148
click at [0, 0] on input "file" at bounding box center [0, 0] width 0 height 0
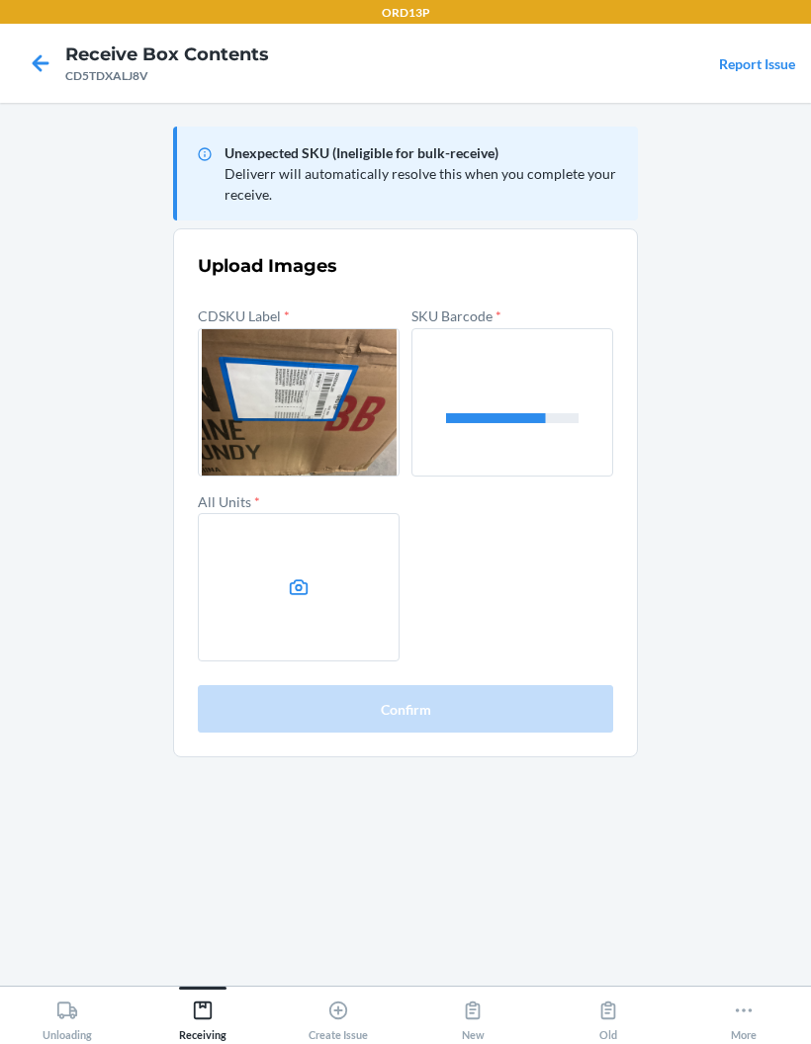
click at [339, 590] on label at bounding box center [299, 587] width 202 height 148
click at [0, 0] on input "file" at bounding box center [0, 0] width 0 height 0
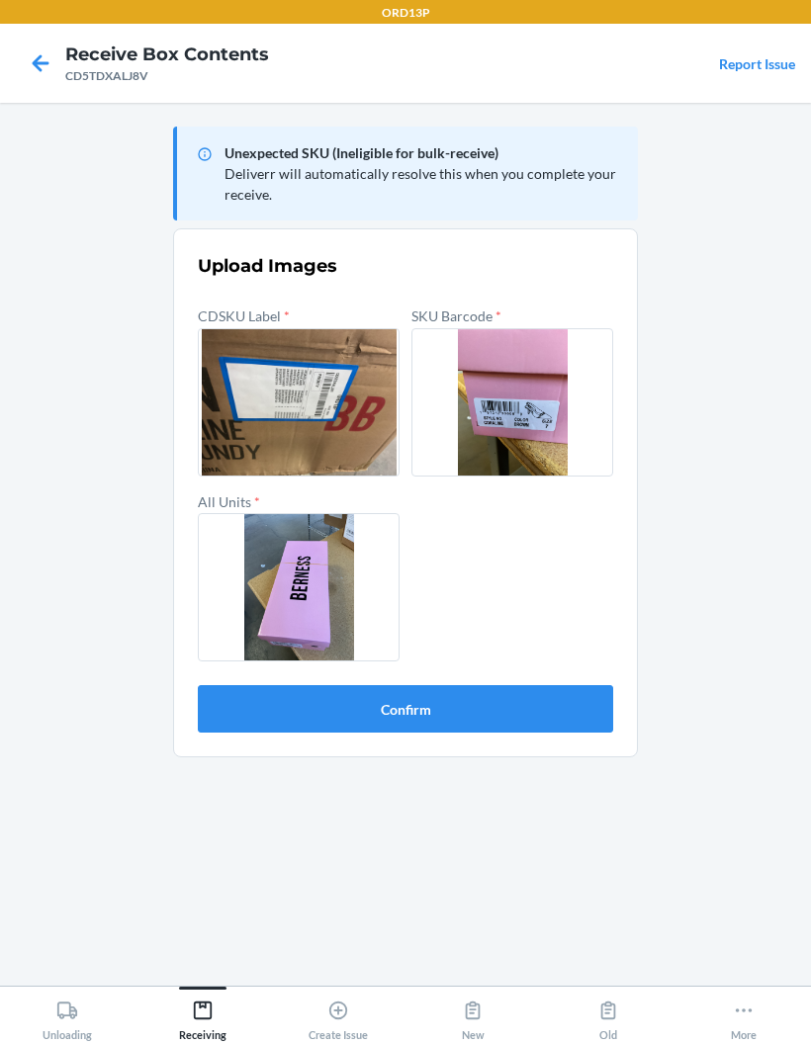
click at [578, 687] on button "Confirm" at bounding box center [405, 708] width 415 height 47
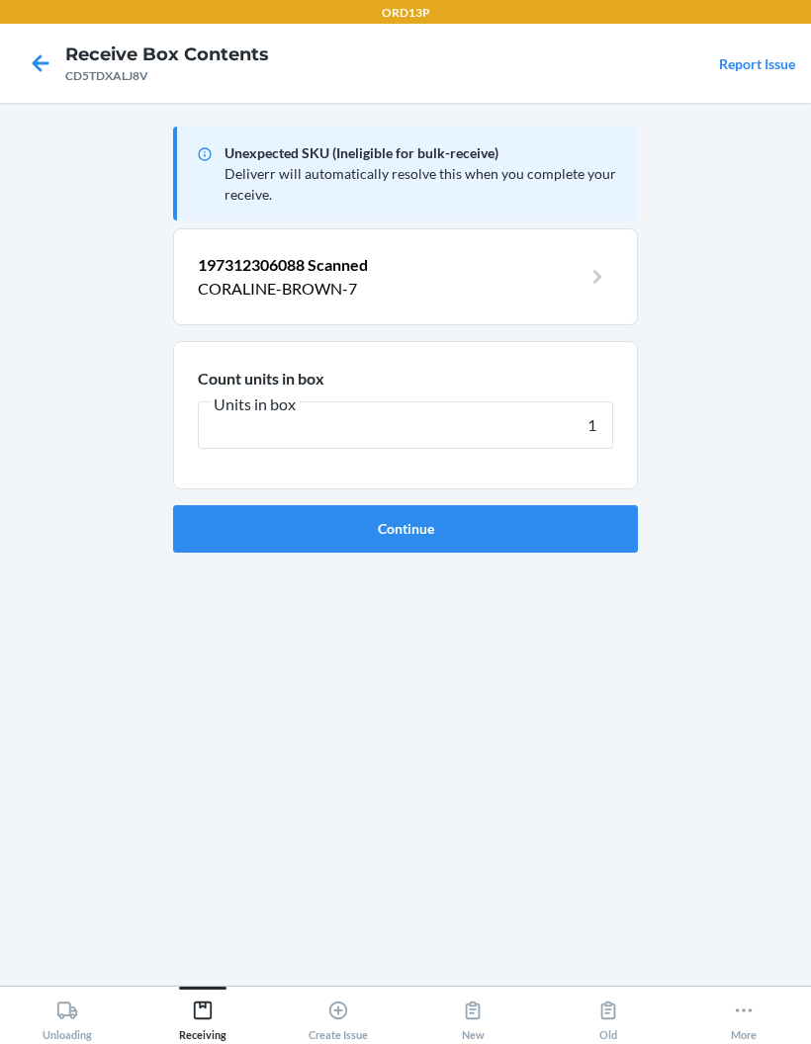
type input "1"
click at [574, 519] on button "Continue" at bounding box center [405, 528] width 465 height 47
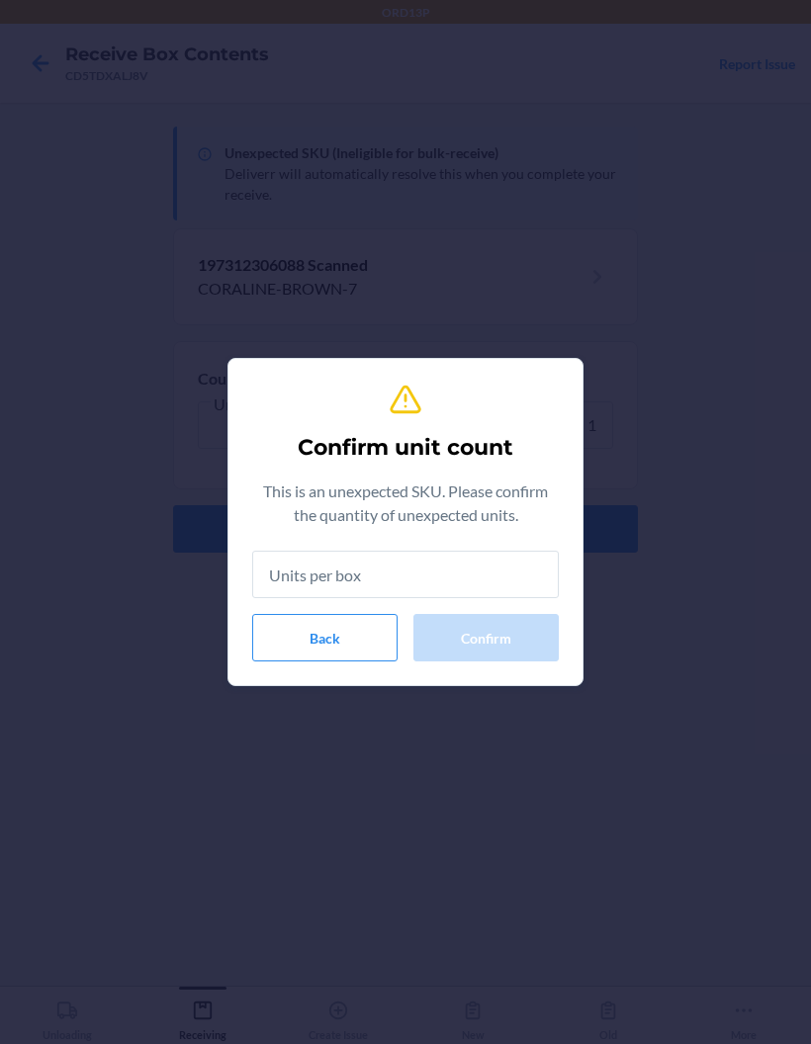
type input "1"
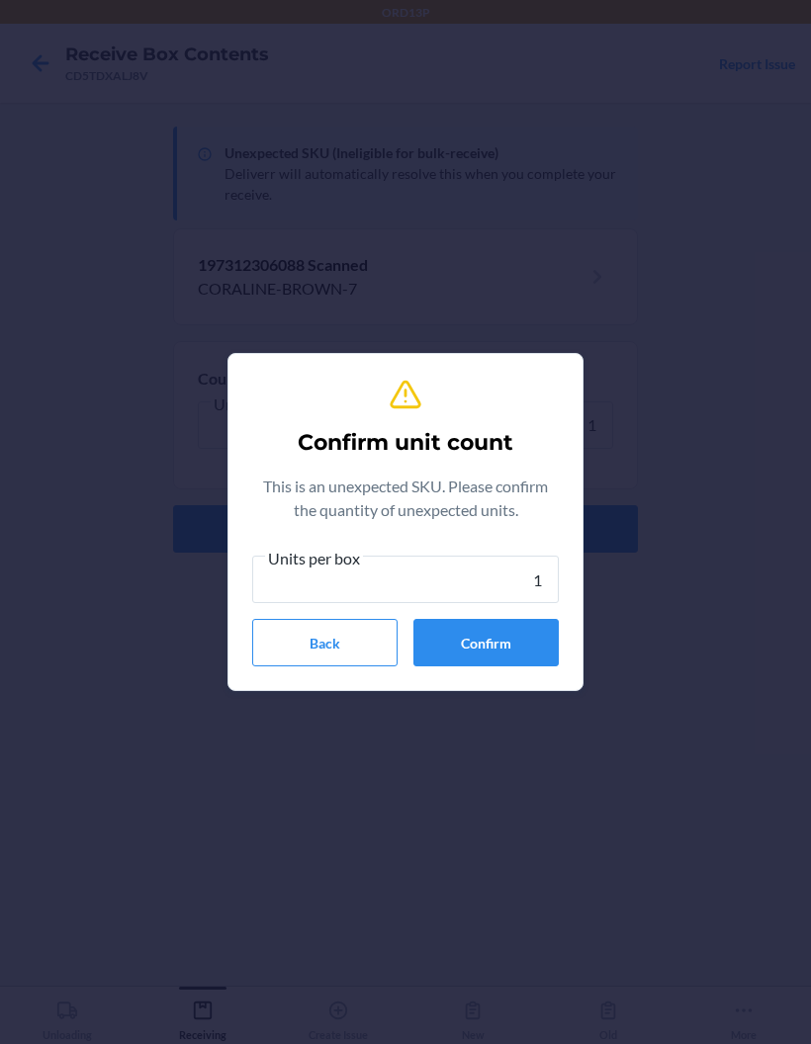
click at [526, 642] on button "Confirm" at bounding box center [485, 642] width 145 height 47
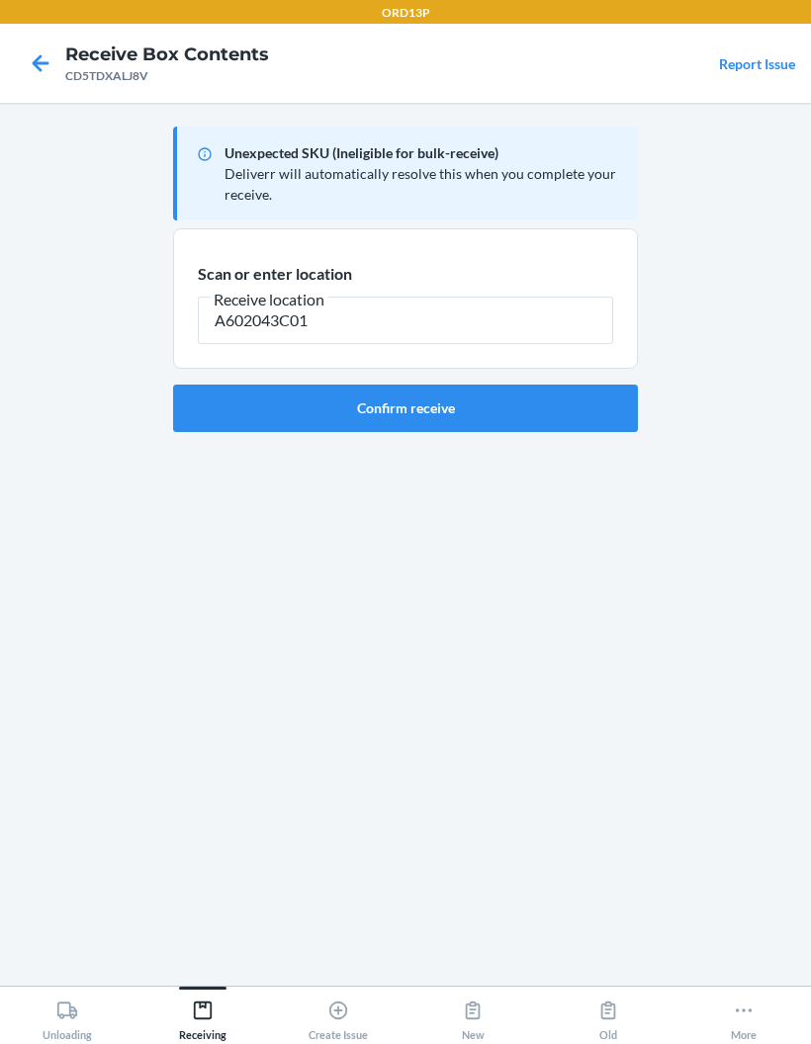
type input "A602043C01"
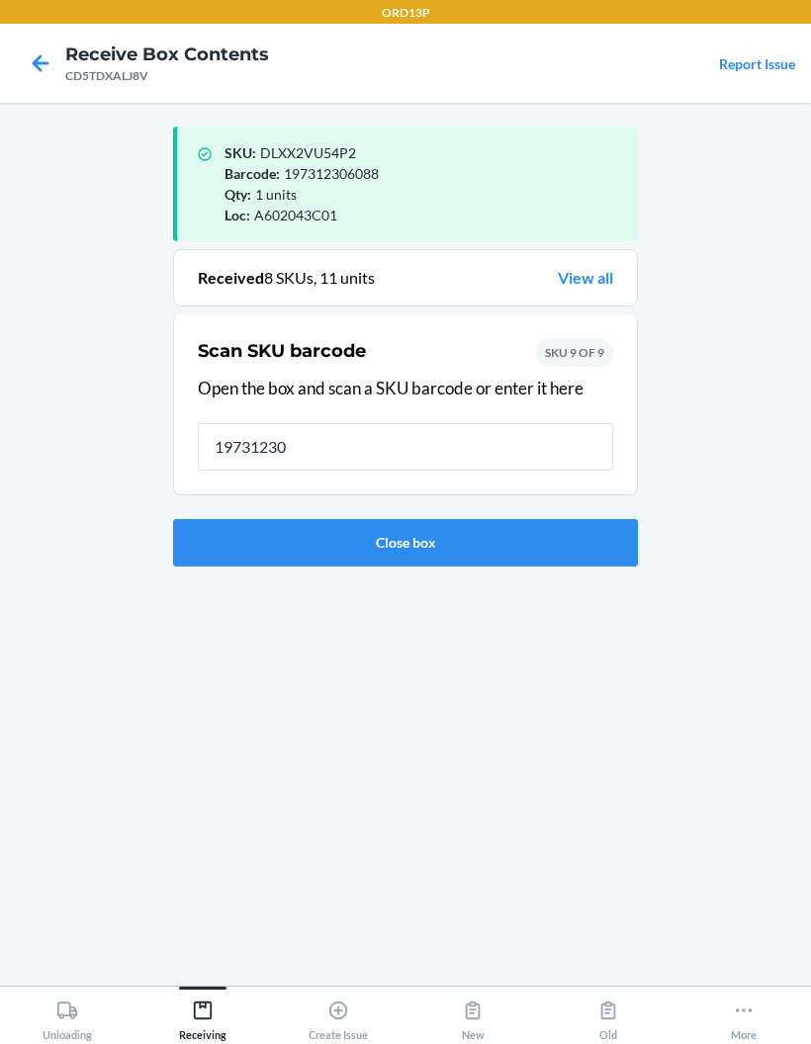
type input "197312306"
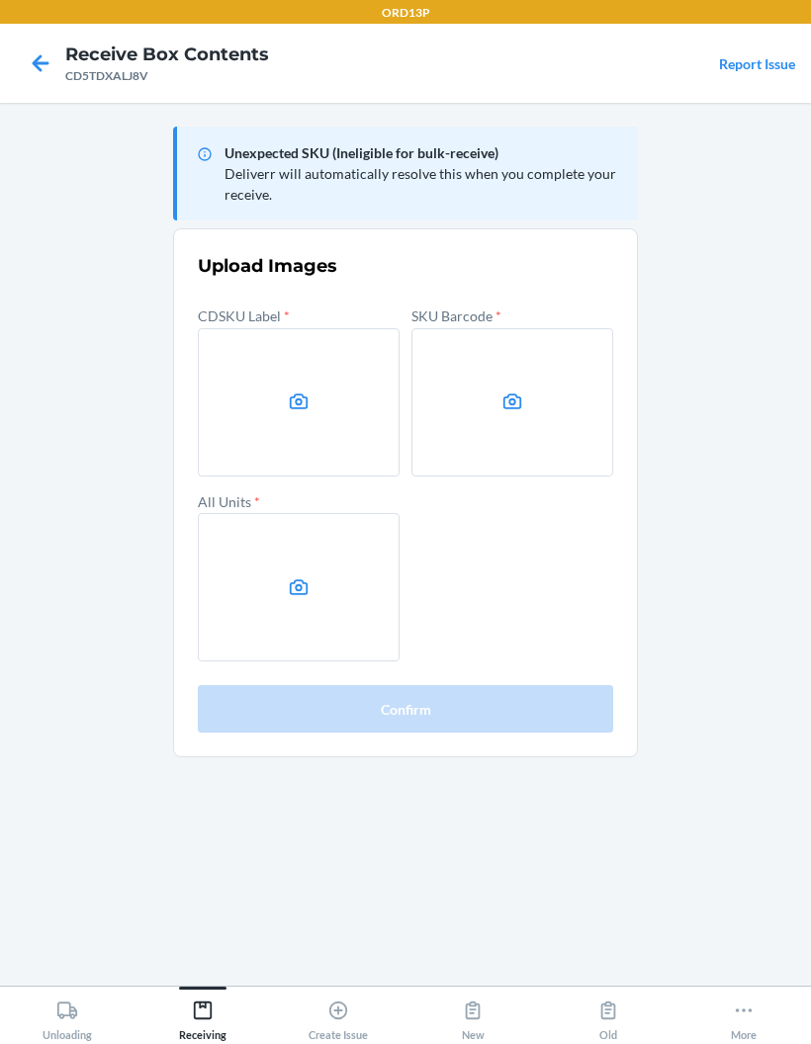
click at [285, 425] on label at bounding box center [299, 402] width 202 height 148
click at [0, 0] on input "file" at bounding box center [0, 0] width 0 height 0
click at [522, 416] on label at bounding box center [512, 402] width 202 height 148
click at [0, 0] on input "file" at bounding box center [0, 0] width 0 height 0
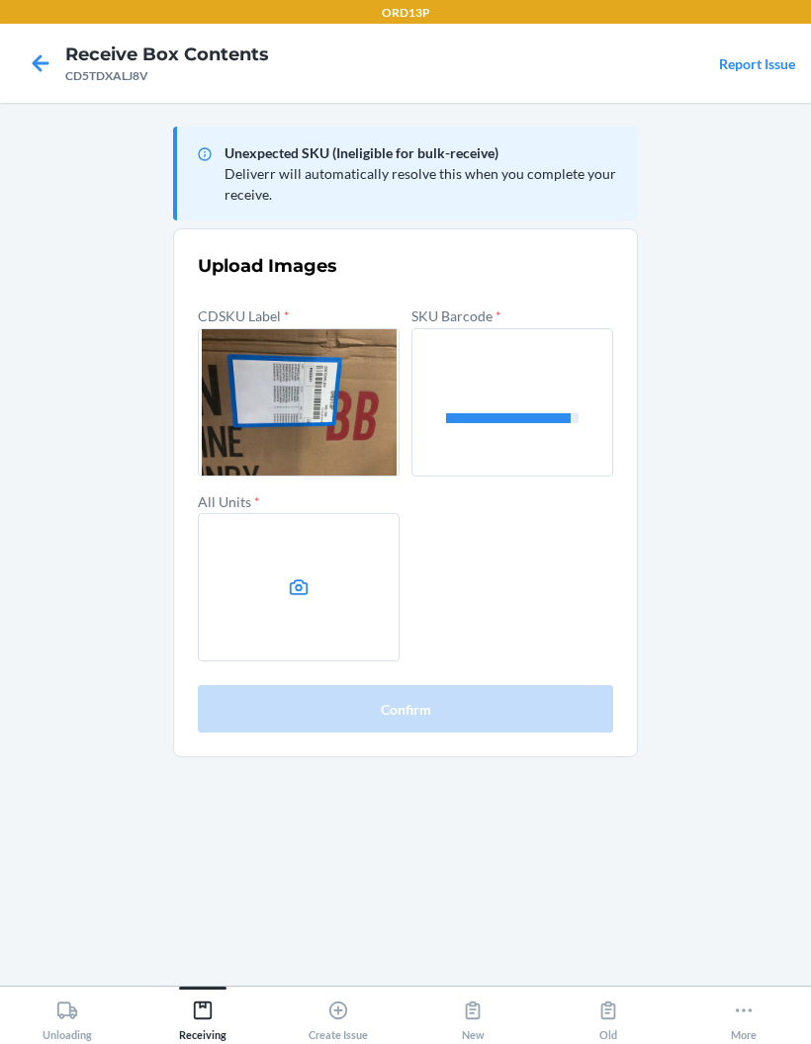
click at [303, 584] on icon at bounding box center [299, 587] width 23 height 23
click at [0, 0] on input "file" at bounding box center [0, 0] width 0 height 0
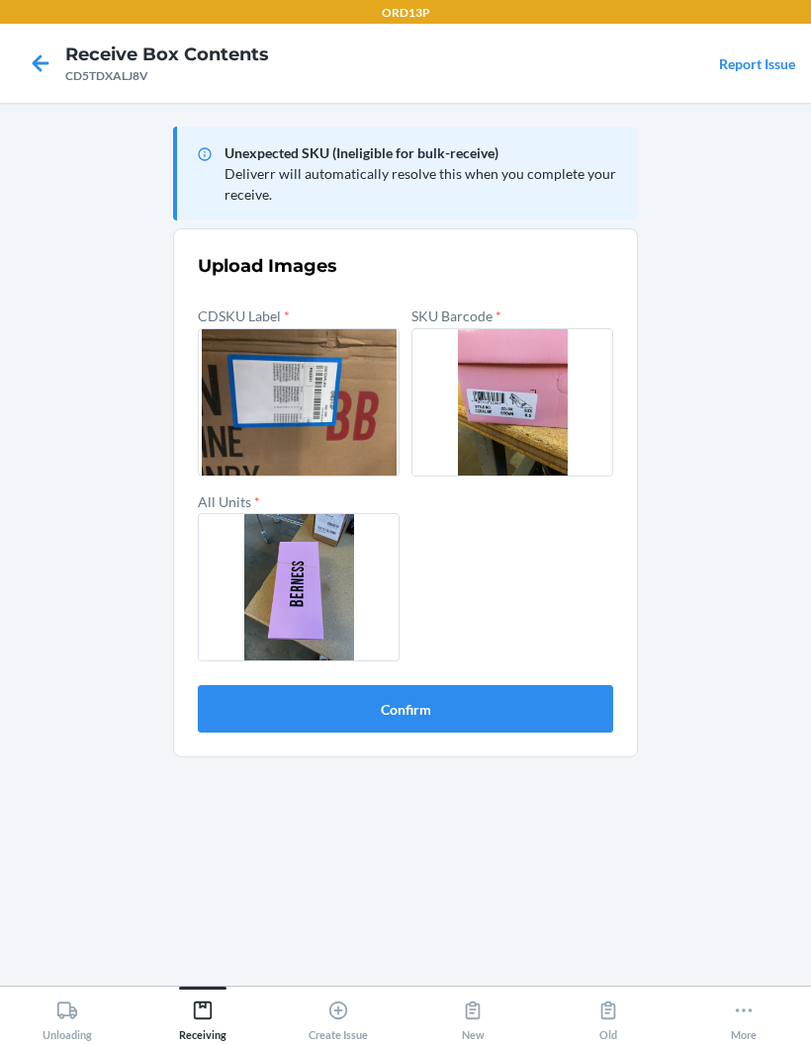
click at [215, 687] on button "Confirm" at bounding box center [405, 708] width 415 height 47
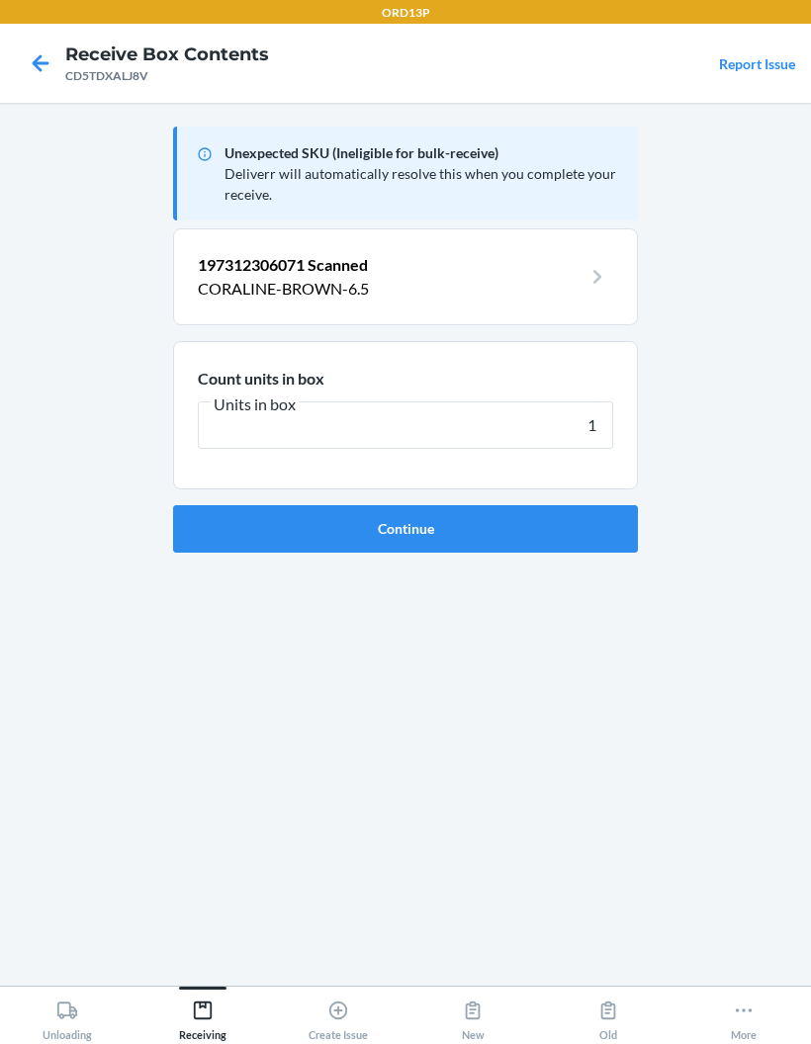
type input "1"
click at [215, 534] on button "Continue" at bounding box center [405, 528] width 465 height 47
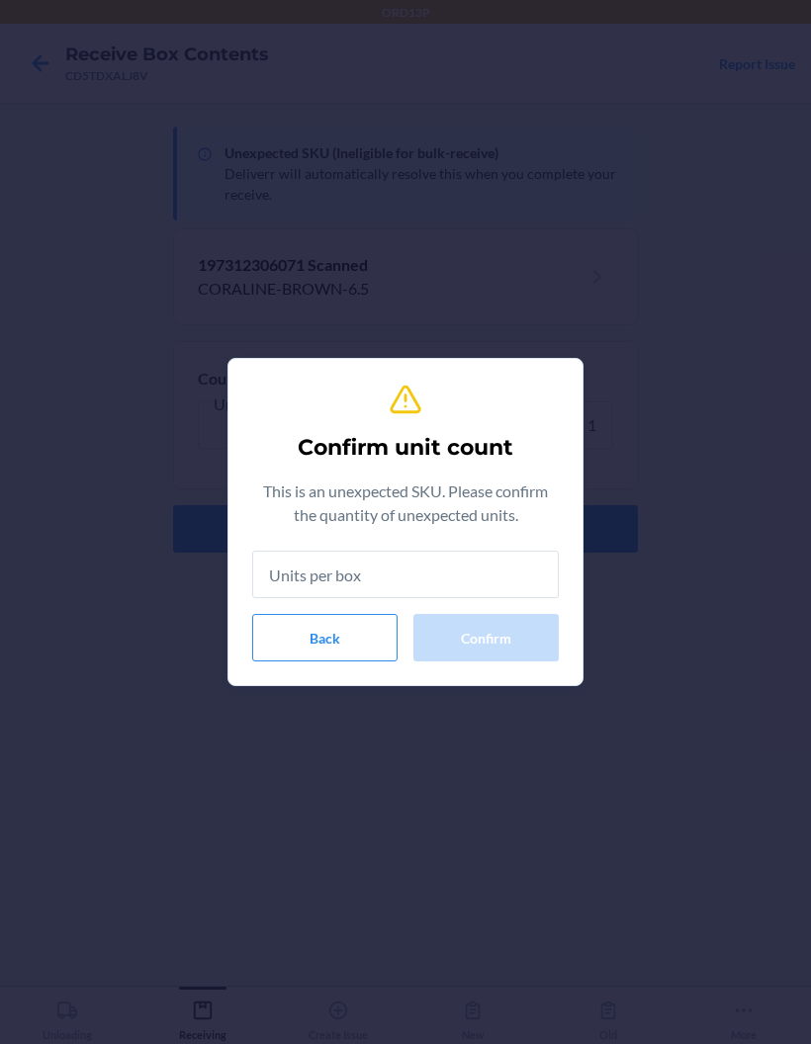
type input "1"
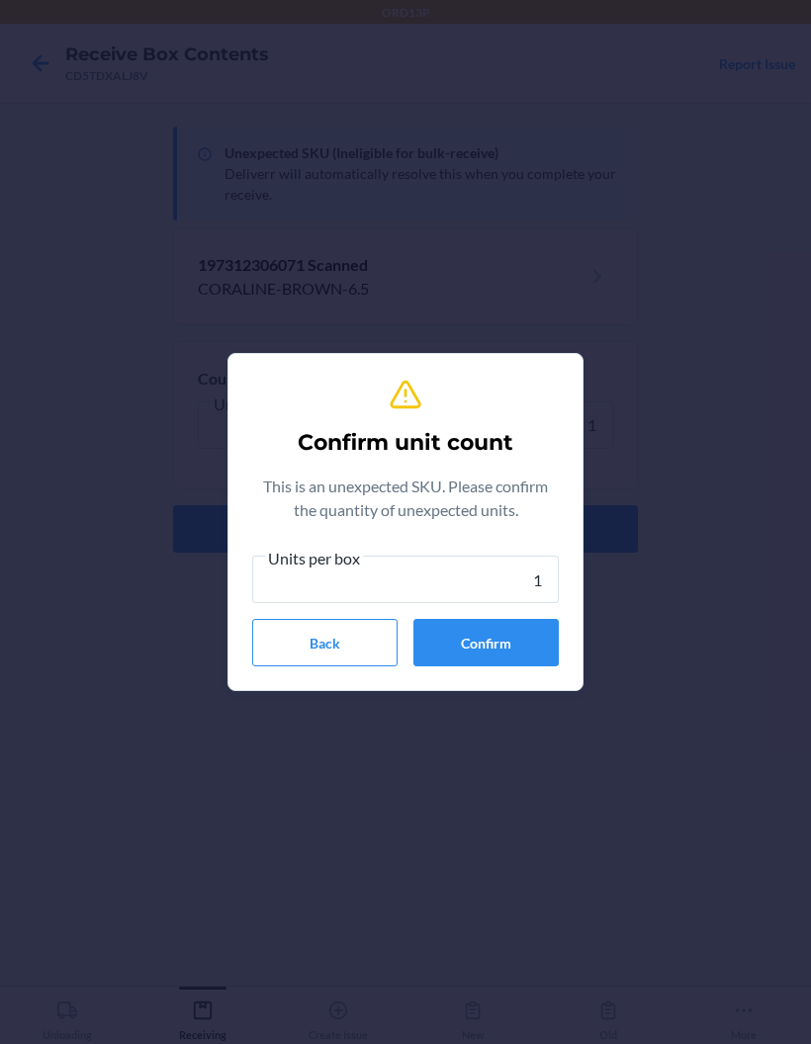
click at [455, 643] on button "Confirm" at bounding box center [485, 642] width 145 height 47
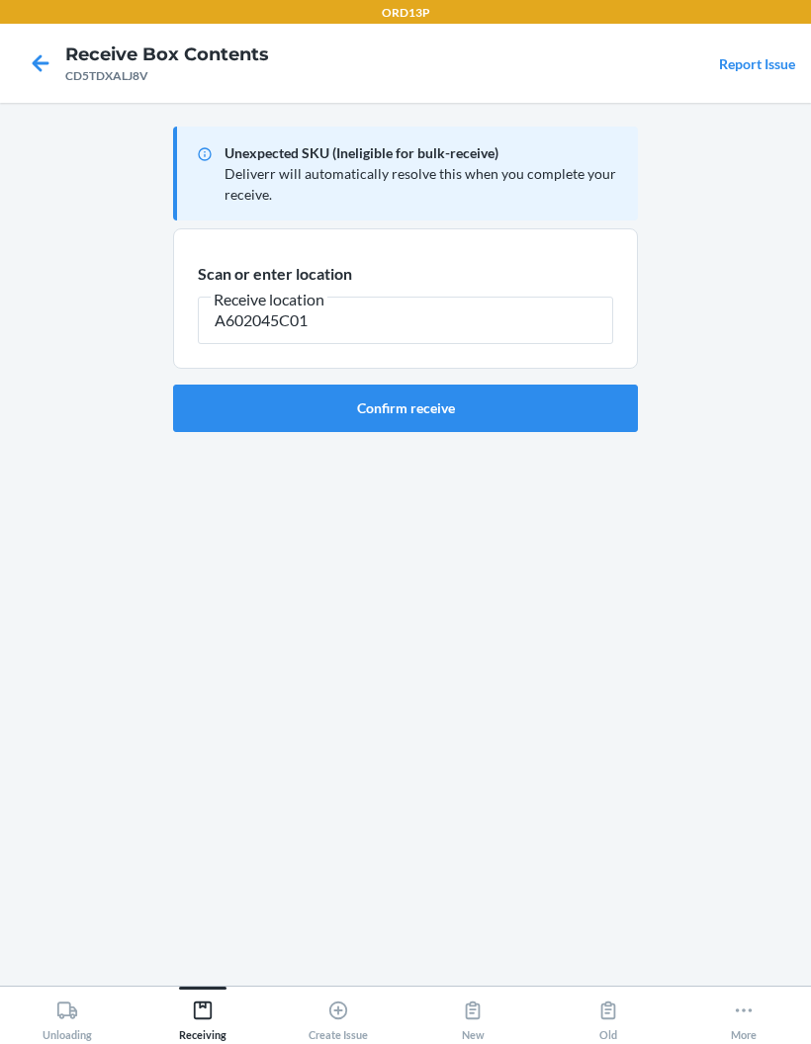
type input "A602045C01"
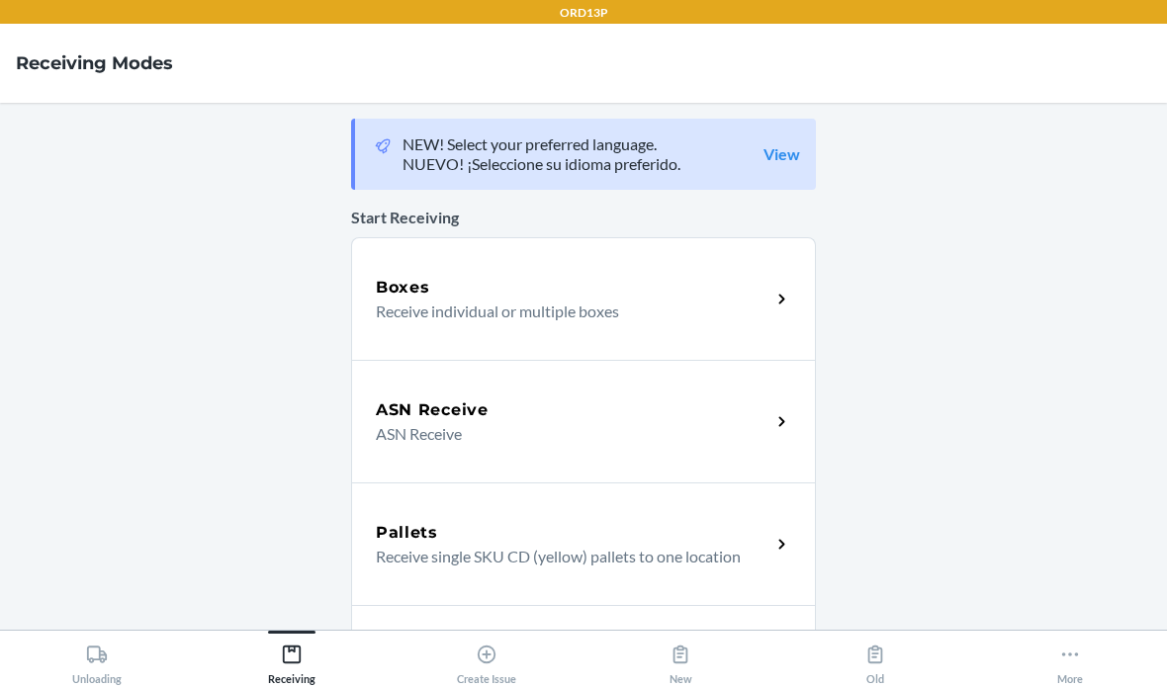
click at [411, 297] on h5 "Boxes" at bounding box center [403, 288] width 54 height 24
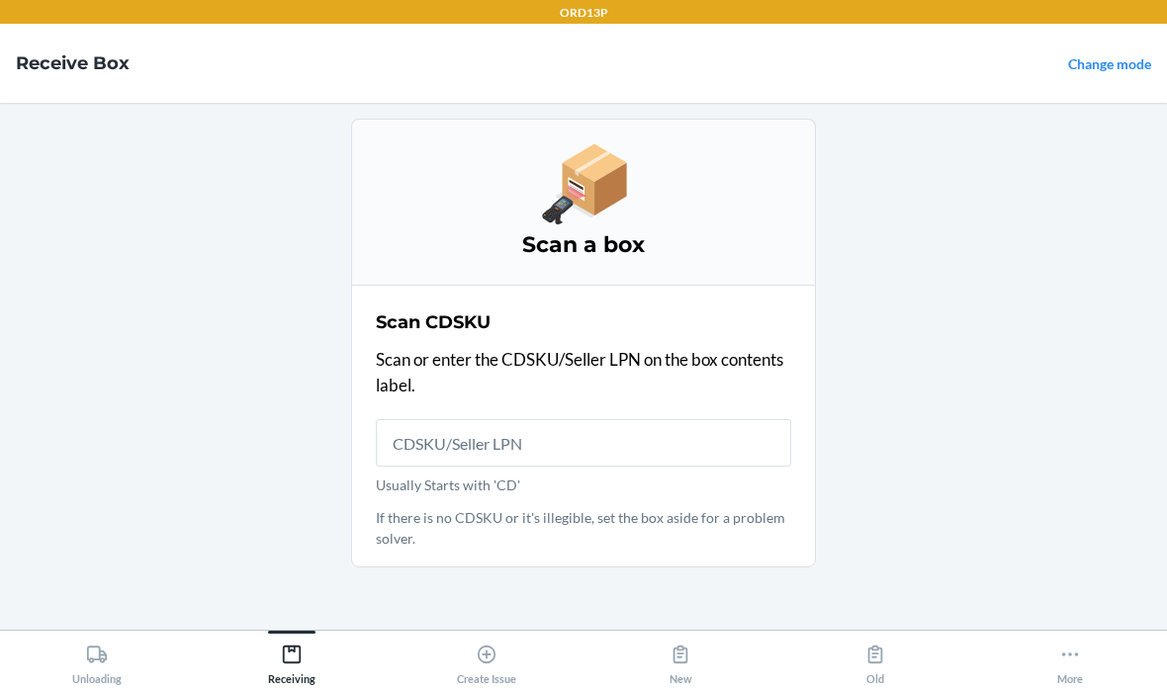
scroll to position [79, 0]
click at [472, 643] on div "Create Issue" at bounding box center [486, 660] width 59 height 49
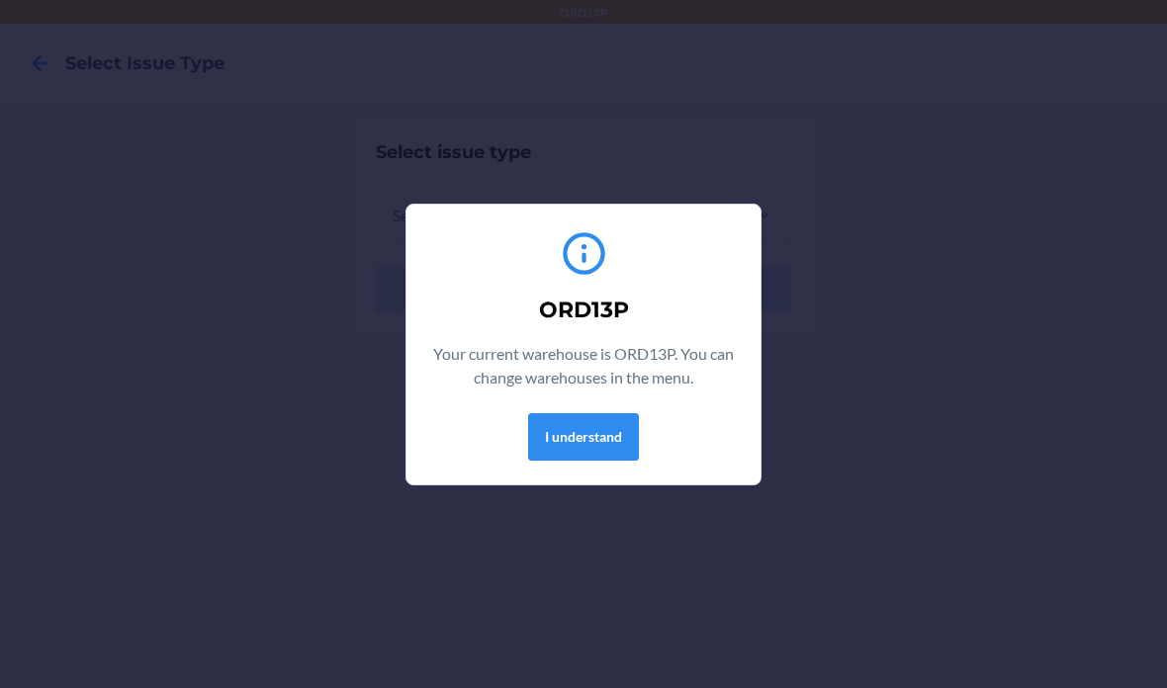
click at [593, 431] on button "I understand" at bounding box center [583, 436] width 111 height 47
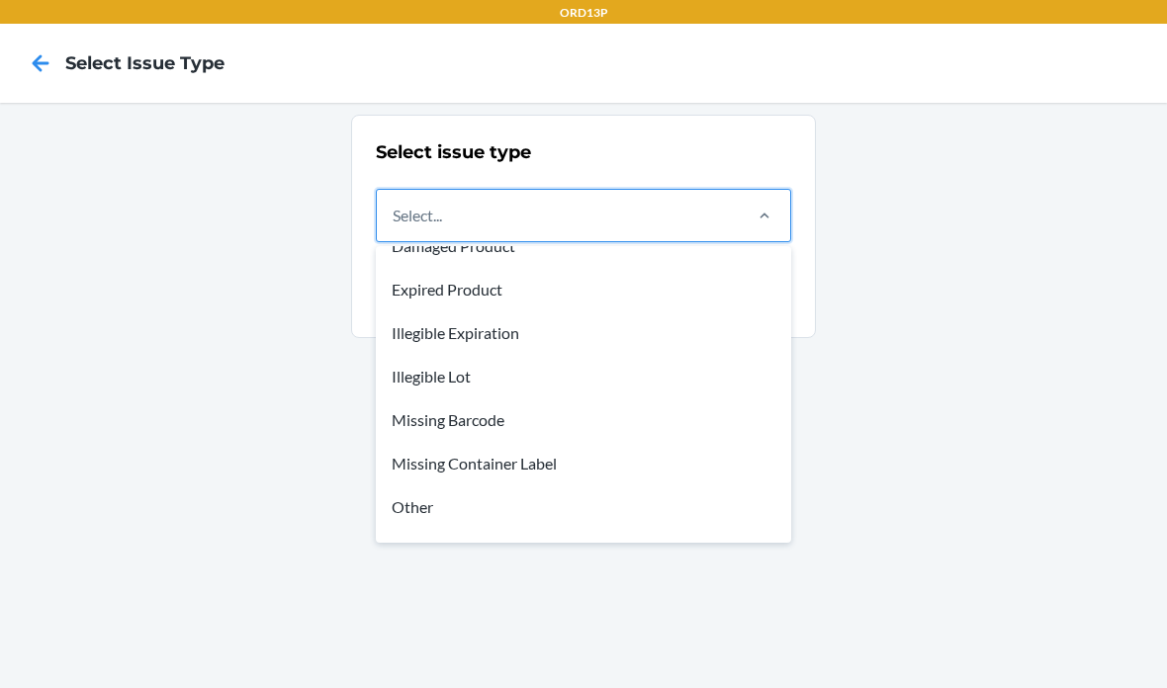
scroll to position [32, 0]
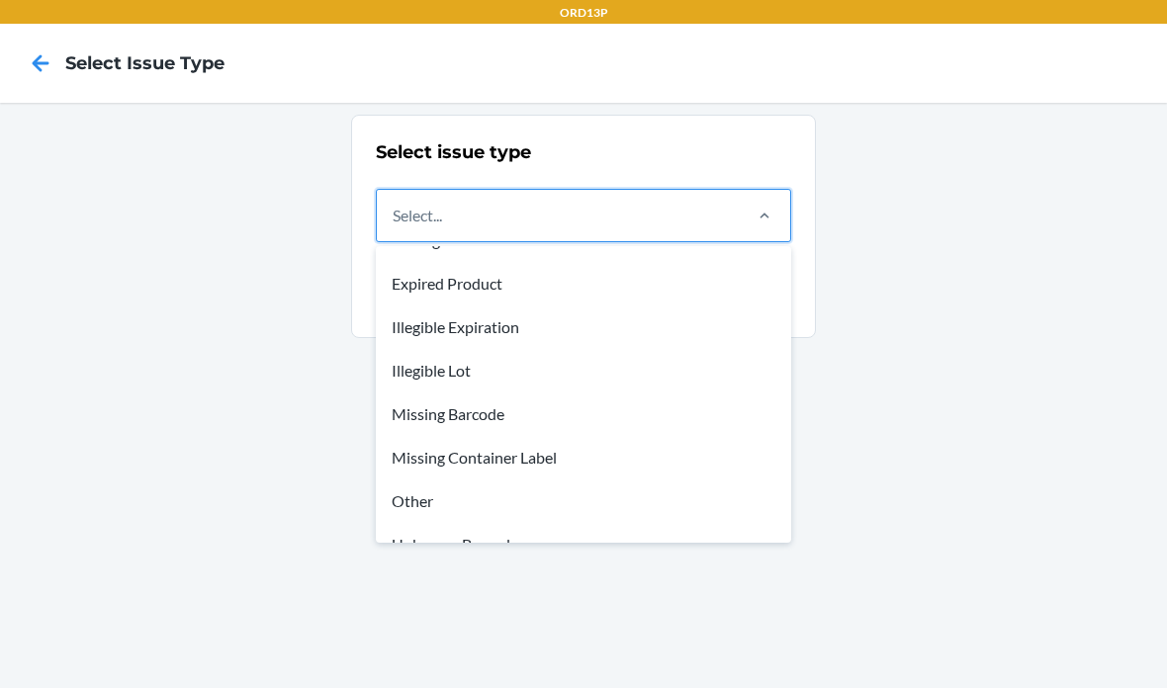
click at [548, 484] on div "Other" at bounding box center [583, 502] width 407 height 44
click at [394, 227] on input "option Damaged Product focused, 1 of 8. 8 results available. Use Up and Down to…" at bounding box center [394, 216] width 2 height 24
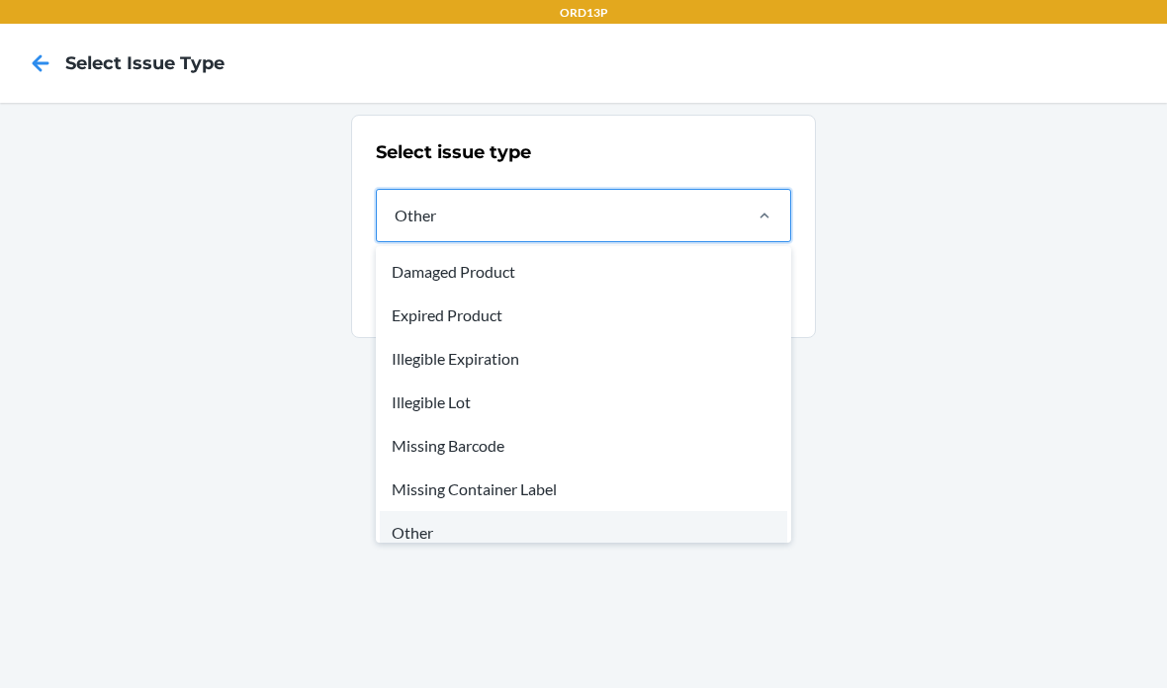
scroll to position [26, 0]
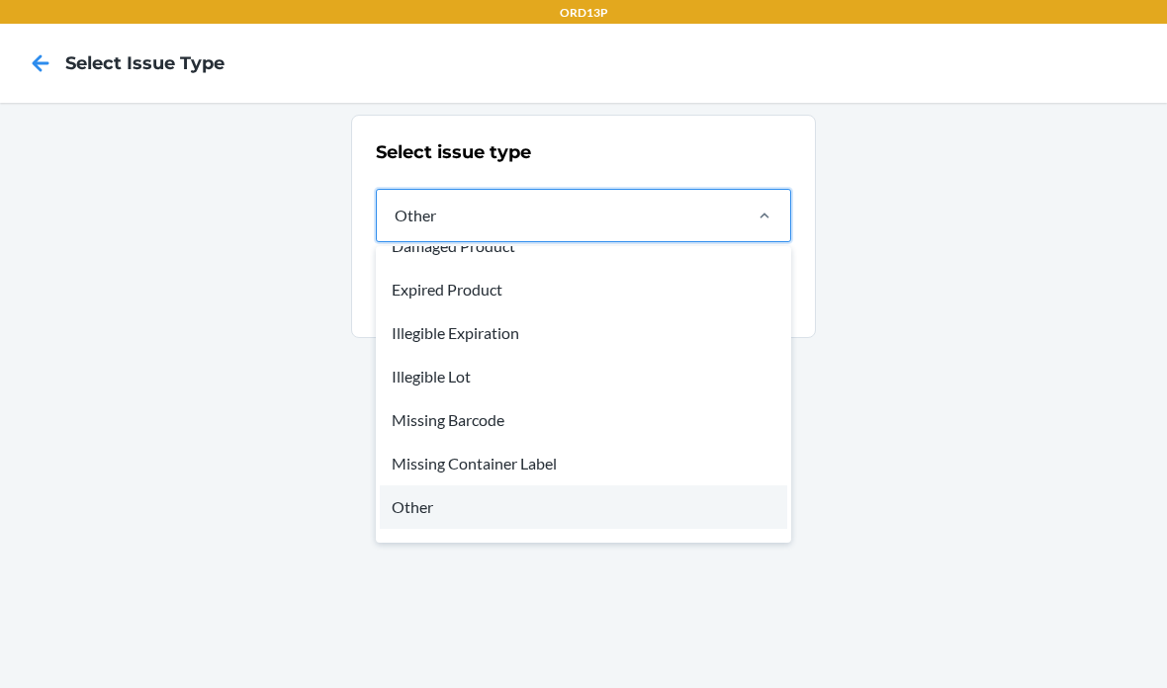
click at [529, 463] on div "Missing Container Label" at bounding box center [583, 464] width 407 height 44
click at [394, 227] on input "option Other, selected. option Missing Container Label focused, 6 of 8. 8 resul…" at bounding box center [394, 216] width 2 height 24
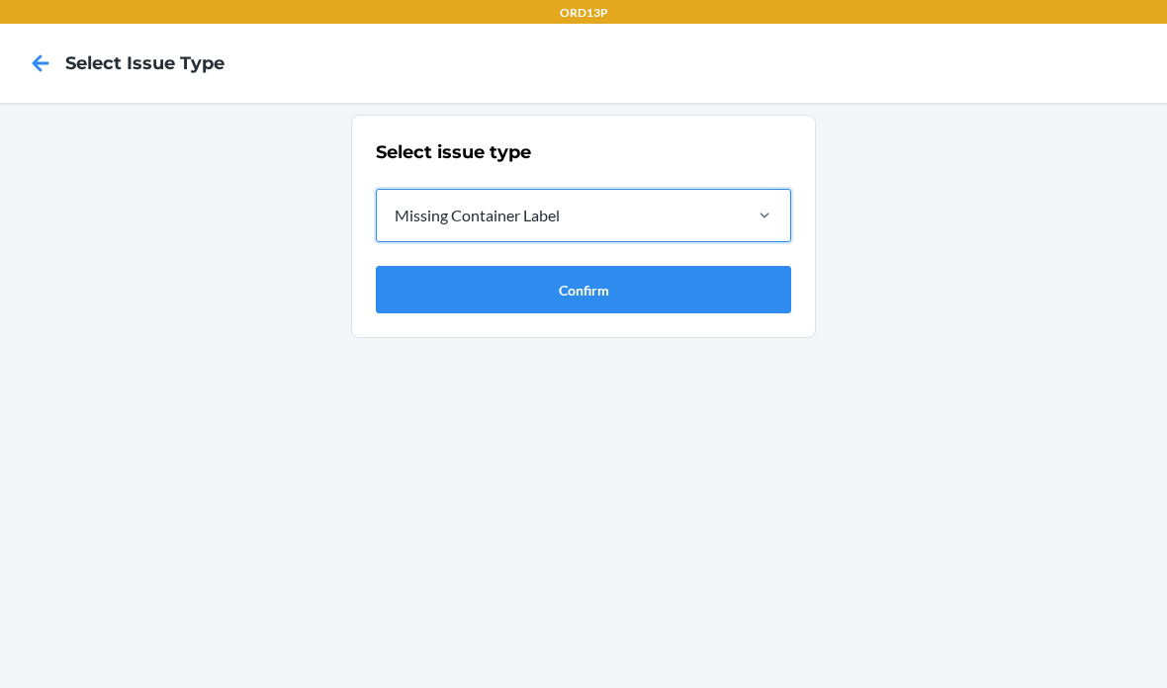
click at [748, 286] on button "Confirm" at bounding box center [583, 289] width 415 height 47
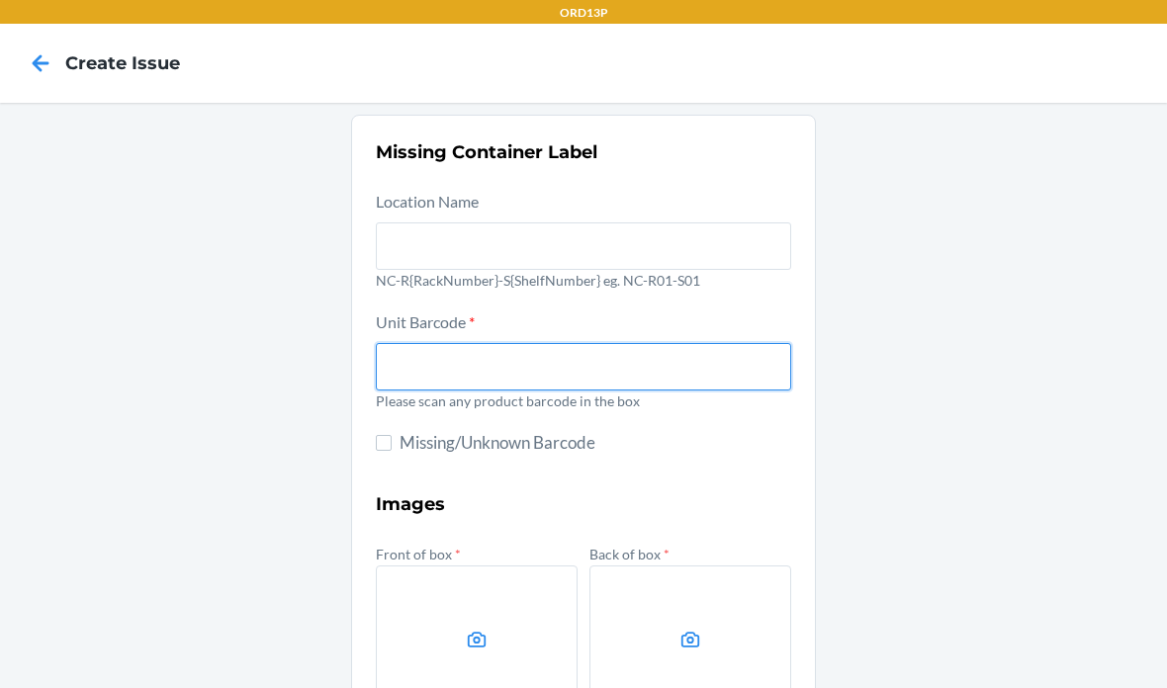
click at [694, 357] on input "text" at bounding box center [583, 366] width 415 height 47
type input "4779051870950"
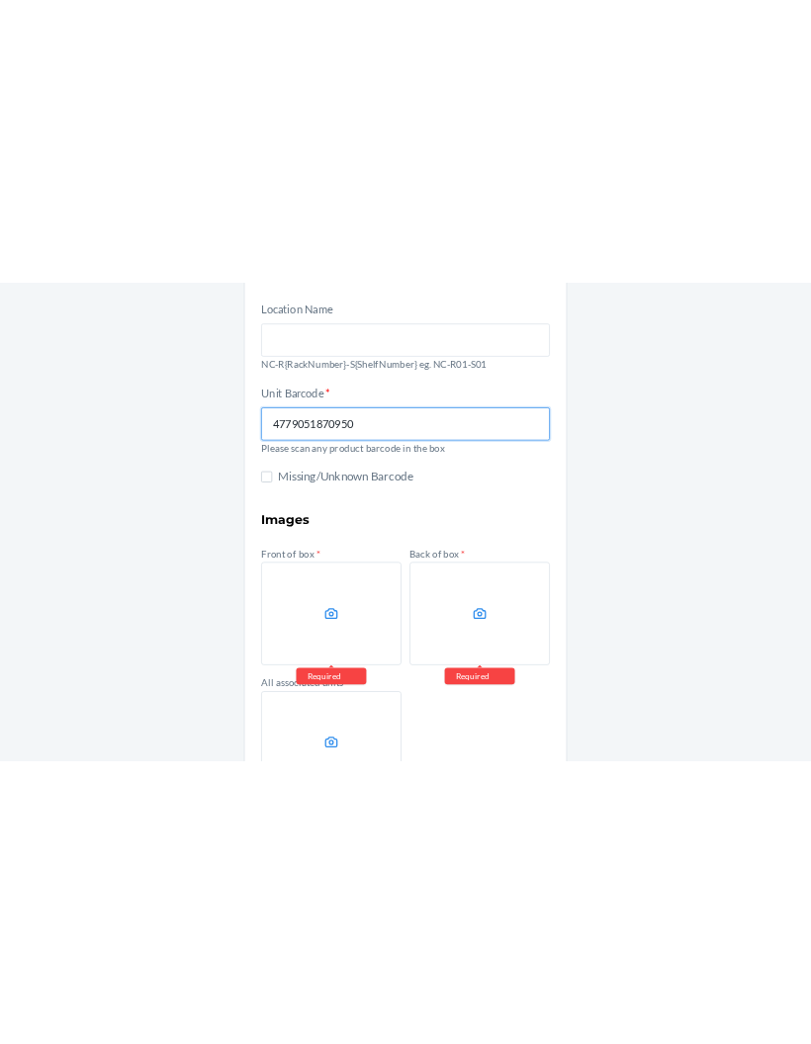
scroll to position [180, 0]
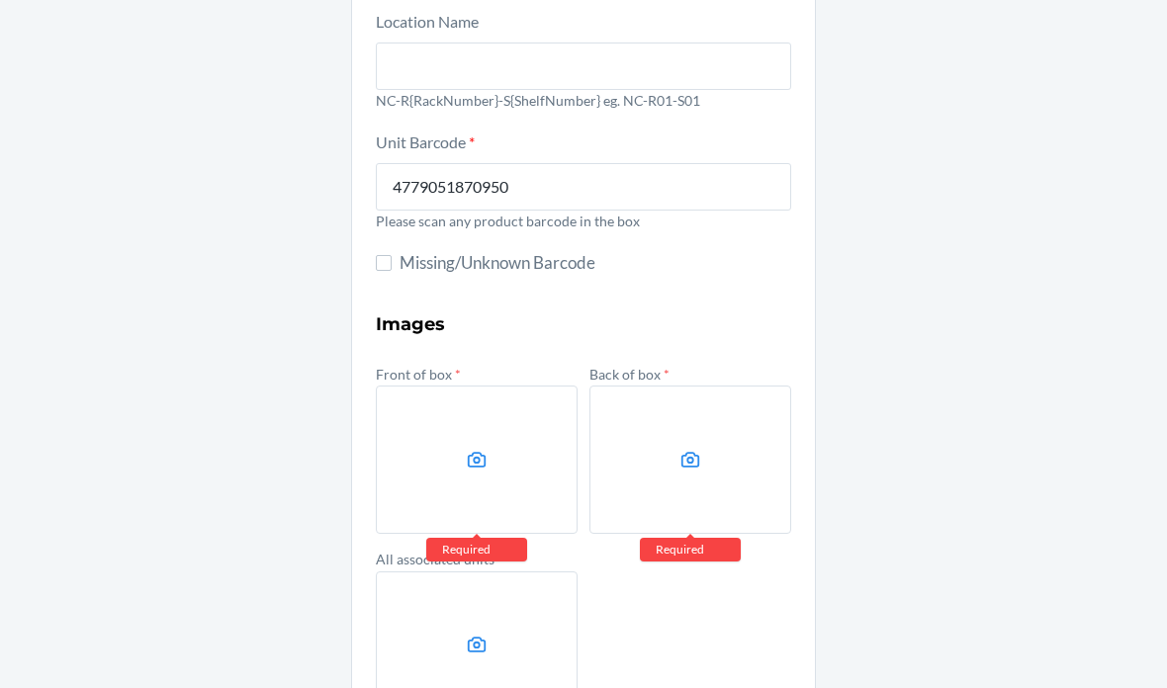
click at [509, 447] on label at bounding box center [477, 460] width 202 height 148
click at [0, 0] on input "file" at bounding box center [0, 0] width 0 height 0
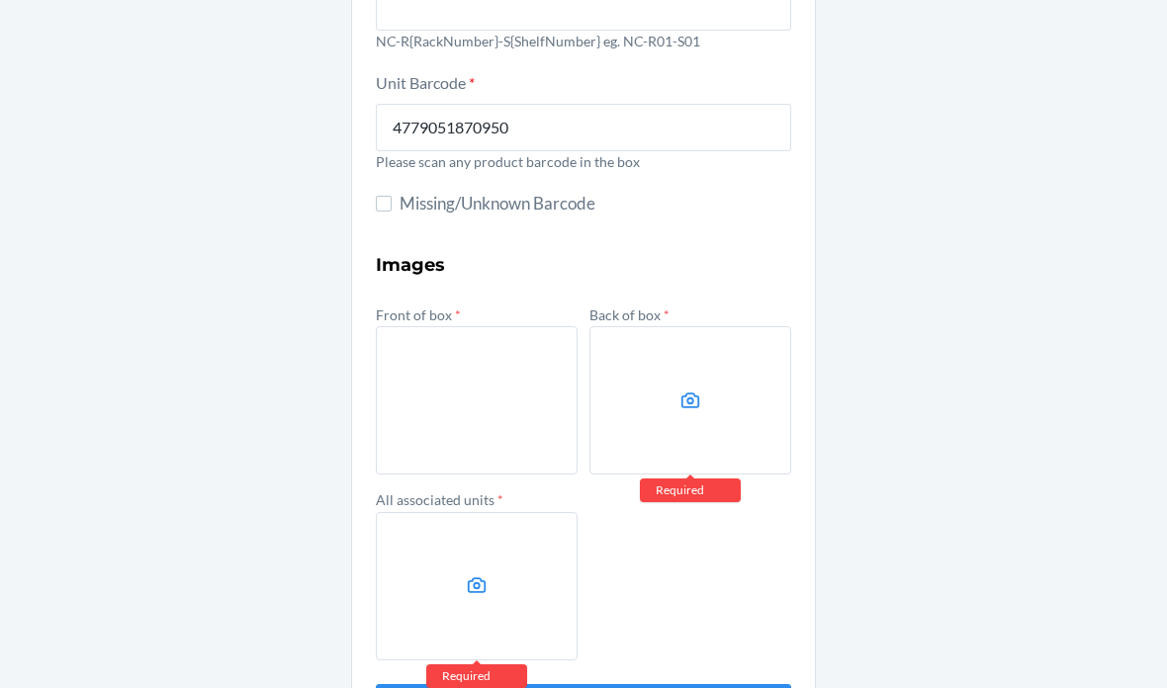
scroll to position [238, 0]
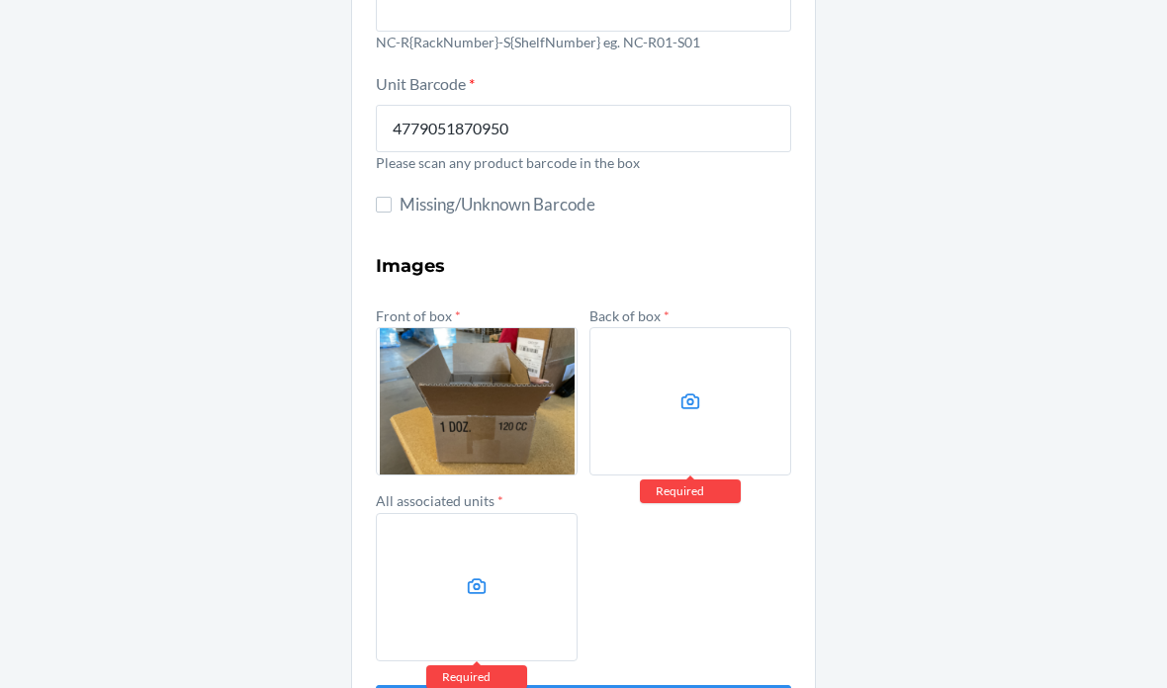
click at [685, 408] on icon at bounding box center [690, 401] width 19 height 16
click at [0, 0] on input "file" at bounding box center [0, 0] width 0 height 0
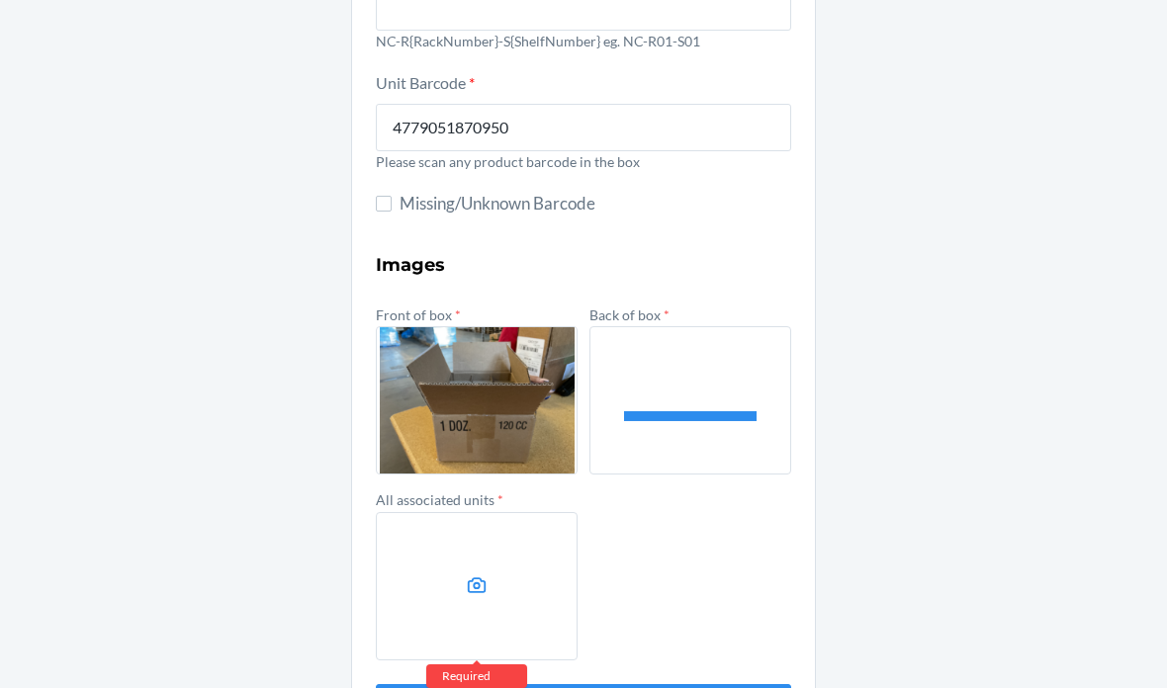
scroll to position [79, 0]
click at [469, 578] on icon at bounding box center [477, 586] width 19 height 16
click at [0, 0] on input "file" at bounding box center [0, 0] width 0 height 0
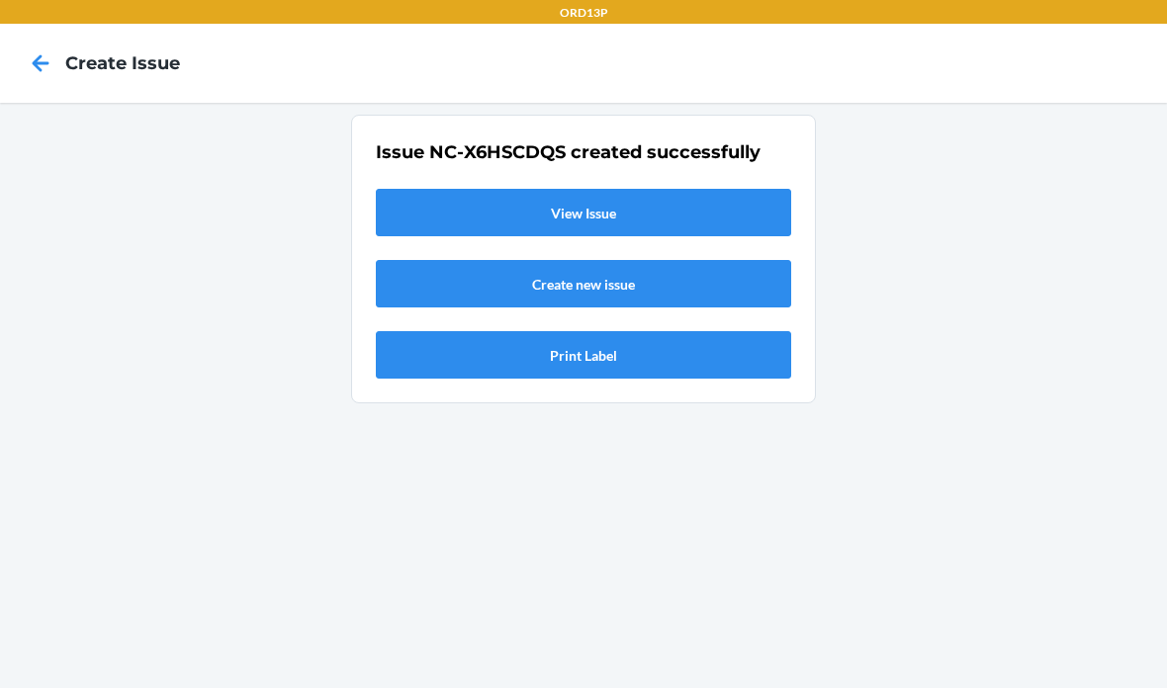
scroll to position [0, 0]
click at [741, 189] on link "View Issue" at bounding box center [583, 212] width 415 height 47
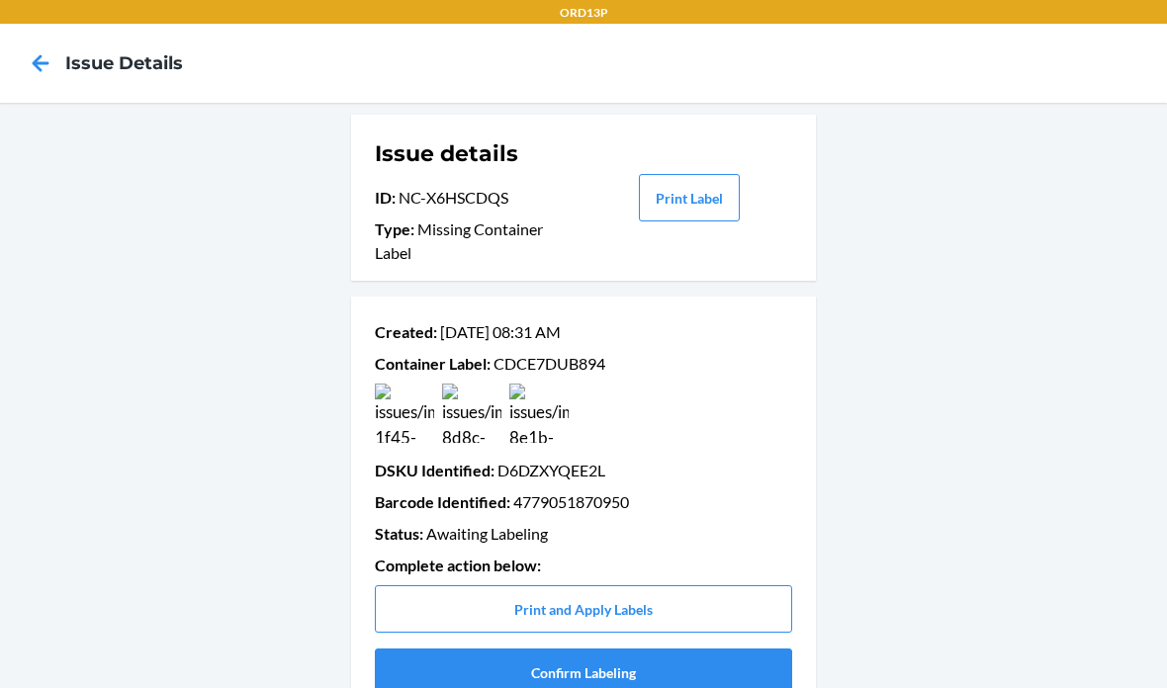
click at [748, 649] on button "Confirm Labeling" at bounding box center [583, 672] width 417 height 47
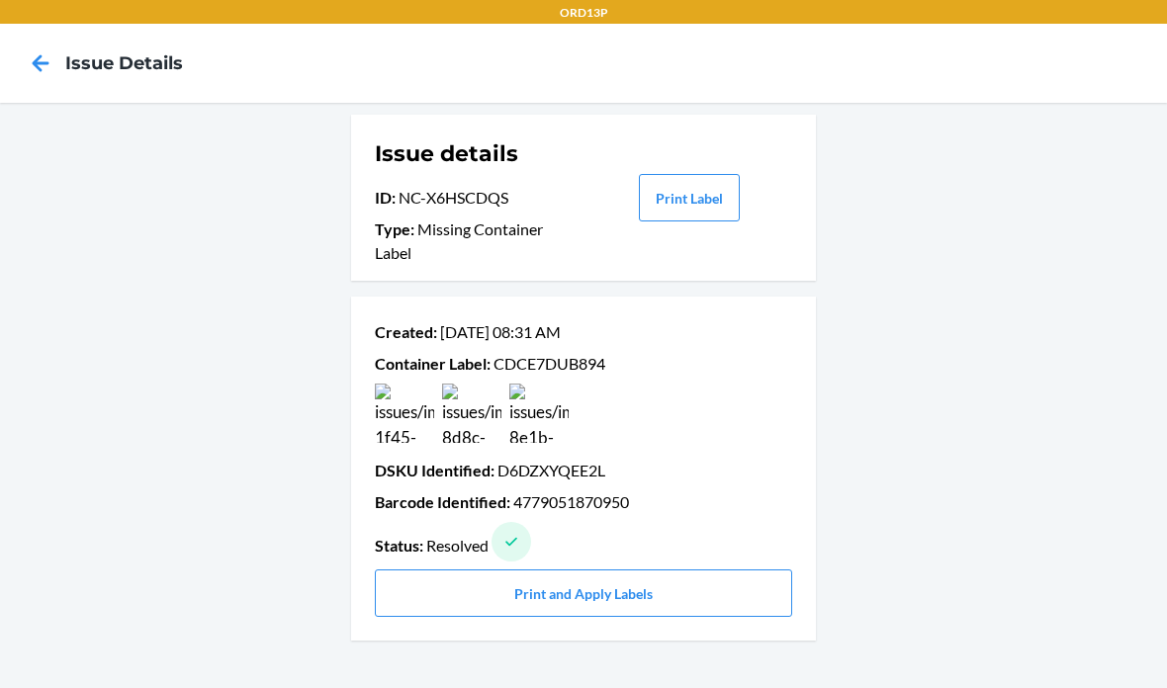
scroll to position [10, 0]
click at [585, 459] on p "DSKU Identified : D6DZXYQEE2L" at bounding box center [583, 471] width 417 height 24
copy p "CDCE7DUB894"
